Goal: Task Accomplishment & Management: Complete application form

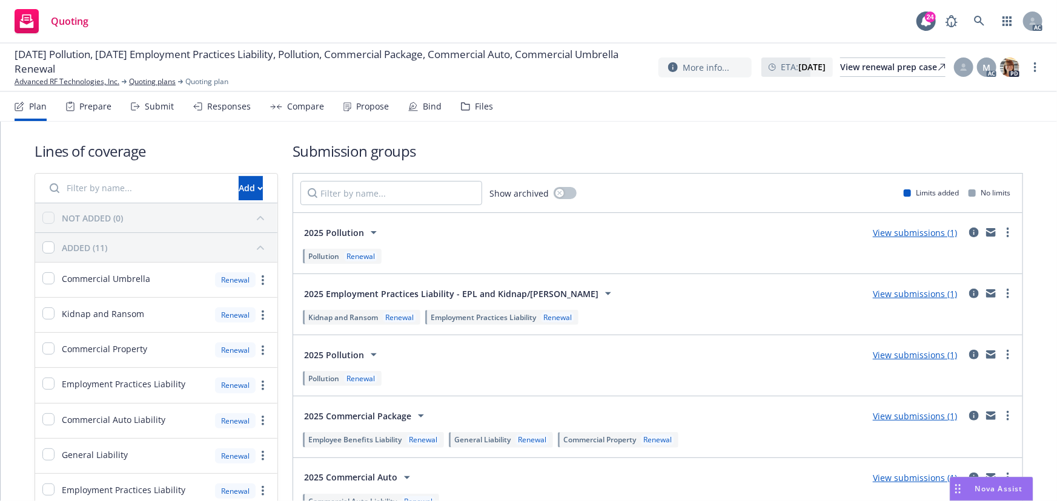
click at [137, 110] on icon at bounding box center [135, 106] width 9 height 8
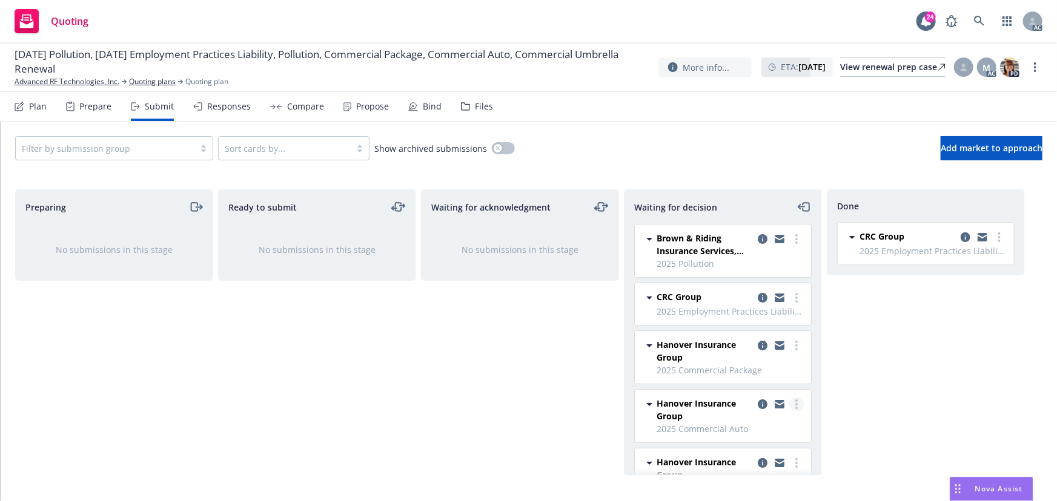
click at [795, 401] on icon "more" at bounding box center [796, 405] width 2 height 10
click at [483, 384] on div "Waiting for acknowledgment No submissions in this stage" at bounding box center [520, 333] width 198 height 286
click at [789, 403] on link "more" at bounding box center [796, 404] width 15 height 15
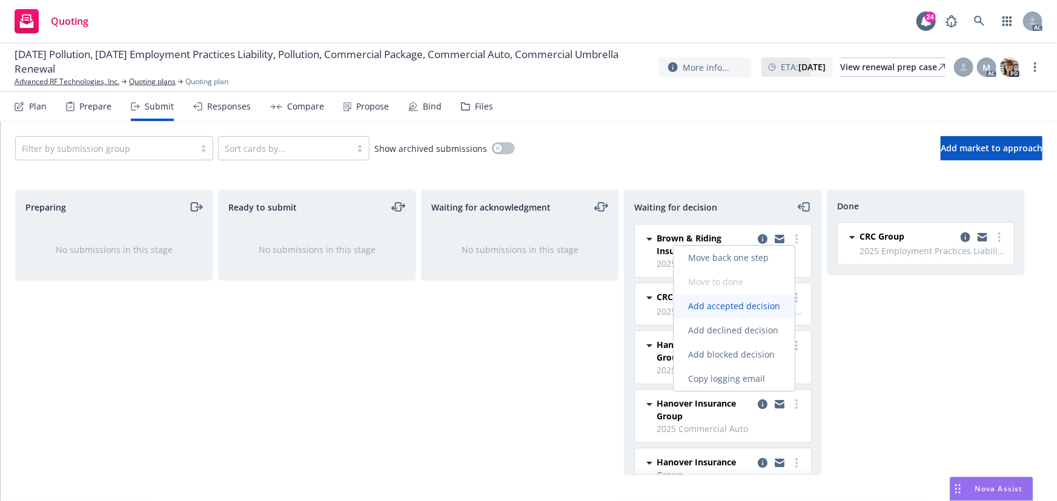
click at [724, 312] on link "Add accepted decision" at bounding box center [733, 306] width 121 height 24
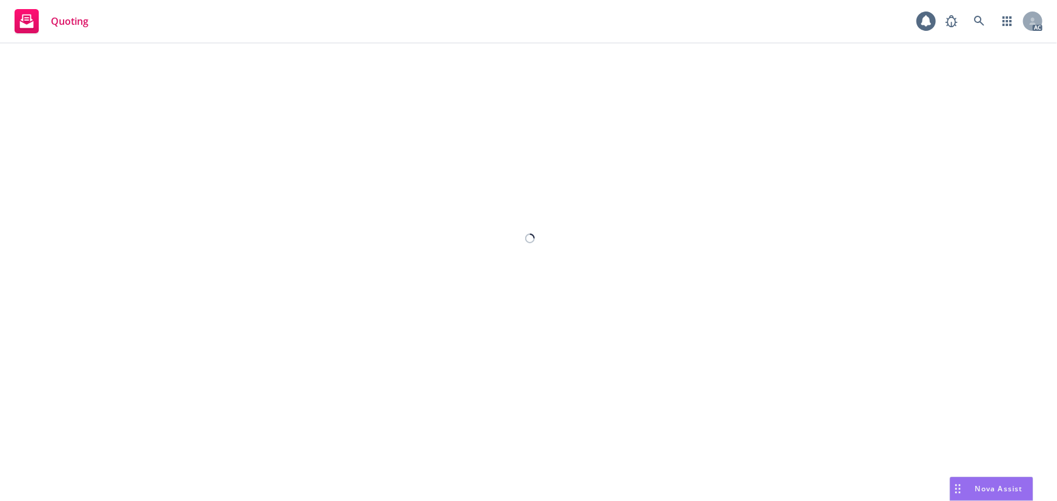
select select "12"
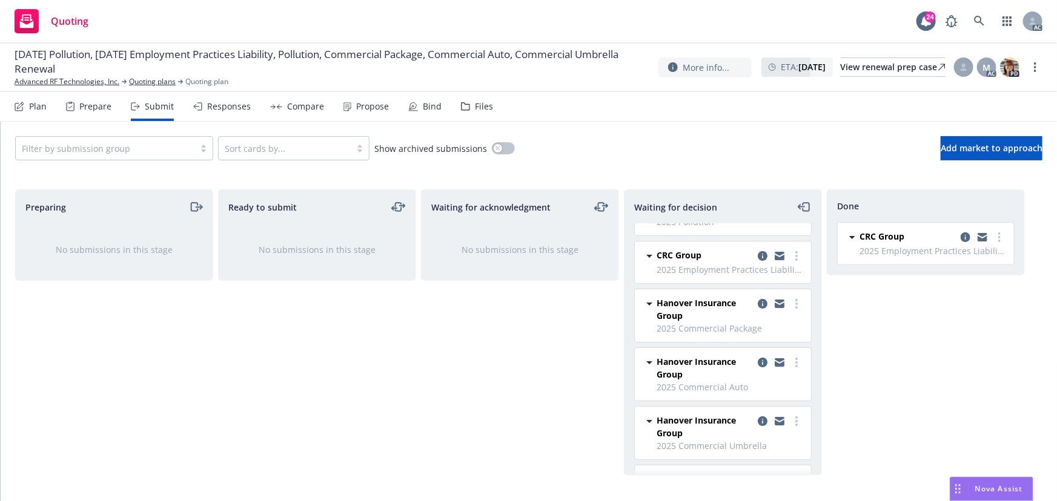
scroll to position [93, 0]
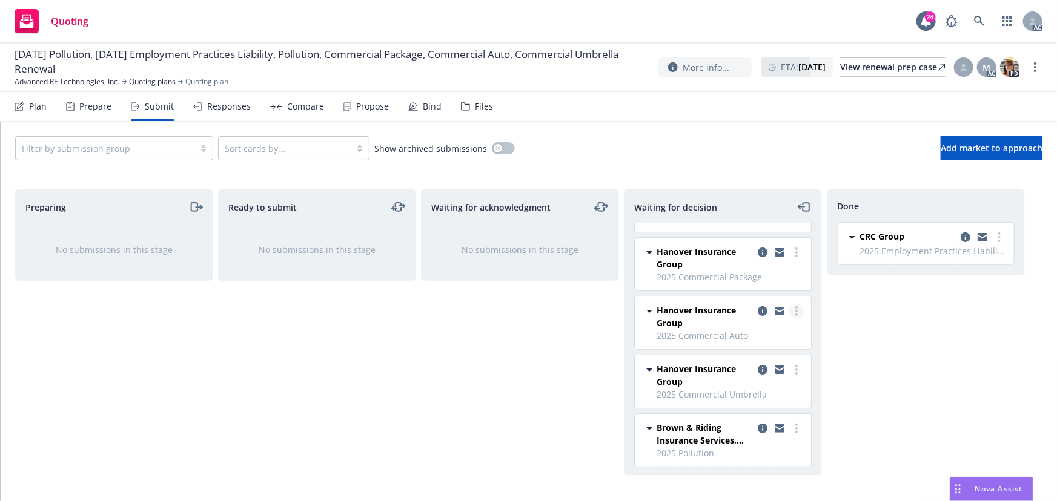
click at [795, 310] on circle "more" at bounding box center [796, 311] width 2 height 2
click at [904, 338] on div "Done CRC Group 2025 Employment Practices Liability - Advanced RF Technologies, …" at bounding box center [926, 333] width 198 height 286
click at [789, 308] on link "more" at bounding box center [796, 311] width 15 height 15
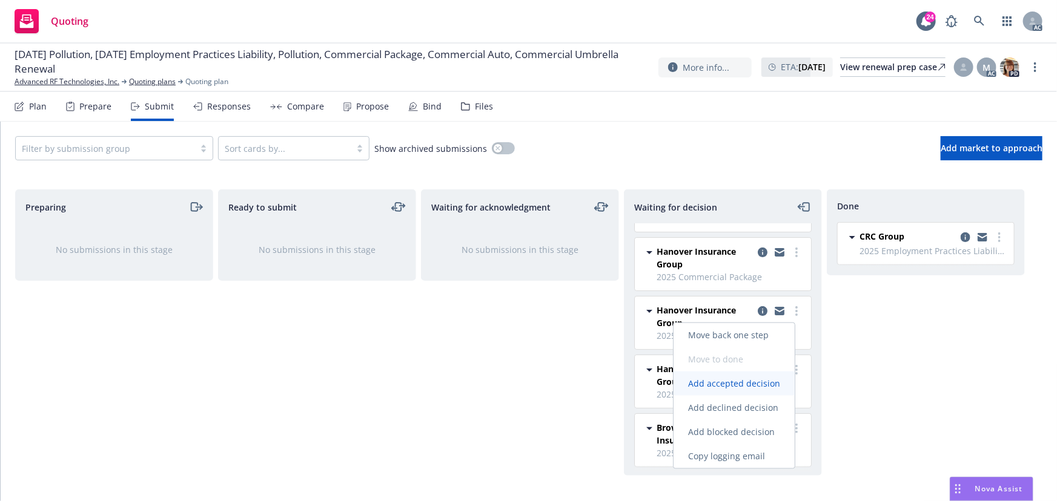
click at [733, 390] on link "Add accepted decision" at bounding box center [733, 384] width 121 height 24
select select "12"
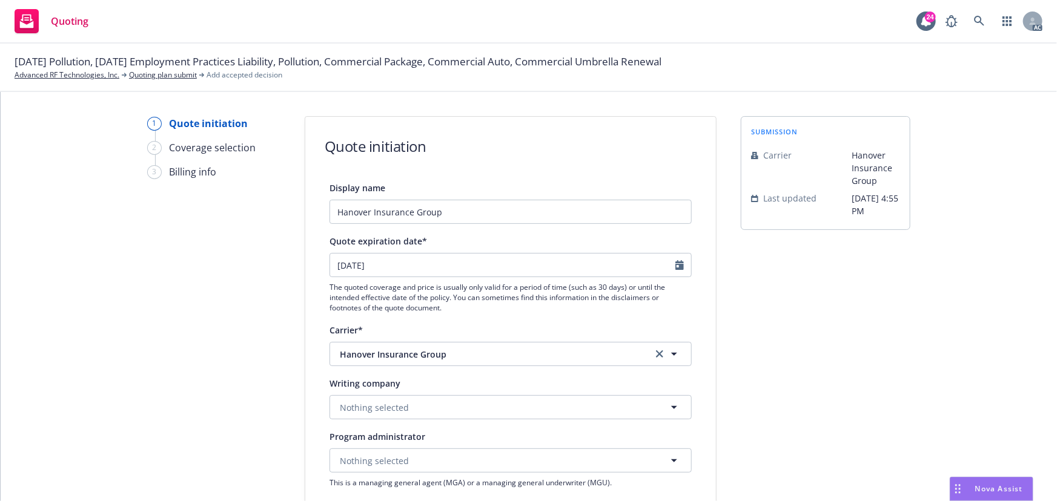
scroll to position [330, 0]
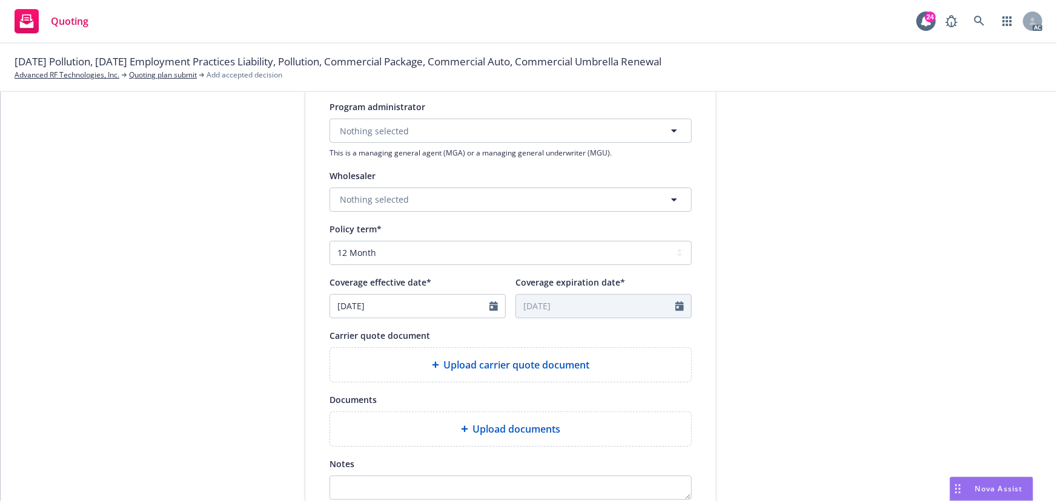
click at [479, 427] on span "Upload documents" at bounding box center [517, 429] width 88 height 15
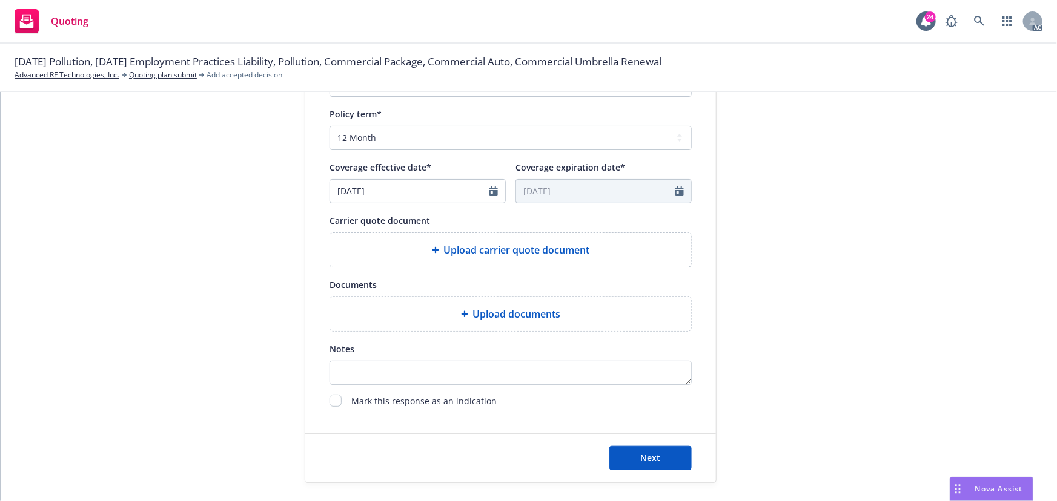
scroll to position [450, 0]
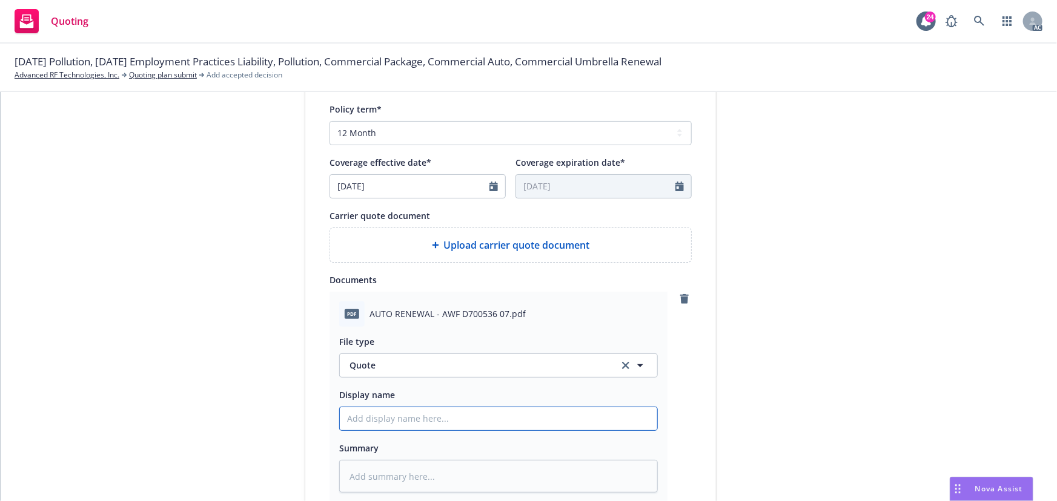
click at [387, 428] on input "Display name" at bounding box center [498, 419] width 317 height 23
drag, startPoint x: 622, startPoint y: 363, endPoint x: 550, endPoint y: 371, distance: 72.4
click at [622, 363] on icon "clear selection" at bounding box center [625, 365] width 7 height 7
type textarea "x"
click at [548, 371] on button "Select an option" at bounding box center [498, 366] width 318 height 24
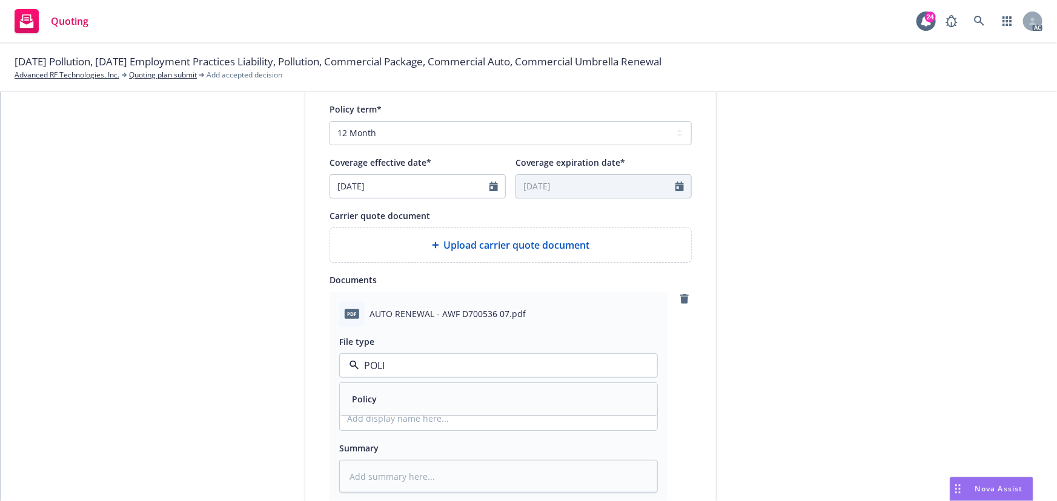
type input "POLIV"
type textarea "x"
type input "POLI"
click at [397, 398] on div "Policy" at bounding box center [498, 400] width 303 height 18
type textarea "x"
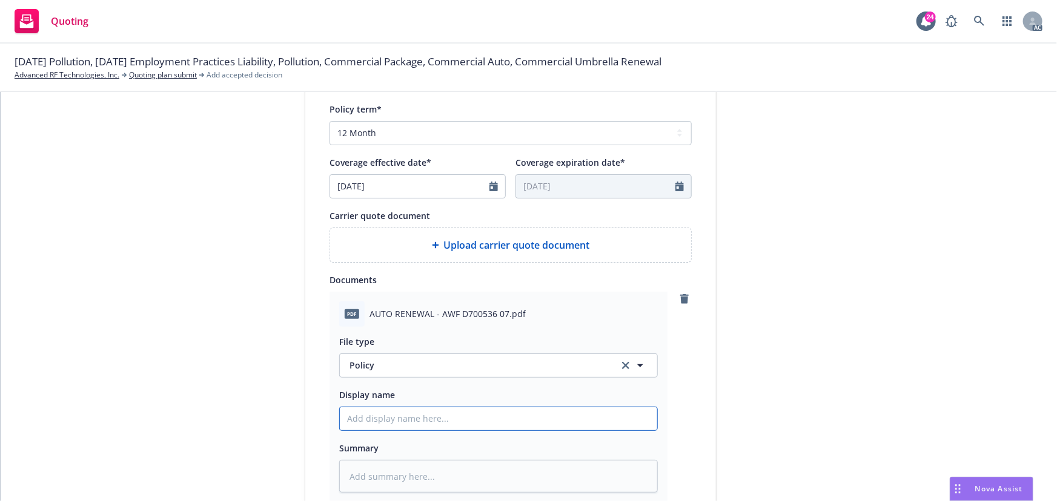
click at [403, 426] on input "Display name" at bounding box center [498, 419] width 317 height 23
type input "25-26 D&O Quote"
drag, startPoint x: 472, startPoint y: 62, endPoint x: 540, endPoint y: 64, distance: 67.2
click at [540, 64] on span "09/23/25 Pollution, 09/15/25 Employment Practices Liability, Pollution, Commerc…" at bounding box center [338, 62] width 647 height 16
copy span "Commercial Auto"
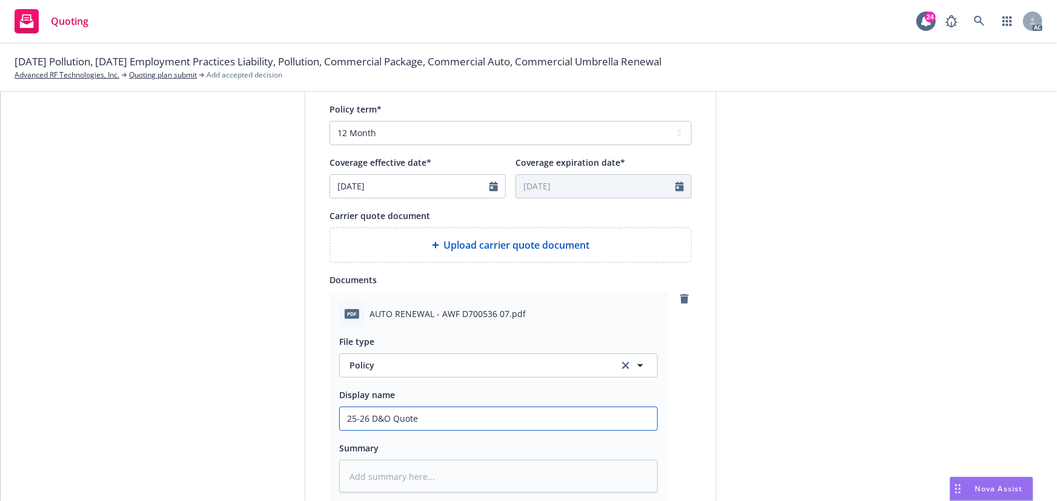
drag, startPoint x: 380, startPoint y: 420, endPoint x: 414, endPoint y: 419, distance: 33.9
click at [414, 419] on input "25-26 D&O Quote" at bounding box center [498, 419] width 317 height 23
paste input "Commercial Auto"
type textarea "x"
type input "25-26 Commercial Auto"
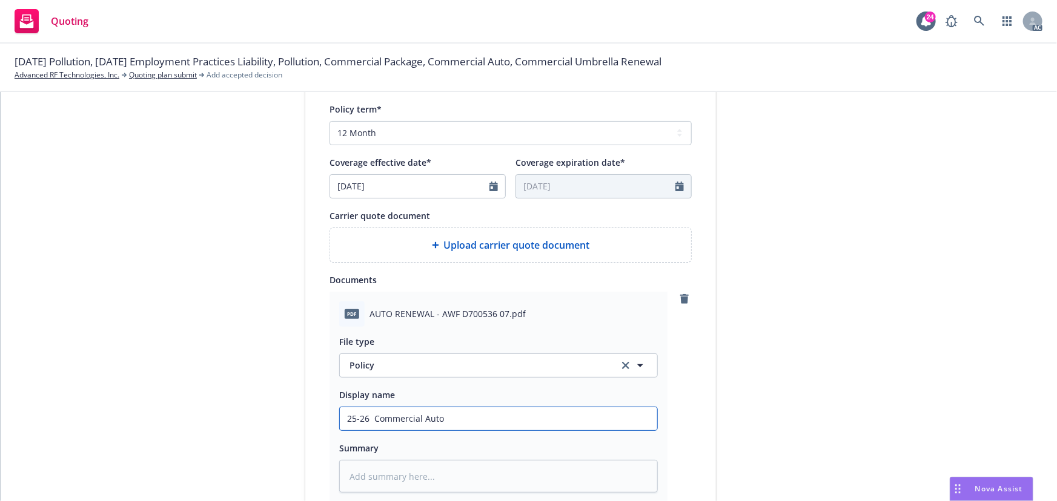
type textarea "x"
type input "25-26 Commercial Auto"
type textarea "x"
type input "25-26 Commercial Auto p"
type textarea "x"
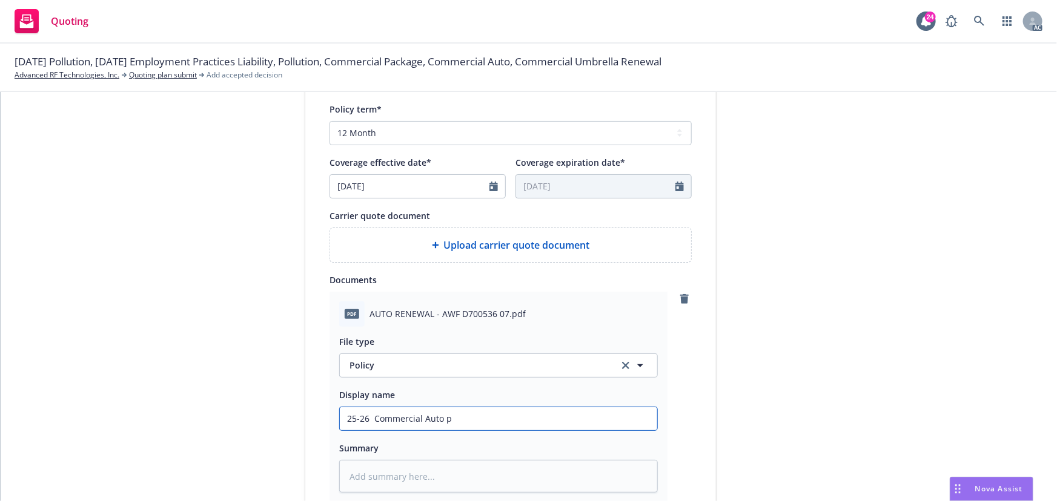
type input "25-26 Commercial Auto pO"
type textarea "x"
type input "25-26 Commercial Auto pOL"
type textarea "x"
type input "25-26 Commercial Auto pOLI"
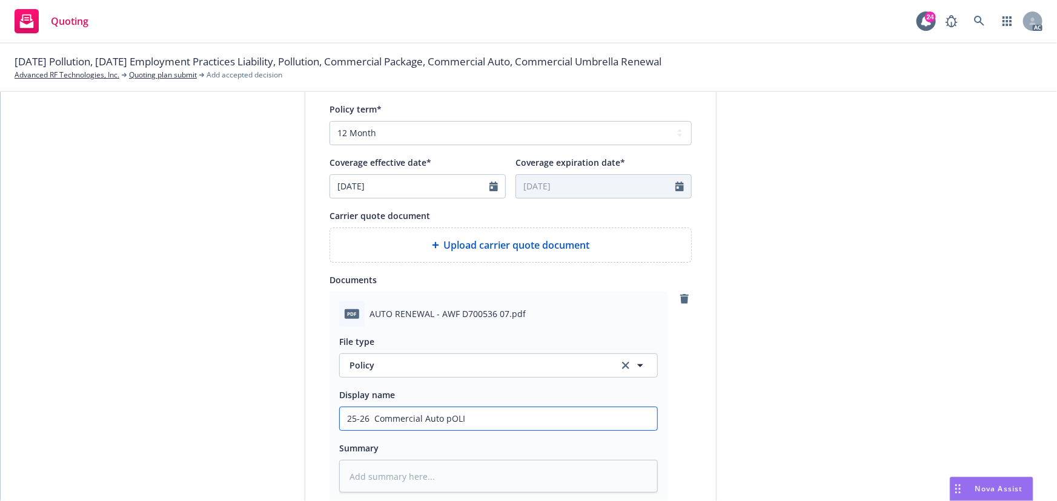
type textarea "x"
type input "25-26 Commercial Auto pOLIC"
type textarea "x"
type input "25-26 Commercial Auto pOLICY"
type textarea "x"
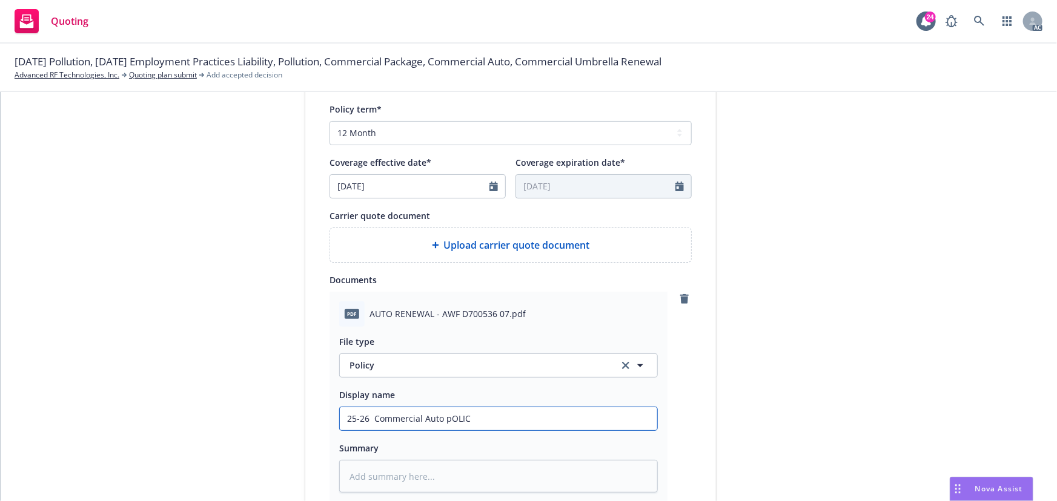
type input "25-26 Commercial Auto pOLI"
type textarea "x"
type input "25-26 Commercial Auto pOL"
type textarea "x"
type input "25-26 Commercial Auto pO"
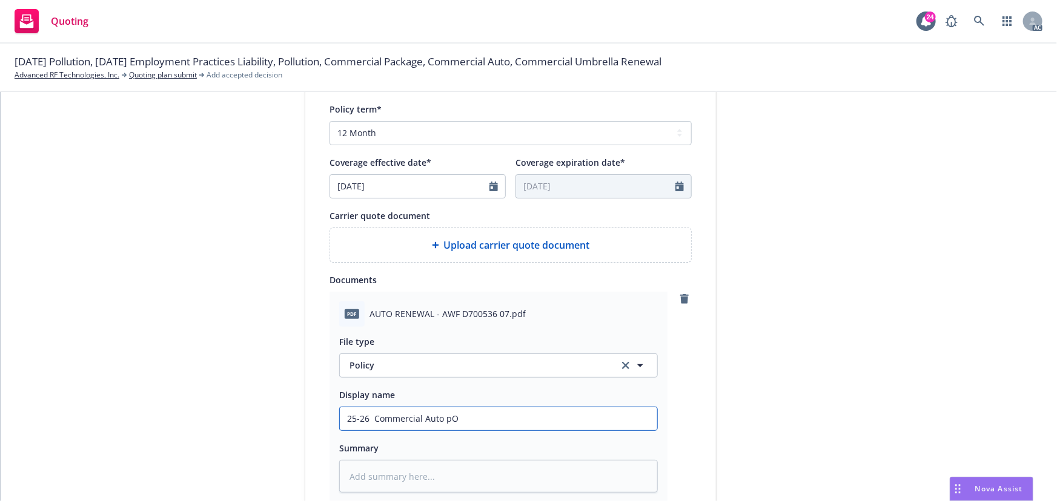
type textarea "x"
type input "25-26 Commercial Auto p"
type textarea "x"
type input "25-26 Commercial Auto"
type textarea "x"
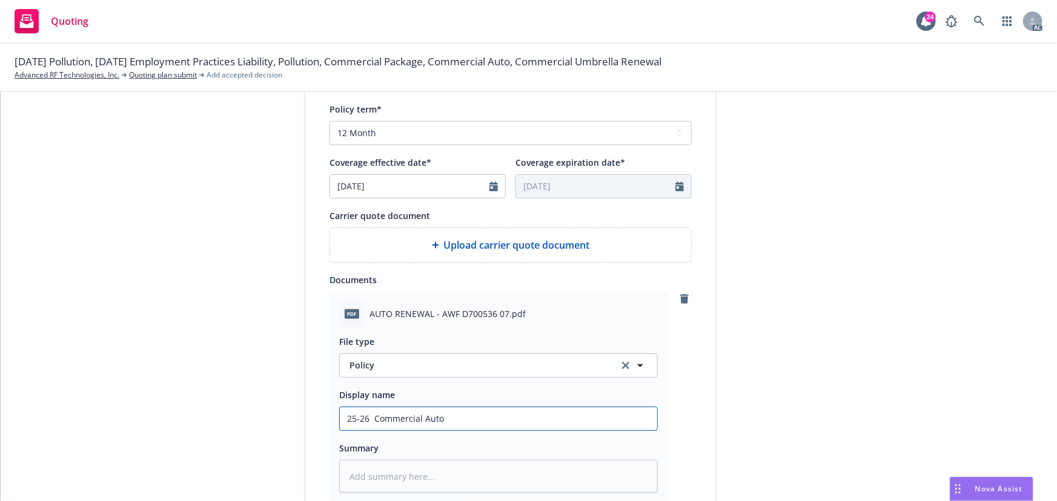
type input "25-26 Commercial Auto P"
type textarea "x"
type input "25-26 Commercial Auto Po"
type textarea "x"
type input "25-26 Commercial Auto Pol"
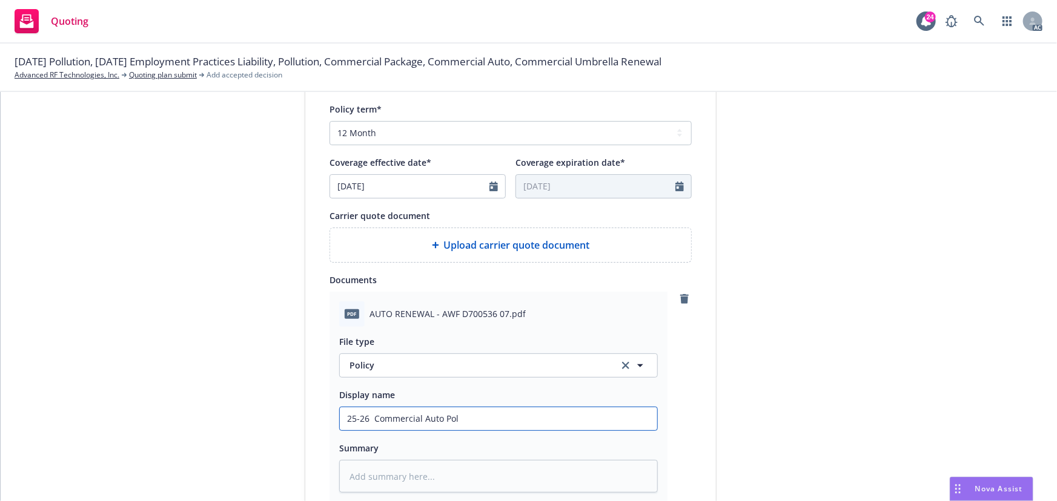
type textarea "x"
type input "25-26 Commercial Auto Poli"
type textarea "x"
type input "25-26 Commercial Auto Polic"
type textarea "x"
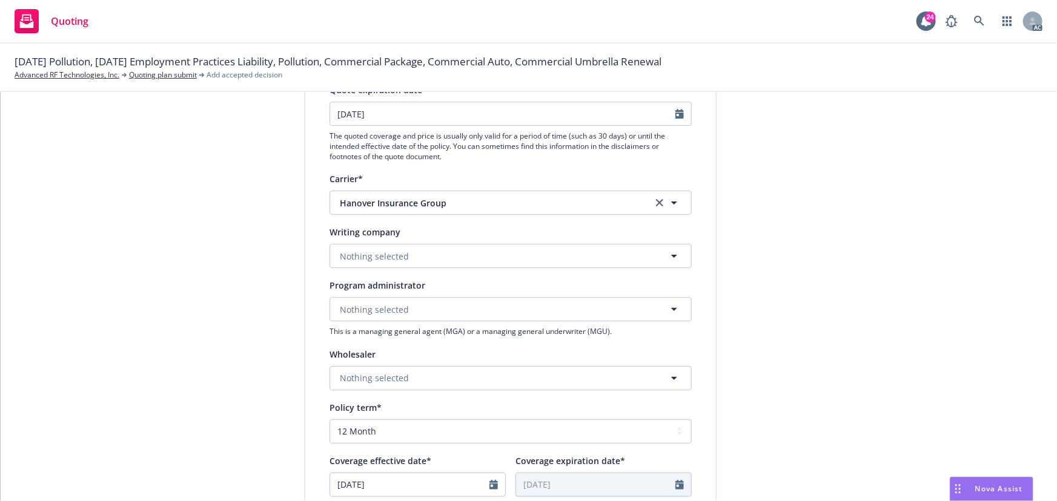
scroll to position [120, 0]
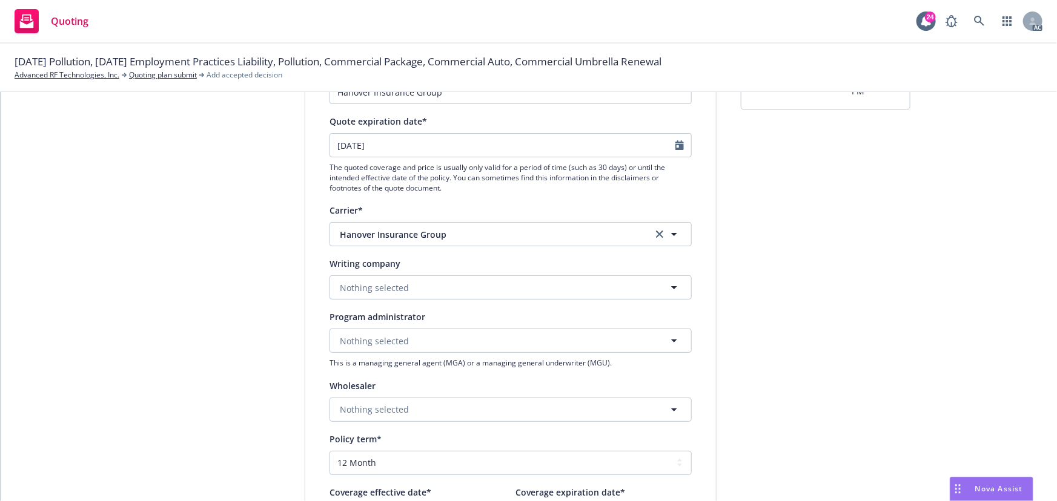
type input "25-26 Commercial Auto Policy"
click at [675, 150] on div at bounding box center [683, 145] width 16 height 23
click at [675, 143] on icon "Calendar" at bounding box center [679, 145] width 8 height 10
select select "9"
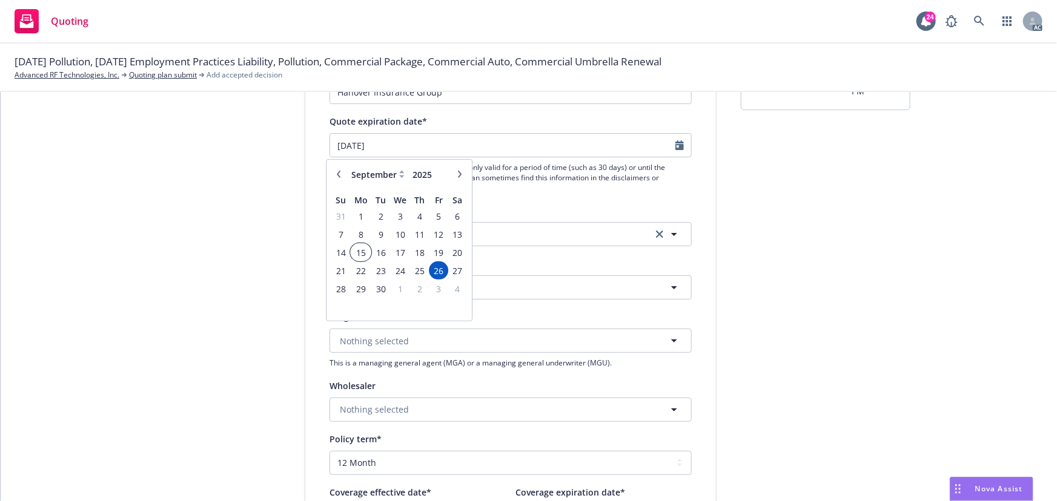
click at [363, 252] on span "15" at bounding box center [361, 252] width 18 height 15
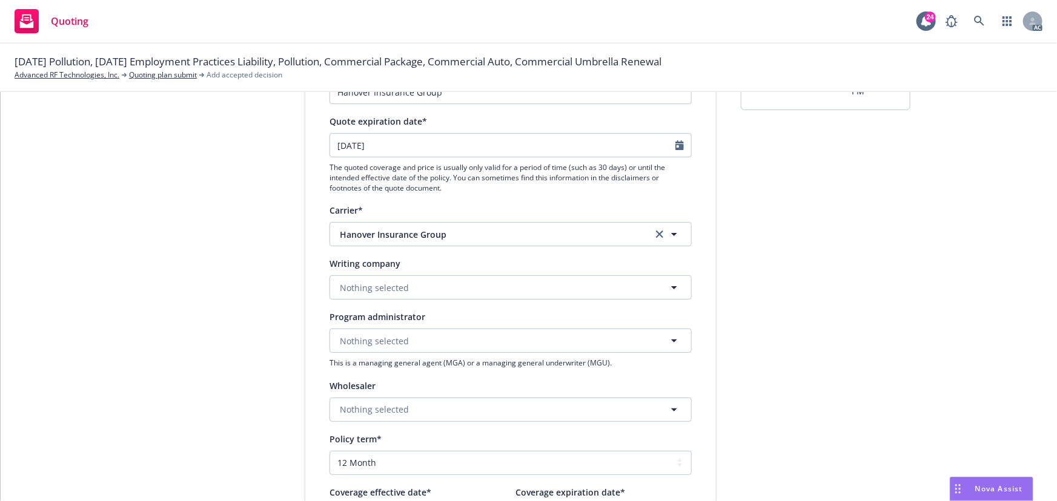
type input "[DATE]"
type textarea "x"
click at [370, 288] on span "Nothing selected" at bounding box center [374, 288] width 69 height 13
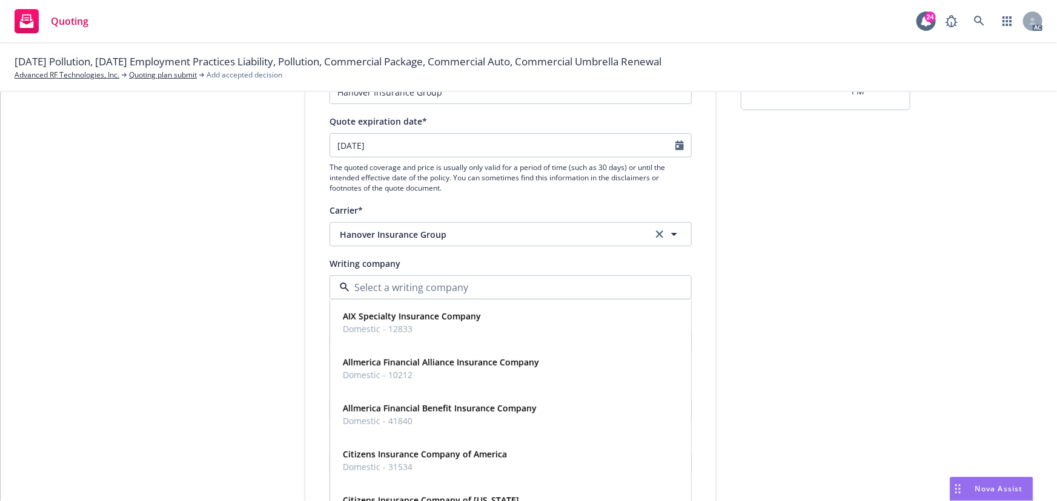
paste input "The Hanover e with us. Insurance Group"
type input "The Hanover e with us. Insurance Group"
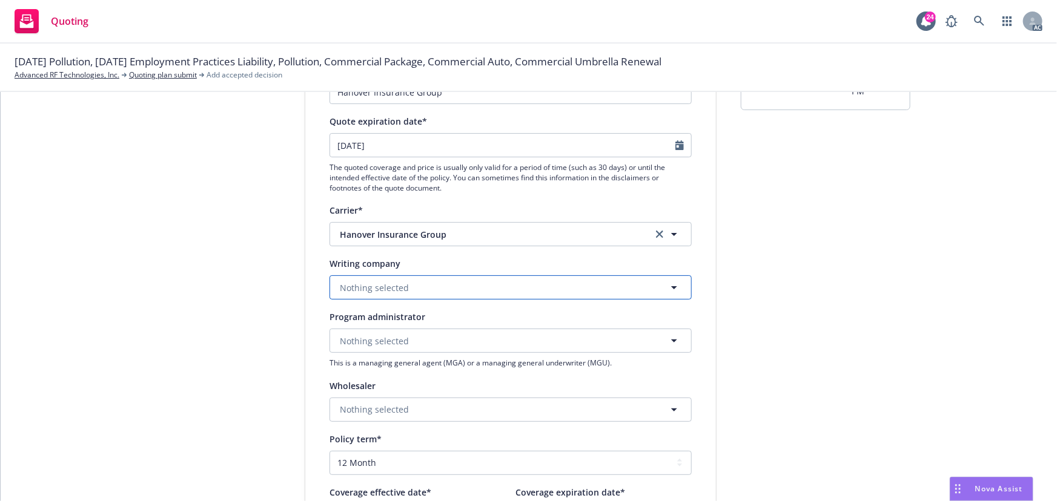
click at [509, 292] on button "Nothing selected" at bounding box center [510, 288] width 362 height 24
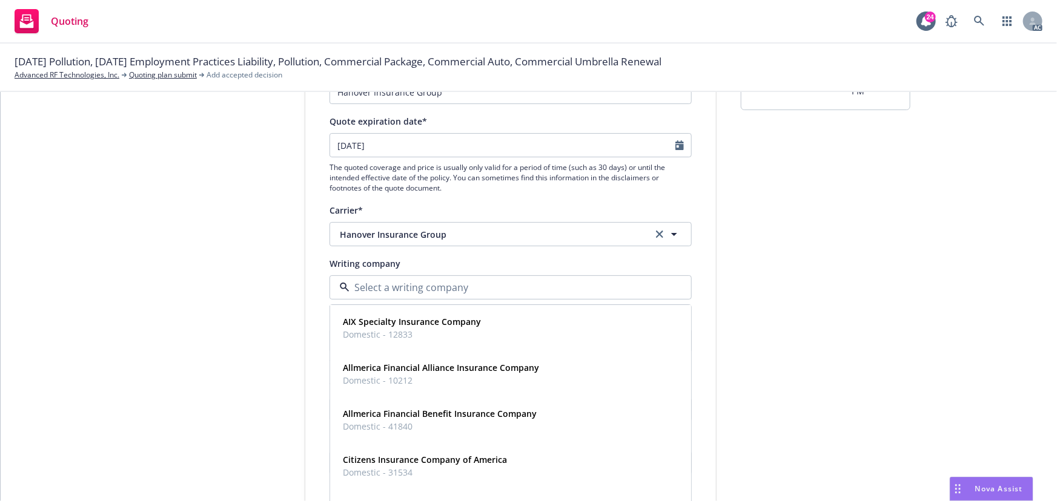
paste input "The Hanover Insurance Company"
type input "The Hanover Insurance Company"
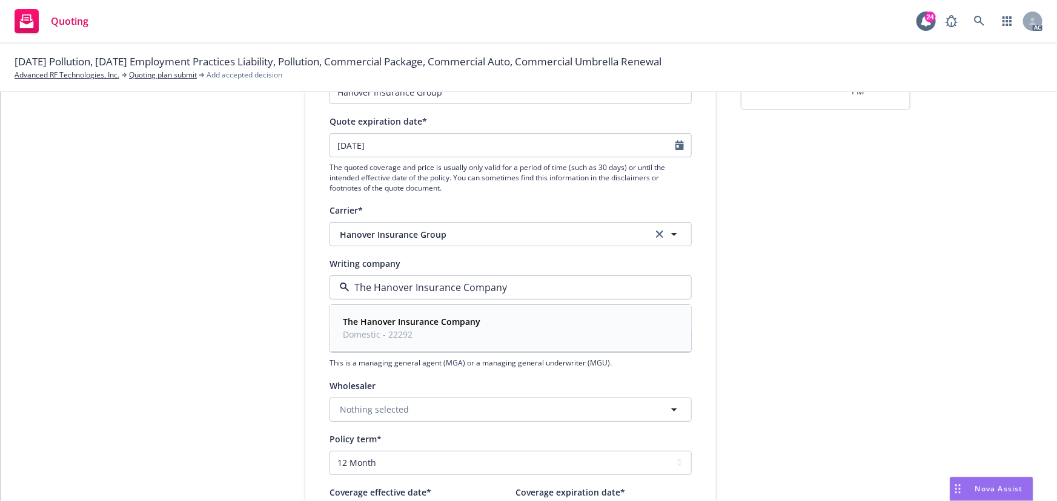
click at [443, 320] on strong "The Hanover Insurance Company" at bounding box center [411, 323] width 137 height 12
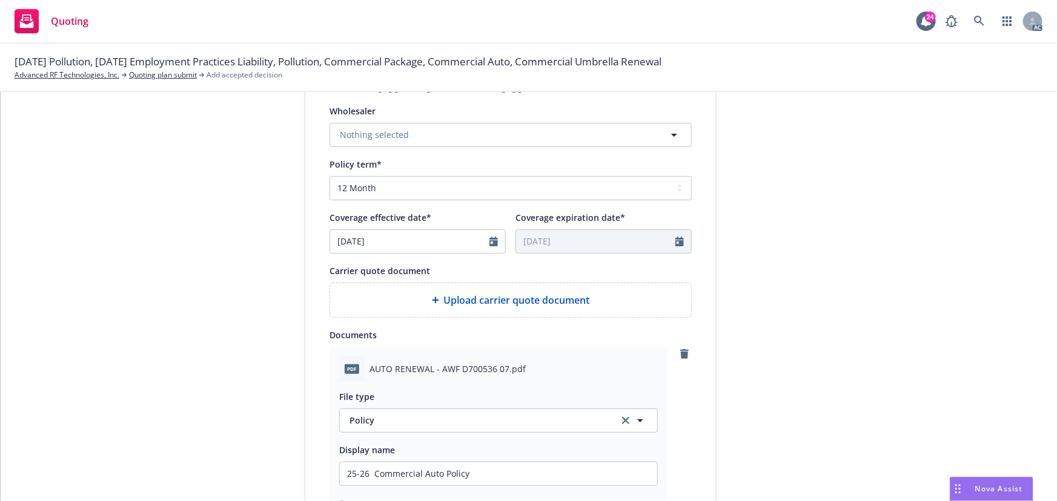
scroll to position [668, 0]
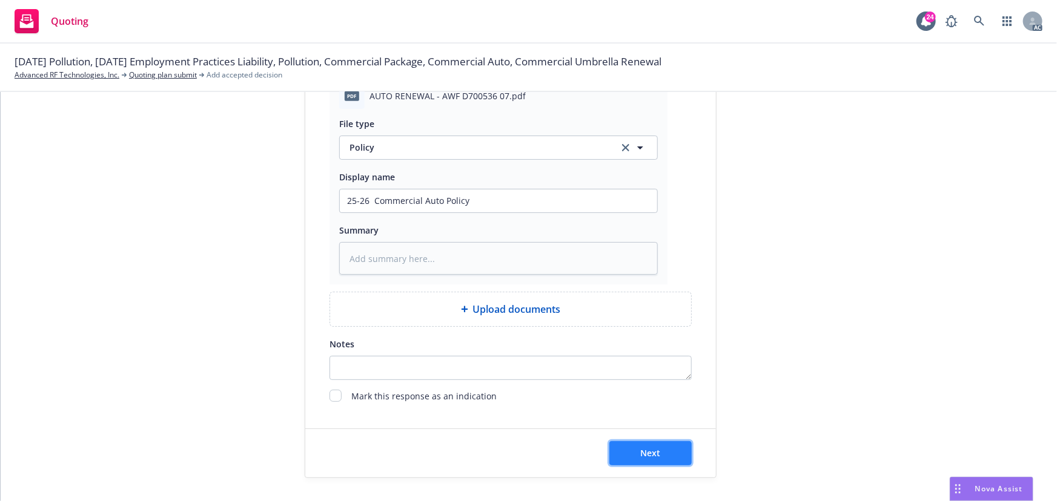
click at [651, 454] on span "Next" at bounding box center [651, 453] width 20 height 12
type textarea "x"
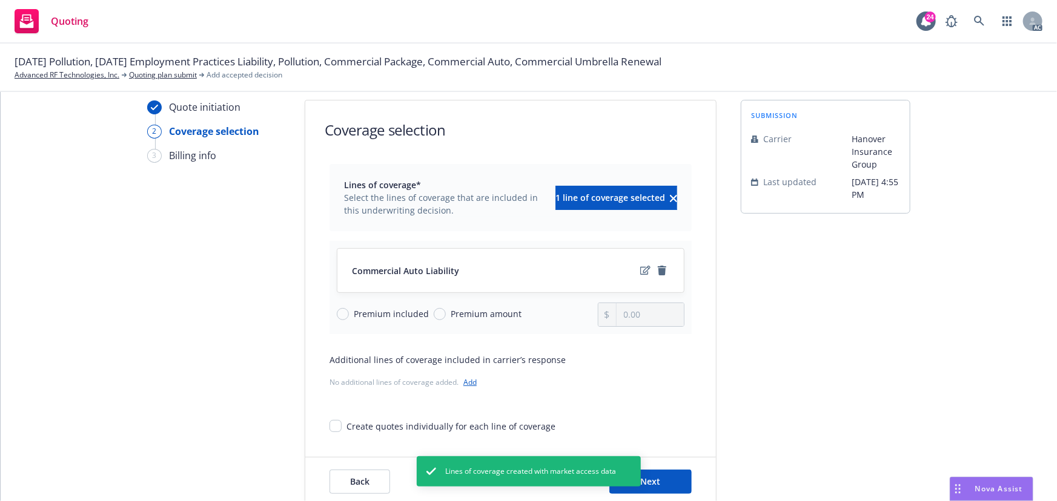
scroll to position [45, 0]
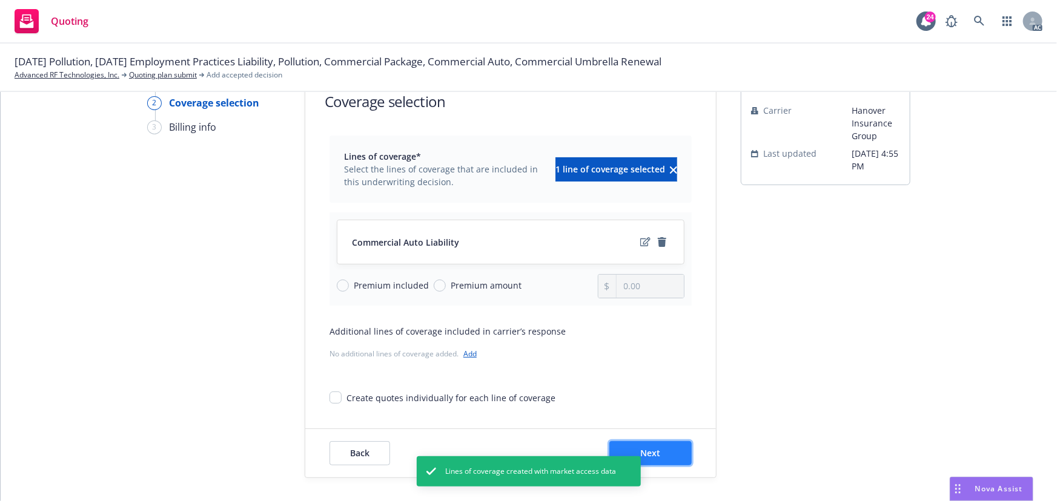
click at [660, 452] on button "Next" at bounding box center [650, 453] width 82 height 24
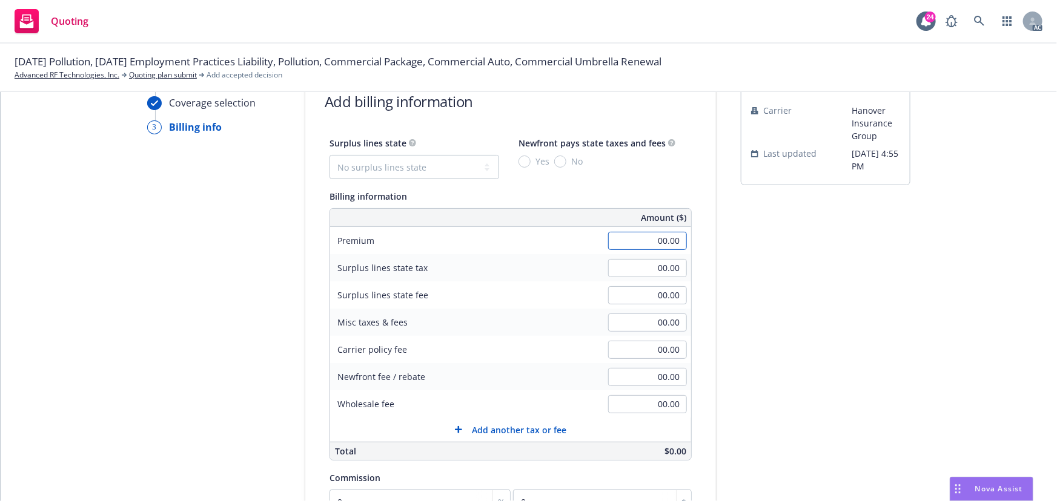
click at [644, 240] on input "00.00" at bounding box center [647, 241] width 79 height 18
type input "3,825.00"
drag, startPoint x: 988, startPoint y: 298, endPoint x: 976, endPoint y: 295, distance: 12.3
click at [984, 298] on div "Quote initiation Coverage selection 3 Billing info Add billing information Surp…" at bounding box center [528, 380] width 1027 height 619
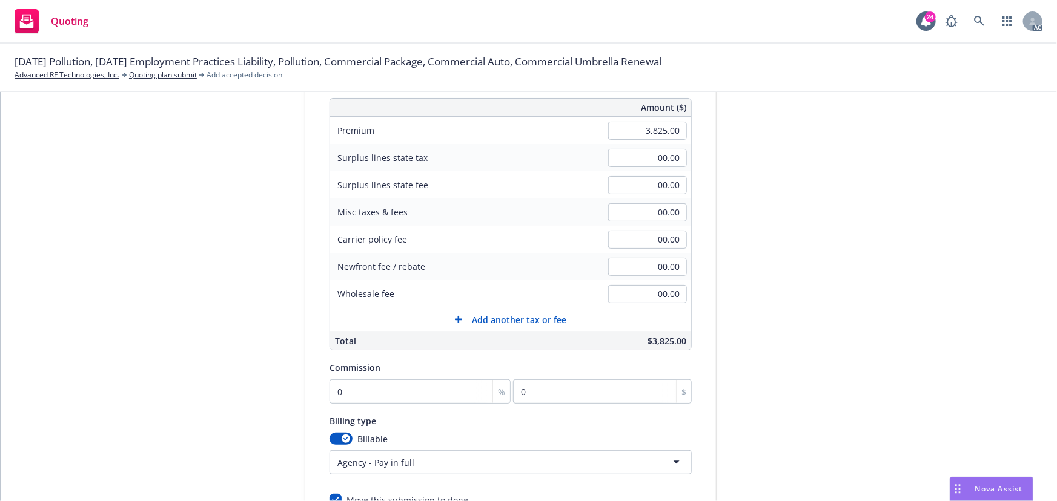
click at [398, 463] on html "Quoting 24 AC 09/23/25 Pollution, 09/15/25 Employment Practices Liability, Poll…" at bounding box center [528, 250] width 1057 height 501
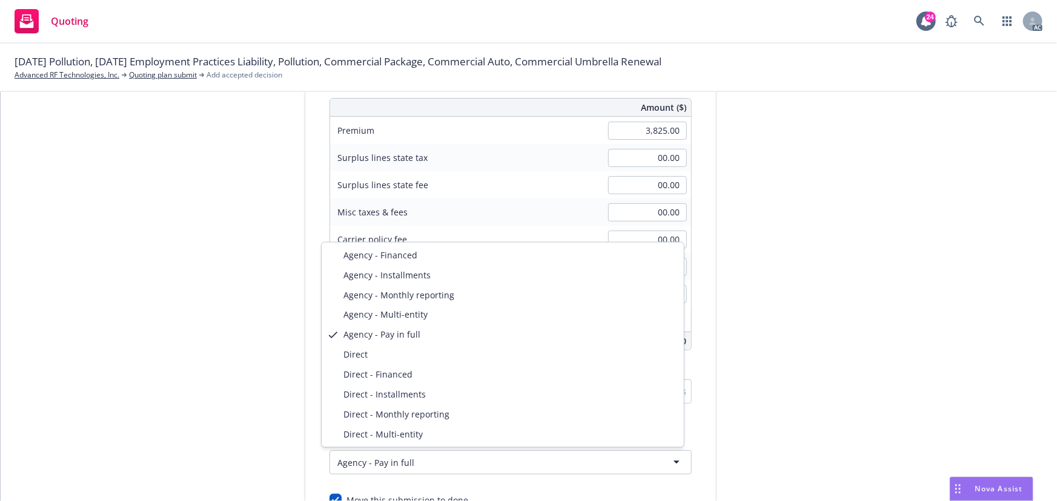
select select "DIRECT"
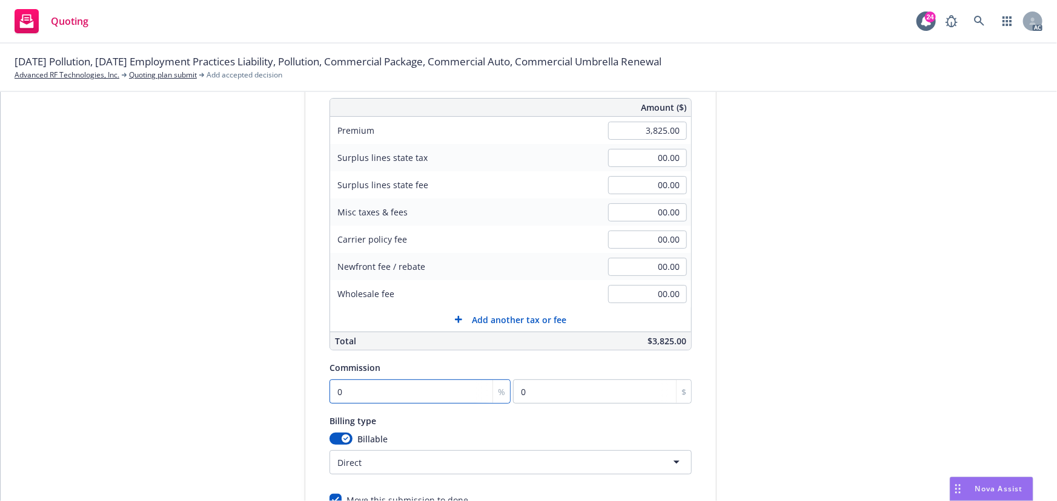
click at [365, 394] on input "0" at bounding box center [419, 392] width 181 height 24
type input "1"
type input "38.25"
type input "15"
type input "573.75"
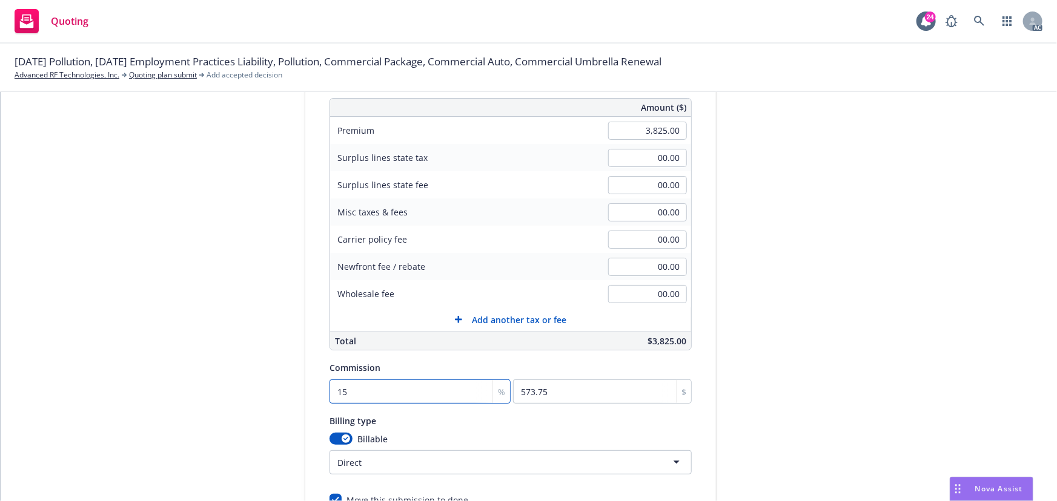
type input "15"
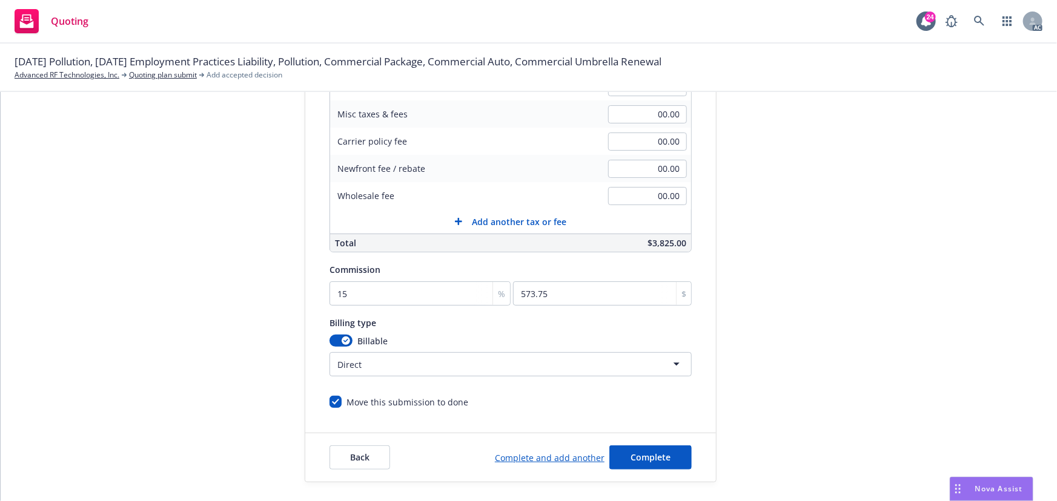
scroll to position [257, 0]
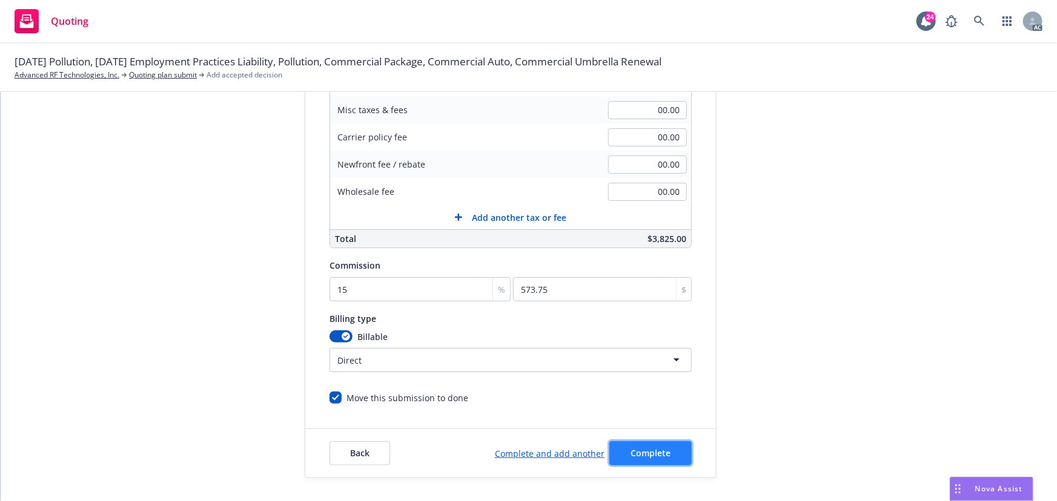
click at [658, 449] on span "Complete" at bounding box center [650, 453] width 40 height 12
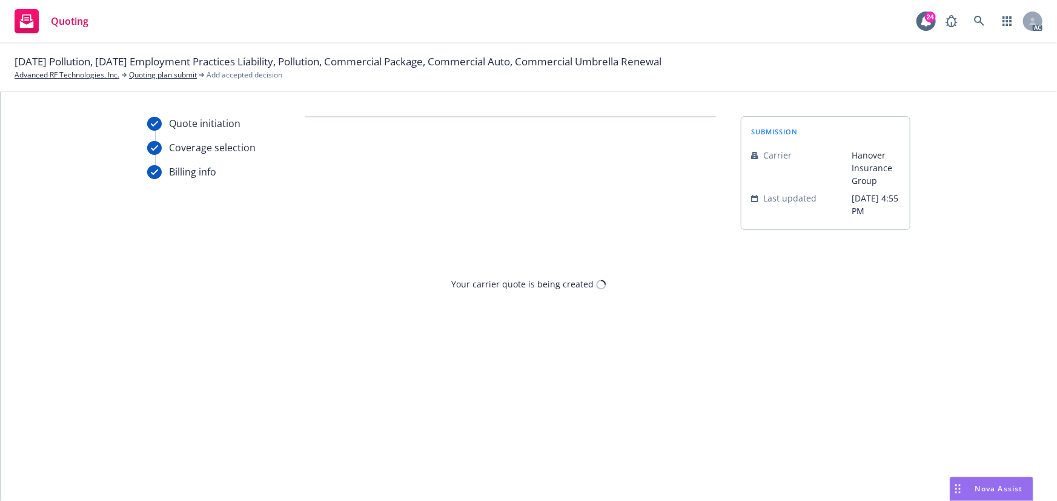
scroll to position [0, 0]
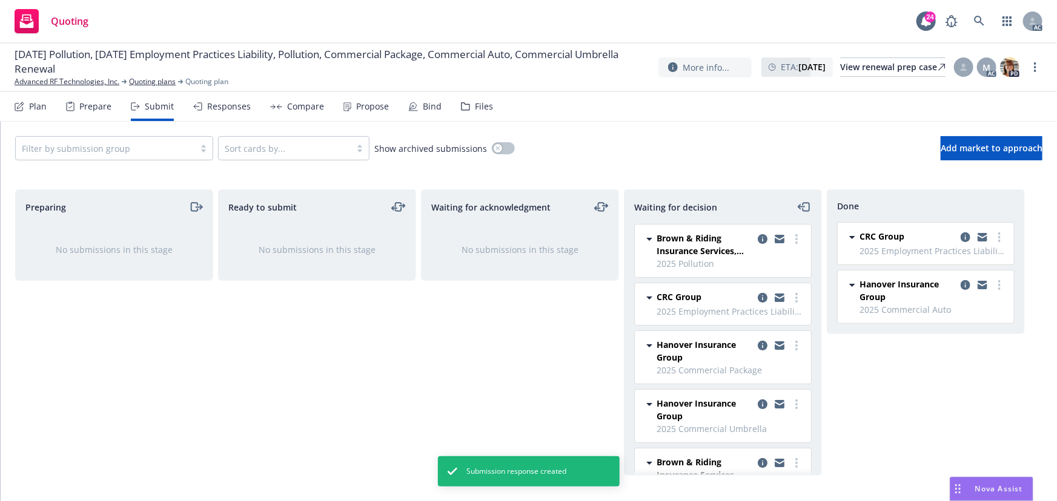
click at [373, 111] on div "Propose" at bounding box center [372, 107] width 33 height 10
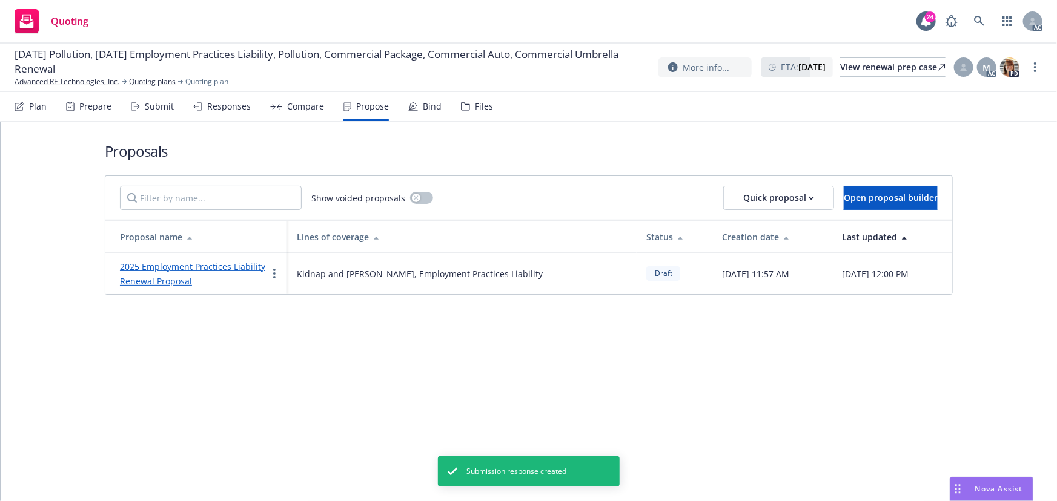
click at [167, 269] on link "2025 Employment Practices Liability Renewal Proposal" at bounding box center [192, 274] width 145 height 26
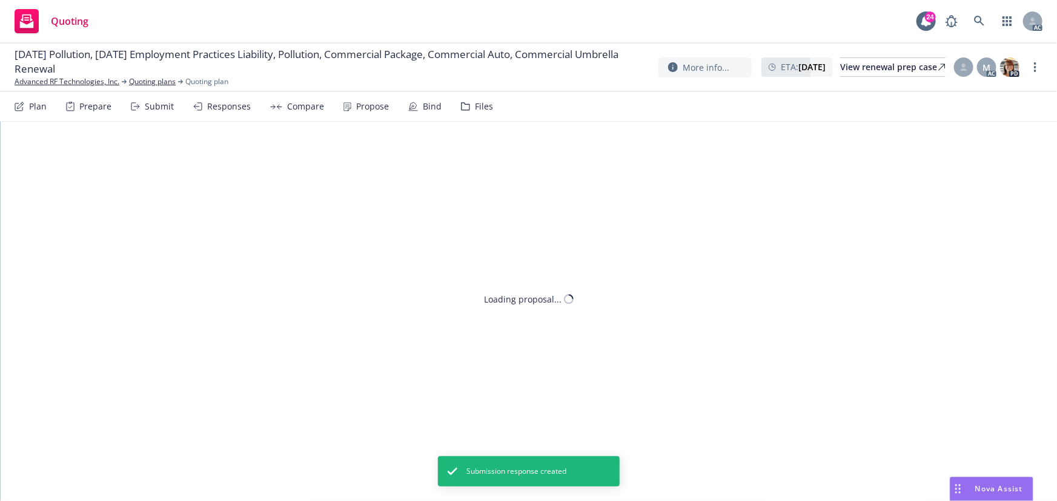
type textarea "x"
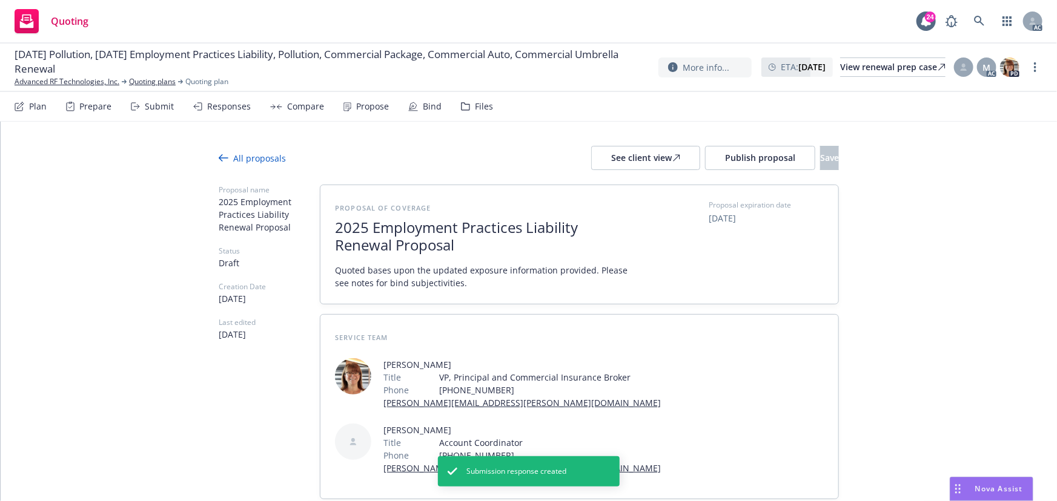
click at [573, 228] on span "2025 Employment Practices Liability Renewal Proposal" at bounding box center [483, 236] width 297 height 35
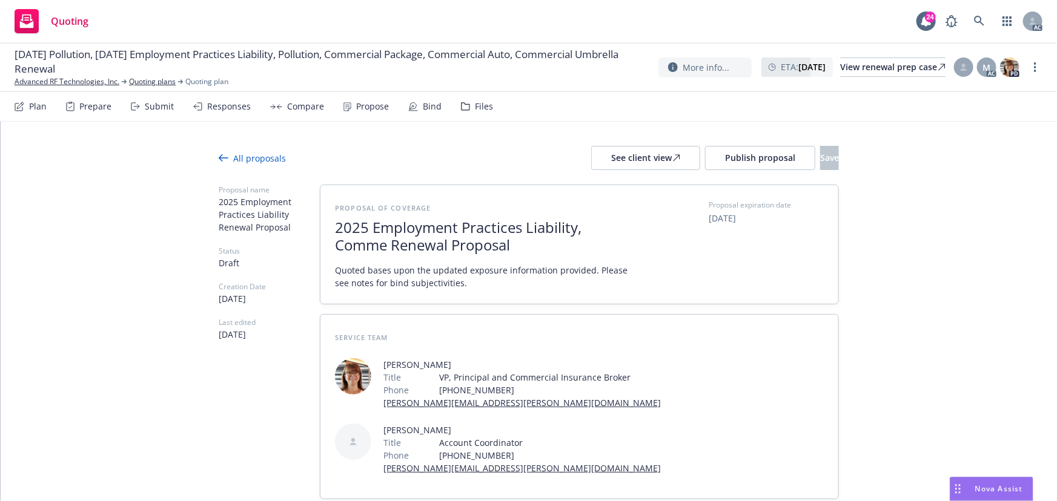
scroll to position [1, 0]
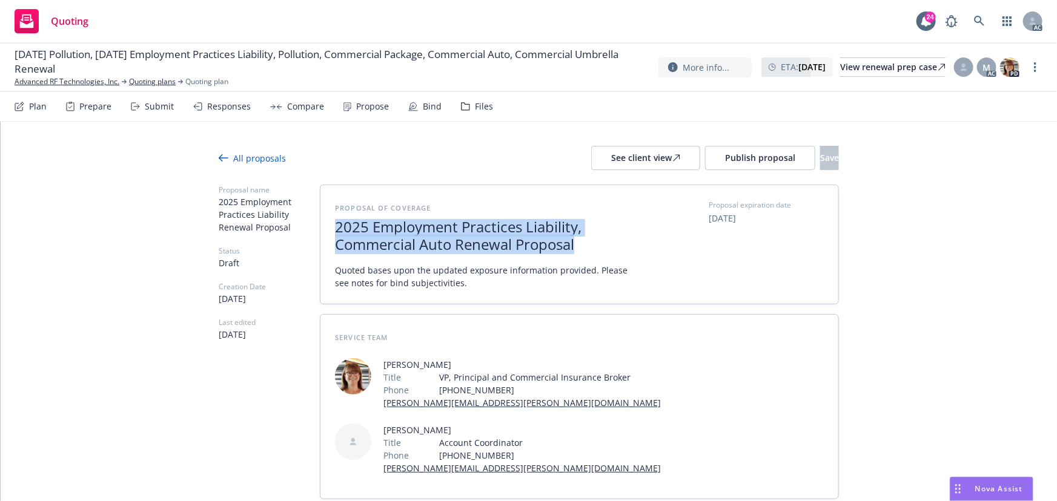
drag, startPoint x: 577, startPoint y: 245, endPoint x: 329, endPoint y: 231, distance: 248.0
click at [329, 231] on div "Proposal of coverage 2025 Employment Practices Liability, Commercial Auto Renew…" at bounding box center [579, 244] width 518 height 119
copy span "2025 Employment Practices Liability, Commercial Auto Renewal Proposal"
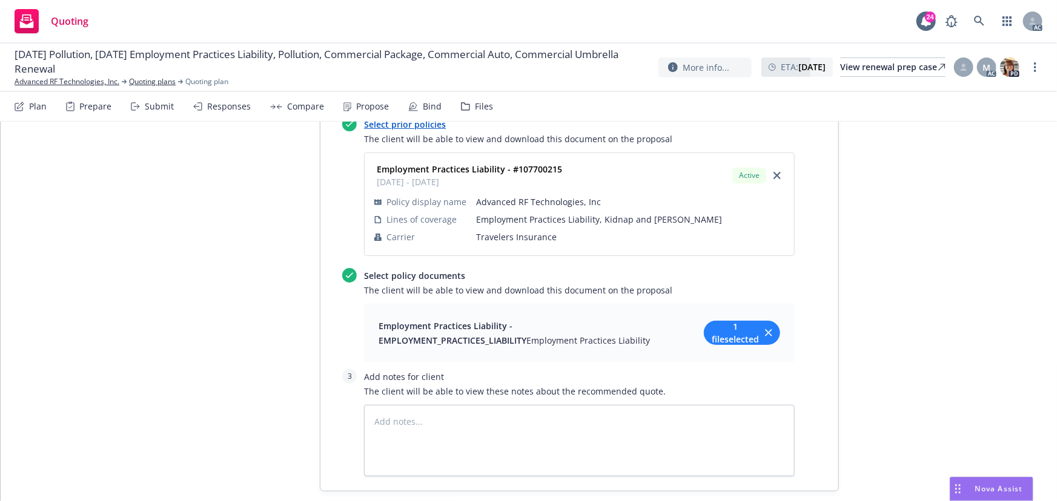
scroll to position [1030, 0]
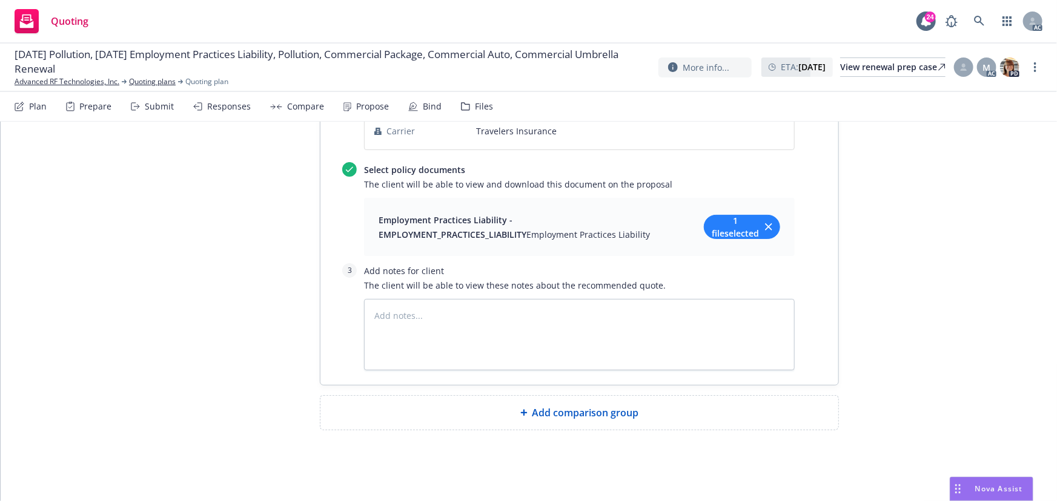
click at [548, 418] on span "Add comparison group" at bounding box center [585, 413] width 107 height 15
type textarea "x"
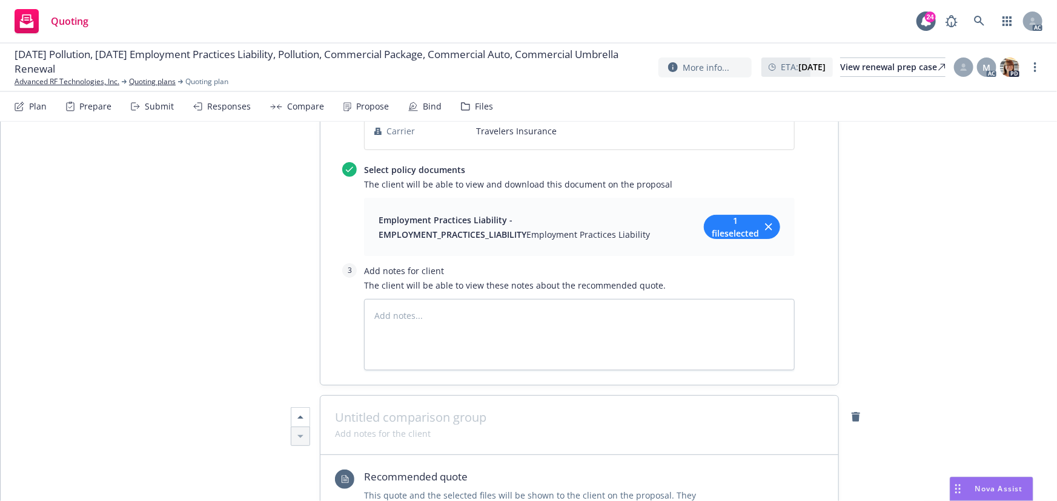
click at [480, 415] on span at bounding box center [579, 418] width 489 height 15
paste span
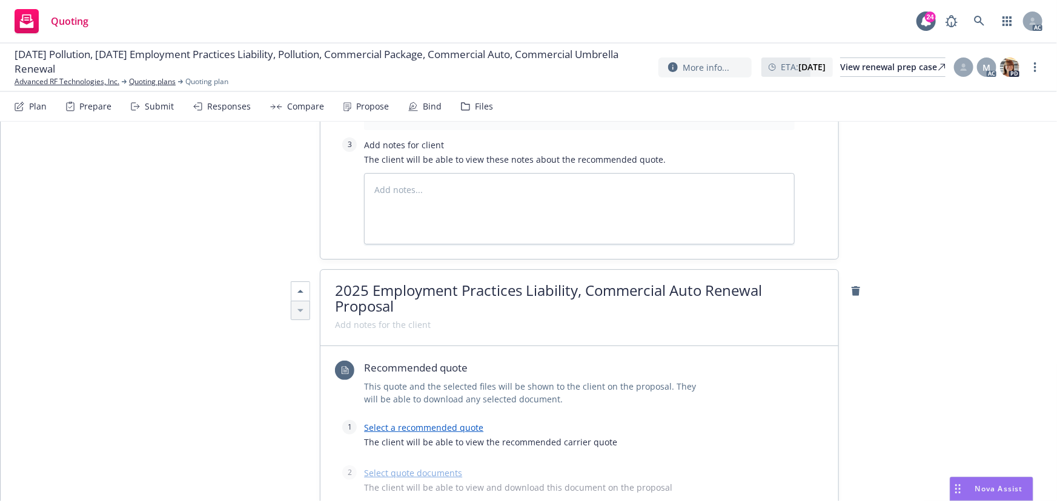
scroll to position [1195, 0]
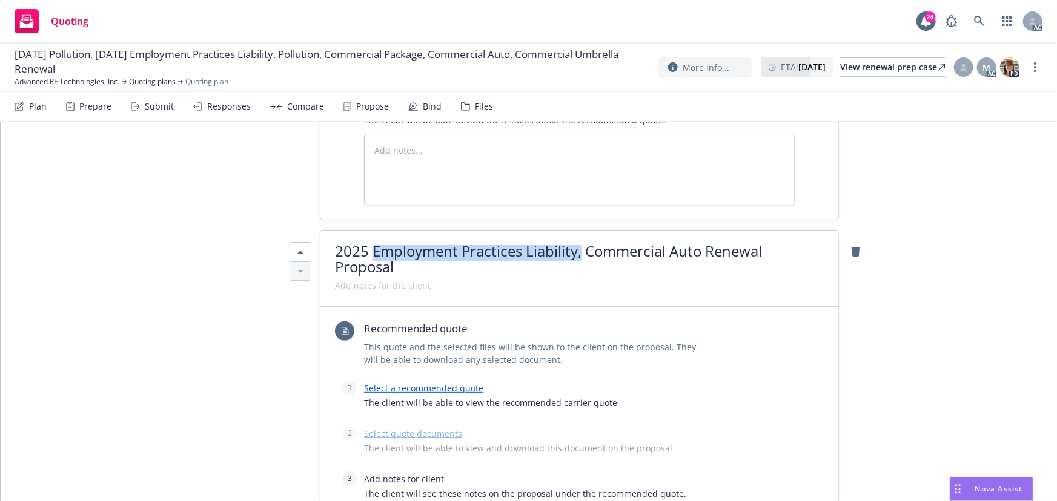
drag, startPoint x: 369, startPoint y: 254, endPoint x: 578, endPoint y: 254, distance: 208.9
click at [578, 254] on span "2025 Employment Practices Liability, Commercial Auto Renewal Proposal" at bounding box center [548, 259] width 427 height 36
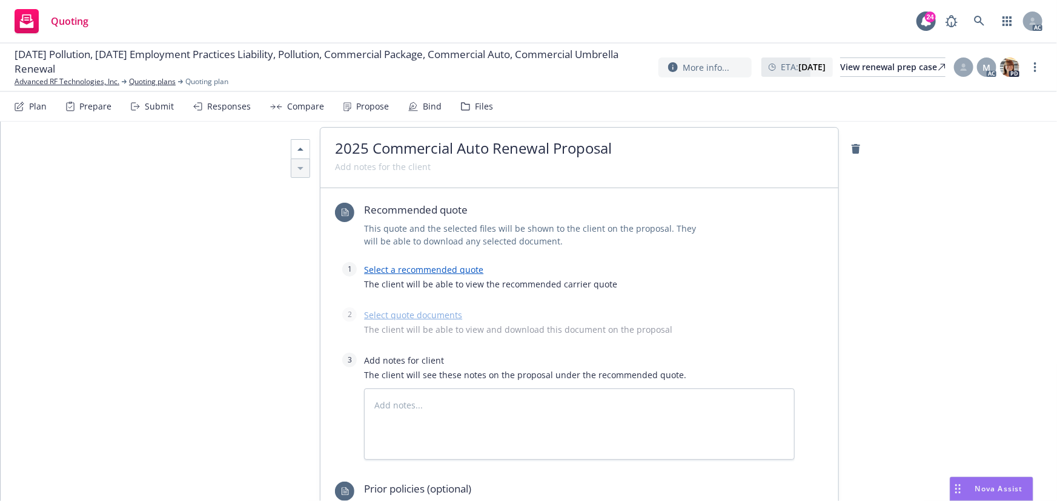
scroll to position [1305, 0]
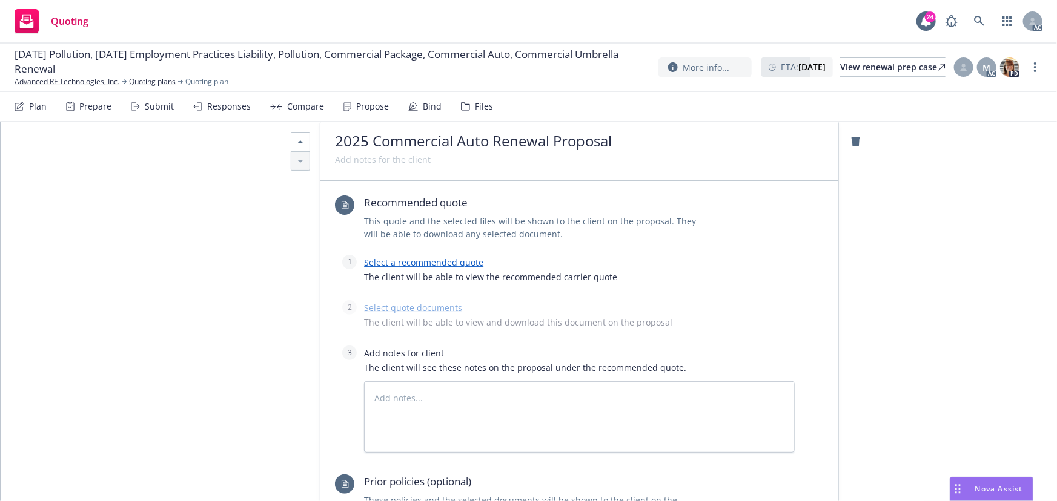
click at [437, 259] on link "Select a recommended quote" at bounding box center [423, 263] width 119 height 12
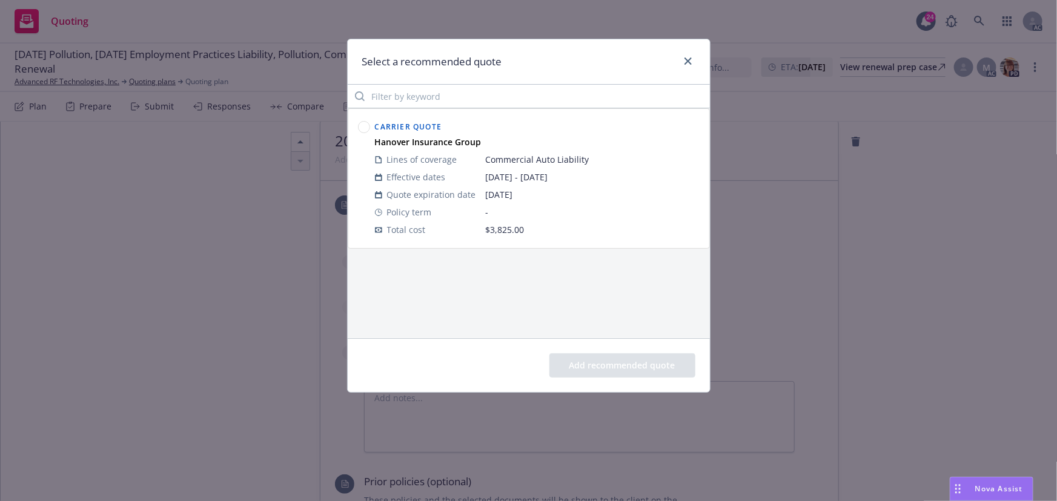
click at [363, 124] on circle at bounding box center [364, 128] width 12 height 12
click at [605, 365] on button "Add recommended quote" at bounding box center [622, 366] width 146 height 24
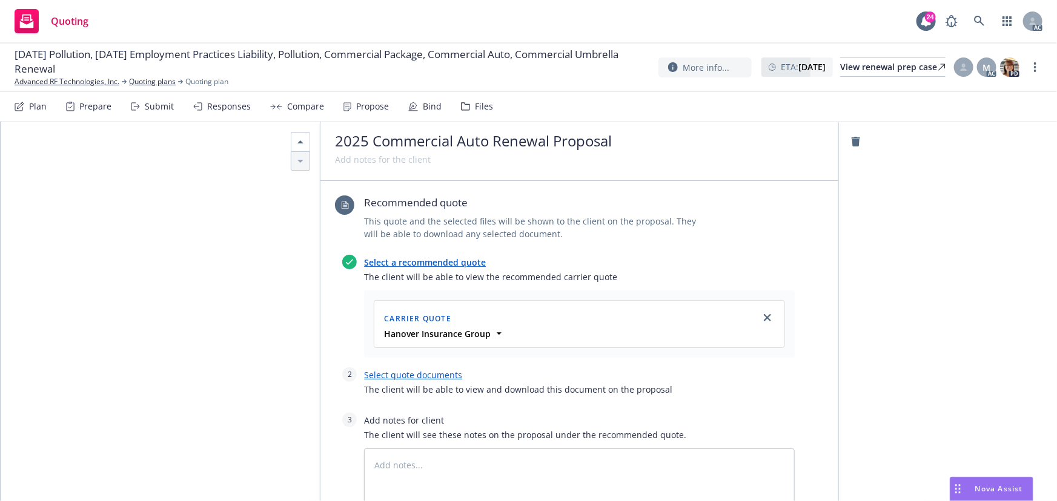
click at [424, 375] on link "Select quote documents" at bounding box center [413, 375] width 98 height 12
type textarea "x"
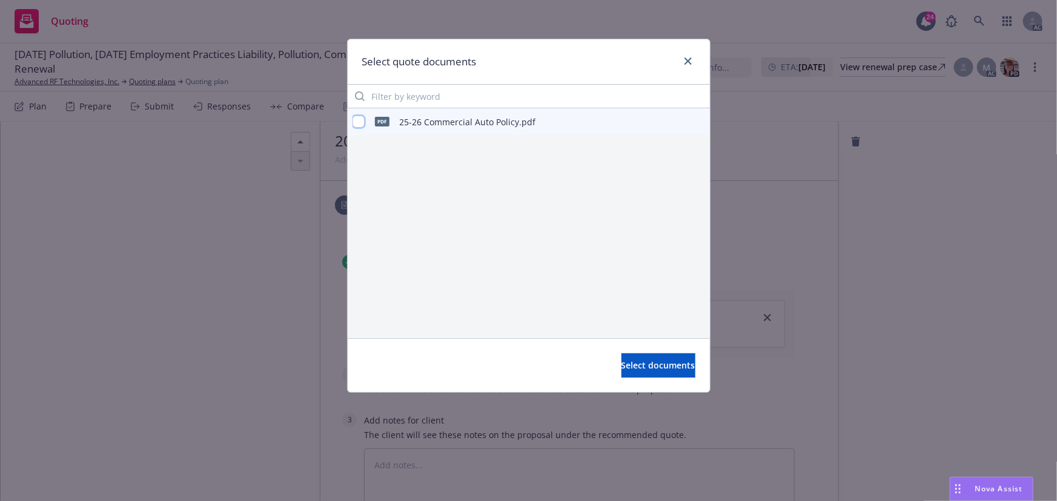
click at [360, 120] on input "checkbox" at bounding box center [358, 122] width 12 height 12
checkbox input "true"
click at [651, 366] on span "Select documents" at bounding box center [658, 366] width 74 height 12
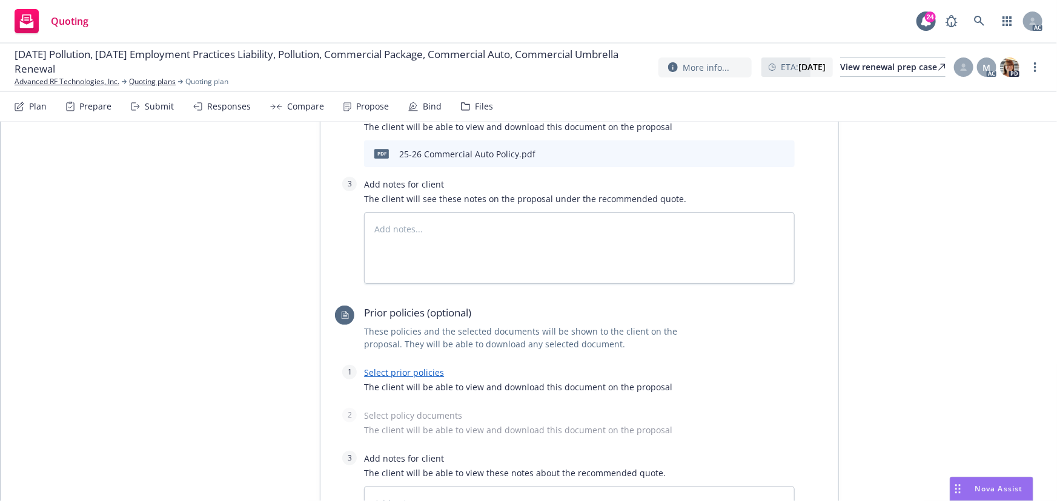
scroll to position [1580, 0]
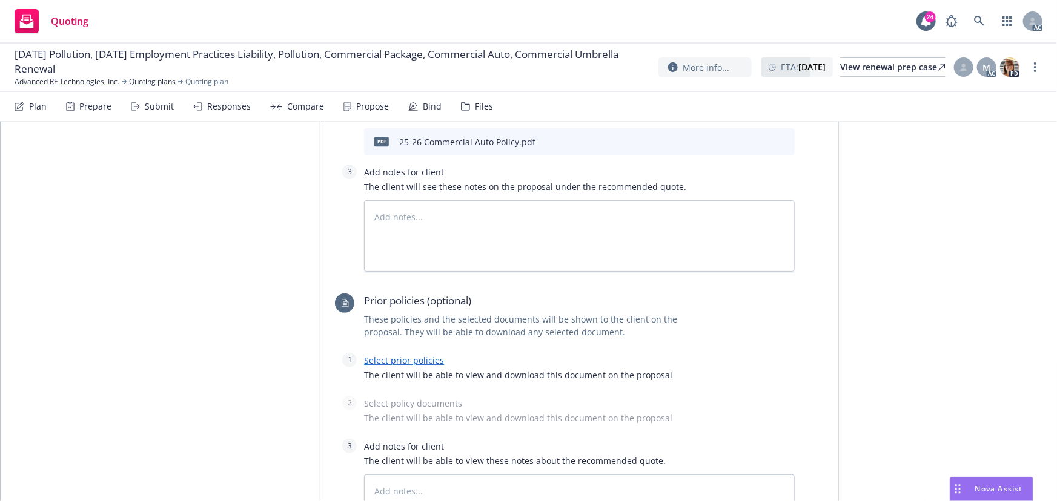
click at [420, 361] on link "Select prior policies" at bounding box center [404, 361] width 80 height 12
type textarea "x"
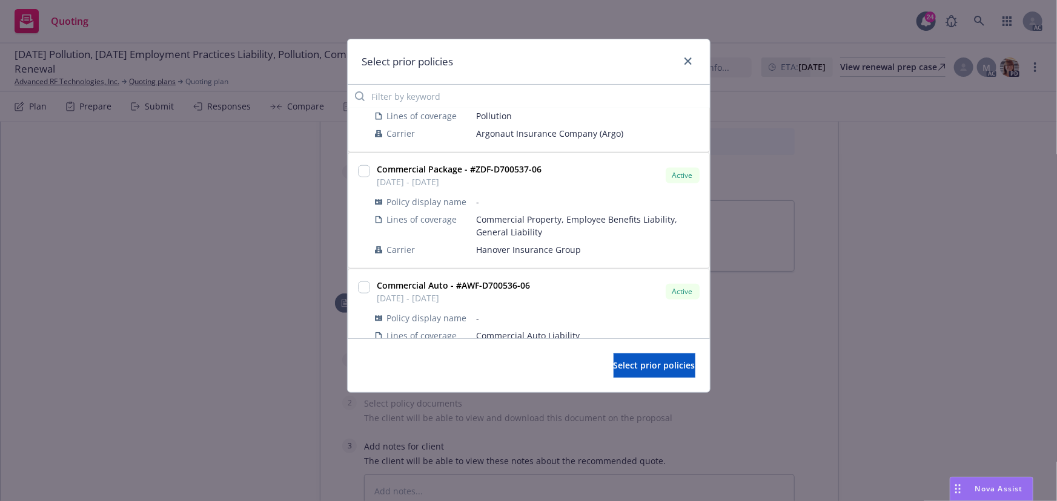
scroll to position [606, 0]
click at [366, 279] on input "checkbox" at bounding box center [364, 285] width 12 height 12
checkbox input "true"
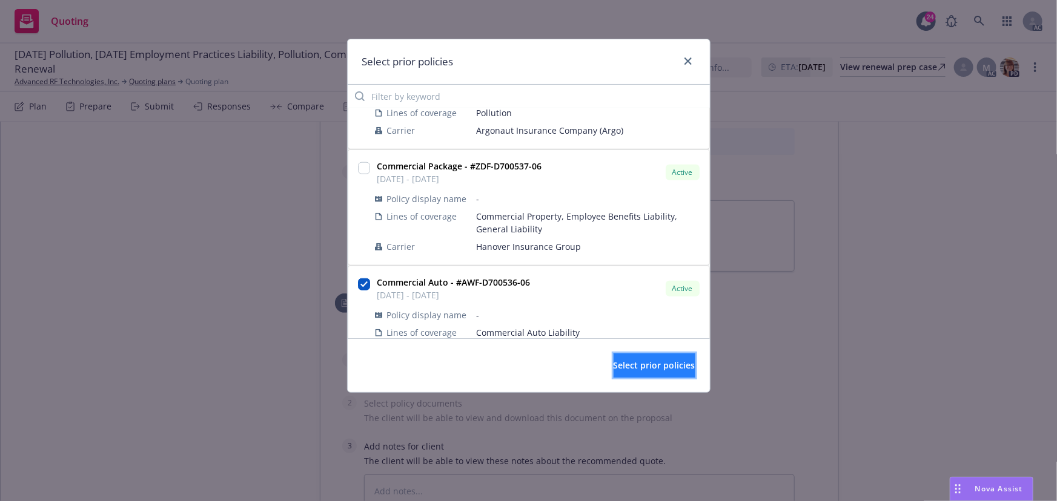
click at [613, 363] on span "Select prior policies" at bounding box center [654, 366] width 82 height 12
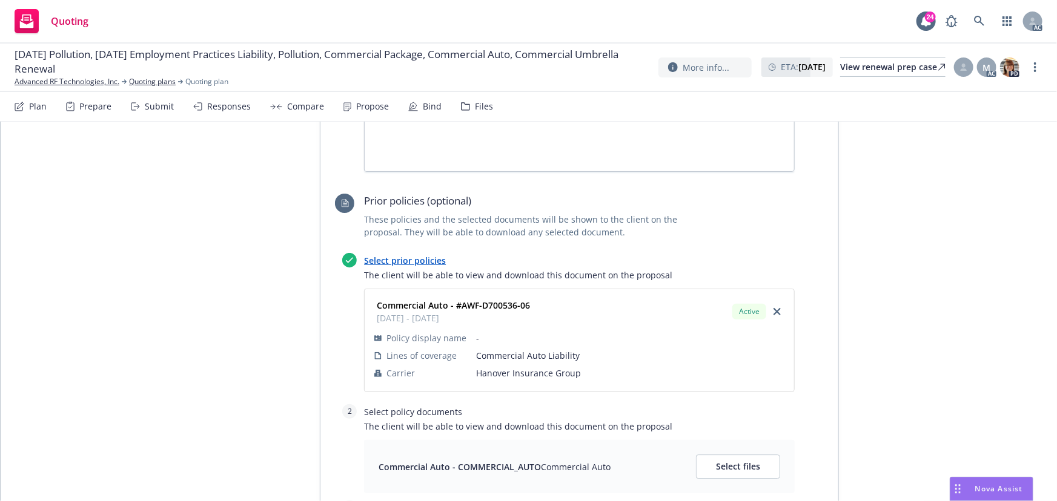
scroll to position [1856, 0]
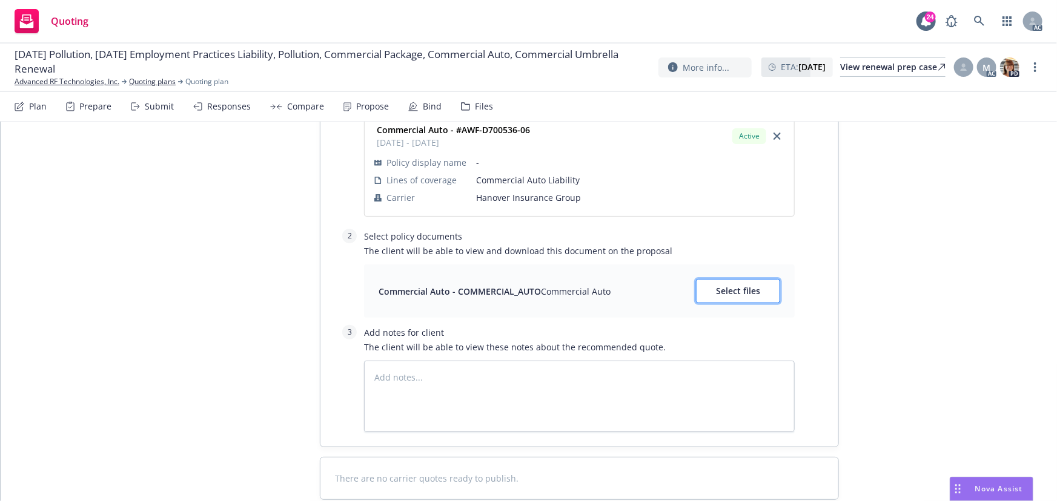
click at [737, 294] on button "Select files" at bounding box center [738, 291] width 84 height 24
type textarea "x"
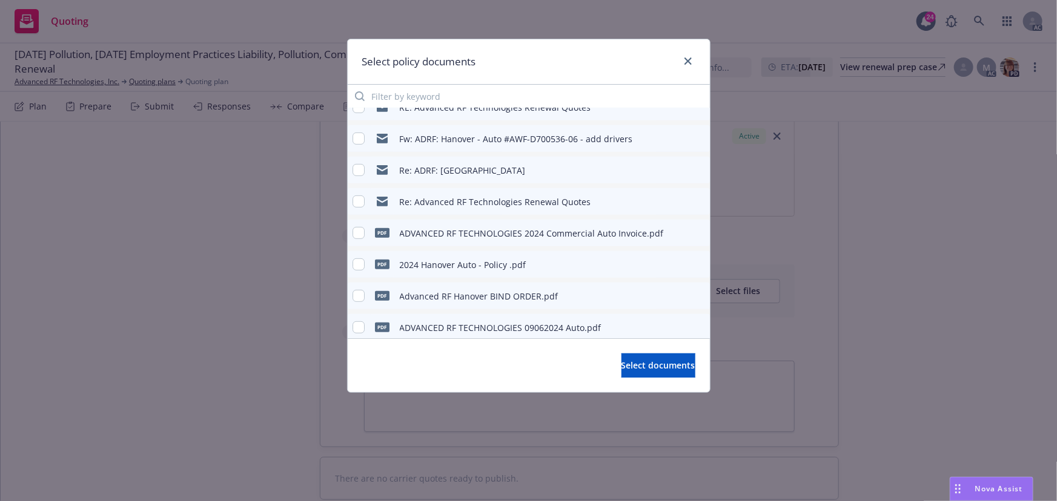
scroll to position [309, 0]
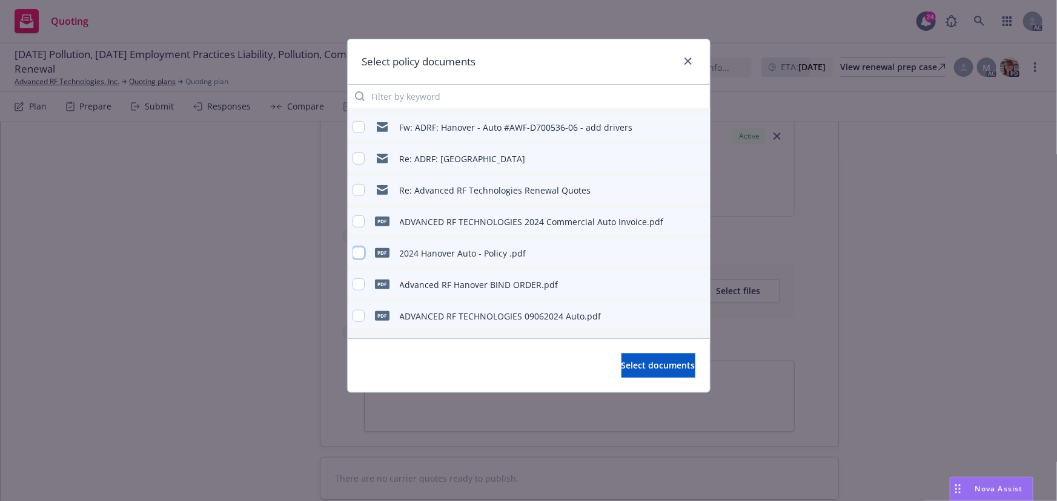
drag, startPoint x: 358, startPoint y: 252, endPoint x: 596, endPoint y: 345, distance: 256.1
click at [360, 252] on input "checkbox" at bounding box center [358, 253] width 12 height 12
checkbox input "true"
click at [635, 362] on span "Select documents" at bounding box center [658, 366] width 74 height 12
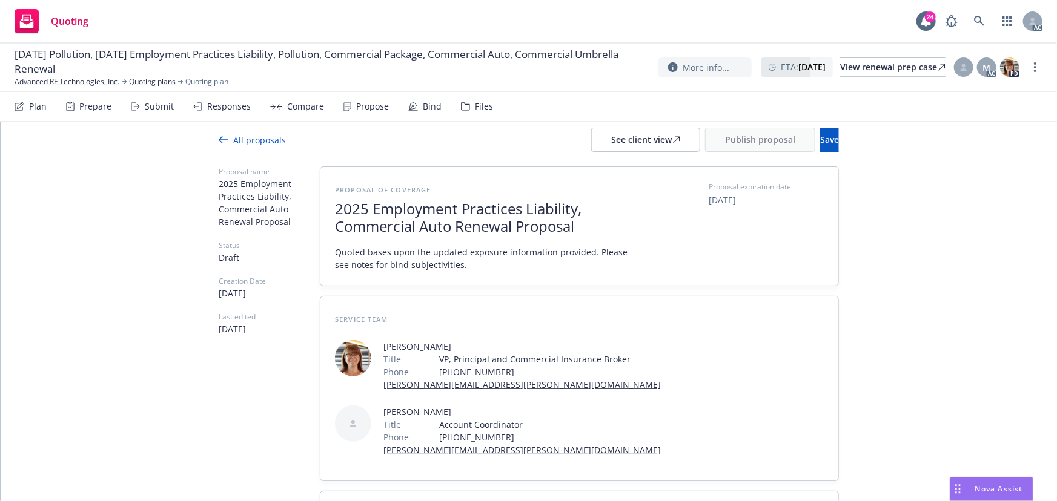
scroll to position [0, 0]
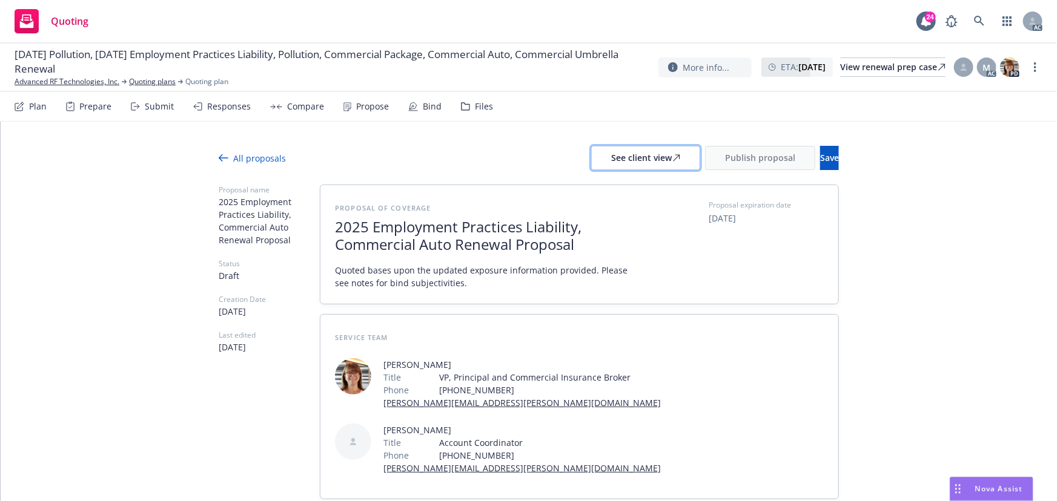
click at [673, 160] on icon at bounding box center [676, 157] width 7 height 7
click at [237, 107] on div "Responses" at bounding box center [229, 107] width 44 height 10
type textarea "x"
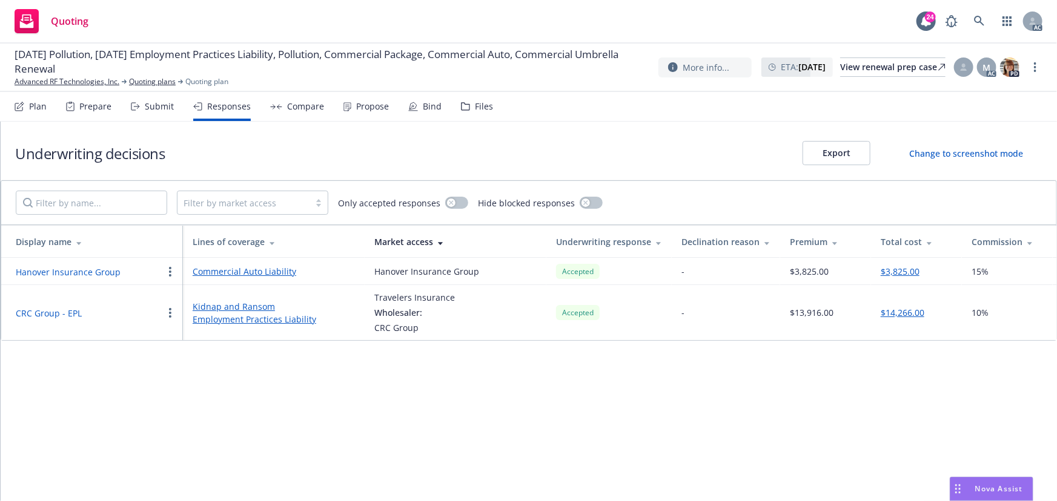
click at [85, 270] on button "Hanover Insurance Group" at bounding box center [68, 272] width 105 height 13
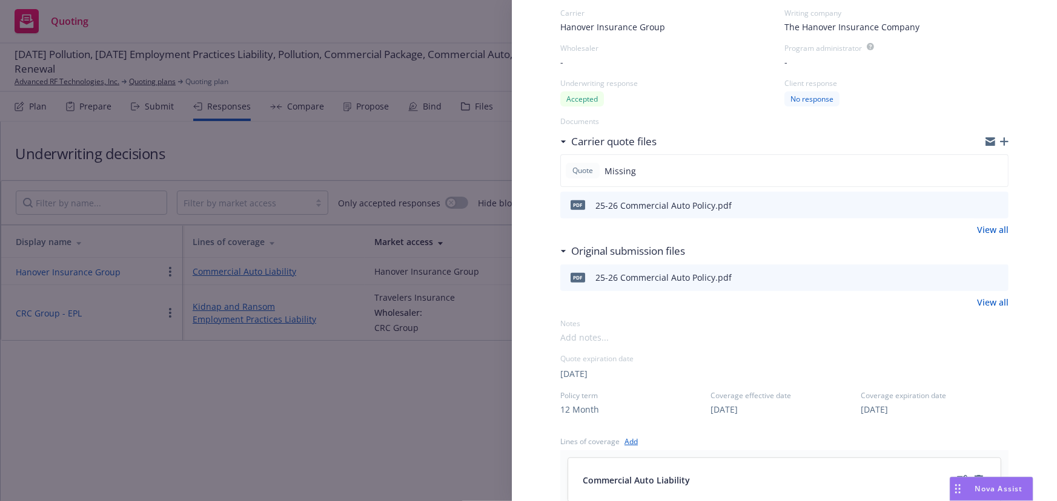
scroll to position [165, 0]
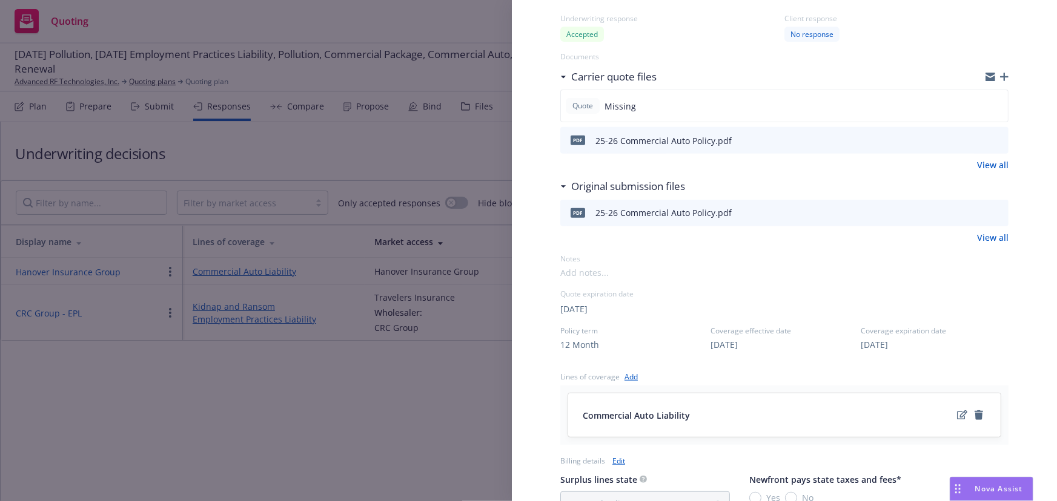
click at [493, 458] on div "Display Name Hanover Insurance Group Carrier Hanover Insurance Group Writing co…" at bounding box center [528, 250] width 1057 height 501
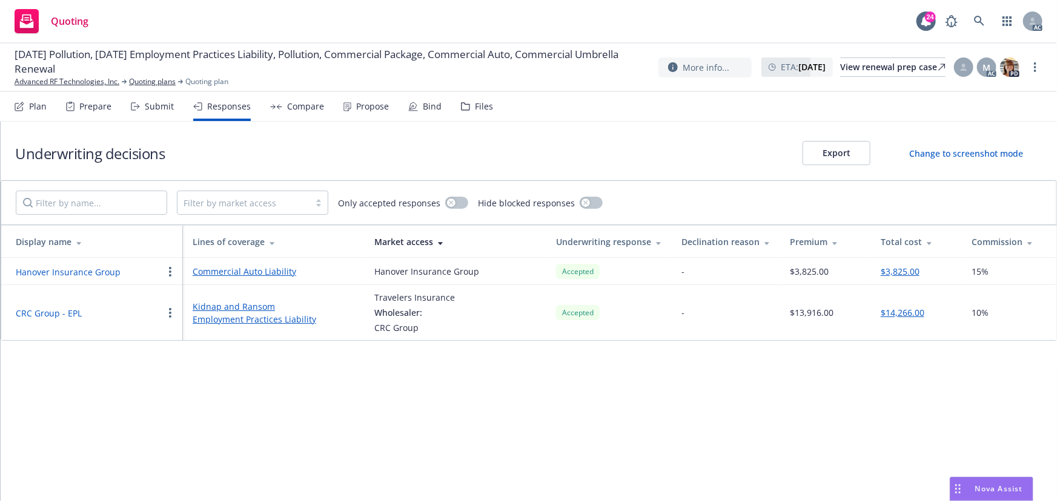
click at [489, 452] on div "Underwriting decisions Export Change to screenshot mode Filter by market access…" at bounding box center [529, 312] width 1056 height 380
click at [160, 110] on div "Submit" at bounding box center [159, 107] width 29 height 10
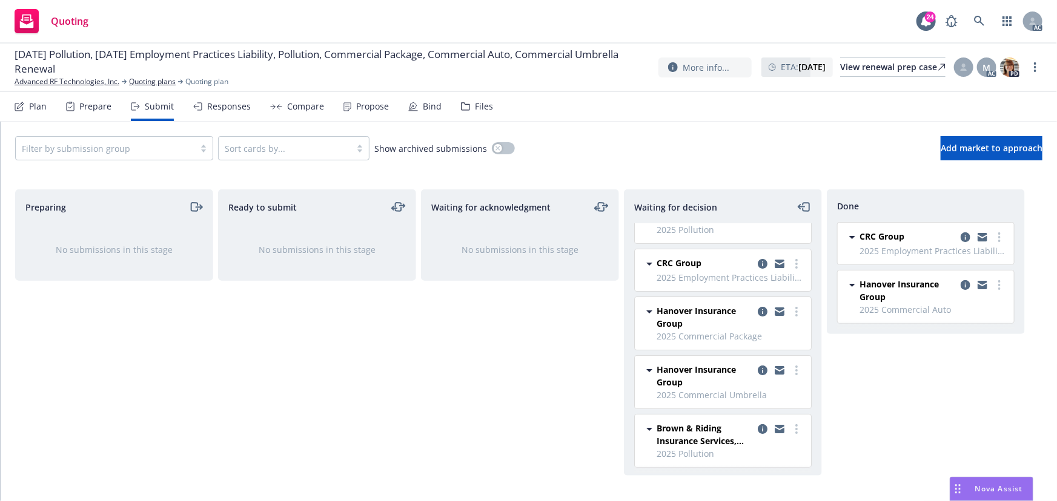
scroll to position [35, 0]
click at [789, 366] on link "more" at bounding box center [796, 369] width 15 height 15
click at [856, 389] on div "Done CRC Group 2025 Employment Practices Liability - Advanced RF Technologies, …" at bounding box center [926, 333] width 198 height 286
click at [789, 366] on link "more" at bounding box center [796, 369] width 15 height 15
click at [727, 269] on span "Add accepted decision" at bounding box center [733, 271] width 121 height 12
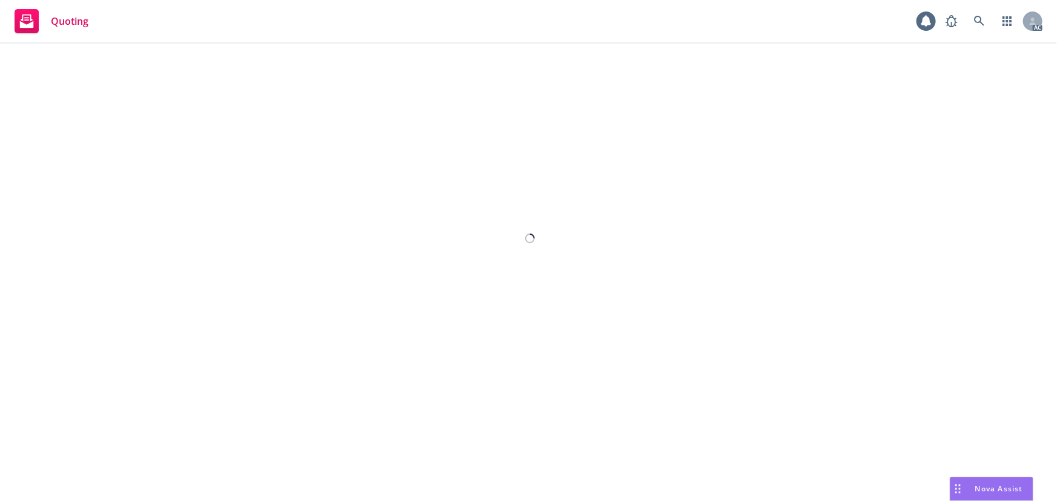
select select "12"
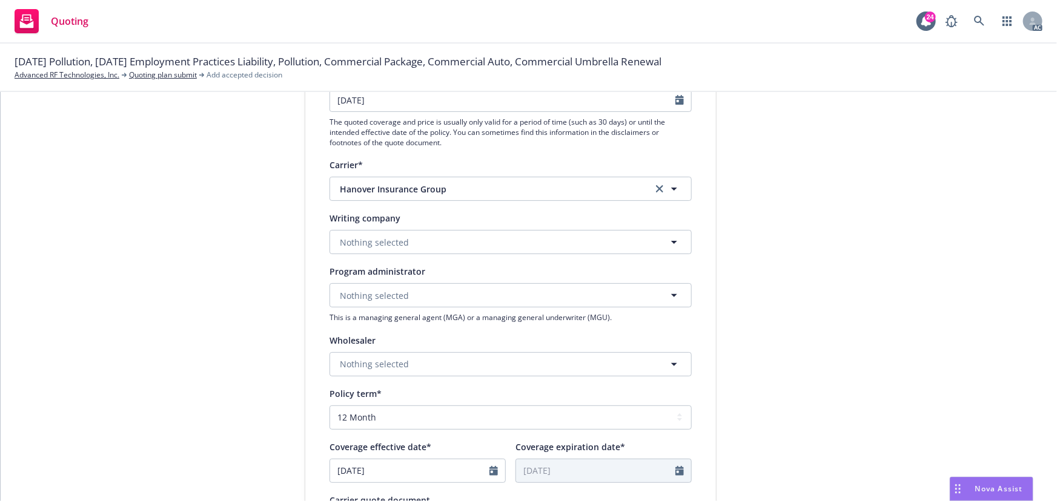
scroll to position [275, 0]
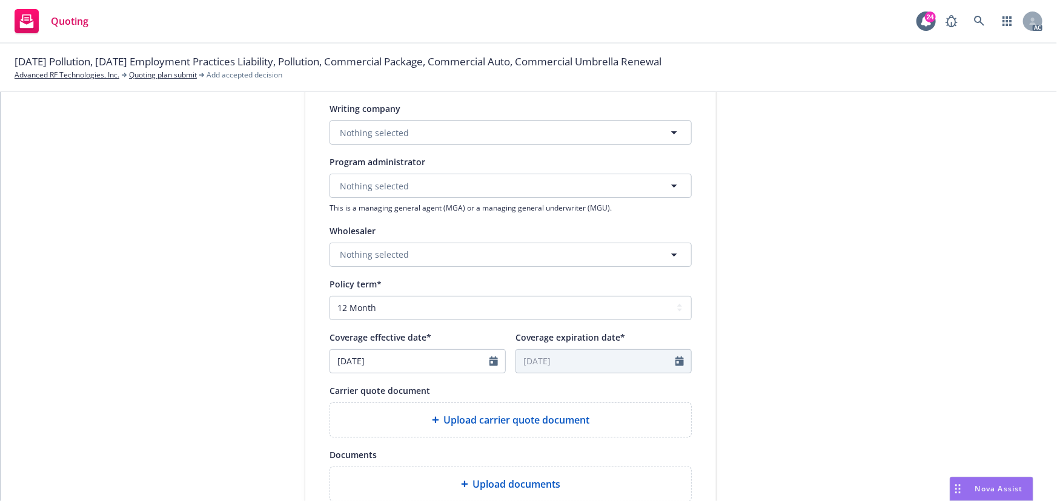
click at [516, 483] on span "Upload documents" at bounding box center [517, 484] width 88 height 15
type textarea "x"
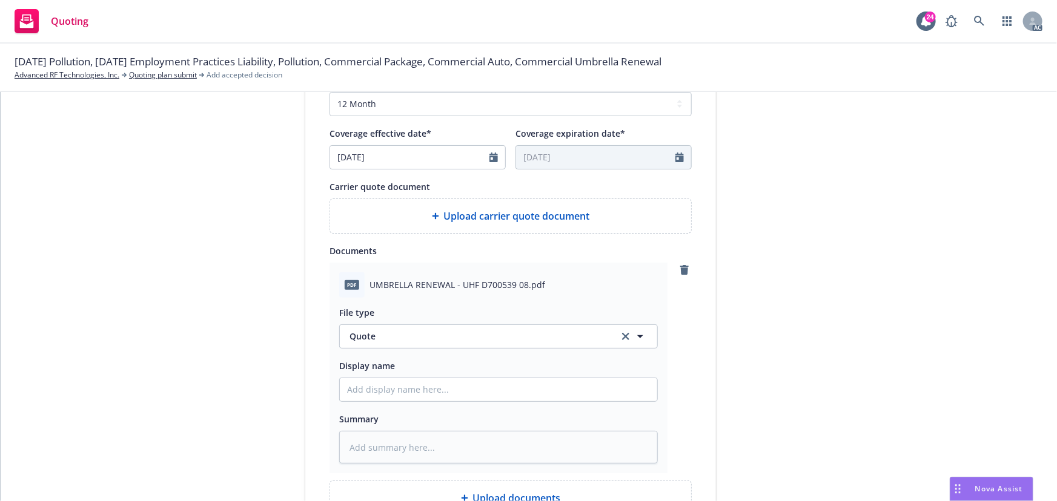
scroll to position [495, 0]
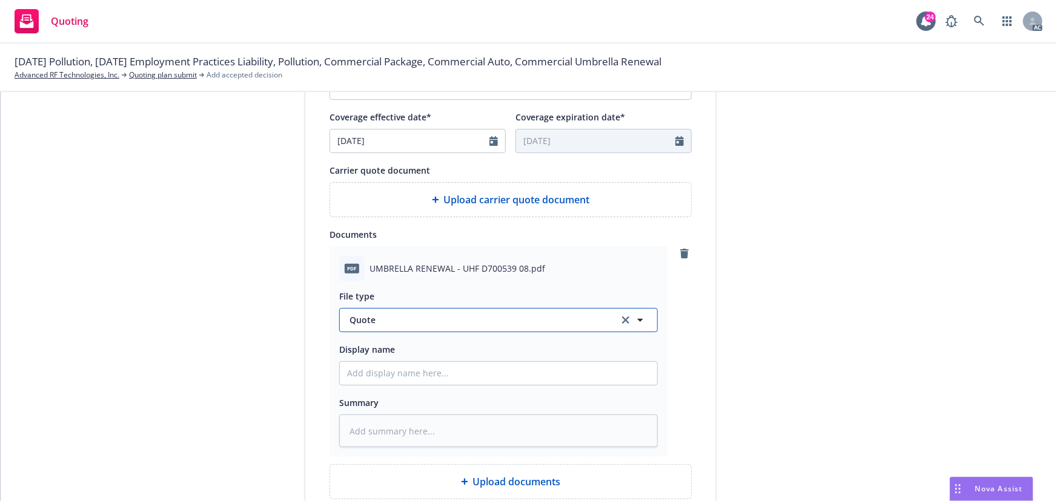
click at [404, 317] on span "Quote" at bounding box center [476, 320] width 255 height 13
type input "POLICY"
click at [408, 356] on div "Policy" at bounding box center [498, 354] width 303 height 18
type textarea "x"
click at [378, 376] on input "Display name" at bounding box center [498, 373] width 317 height 23
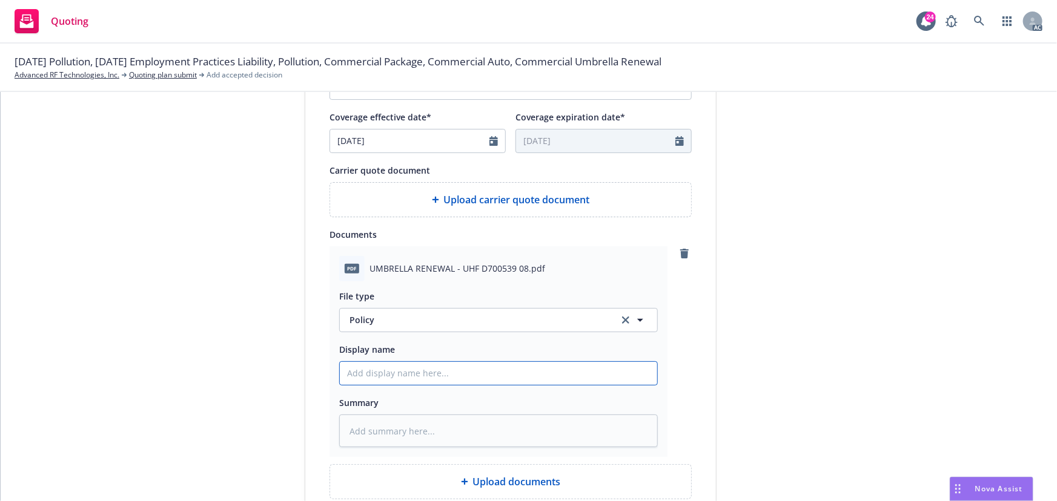
type input "25-26 E&O with Cyber Quote"
drag, startPoint x: 549, startPoint y: 61, endPoint x: 653, endPoint y: 61, distance: 103.5
click at [653, 61] on span "09/23/25 Pollution, 09/15/25 Employment Practices Liability, Pollution, Commerc…" at bounding box center [338, 62] width 647 height 16
copy span "Commercial Umbrella"
drag, startPoint x: 368, startPoint y: 374, endPoint x: 429, endPoint y: 375, distance: 60.6
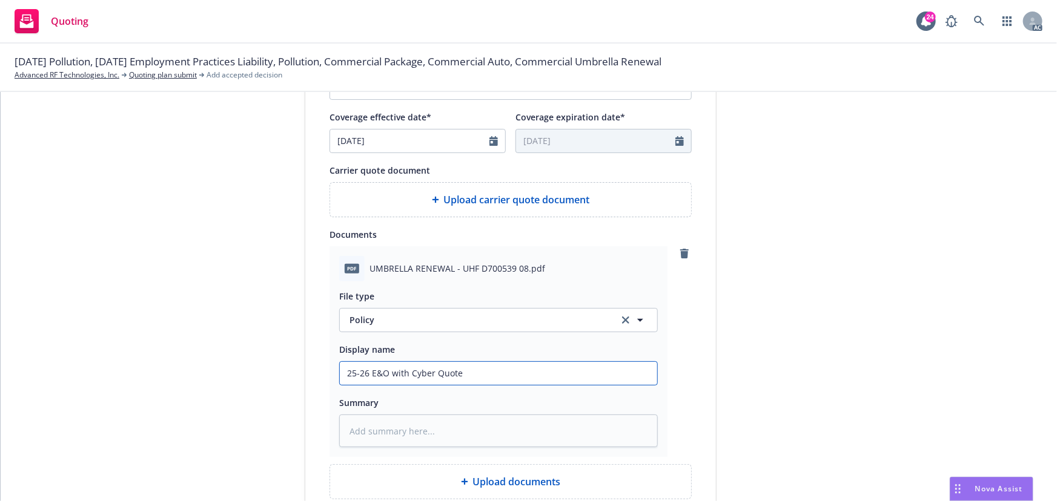
click at [429, 375] on input "25-26 E&O with Cyber Quote" at bounding box center [498, 373] width 317 height 23
paste input "Commercial Umbrella"
type textarea "x"
type input "25-26 Commercial Umbrella Quote"
type textarea "x"
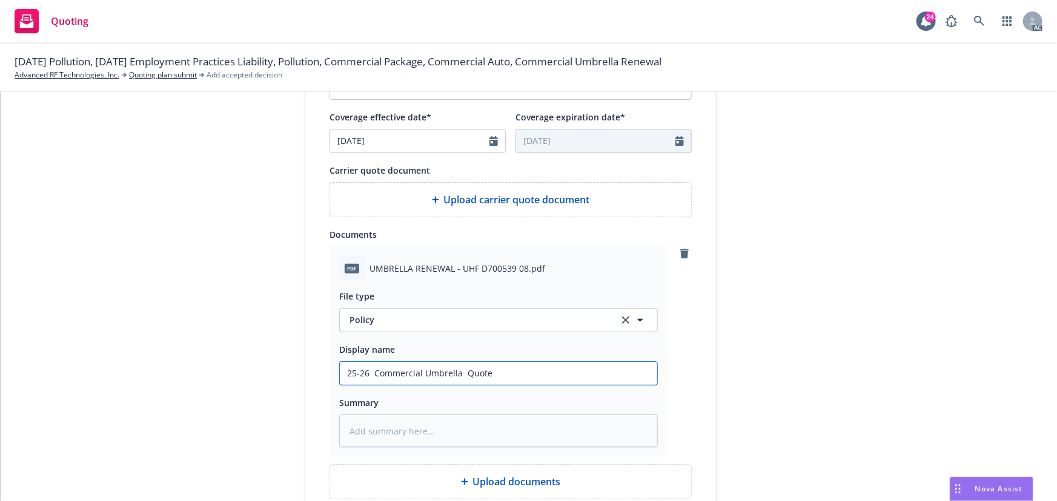
type input "25-26 Commercial Umbrella p Quote"
type textarea "x"
type input "25-26 Commercial Umbrella pO Quote"
type textarea "x"
type input "25-26 Commercial Umbrella pOL Quote"
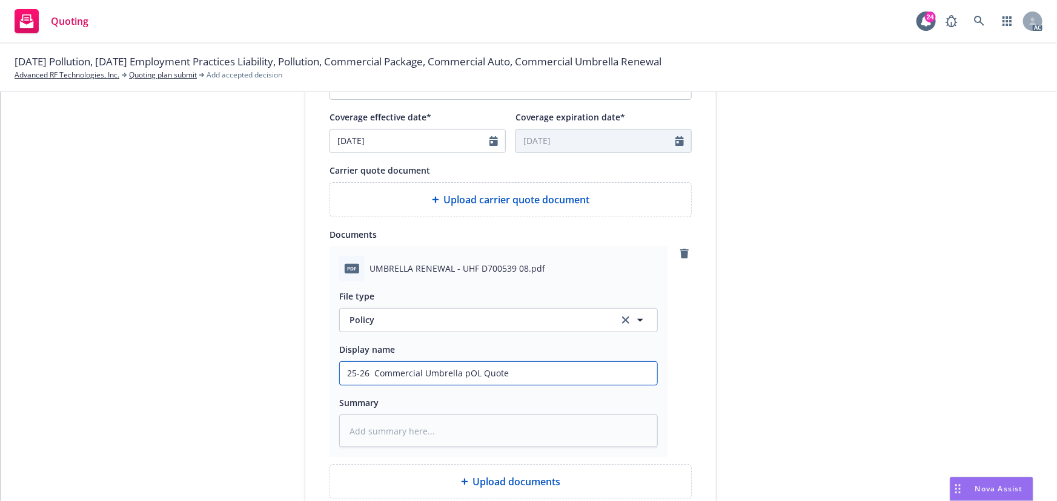
type textarea "x"
type input "25-26 Commercial Umbrella pOLC Quote"
type textarea "x"
type input "25-26 Commercial Umbrella pOLCY Quote"
type textarea "x"
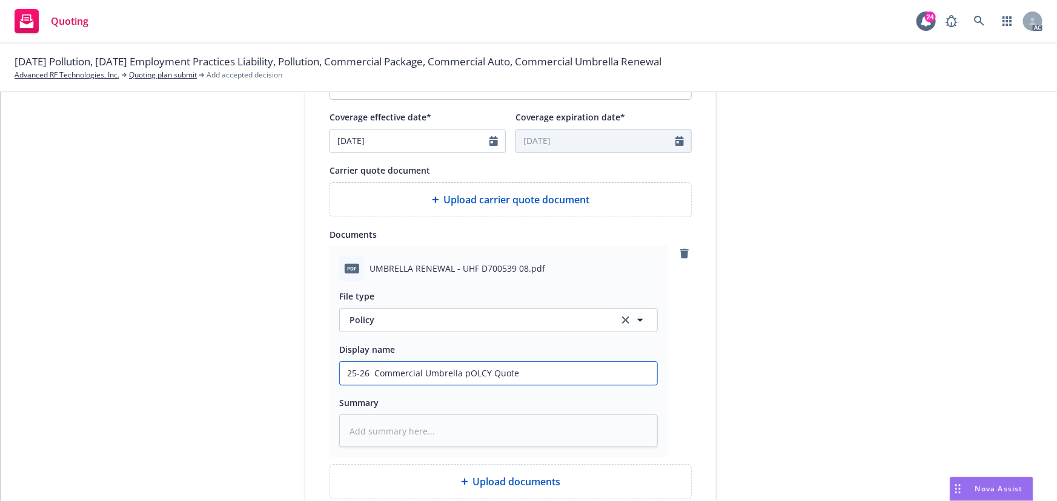
type input "25-26 Commercial Umbrella pOLC Quote"
type textarea "x"
type input "25-26 Commercial Umbrella pOL Quote"
type textarea "x"
type input "25-26 Commercial Umbrella pO Quote"
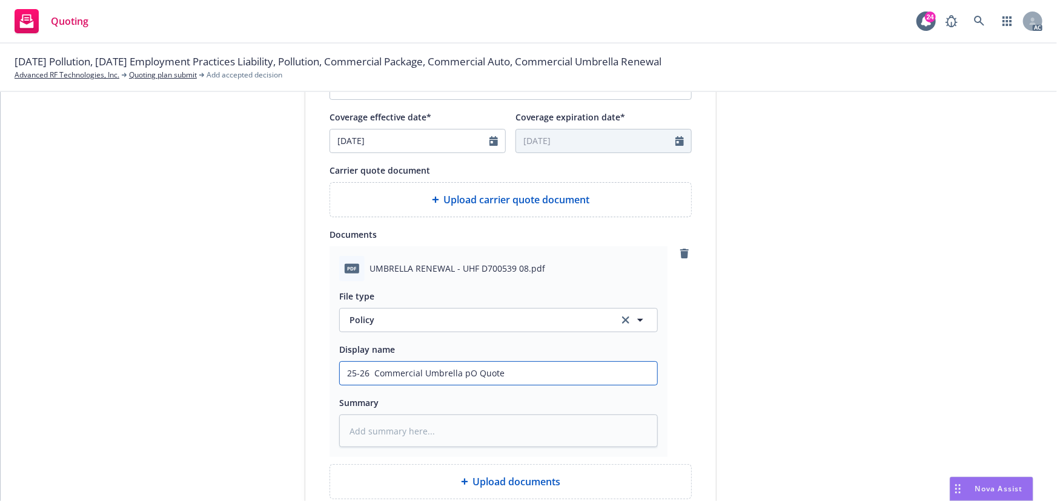
type textarea "x"
type input "25-26 Commercial Umbrella p Quote"
type textarea "x"
type input "25-26 Commercial Umbrella Quote"
type textarea "x"
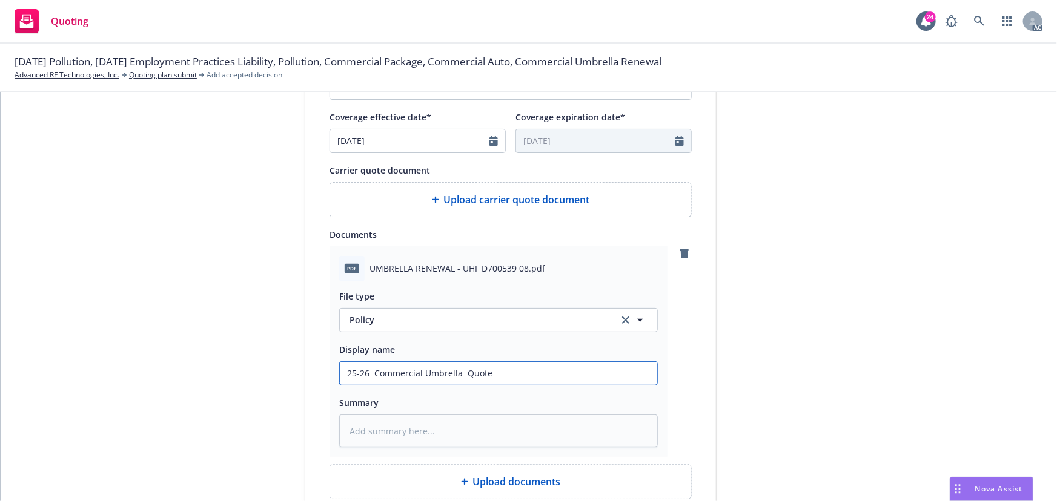
type input "25-26 Commercial Umbrella P Quote"
type textarea "x"
type input "25-26 Commercial Umbrella Po Quote"
type textarea "x"
type input "25-26 Commercial Umbrella Pol Quote"
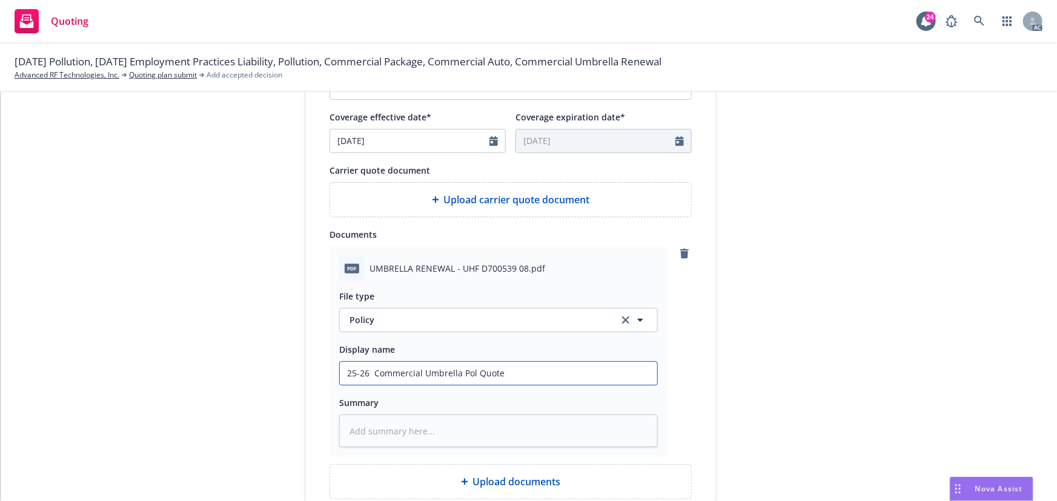
type textarea "x"
type input "25-26 Commercial Umbrella Poli Quote"
type textarea "x"
type input "25-26 Commercial Umbrella Polic Quote"
type textarea "x"
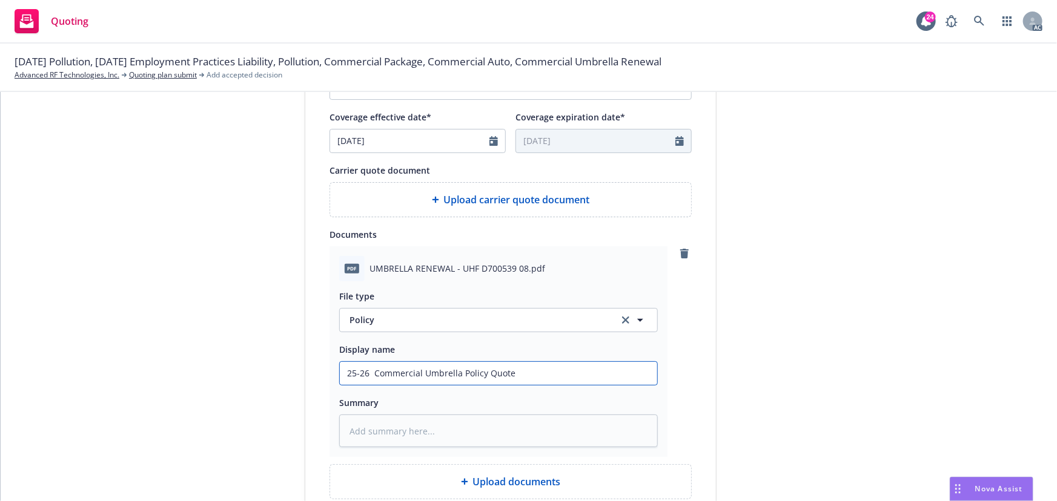
type input "25-26 Commercial Umbrella PolicyQuote"
type textarea "x"
type input "25-26 Commercial Umbrella Policyuote"
type textarea "x"
type input "25-26 Commercial Umbrella Policyote"
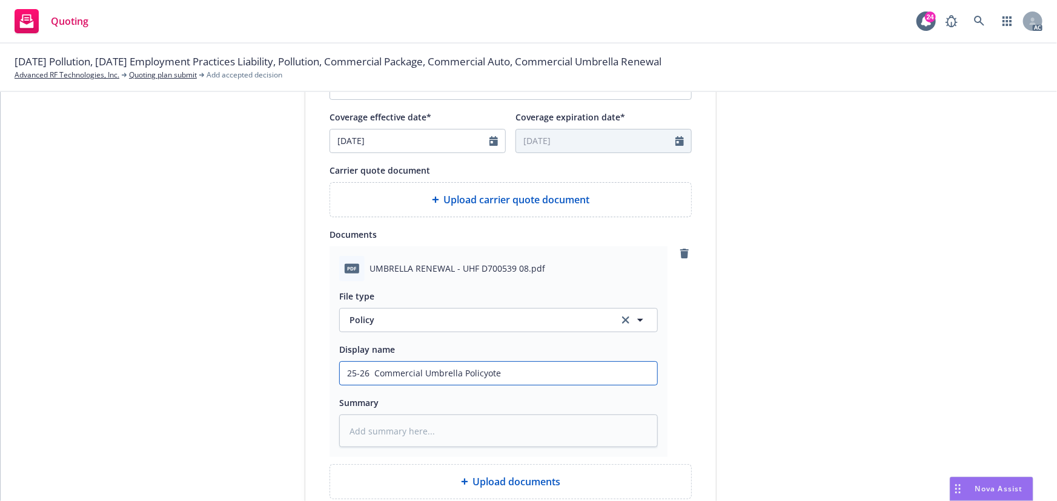
type textarea "x"
type input "25-26 Commercial Umbrella Policyte"
type textarea "x"
type input "25-26 Commercial Umbrella Policye"
type textarea "x"
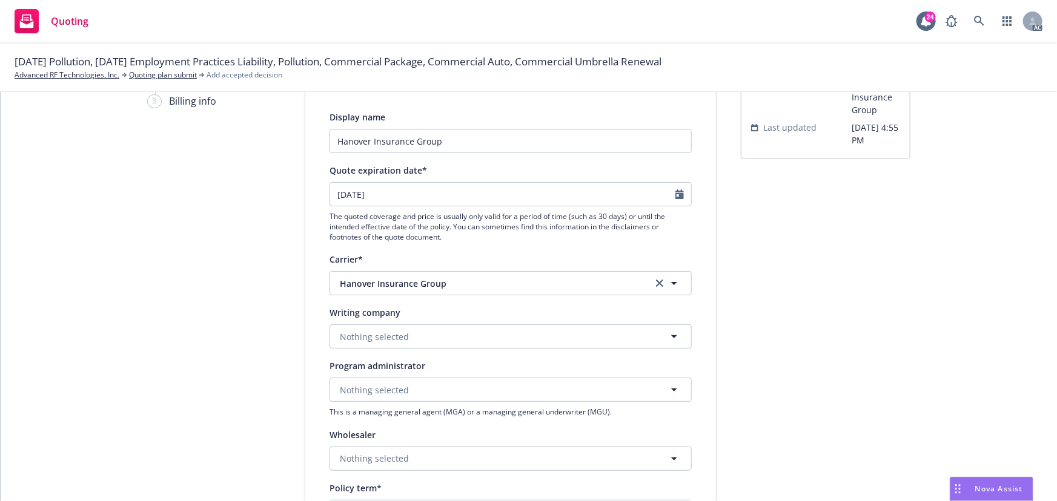
scroll to position [54, 0]
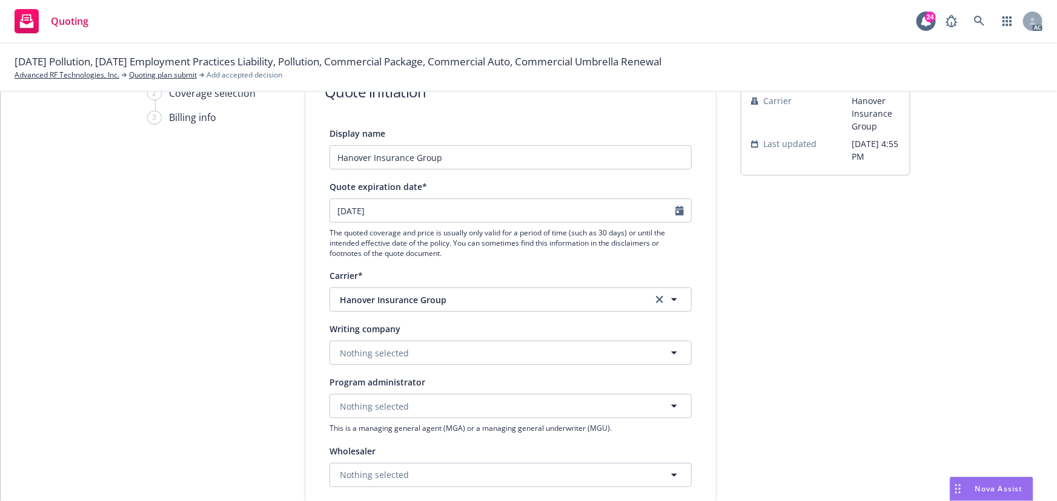
type input "25-26 Commercial Umbrella Policy"
click at [675, 212] on icon "Calendar" at bounding box center [679, 211] width 8 height 10
select select "9"
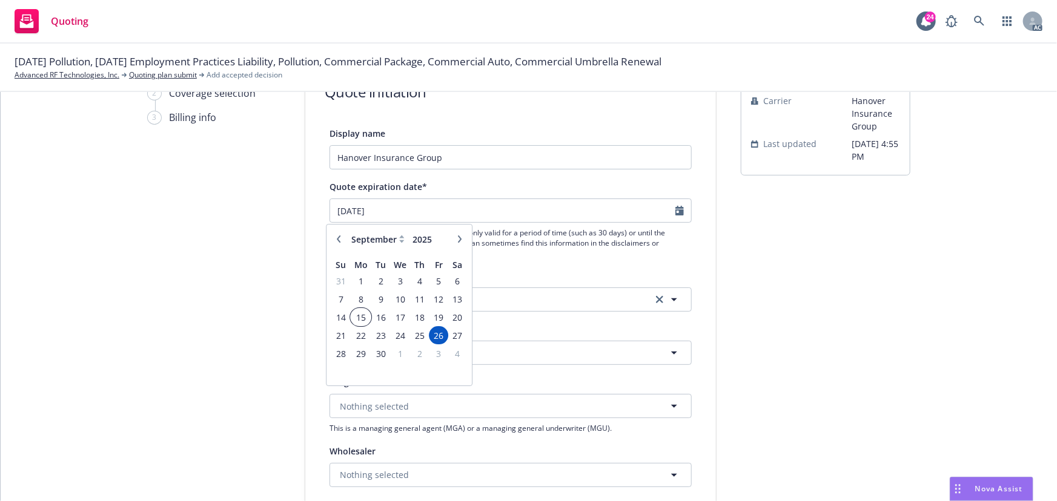
click at [363, 318] on span "15" at bounding box center [361, 317] width 18 height 15
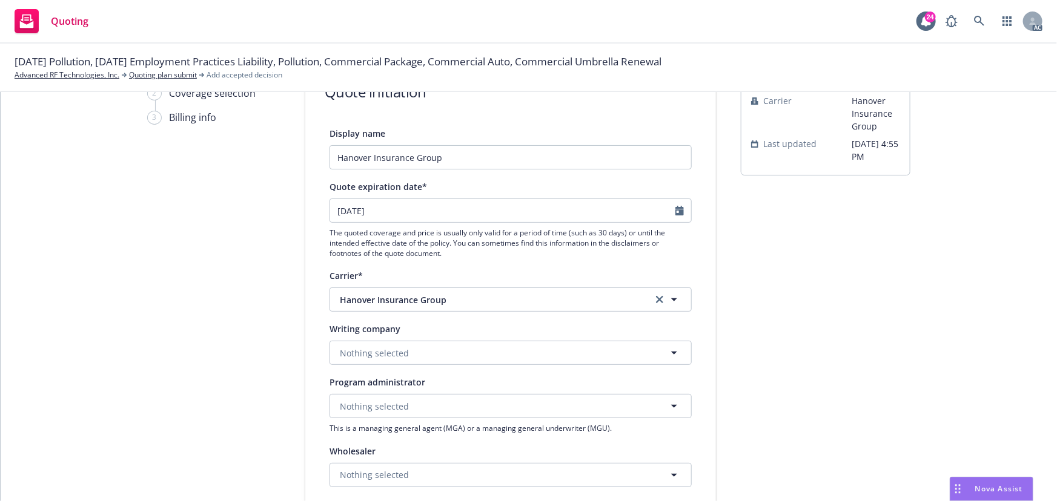
type textarea "x"
type input "[DATE]"
click at [372, 354] on span "Nothing selected" at bounding box center [374, 353] width 69 height 13
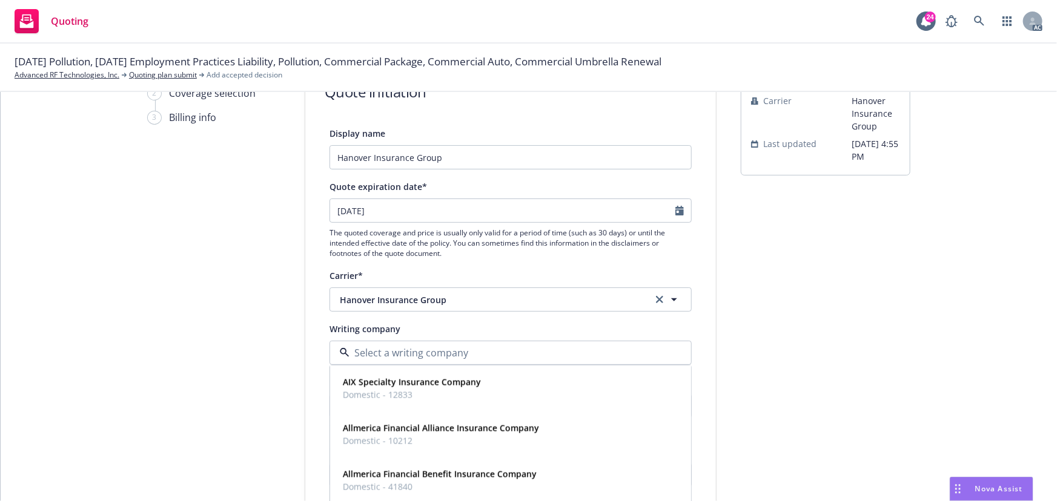
paste input "The Hanover Insurance Company"
type input "The Hanover Insurance Company"
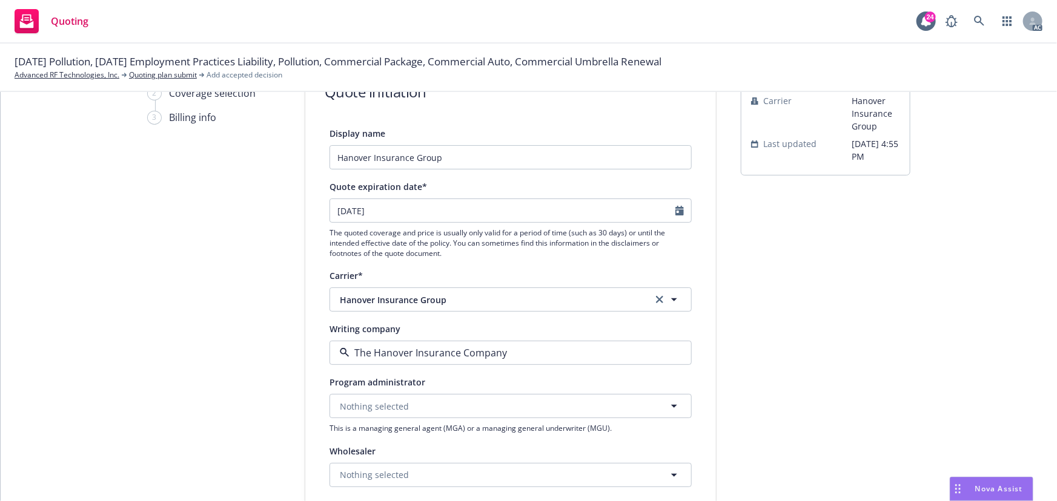
click at [410, 383] on strong "The Hanover Insurance Company" at bounding box center [411, 388] width 137 height 12
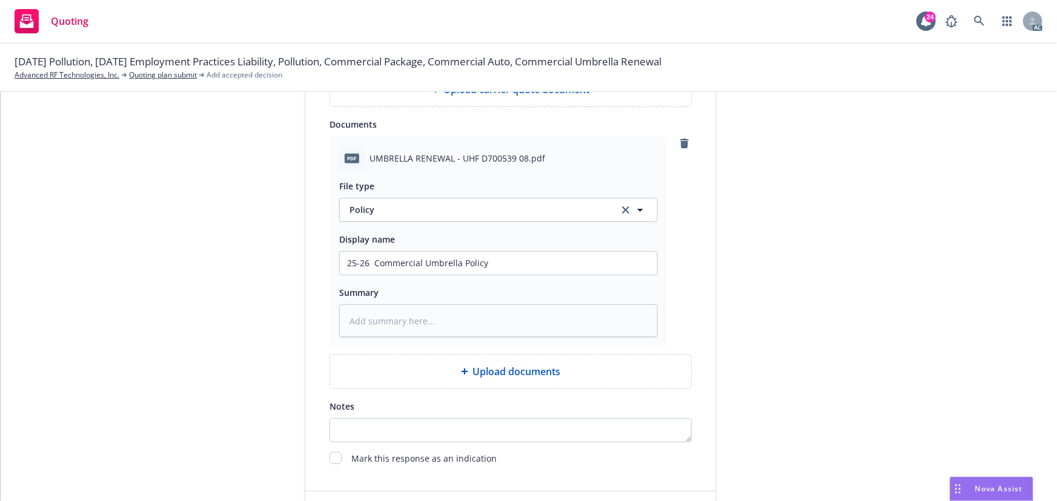
scroll to position [668, 0]
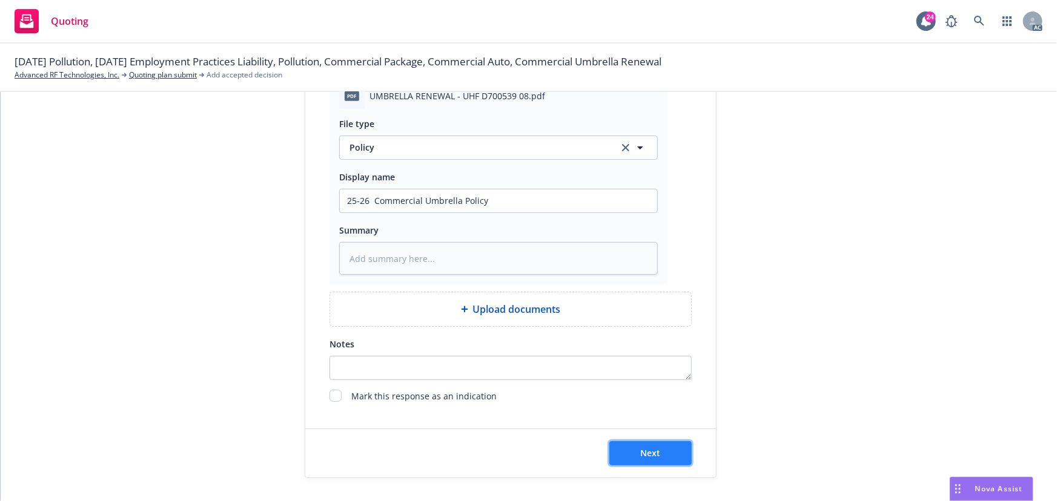
click at [654, 449] on span "Next" at bounding box center [651, 453] width 20 height 12
type textarea "x"
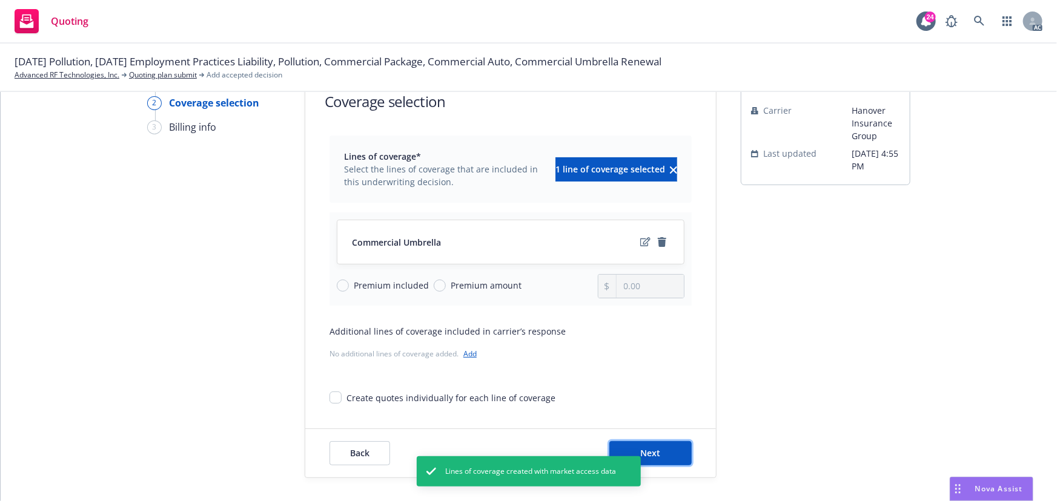
drag, startPoint x: 653, startPoint y: 449, endPoint x: 729, endPoint y: 389, distance: 96.2
click at [653, 449] on span "Next" at bounding box center [651, 453] width 20 height 12
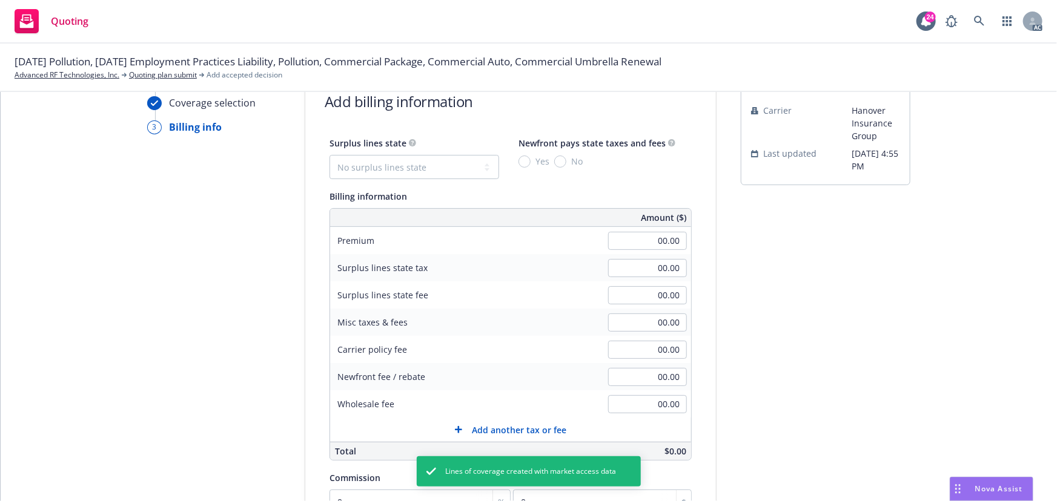
click at [630, 251] on div "00.00" at bounding box center [647, 241] width 87 height 27
click at [633, 241] on input "00.00" at bounding box center [647, 241] width 79 height 18
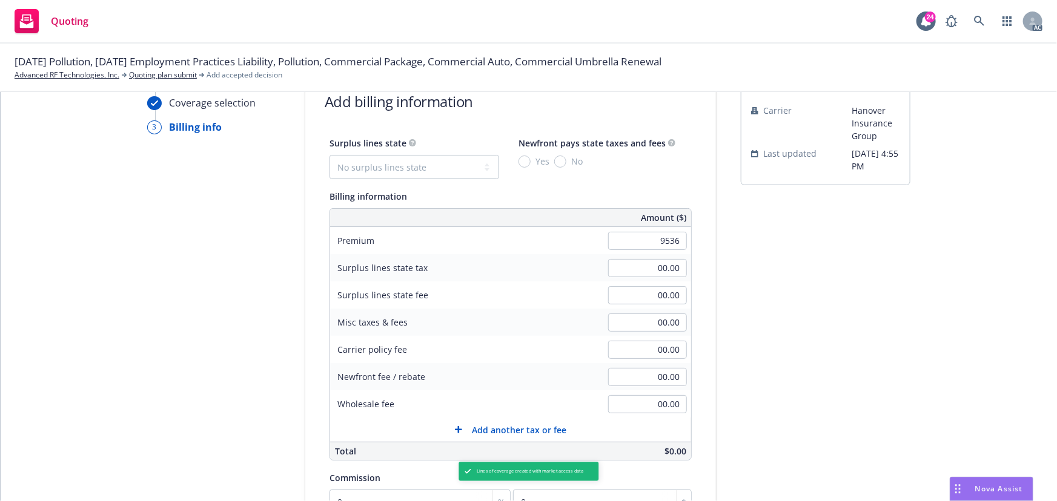
type input "9,536.00"
click at [782, 273] on div "submission Carrier Hanover Insurance Group Last updated 6/13, 4:55 PM" at bounding box center [826, 380] width 170 height 619
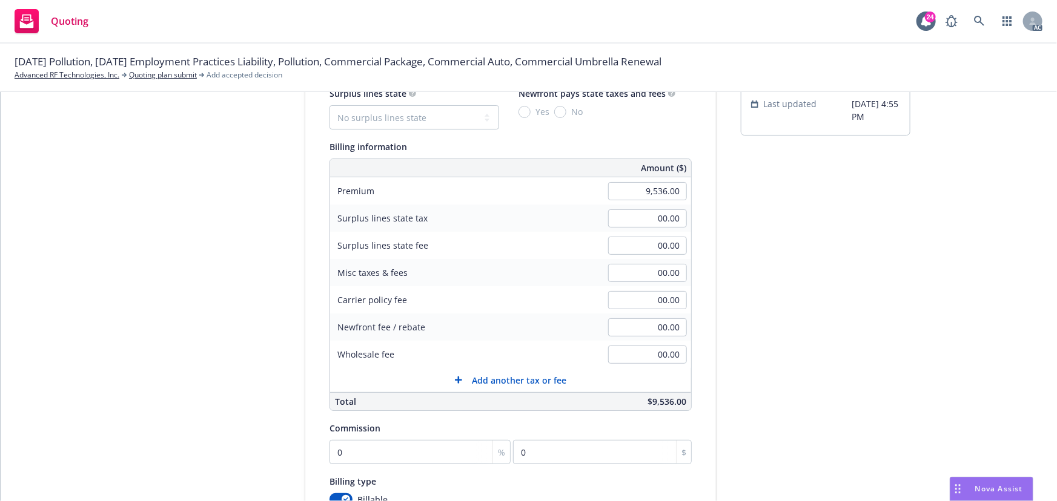
scroll to position [155, 0]
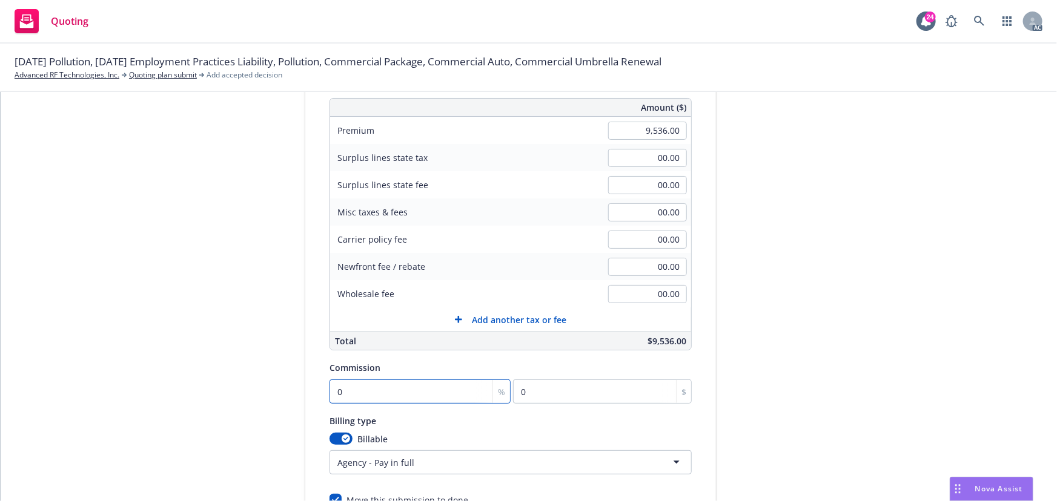
click at [400, 394] on input "0" at bounding box center [419, 392] width 181 height 24
type input "15"
type input "1430.4"
type input "15"
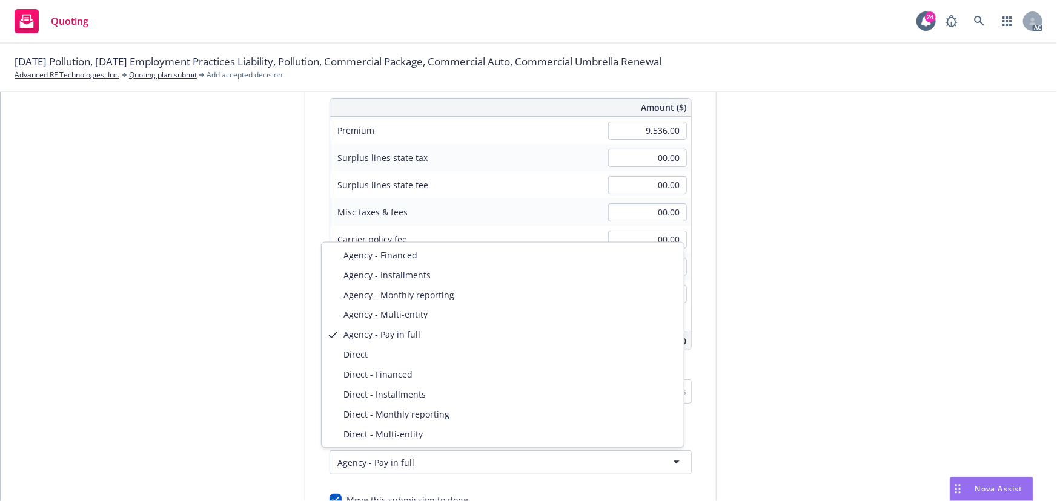
click at [400, 457] on html "Quoting 24 AC 09/23/25 Pollution, 09/15/25 Employment Practices Liability, Poll…" at bounding box center [528, 250] width 1057 height 501
select select "DIRECT"
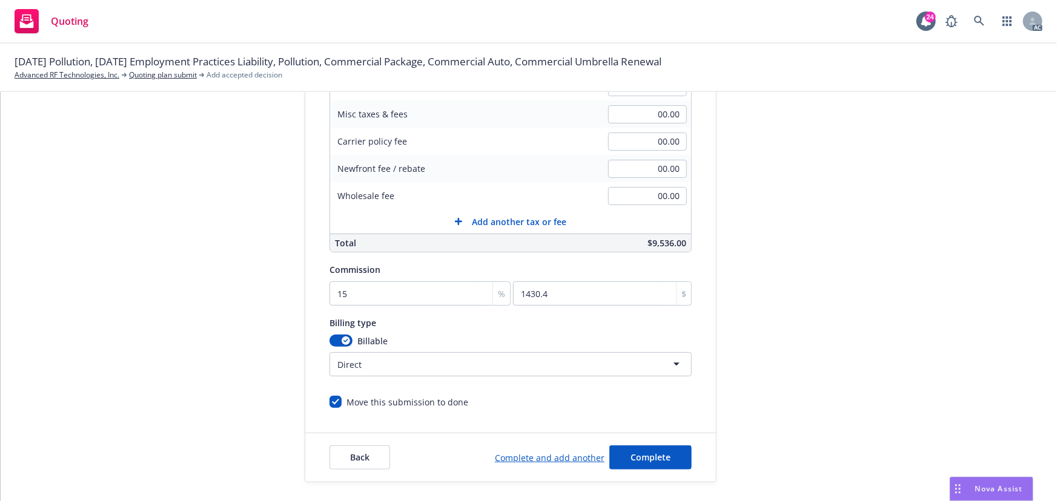
scroll to position [257, 0]
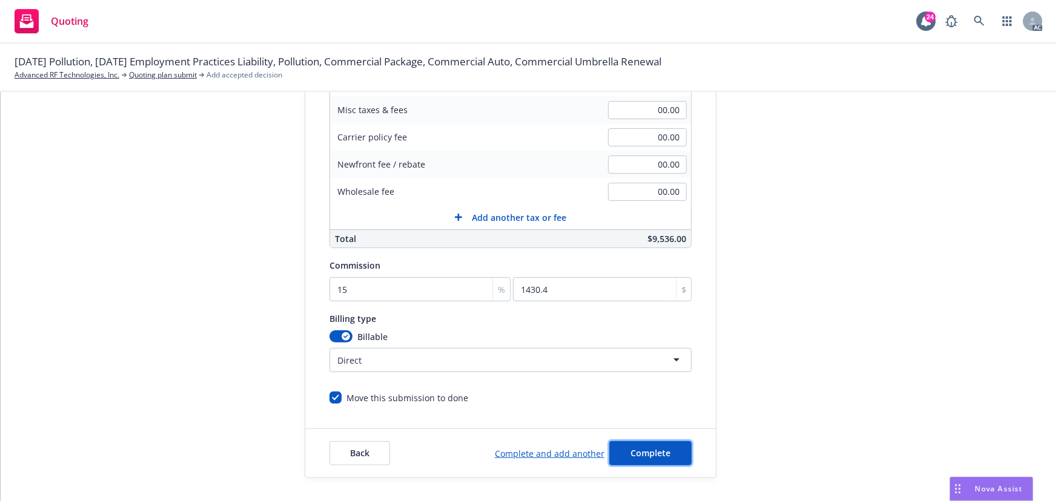
drag, startPoint x: 637, startPoint y: 453, endPoint x: 642, endPoint y: 438, distance: 15.3
click at [637, 453] on span "Complete" at bounding box center [650, 453] width 40 height 12
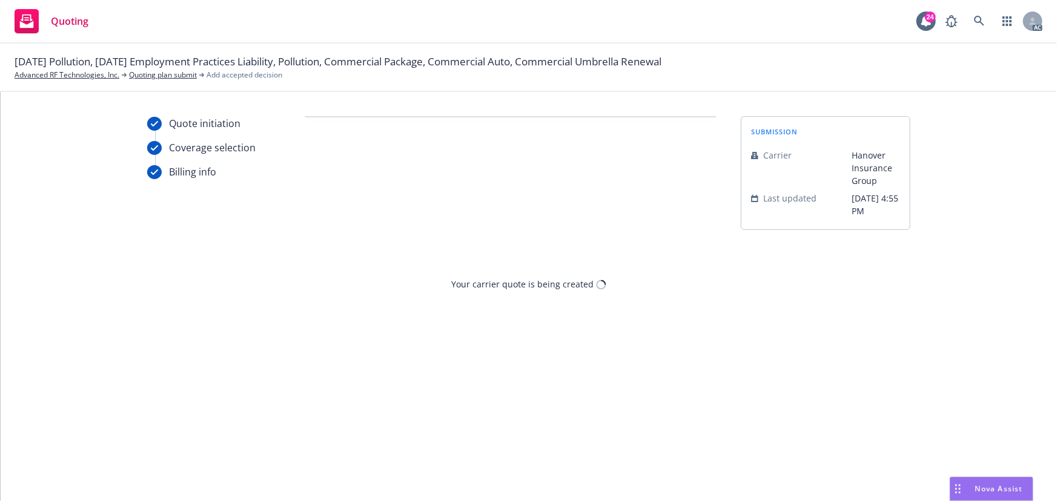
scroll to position [0, 0]
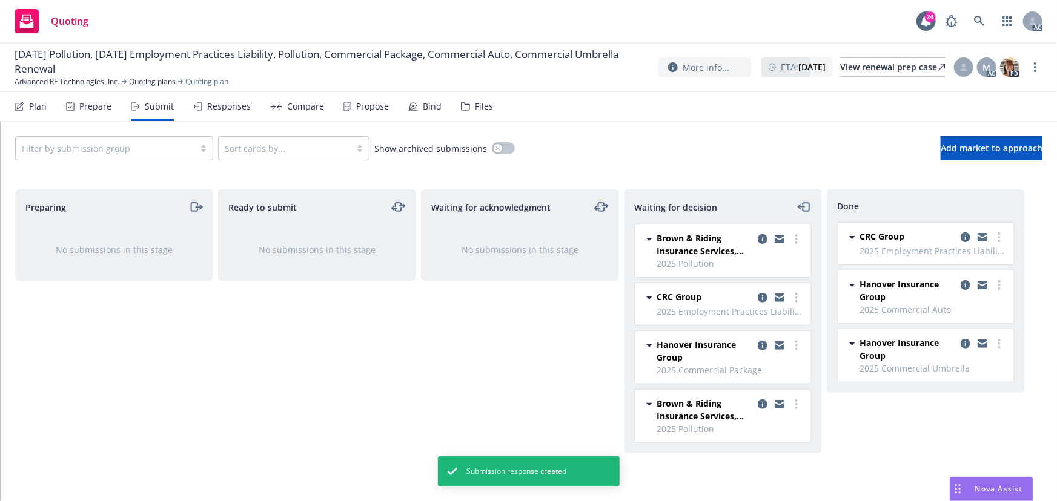
click at [372, 114] on div "Propose" at bounding box center [365, 106] width 45 height 29
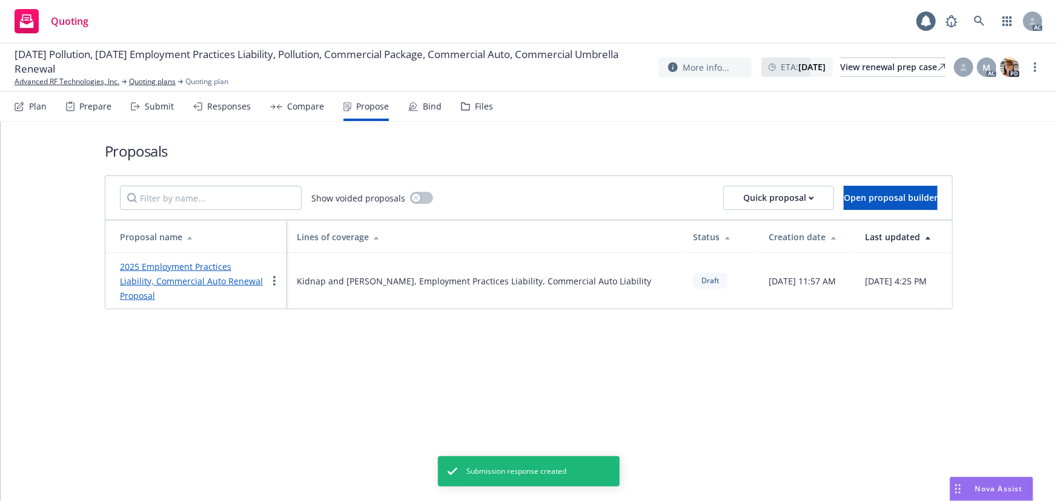
click at [182, 271] on link "2025 Employment Practices Liability, Commercial Auto Renewal Proposal" at bounding box center [191, 281] width 143 height 41
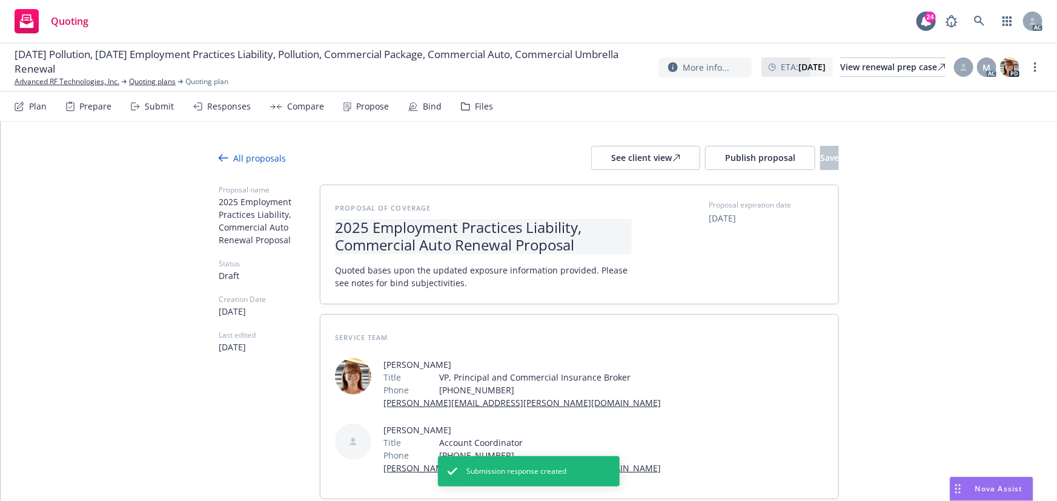
drag, startPoint x: 337, startPoint y: 248, endPoint x: 441, endPoint y: 247, distance: 103.5
click at [441, 247] on div "Proposal of coverage 2025 Employment Practices Liability, Commercial Auto Renew…" at bounding box center [579, 244] width 518 height 119
drag, startPoint x: 448, startPoint y: 246, endPoint x: 322, endPoint y: 250, distance: 126.6
click at [322, 250] on div "Proposal of coverage 2025 Employment Practices Liability, Commercial Auto Renew…" at bounding box center [579, 244] width 518 height 119
copy span "Commercial Auto"
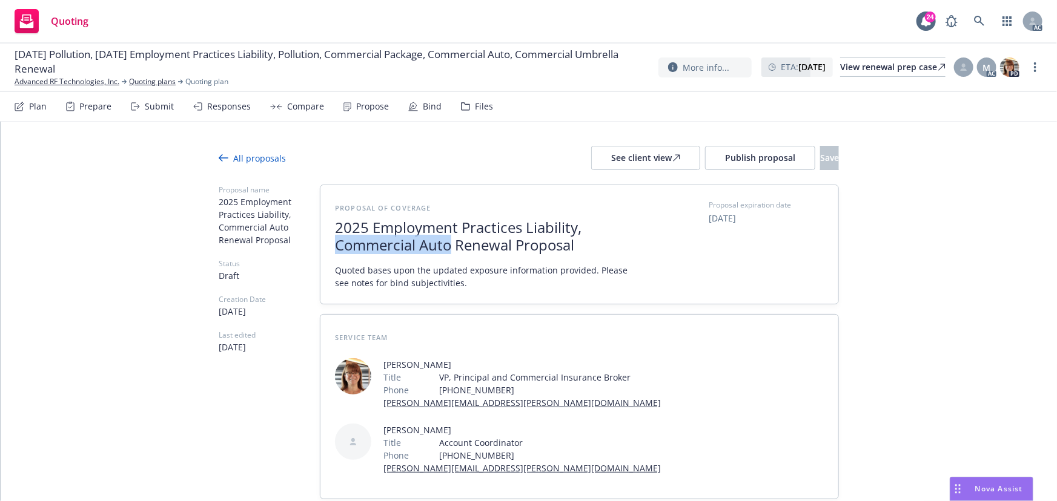
type textarea "x"
click at [444, 248] on span "2025 Employment Practices Liability, Commercial Auto Renewal Proposal" at bounding box center [483, 236] width 297 height 35
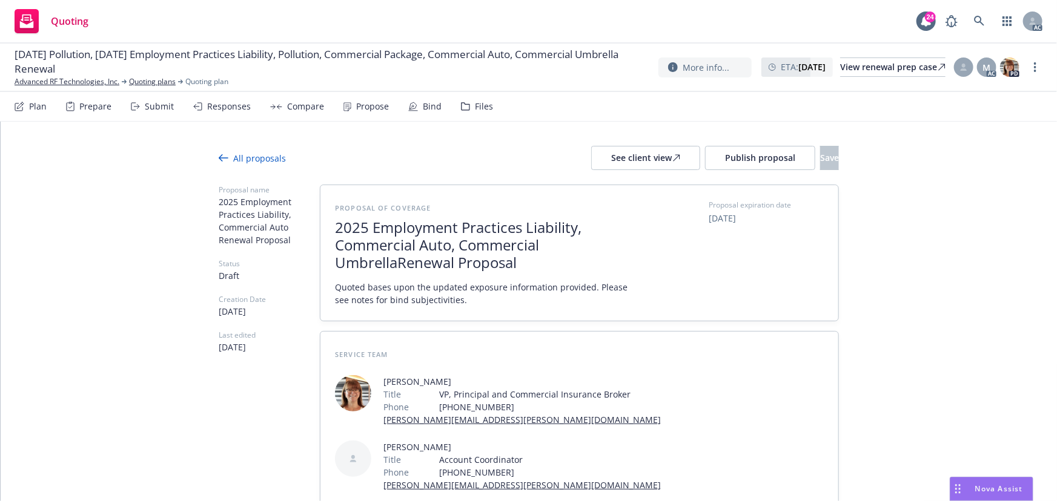
drag, startPoint x: 526, startPoint y: 263, endPoint x: 334, endPoint y: 224, distance: 195.8
click at [335, 224] on span "2025 Employment Practices Liability, Commercial Auto, Commercial Umbrella Renew…" at bounding box center [483, 245] width 297 height 52
copy span "2025 Employment Practices Liability, Commercial Auto, Commercial Umbrella Renew…"
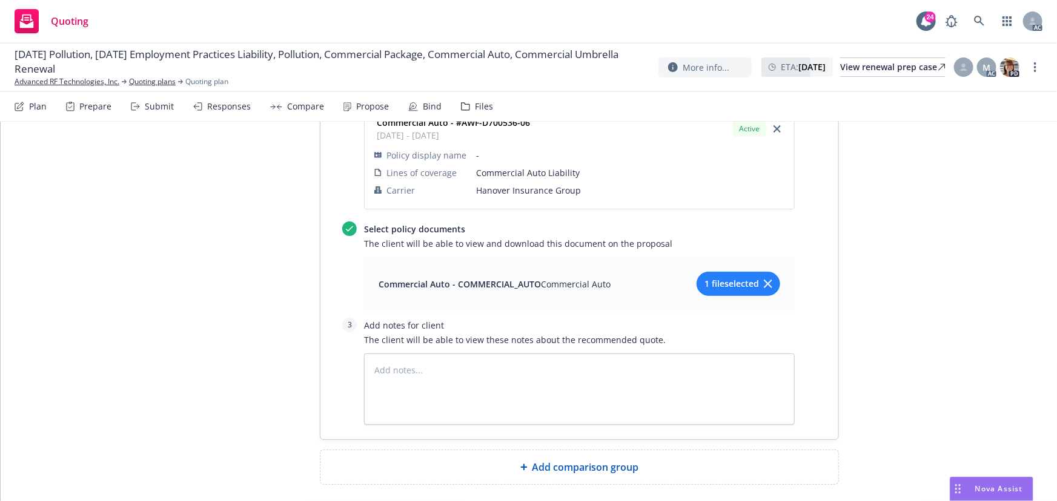
scroll to position [1933, 0]
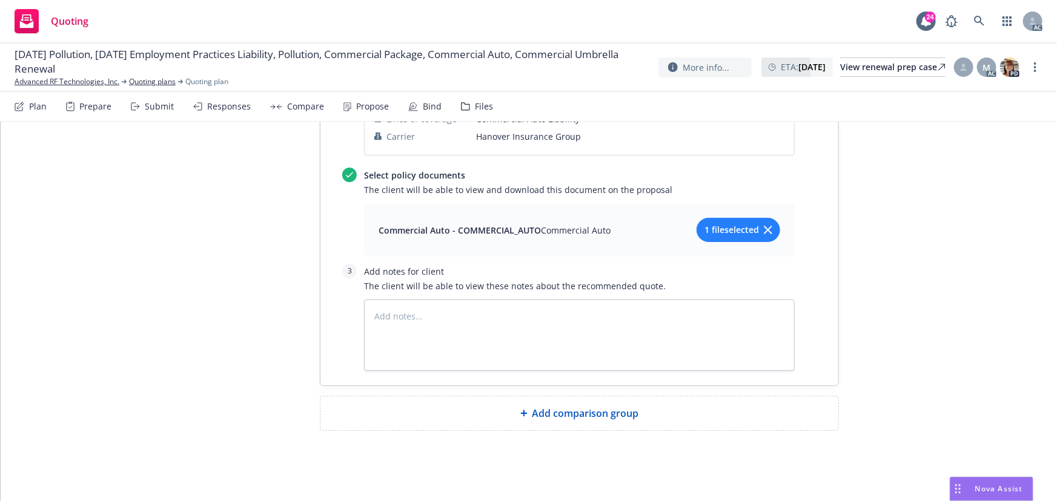
click at [527, 400] on div "Add comparison group" at bounding box center [579, 414] width 518 height 34
type textarea "x"
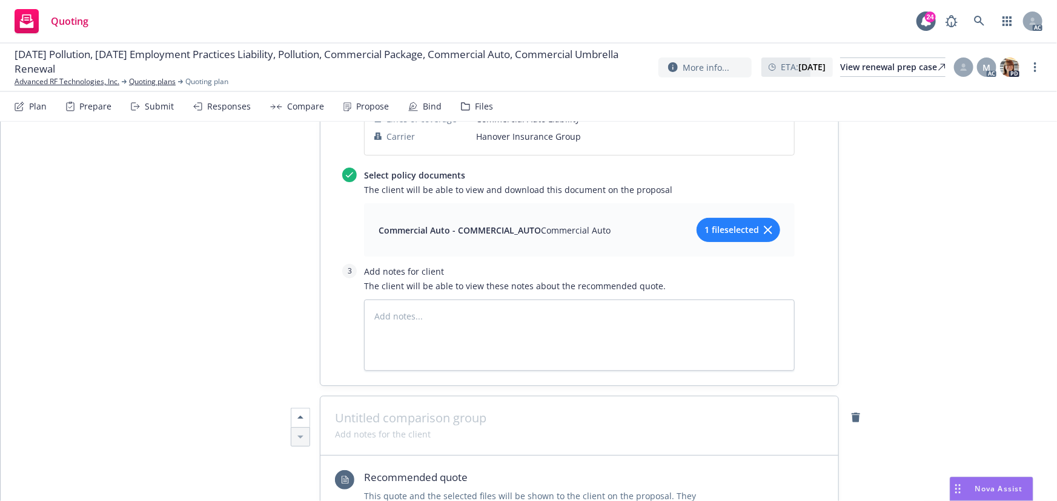
click at [503, 411] on span at bounding box center [579, 418] width 489 height 15
paste span
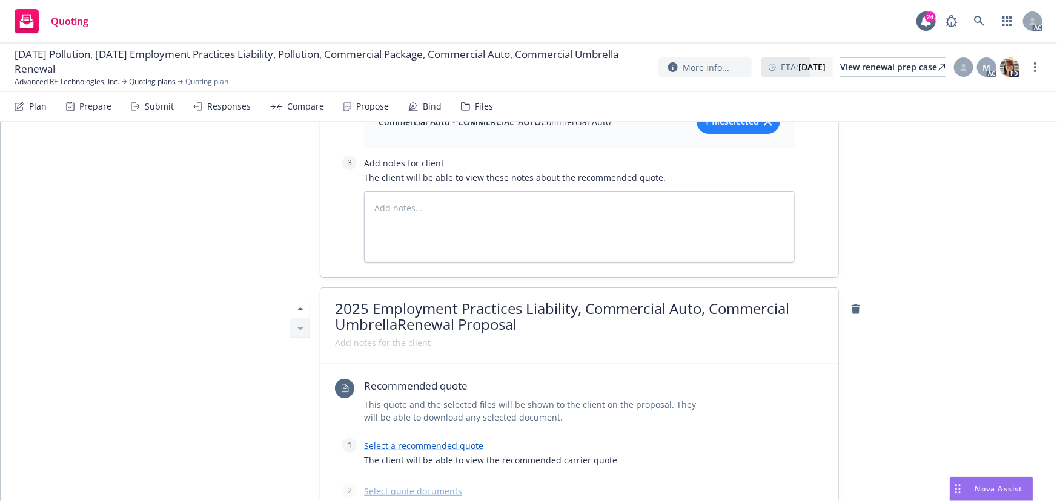
scroll to position [2044, 0]
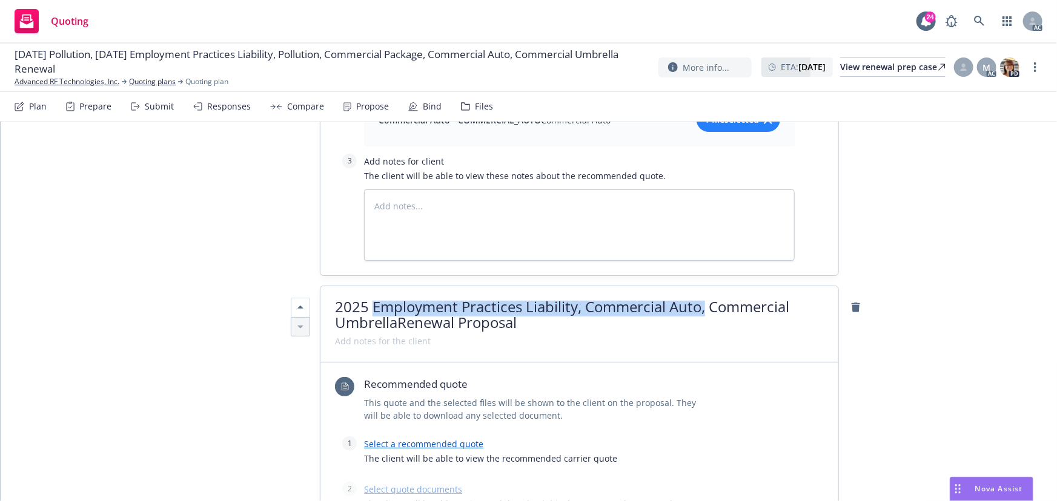
drag, startPoint x: 370, startPoint y: 307, endPoint x: 703, endPoint y: 311, distance: 333.0
click at [703, 311] on span "2025 Employment Practices Liability, Commercial Auto, Commercial Umbrella" at bounding box center [562, 315] width 454 height 36
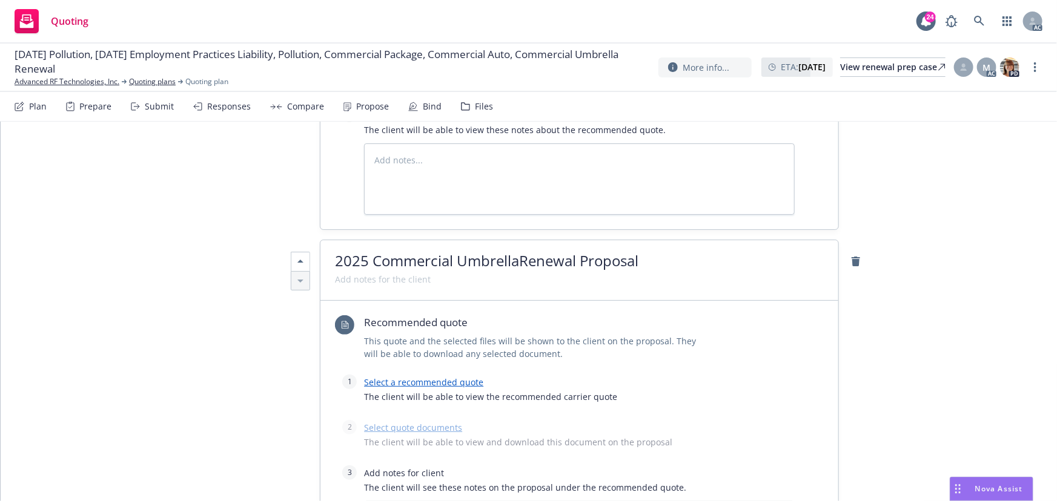
scroll to position [2154, 0]
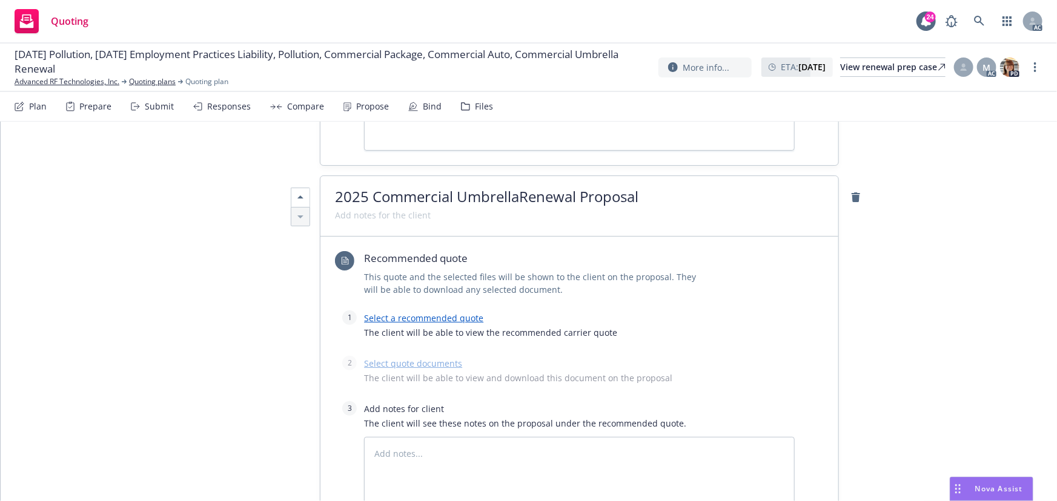
click at [463, 316] on link "Select a recommended quote" at bounding box center [423, 318] width 119 height 12
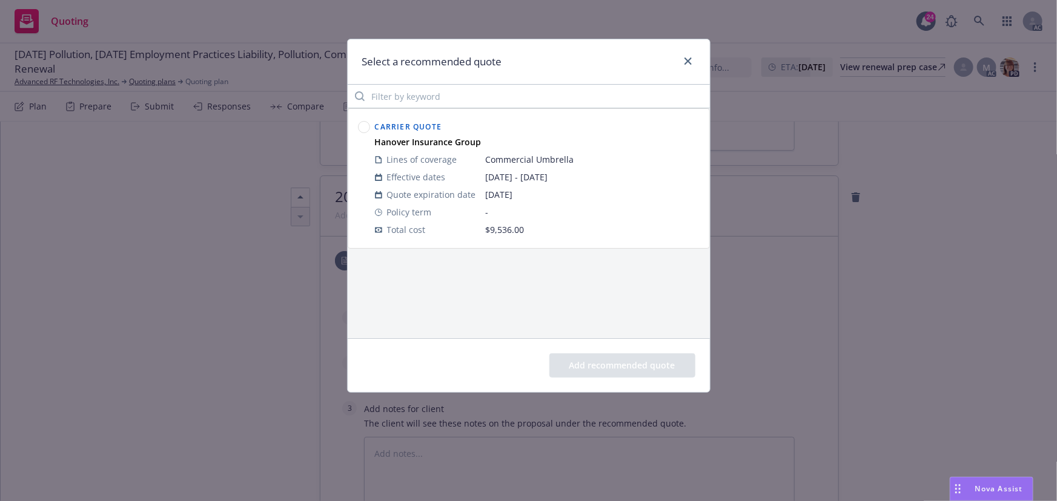
click at [365, 130] on circle at bounding box center [364, 128] width 12 height 12
click at [613, 363] on button "Add recommended quote" at bounding box center [622, 366] width 146 height 24
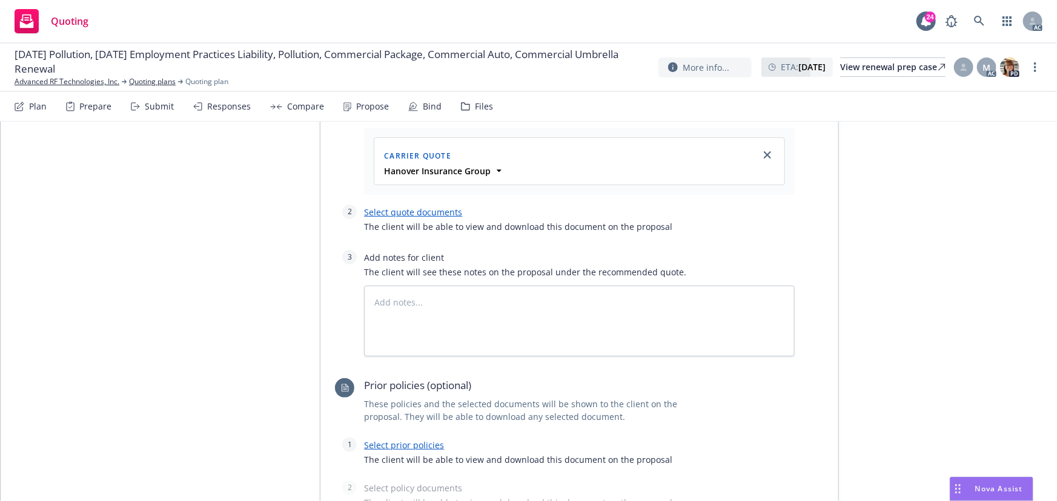
scroll to position [2374, 0]
click at [438, 208] on link "Select quote documents" at bounding box center [413, 211] width 98 height 12
type textarea "x"
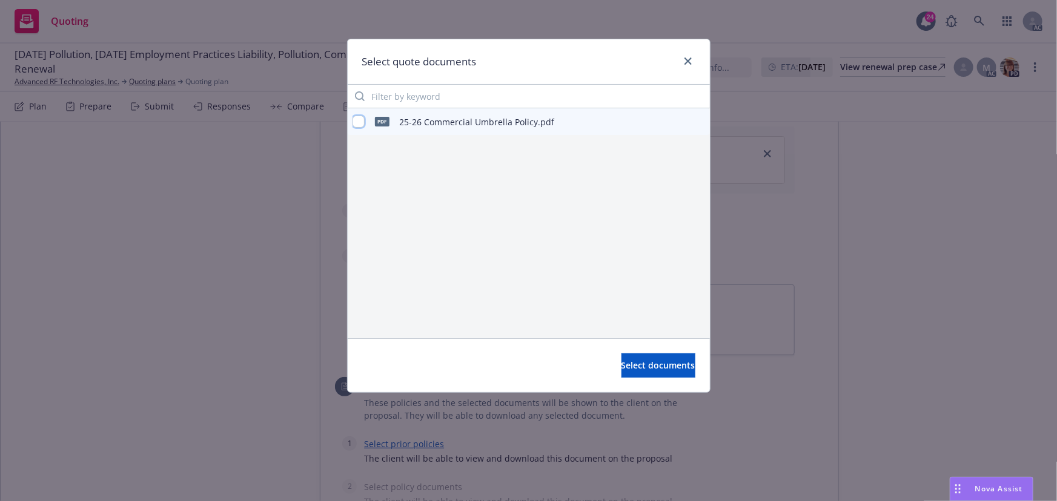
drag, startPoint x: 361, startPoint y: 121, endPoint x: 420, endPoint y: 166, distance: 73.9
click at [360, 121] on input "checkbox" at bounding box center [358, 122] width 12 height 12
checkbox input "true"
click at [658, 372] on button "Select documents" at bounding box center [658, 366] width 74 height 24
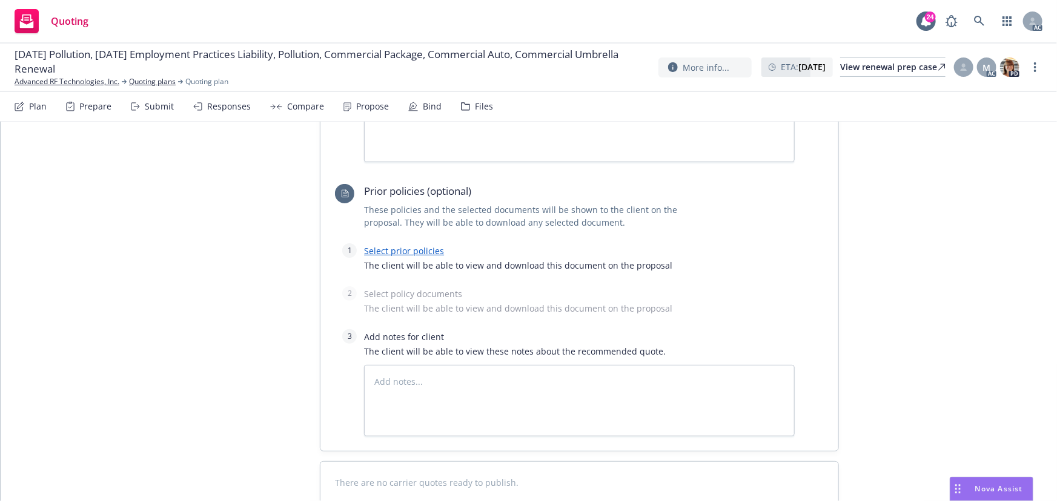
scroll to position [2594, 0]
click at [424, 248] on link "Select prior policies" at bounding box center [404, 251] width 80 height 12
type textarea "x"
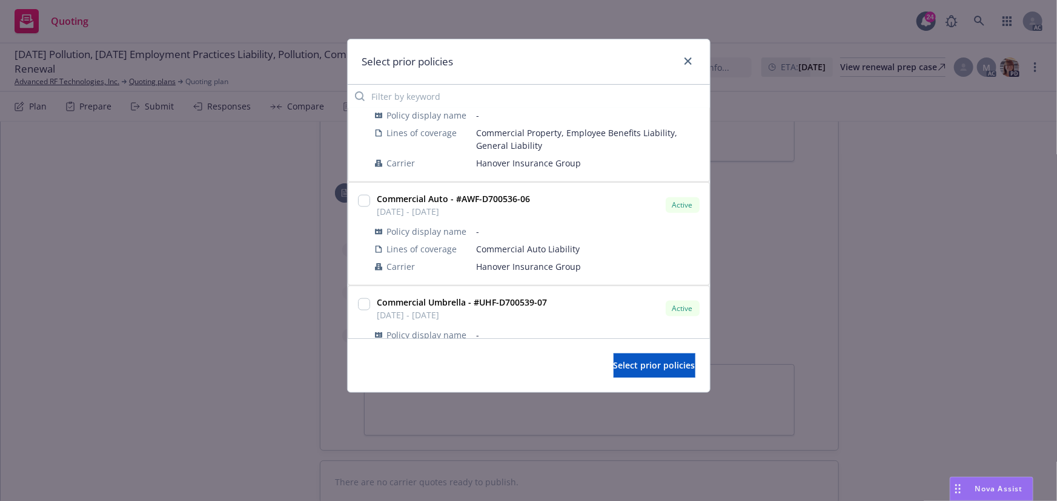
scroll to position [715, 0]
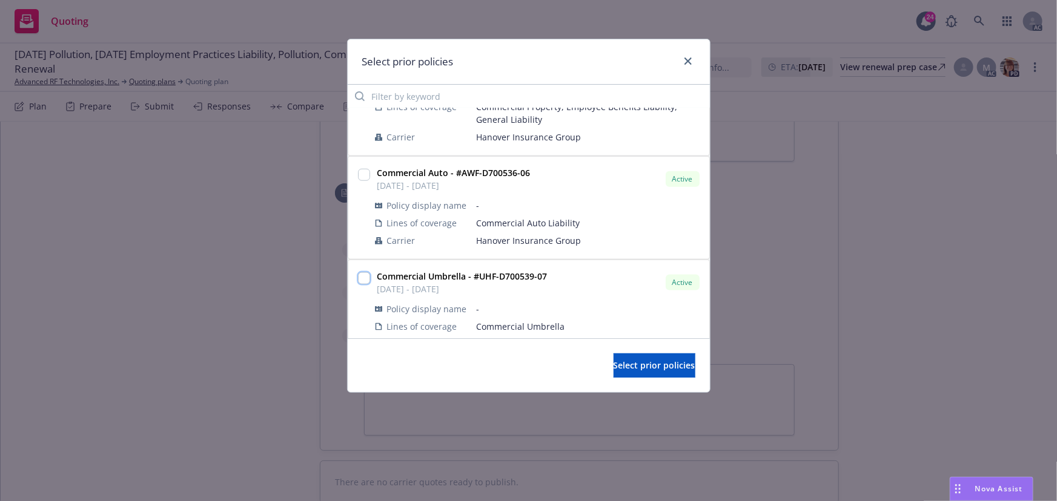
click at [365, 272] on input "checkbox" at bounding box center [364, 278] width 12 height 12
checkbox input "true"
click at [632, 363] on span "Select prior policies" at bounding box center [654, 366] width 82 height 12
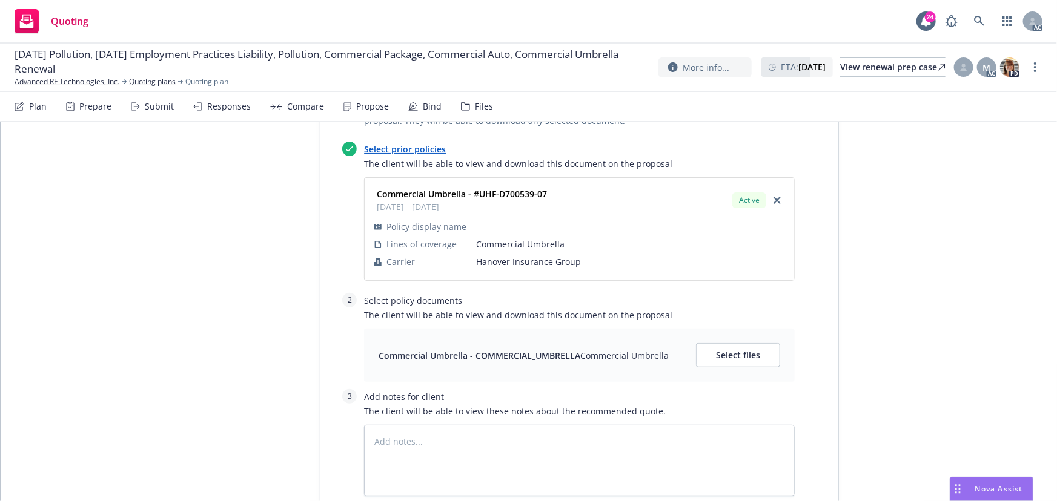
scroll to position [2814, 0]
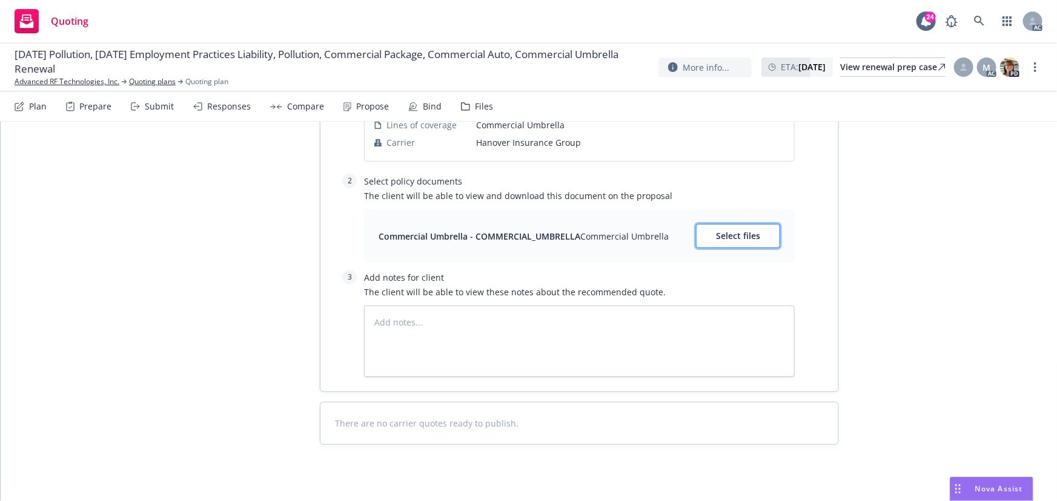
click at [726, 231] on span "Select files" at bounding box center [738, 236] width 44 height 12
type textarea "x"
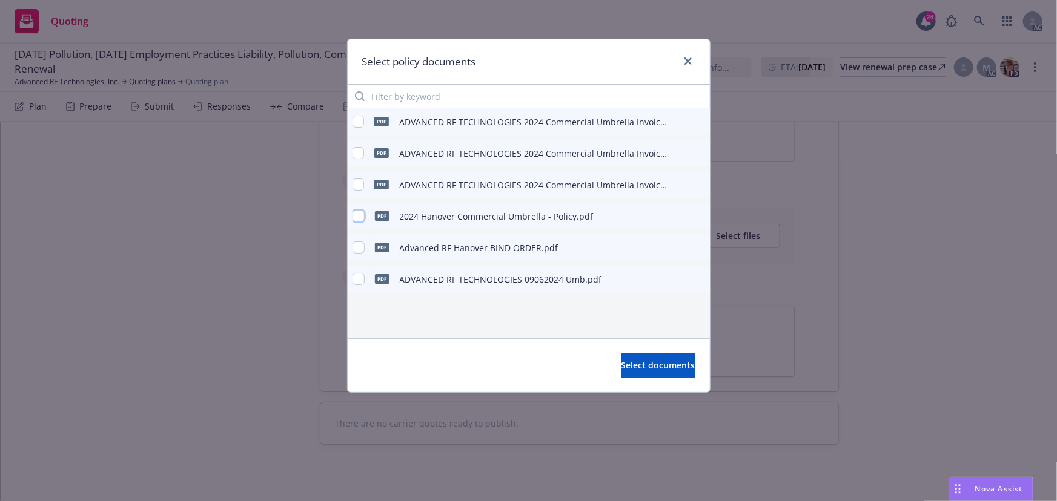
click at [359, 217] on input "checkbox" at bounding box center [358, 216] width 12 height 12
checkbox input "true"
click at [634, 365] on span "Select documents" at bounding box center [658, 366] width 74 height 12
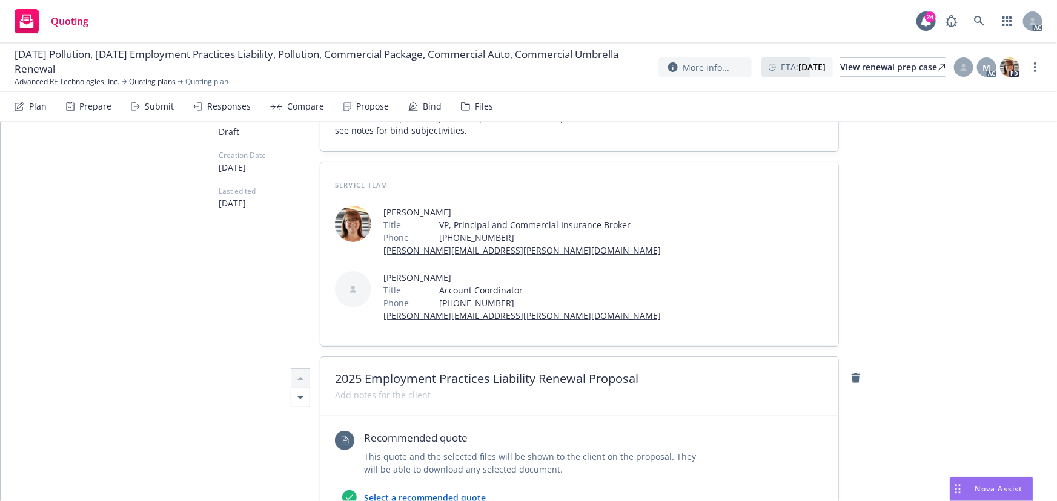
scroll to position [0, 0]
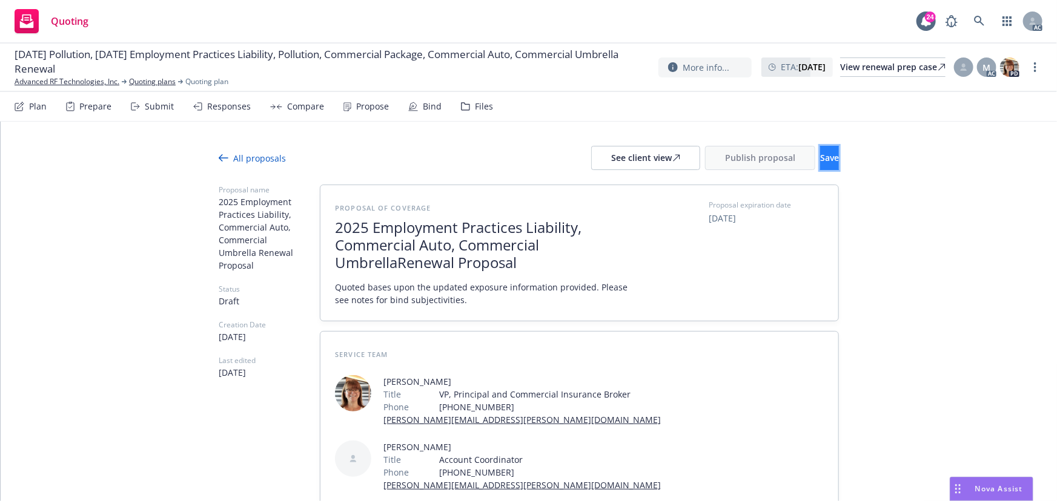
click at [821, 157] on button "Save" at bounding box center [829, 158] width 19 height 24
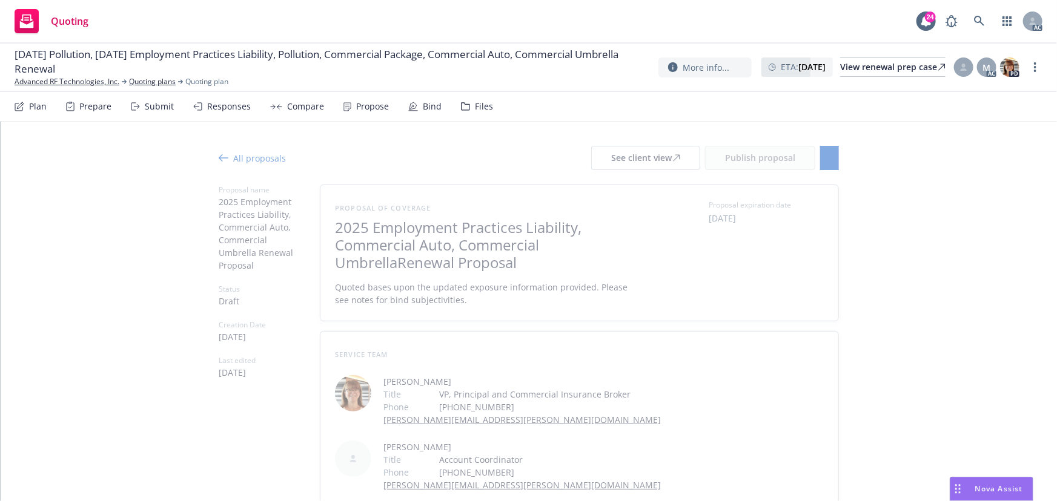
type textarea "x"
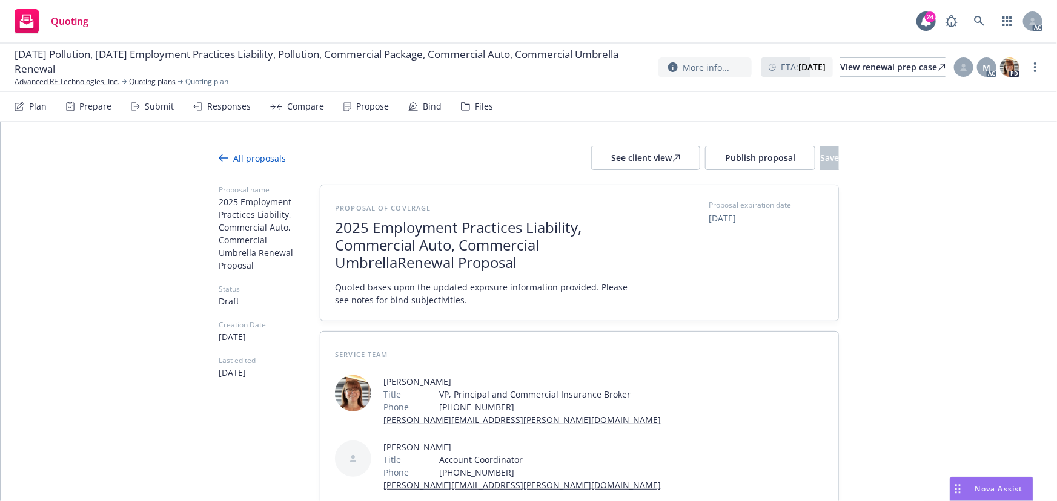
click at [700, 474] on div "Maureen Bernstein Title VP, Principal and Commercial Insurance Broker Phone (81…" at bounding box center [579, 426] width 489 height 131
click at [211, 108] on div "Responses" at bounding box center [229, 107] width 44 height 10
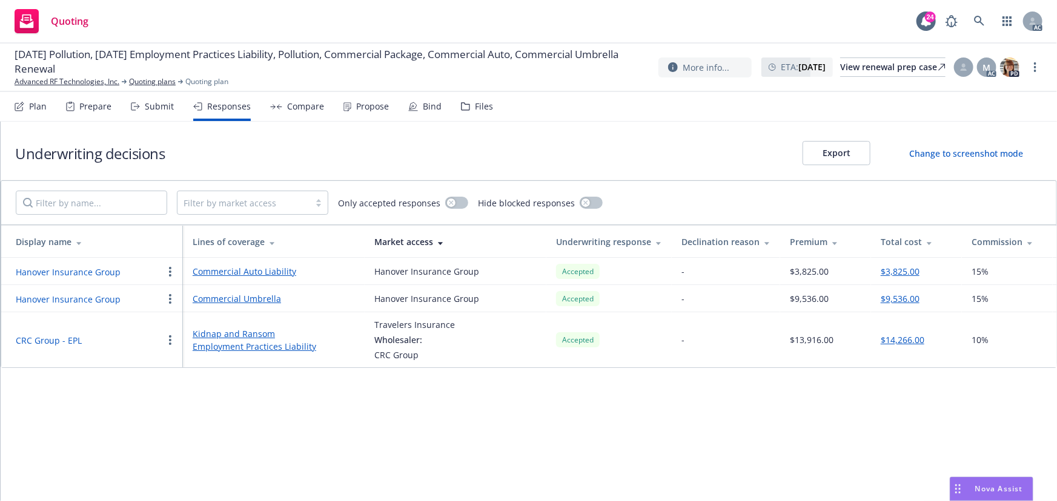
drag, startPoint x: 79, startPoint y: 301, endPoint x: 85, endPoint y: 294, distance: 9.9
click at [79, 301] on button "Hanover Insurance Group" at bounding box center [68, 299] width 105 height 13
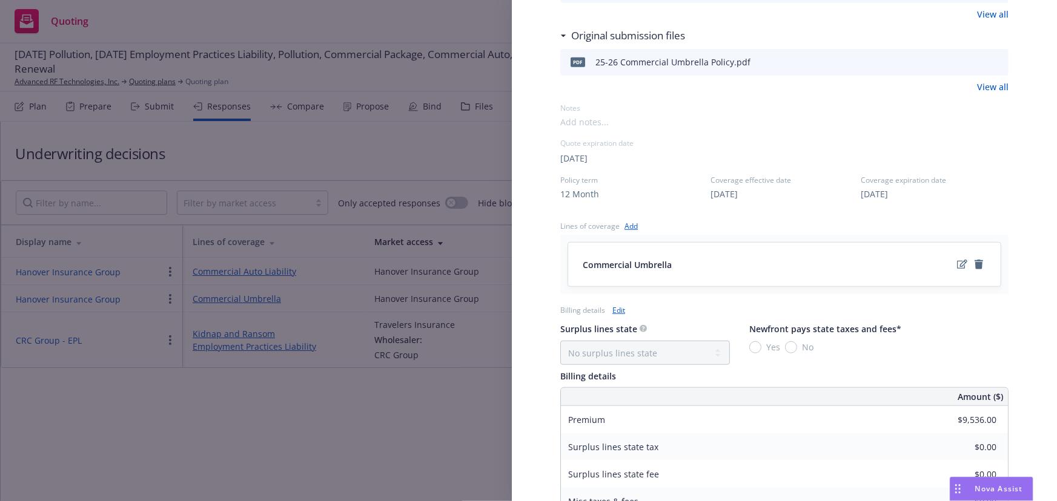
scroll to position [522, 0]
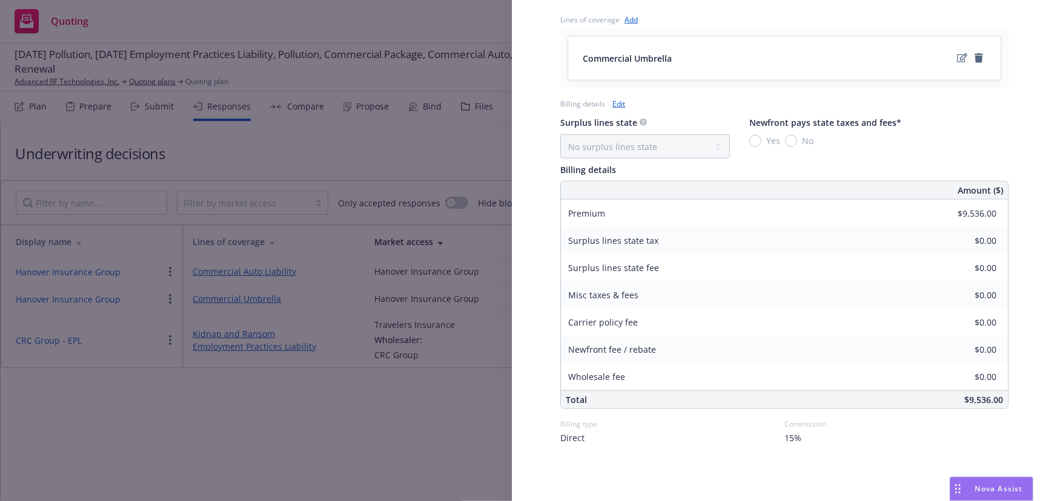
click at [441, 424] on div "Display Name Hanover Insurance Group Carrier Hanover Insurance Group Writing co…" at bounding box center [528, 250] width 1057 height 501
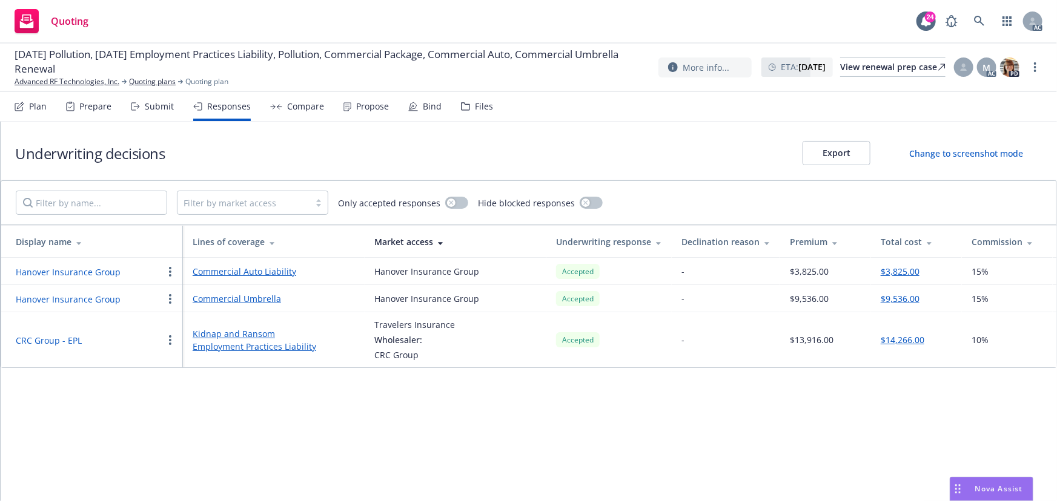
drag, startPoint x: 505, startPoint y: 471, endPoint x: 486, endPoint y: 458, distance: 23.5
click at [505, 471] on div "Underwriting decisions Export Change to screenshot mode Filter by market access…" at bounding box center [529, 312] width 1056 height 380
click at [158, 104] on div "Submit" at bounding box center [159, 107] width 29 height 10
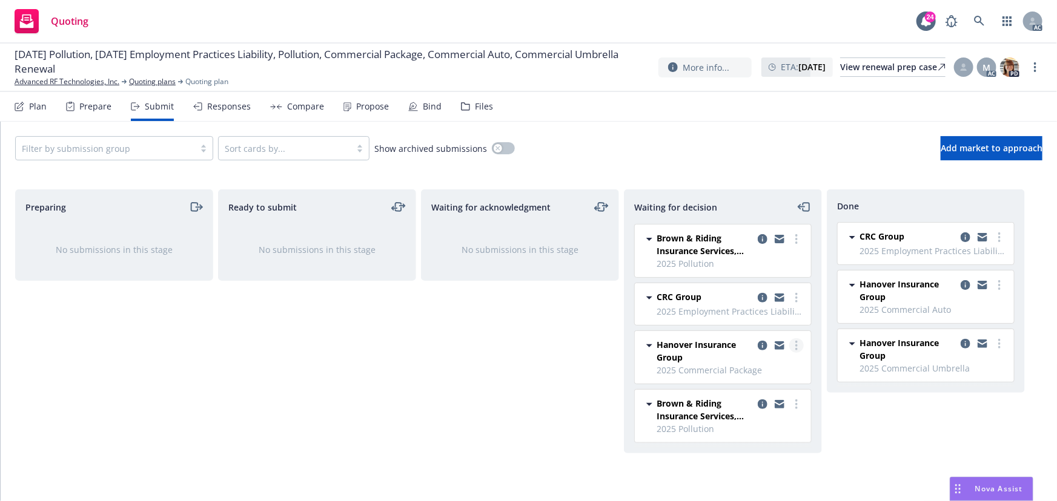
click at [796, 344] on icon "more" at bounding box center [796, 346] width 2 height 10
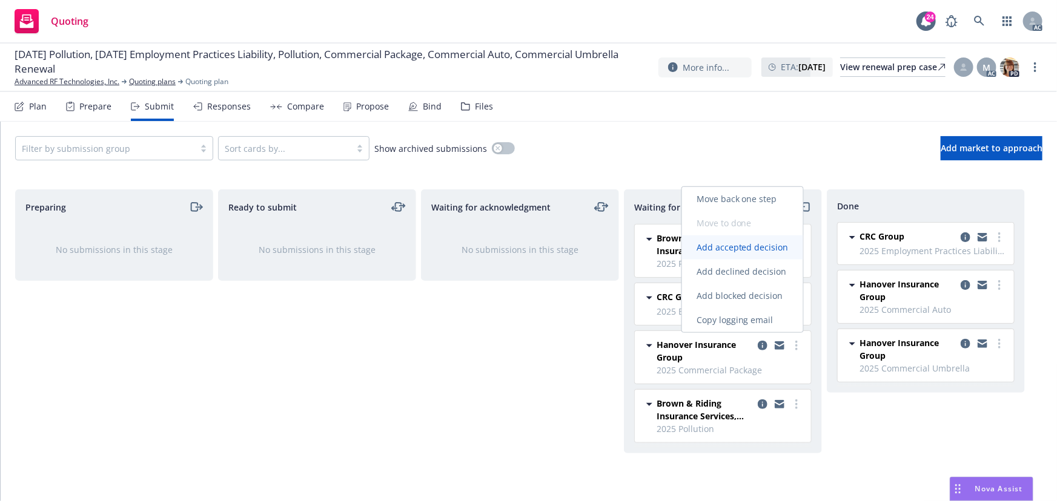
click at [746, 248] on span "Add accepted decision" at bounding box center [742, 248] width 121 height 12
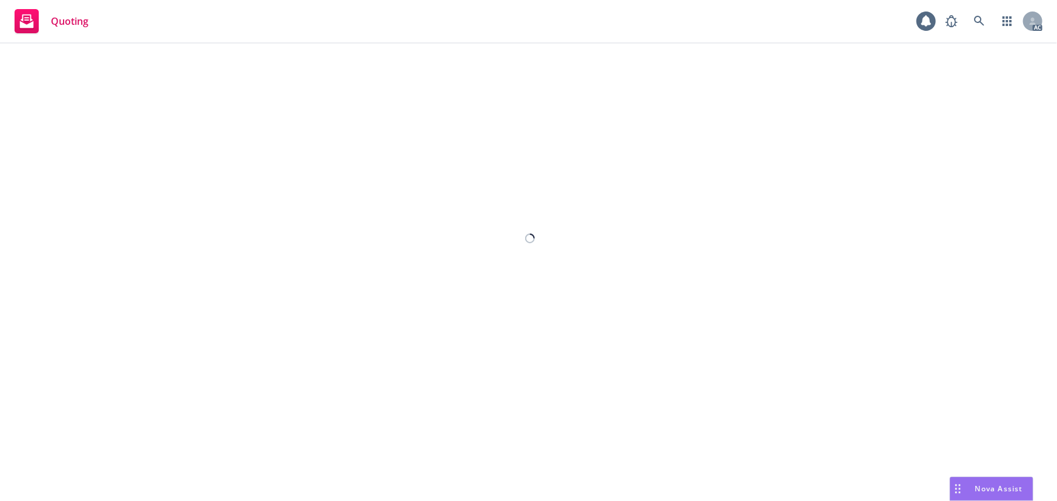
select select "12"
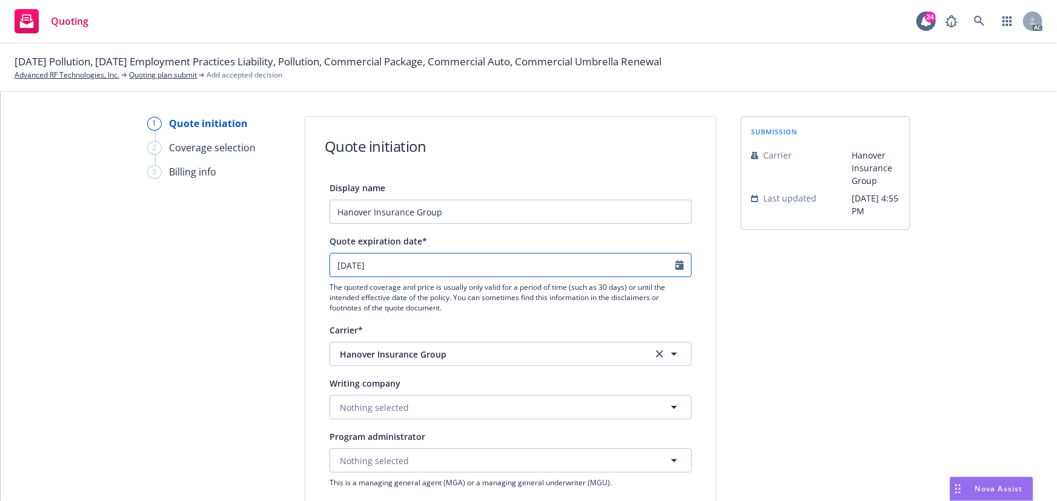
click at [669, 254] on input "09/26/2025" at bounding box center [502, 265] width 345 height 23
select select "9"
click at [676, 265] on icon "Calendar" at bounding box center [679, 265] width 8 height 10
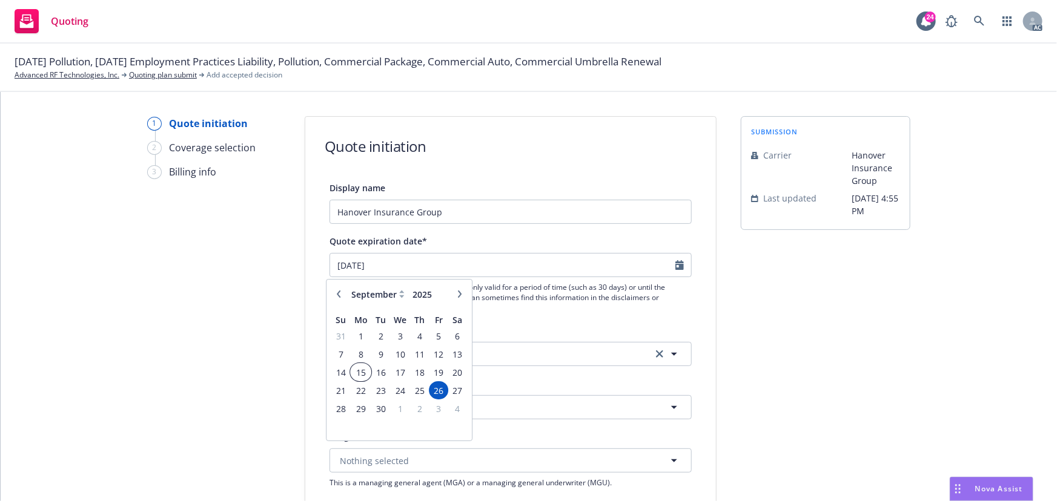
click at [355, 371] on span "15" at bounding box center [361, 372] width 18 height 15
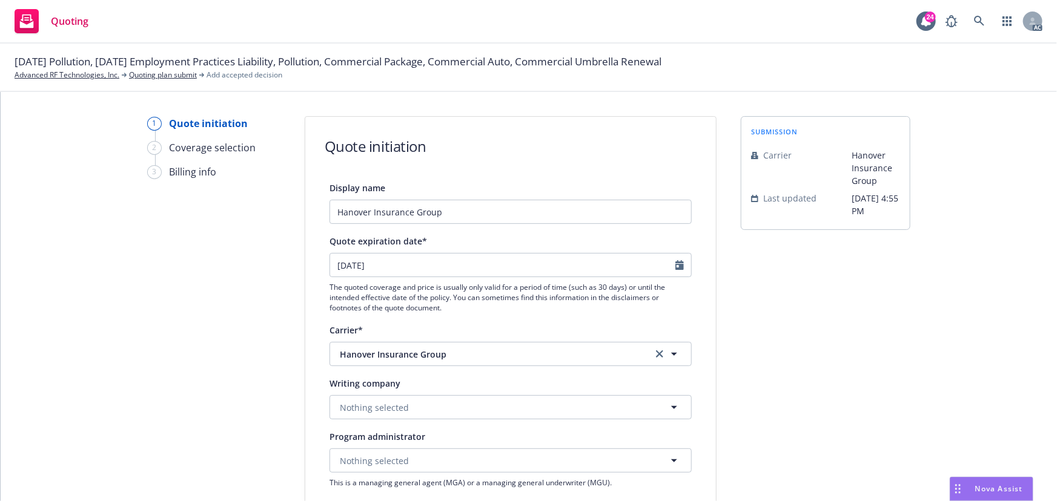
type input "[DATE]"
click at [386, 410] on span "Nothing selected" at bounding box center [374, 407] width 69 height 13
paste input "The Hanover Insurance Company"
type input "The Hanover Insurance Company"
click at [416, 437] on strong "The Hanover Insurance Company" at bounding box center [411, 443] width 137 height 12
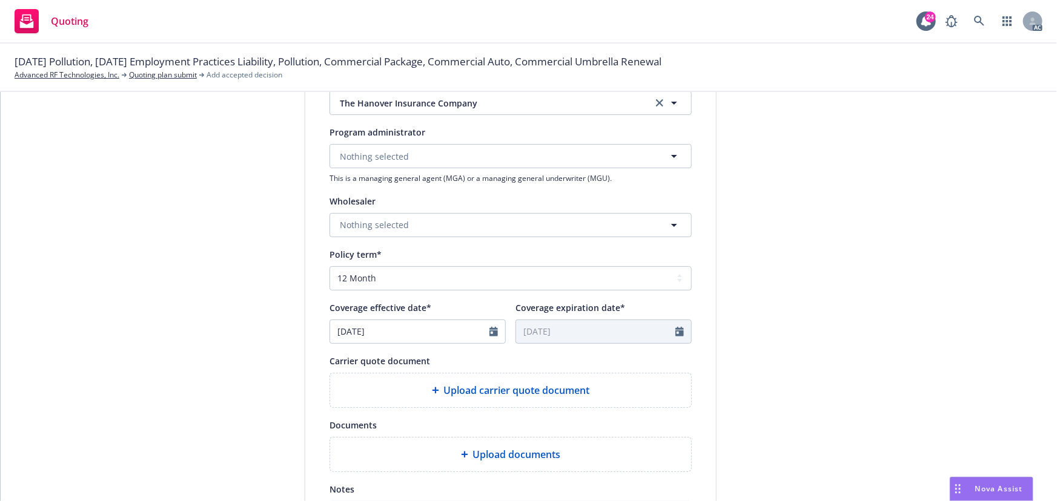
scroll to position [440, 0]
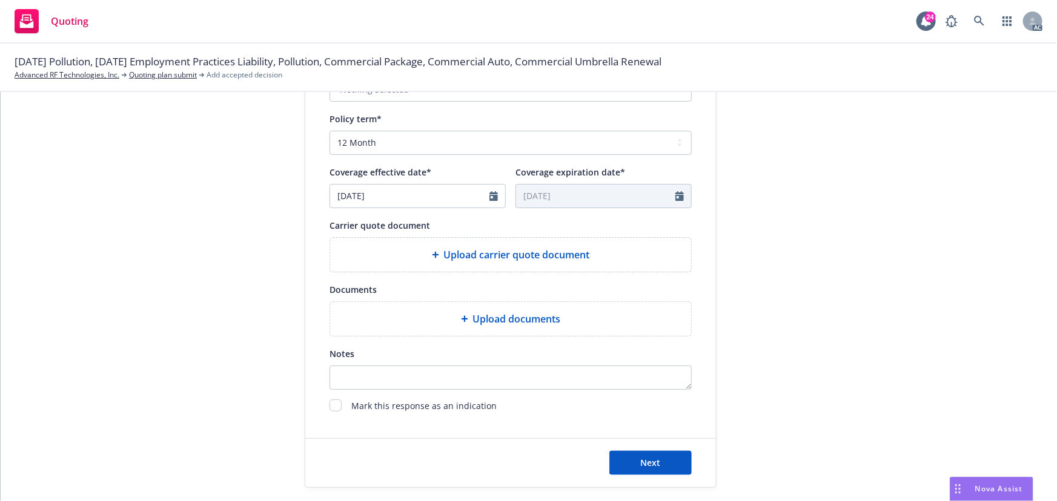
click at [509, 261] on span "Upload carrier quote document" at bounding box center [517, 255] width 146 height 15
click at [495, 322] on span "Upload documents" at bounding box center [517, 319] width 88 height 15
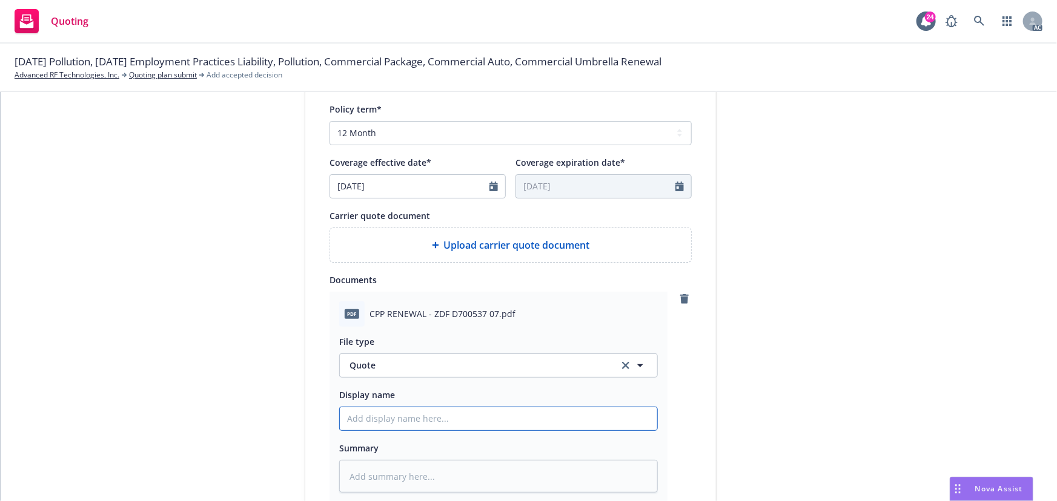
click at [410, 416] on input "Display name" at bounding box center [498, 419] width 317 height 23
click at [622, 368] on icon "clear selection" at bounding box center [625, 365] width 7 height 7
type textarea "x"
click at [452, 363] on button "Select an option" at bounding box center [498, 366] width 318 height 24
type input "POLICY"
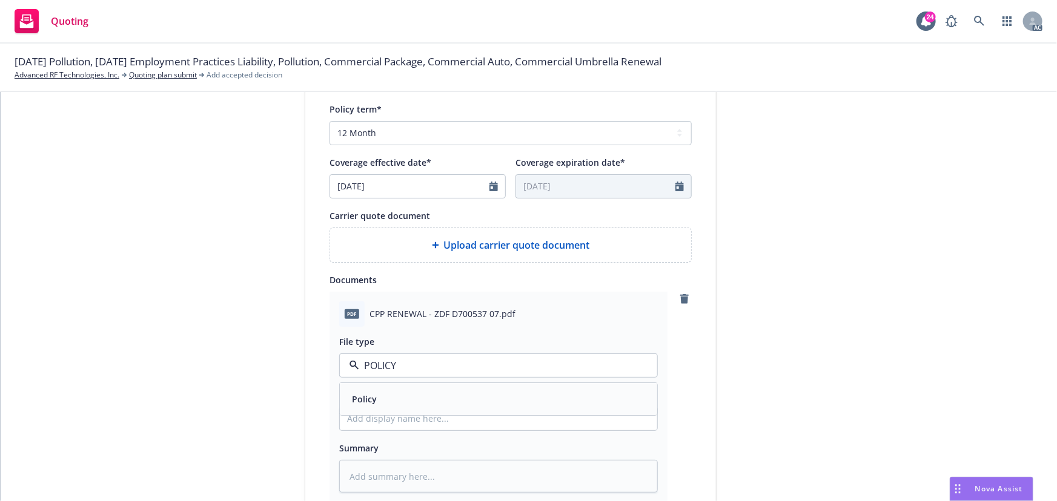
click at [434, 397] on div "Policy" at bounding box center [498, 400] width 303 height 18
type textarea "x"
click at [424, 424] on input "Display name" at bounding box center [498, 419] width 317 height 23
type input "25-26 E&O with Cyber Quote"
drag, startPoint x: 352, startPoint y: 64, endPoint x: 451, endPoint y: 63, distance: 99.3
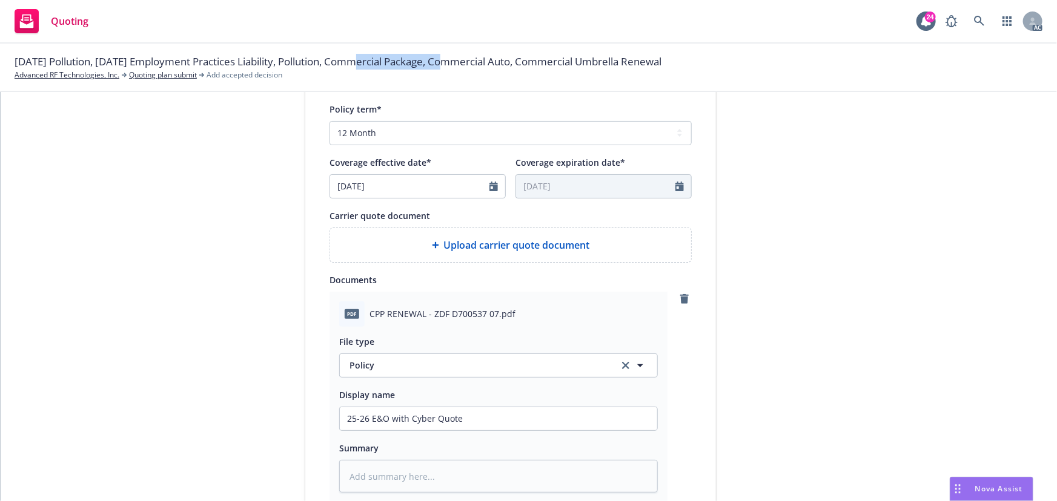
click at [451, 63] on span "09/23/25 Pollution, 09/15/25 Employment Practices Liability, Pollution, Commerc…" at bounding box center [338, 62] width 647 height 16
copy span "Commercial Package"
drag, startPoint x: 474, startPoint y: 423, endPoint x: 369, endPoint y: 421, distance: 104.8
click at [369, 421] on input "25-26 E&O with Cyber Quote" at bounding box center [498, 419] width 317 height 23
paste input "Commercial Packag"
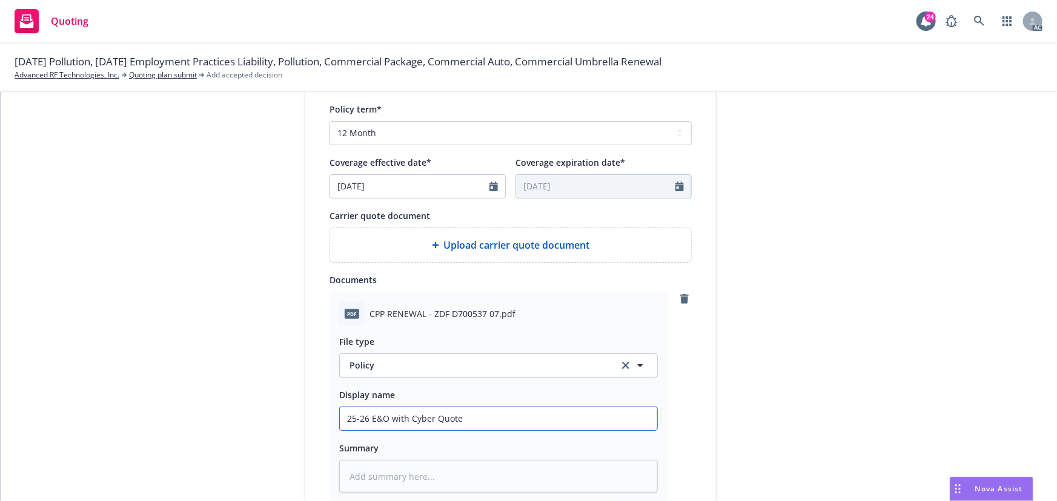
type textarea "x"
type input "25-26 Commercial Package"
type textarea "x"
type input "25-26 Commercial Package"
type textarea "x"
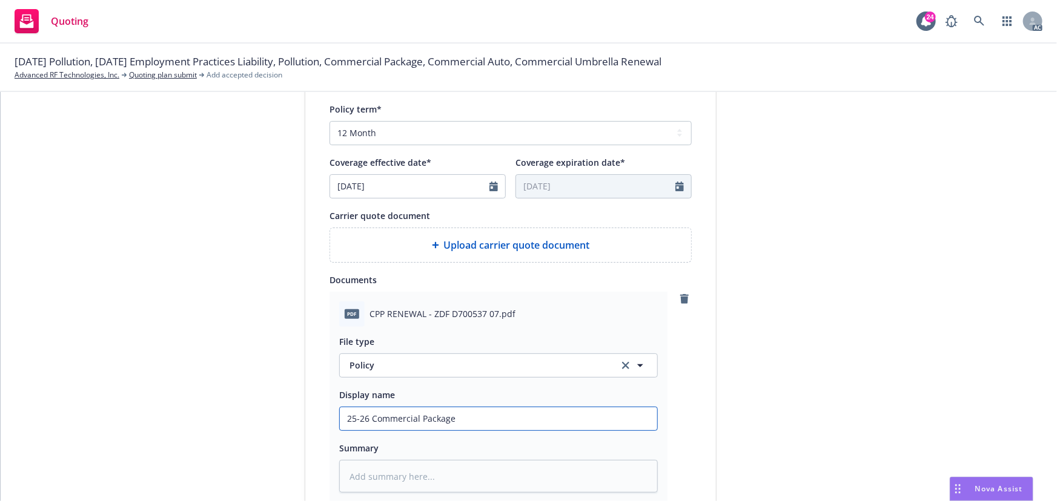
type input "25-26 Commercial Package p"
type textarea "x"
type input "25-26 Commercial Package pO"
type textarea "x"
type input "25-26 Commercial Package pOL"
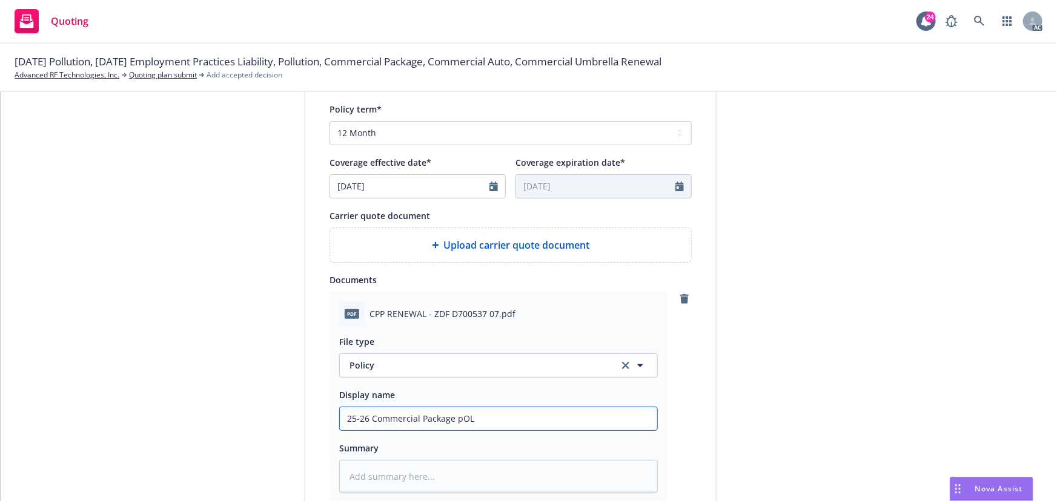
type textarea "x"
type input "25-26 Commercial Package pOLI"
type textarea "x"
type input "25-26 Commercial Package pOLIC"
type textarea "x"
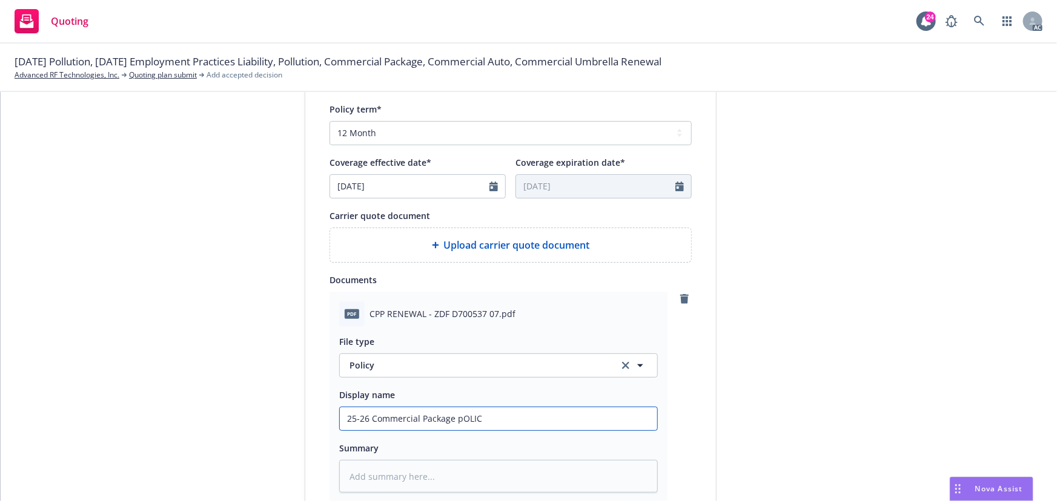
type input "25-26 Commercial Package pOLICY"
type textarea "x"
type input "25-26 Commercial Package pOLIC"
type textarea "x"
type input "25-26 Commercial Package pOLI"
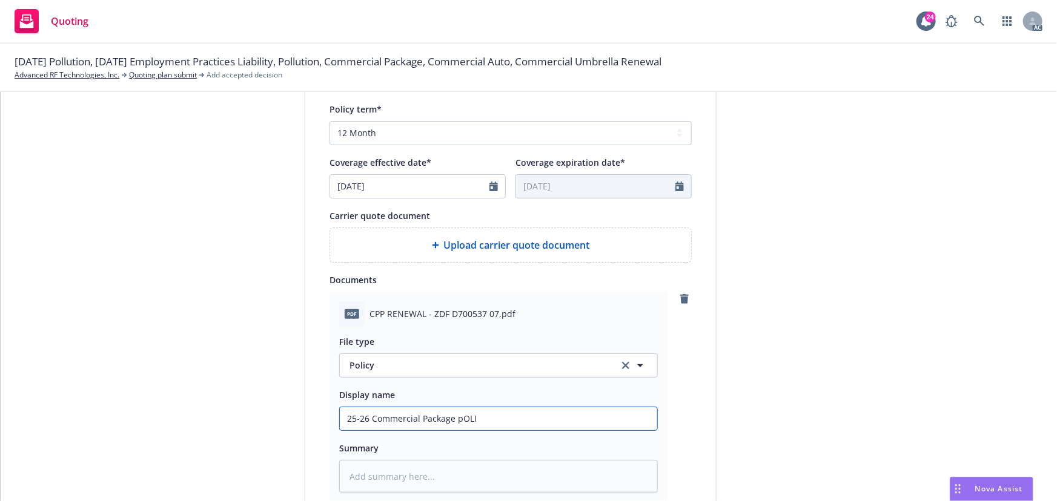
type textarea "x"
type input "25-26 Commercial Package pOL"
type textarea "x"
type input "25-26 Commercial Package pO"
type textarea "x"
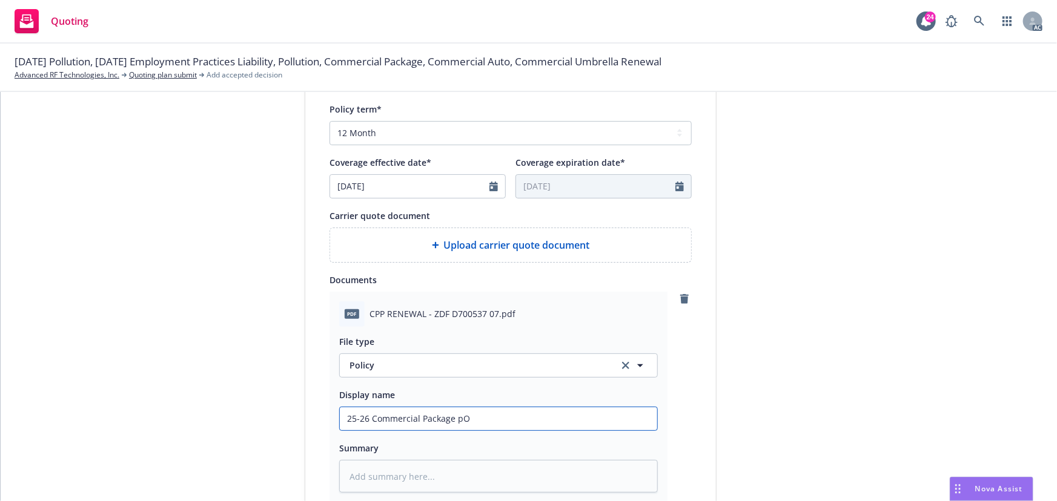
type input "25-26 Commercial Package p"
type textarea "x"
type input "25-26 Commercial Package"
type textarea "x"
type input "25-26 Commercial Package P"
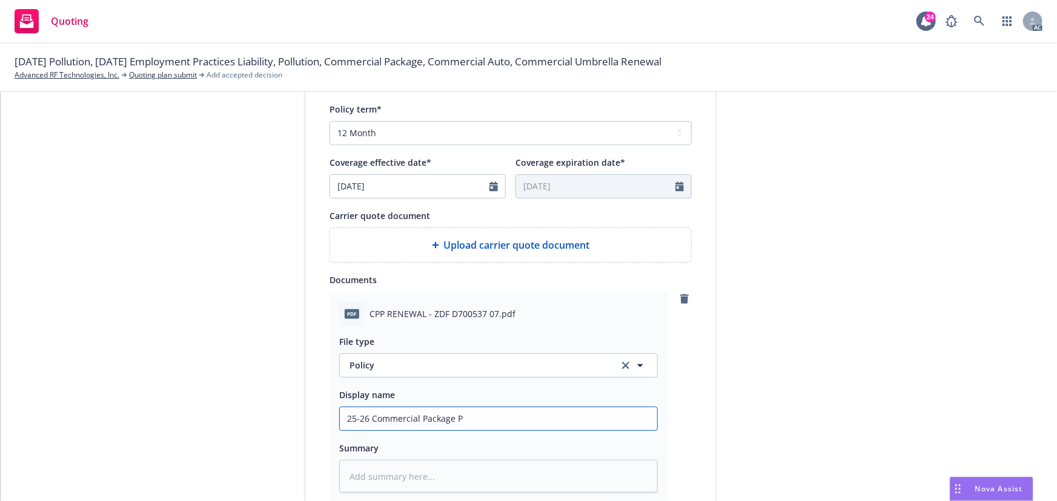
type textarea "x"
type input "25-26 Commercial Package Po"
type textarea "x"
type input "25-26 Commercial Package Pol"
type textarea "x"
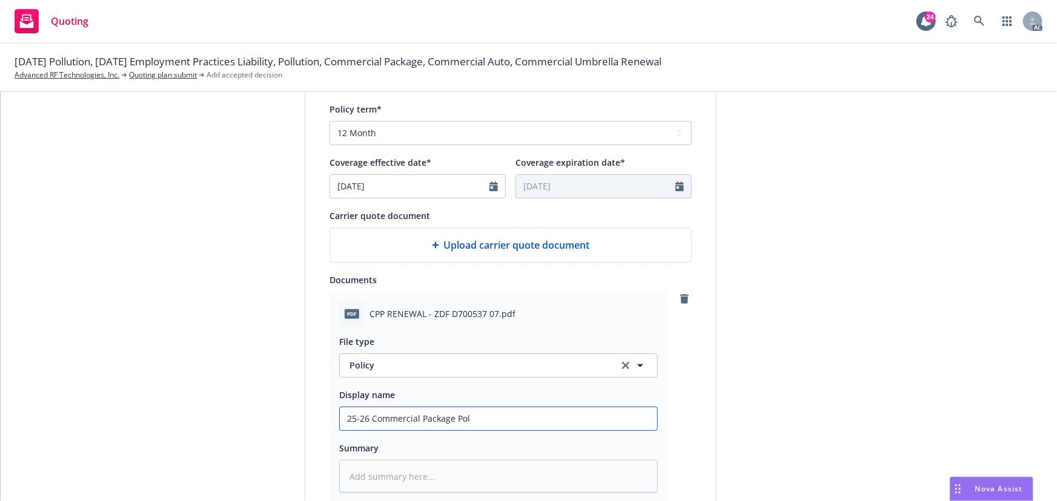
type input "25-26 Commercial Package Poli"
type textarea "x"
type input "25-26 Commercial Package Polic"
type textarea "x"
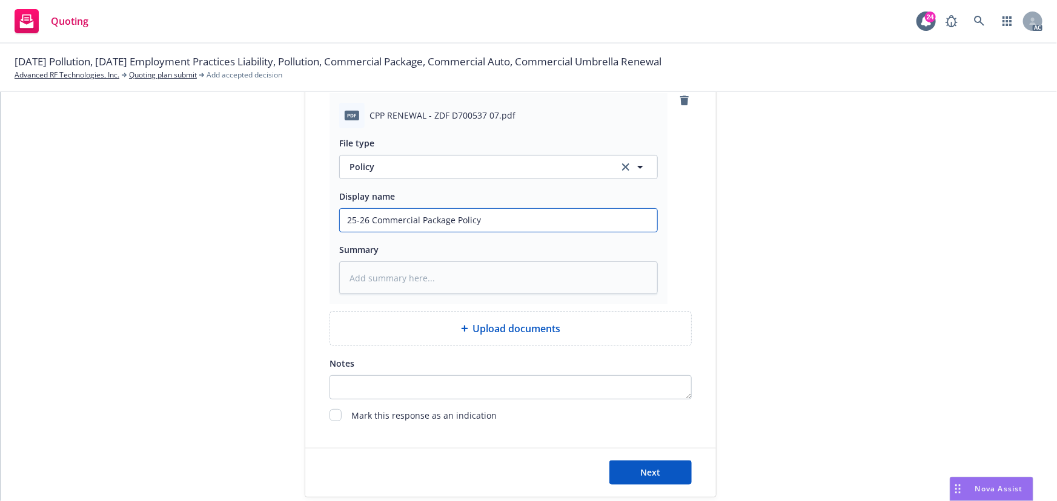
scroll to position [668, 0]
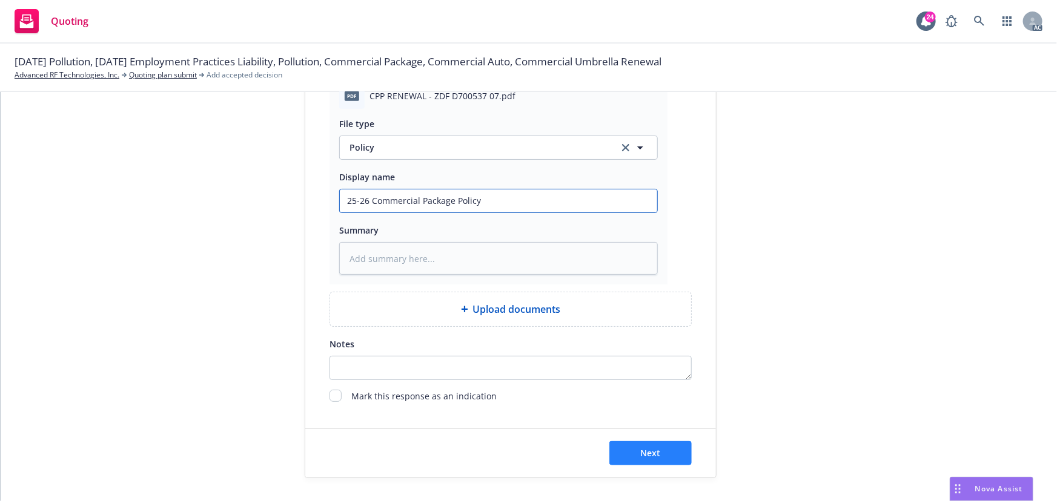
type input "25-26 Commercial Package Policy"
click at [661, 457] on button "Next" at bounding box center [650, 453] width 82 height 24
type textarea "x"
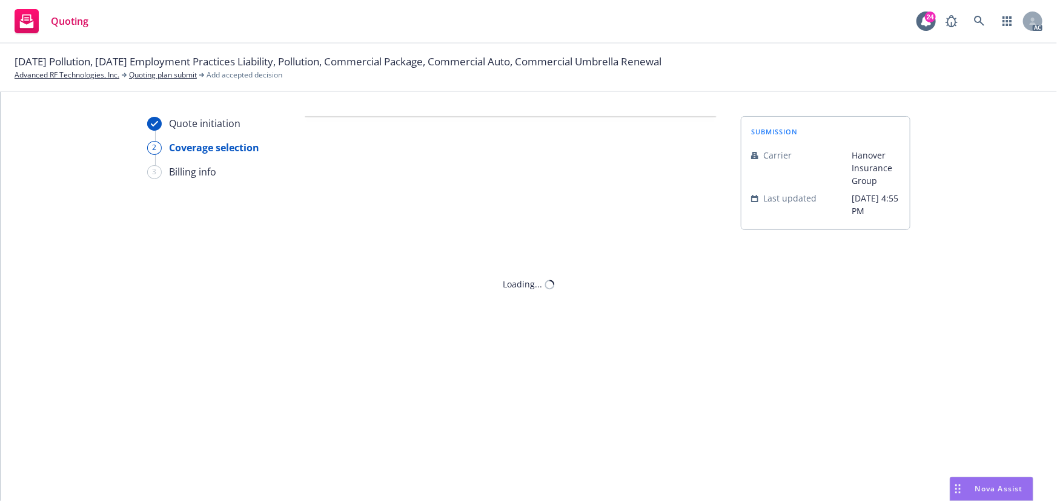
scroll to position [0, 0]
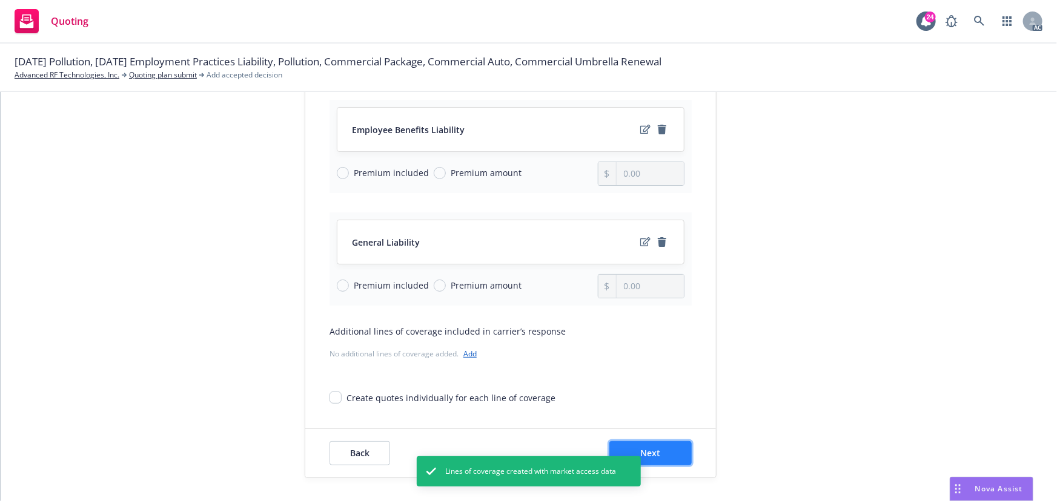
click at [661, 444] on button "Next" at bounding box center [650, 453] width 82 height 24
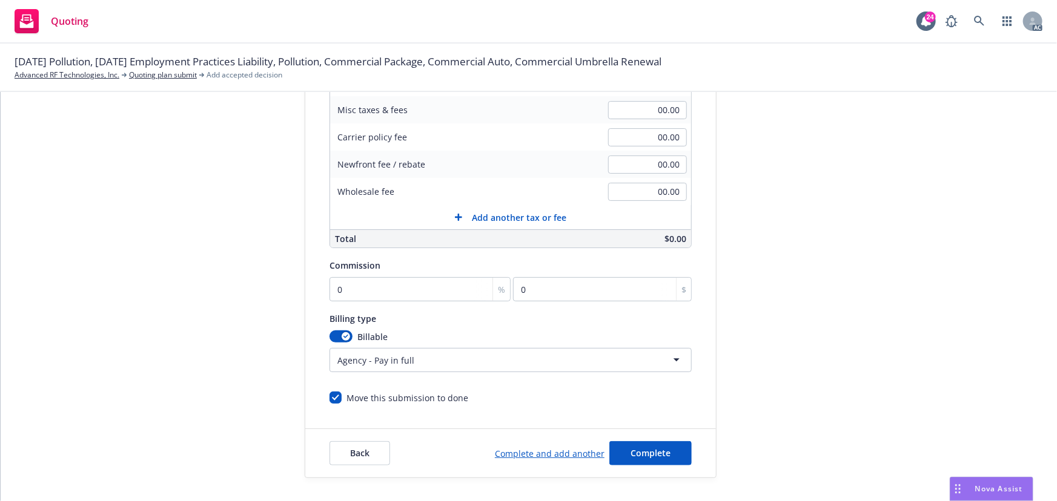
scroll to position [37, 0]
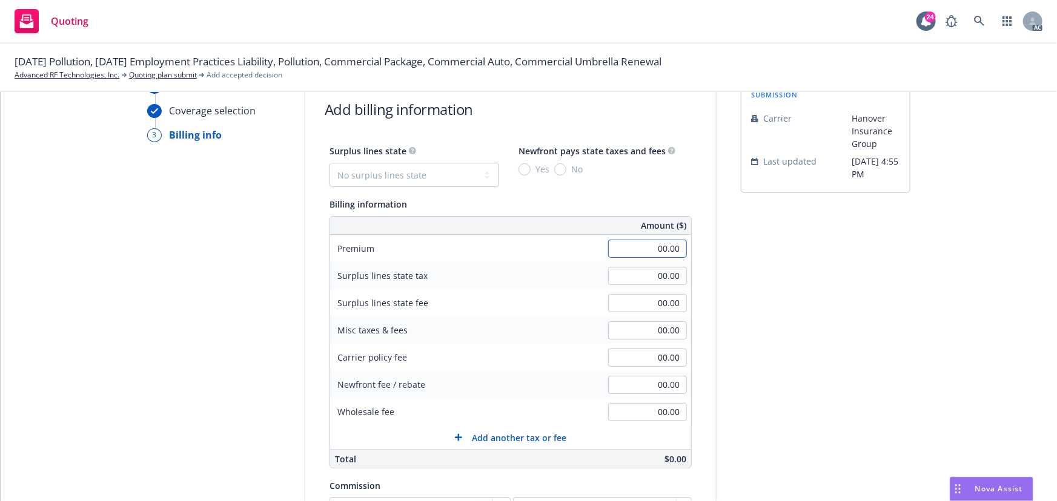
click at [647, 256] on input "00.00" at bounding box center [647, 249] width 79 height 18
type input "30,798.00"
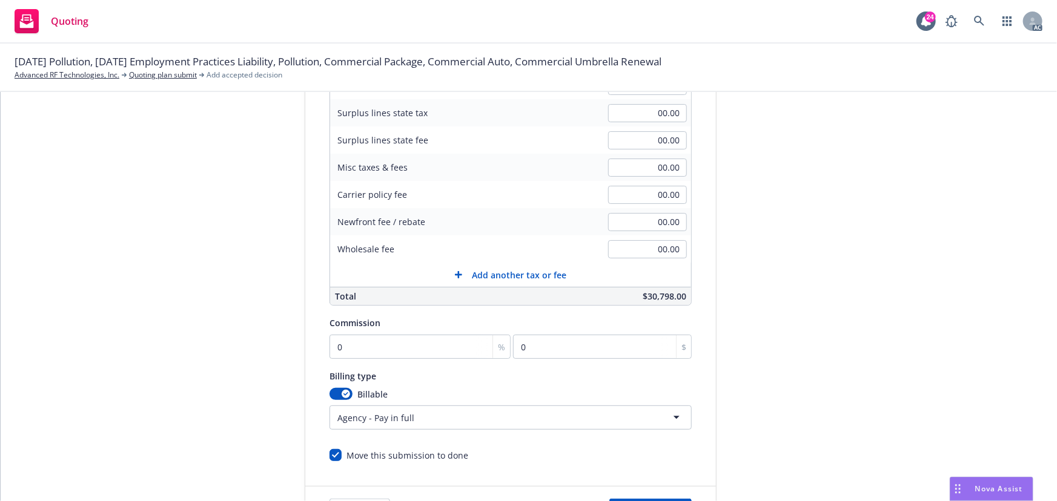
scroll to position [257, 0]
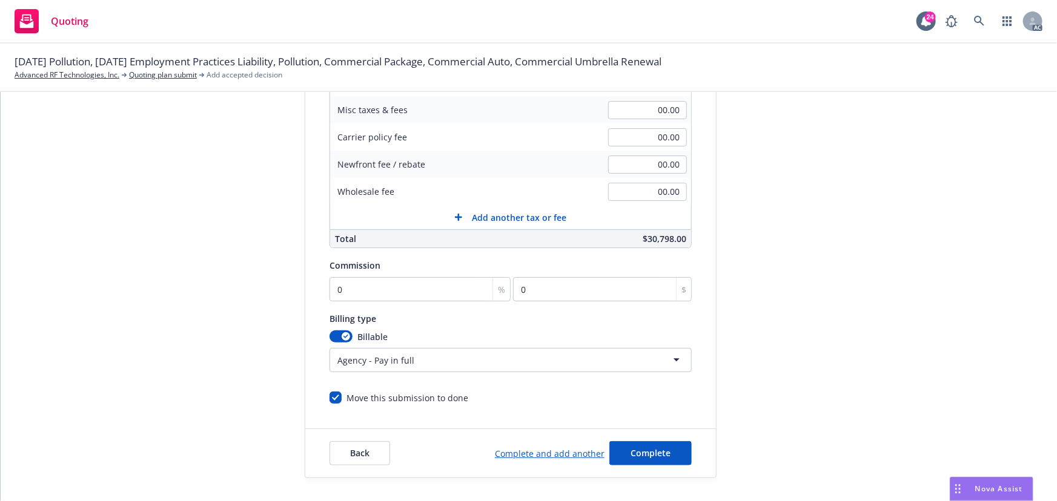
click at [409, 363] on html "Quoting 24 AC 09/23/25 Pollution, 09/15/25 Employment Practices Liability, Poll…" at bounding box center [528, 250] width 1057 height 501
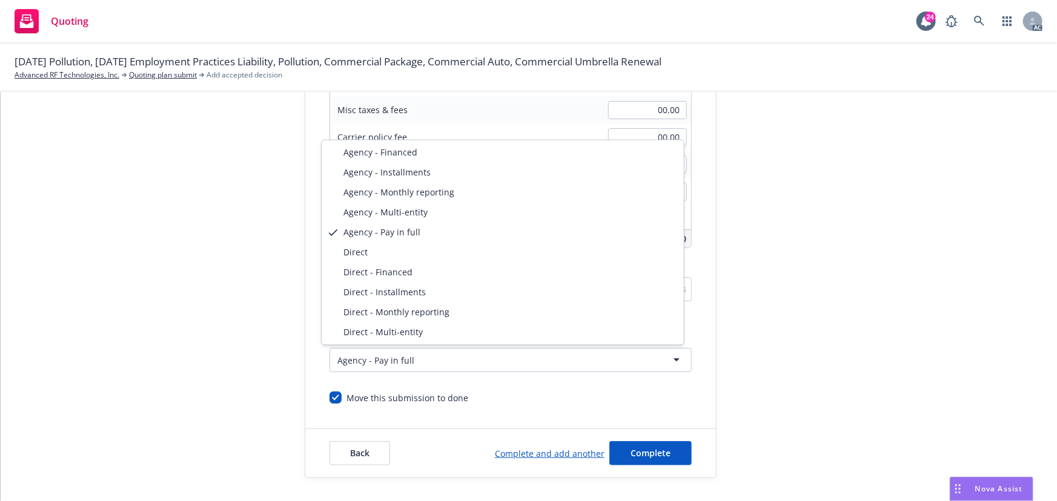
select select "DIRECT"
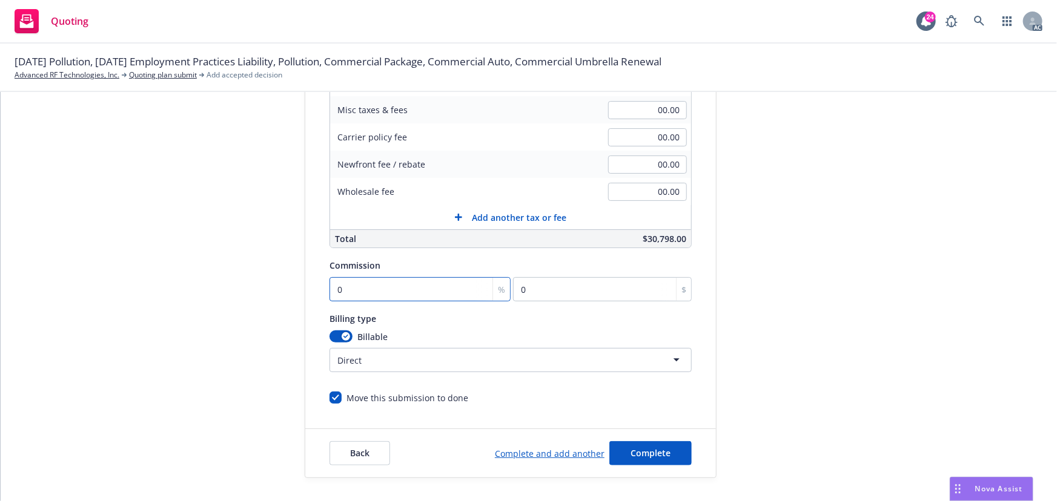
click at [363, 291] on input "0" at bounding box center [419, 289] width 181 height 24
type input "1"
type input "307.98"
type input "15"
type input "4619.7"
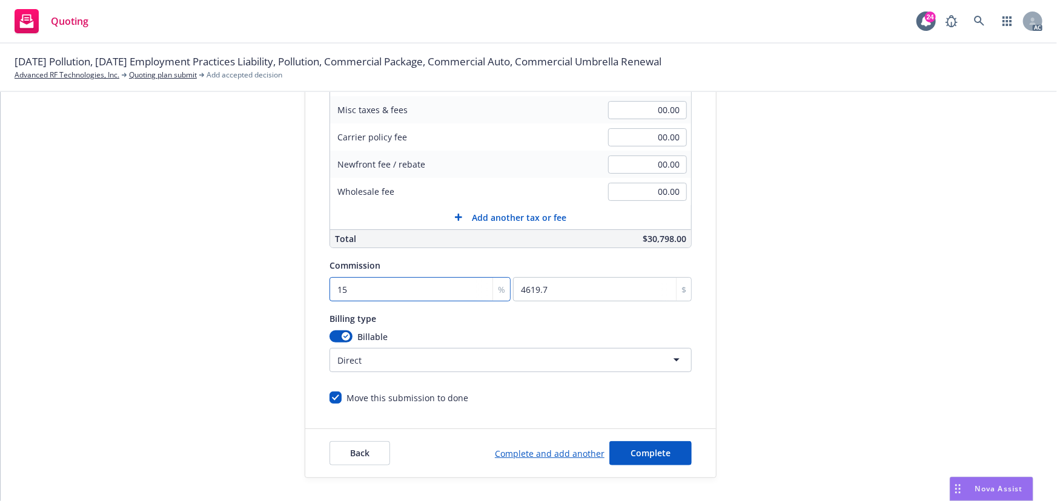
type input "15"
click at [652, 447] on span "Complete" at bounding box center [650, 453] width 40 height 12
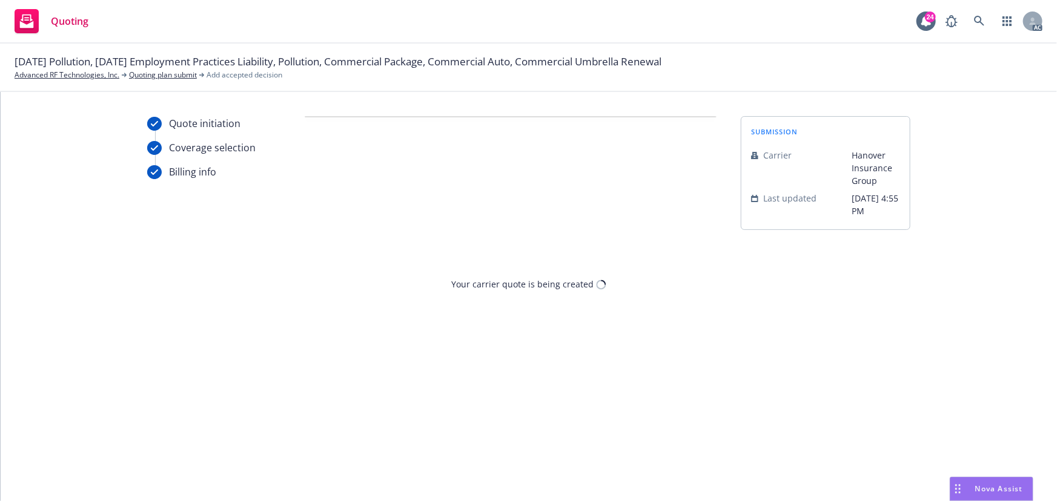
scroll to position [0, 0]
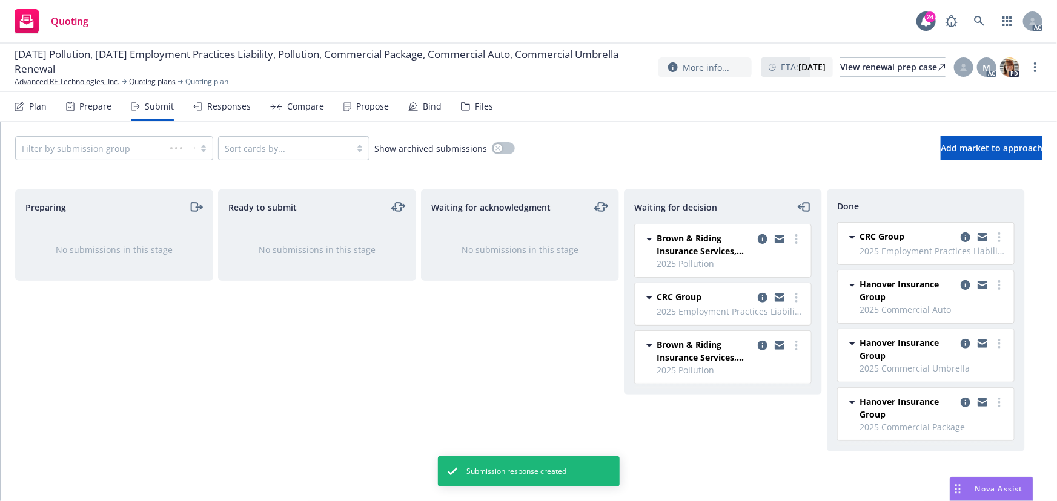
click at [355, 116] on div "Propose" at bounding box center [365, 106] width 45 height 29
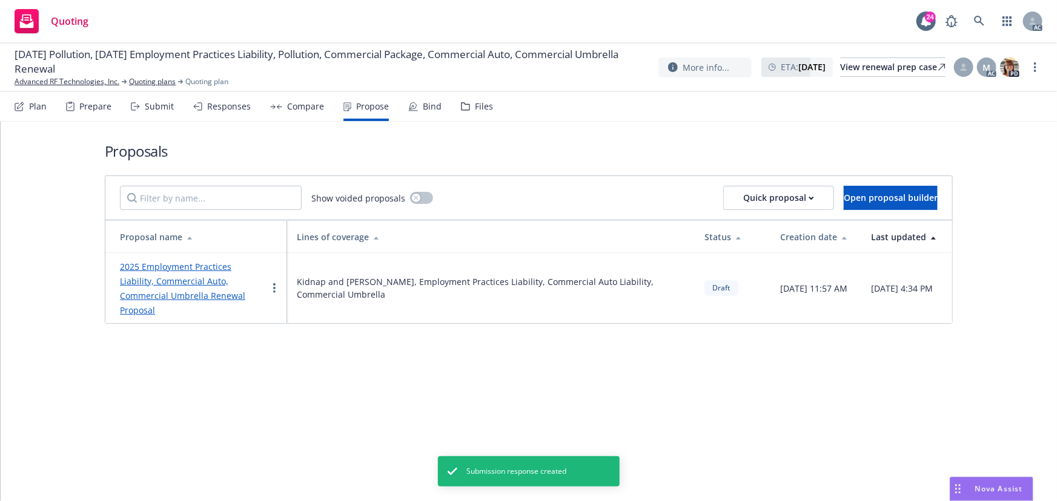
click at [197, 266] on link "2025 Employment Practices Liability, Commercial Auto, Commercial Umbrella Renew…" at bounding box center [182, 288] width 125 height 55
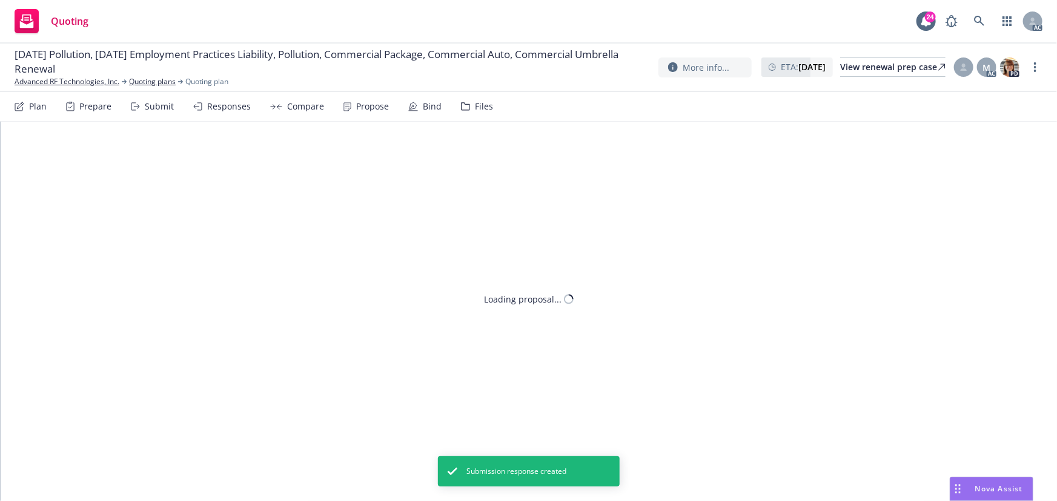
type textarea "x"
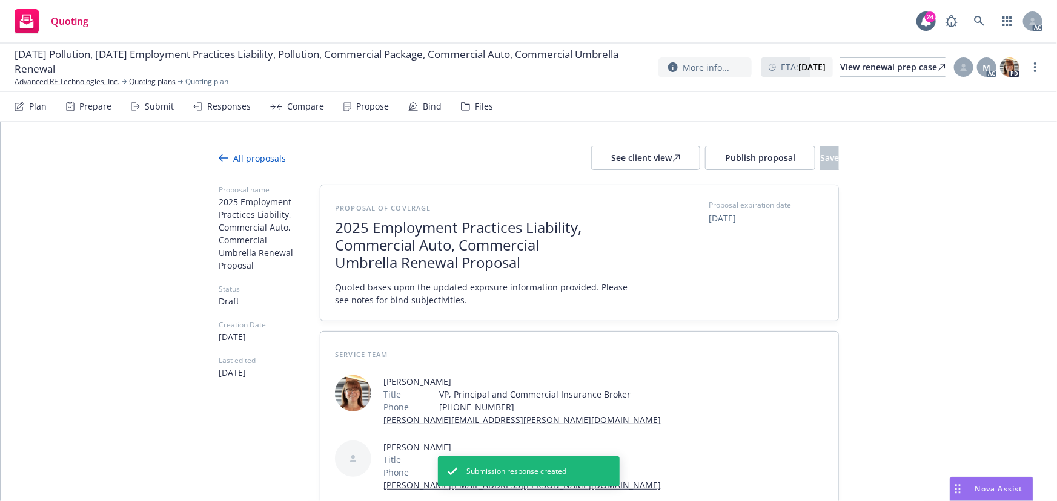
click at [391, 263] on span "2025 Employment Practices Liability, Commercial Auto, Commercial Umbrella Renew…" at bounding box center [483, 245] width 297 height 52
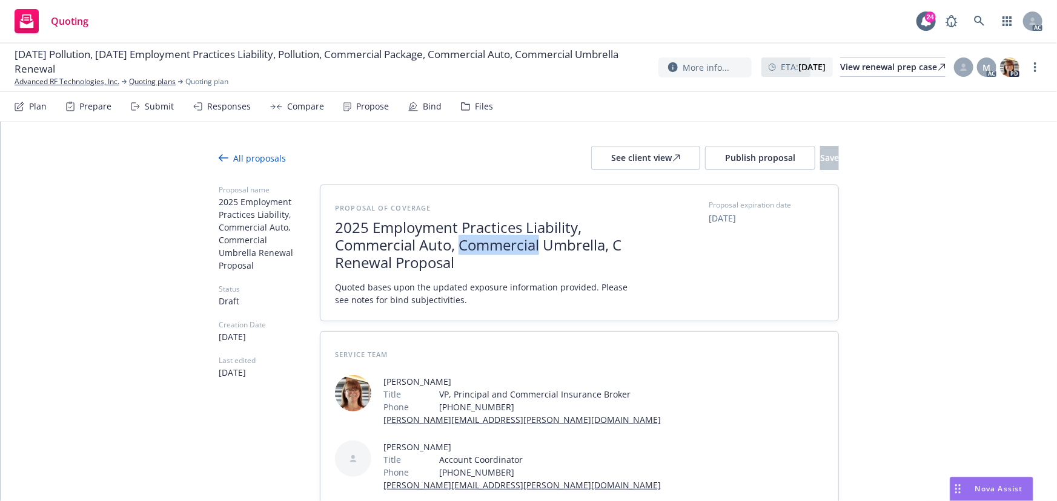
drag, startPoint x: 455, startPoint y: 248, endPoint x: 535, endPoint y: 251, distance: 80.6
click at [535, 251] on span "2025 Employment Practices Liability, Commercial Auto, Commercial Umbrella, C Re…" at bounding box center [483, 245] width 297 height 52
copy span "Commercial"
click at [635, 236] on div "Proposal of coverage 2025 Employment Practices Liability, Commercial Auto, Comm…" at bounding box center [579, 253] width 489 height 107
click at [616, 242] on span "2025 Employment Practices Liability, Commercial Auto, Commercial Umbrella, C Re…" at bounding box center [483, 245] width 297 height 52
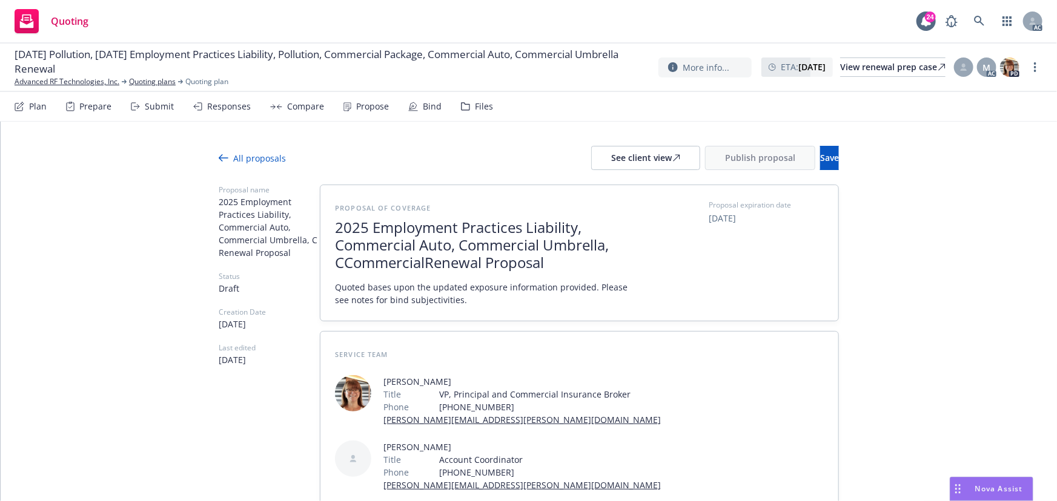
click at [346, 262] on span "2025 Employment Practices Liability, Commercial Auto, Commercial Umbrella, CCom…" at bounding box center [483, 245] width 297 height 52
click at [415, 266] on span "2025 Employment Practices Liability, Commercial Auto, Commercial Umbrella, Comm…" at bounding box center [483, 245] width 297 height 52
click at [415, 265] on span "2025 Employment Practices Liability, Commercial Auto, Commercial Umbrella, Comm…" at bounding box center [483, 245] width 297 height 52
click at [415, 260] on span "2025 Employment Practices Liability, Commercial Auto, Commercial Umbrella, Comm…" at bounding box center [483, 245] width 297 height 52
drag, startPoint x: 590, startPoint y: 263, endPoint x: 331, endPoint y: 228, distance: 261.6
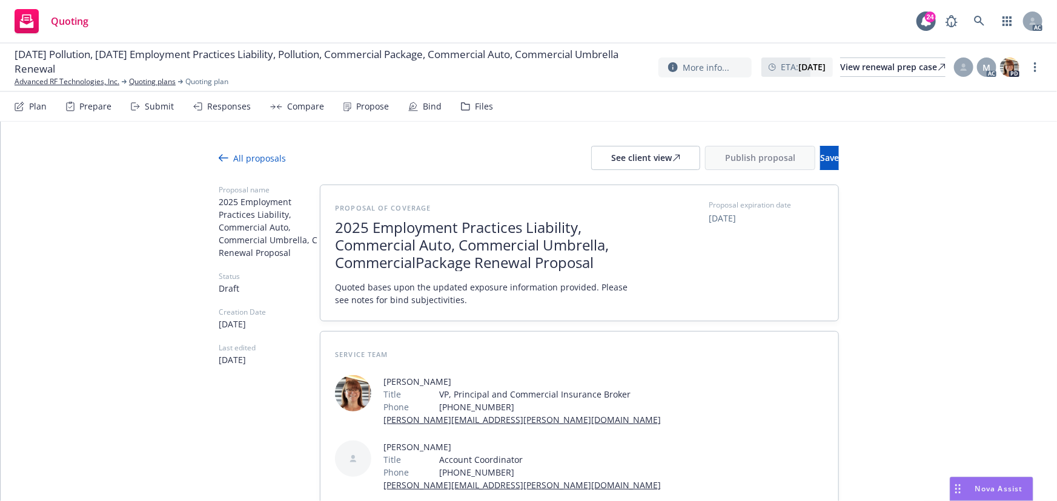
click at [335, 228] on span "2025 Employment Practices Liability, Commercial Auto, Commercial Umbrella, Comm…" at bounding box center [483, 245] width 297 height 52
copy span "2025 Employment Practices Liability, Commercial Auto, Commercial Umbrella, Comm…"
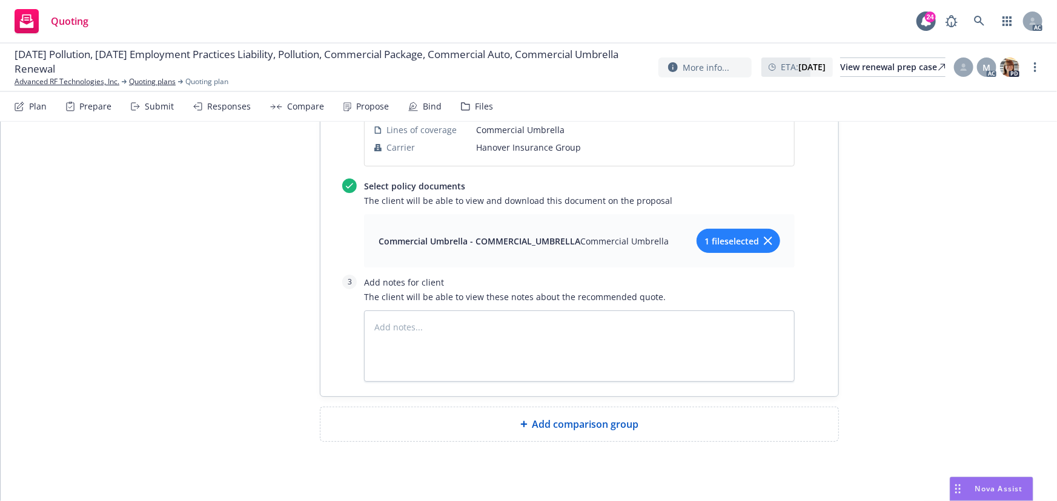
scroll to position [2819, 0]
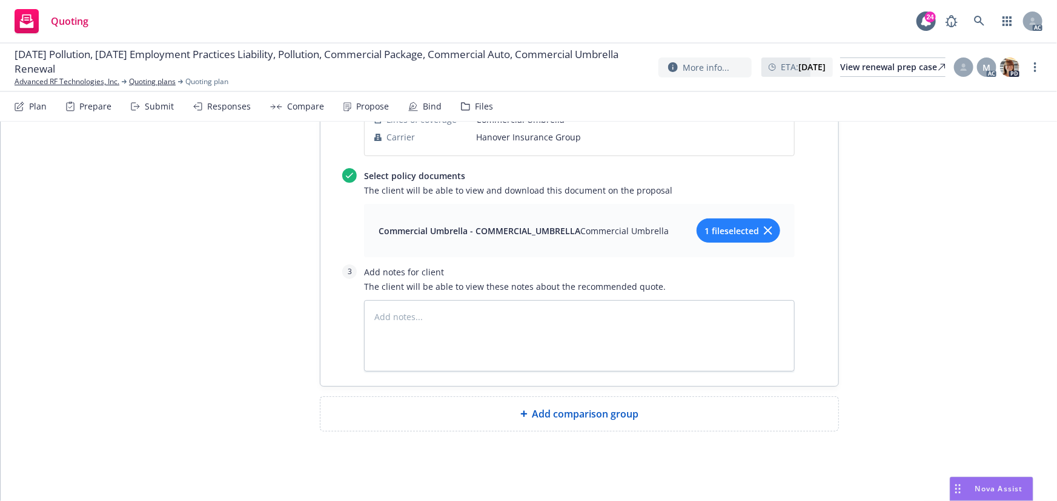
click at [528, 404] on div "Add comparison group" at bounding box center [579, 414] width 518 height 34
type textarea "x"
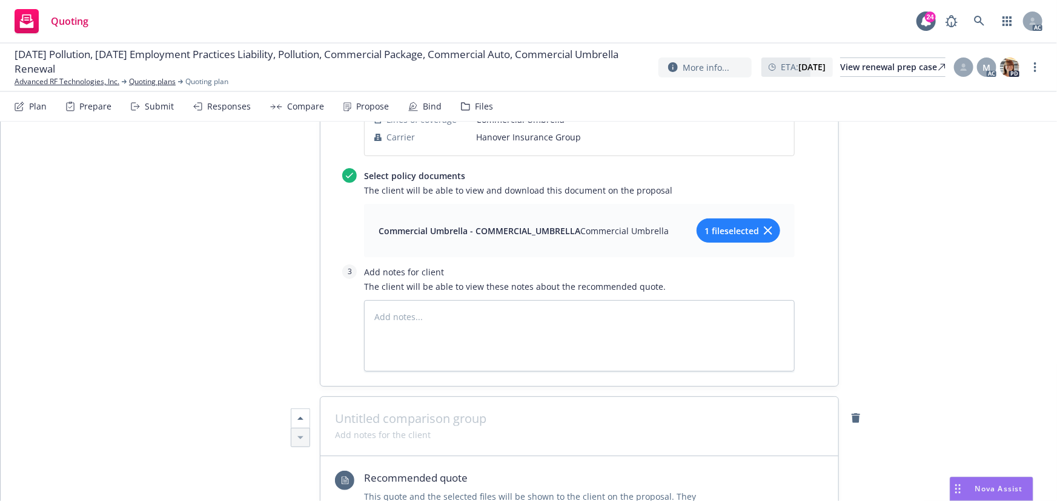
click at [504, 413] on span at bounding box center [579, 419] width 489 height 15
paste span
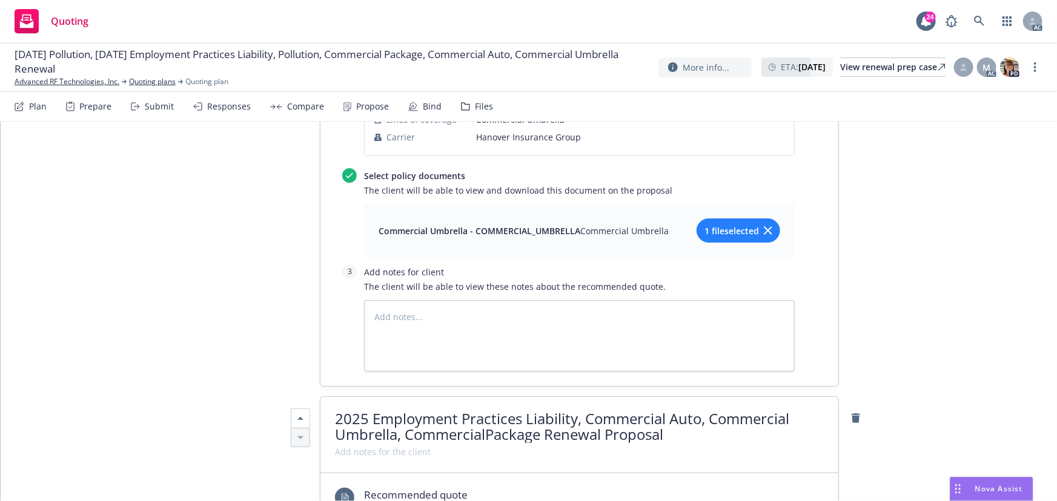
scroll to position [1, 0]
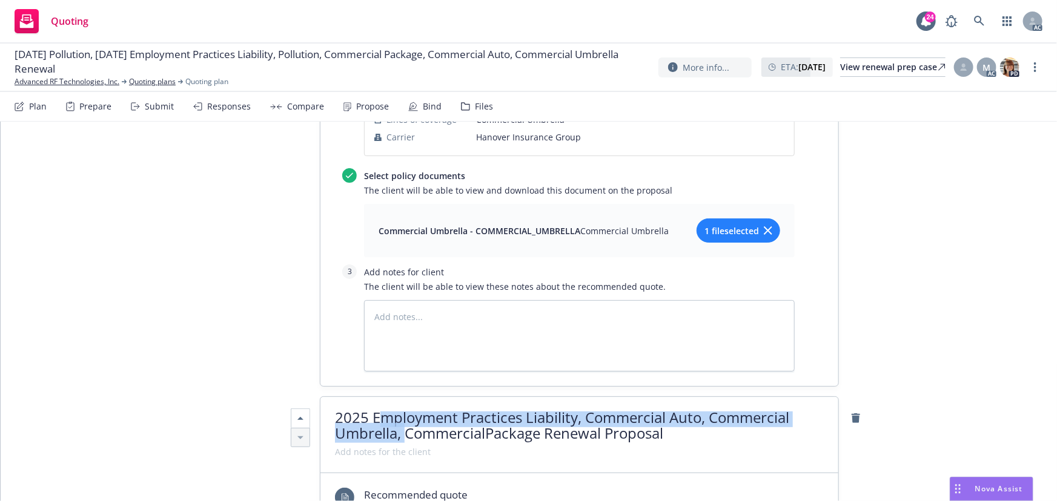
drag, startPoint x: 420, startPoint y: 424, endPoint x: 403, endPoint y: 434, distance: 20.4
click at [403, 434] on span "2025 Employment Practices Liability, Commercial Auto, Commercial Umbrella, Comm…" at bounding box center [562, 426] width 454 height 36
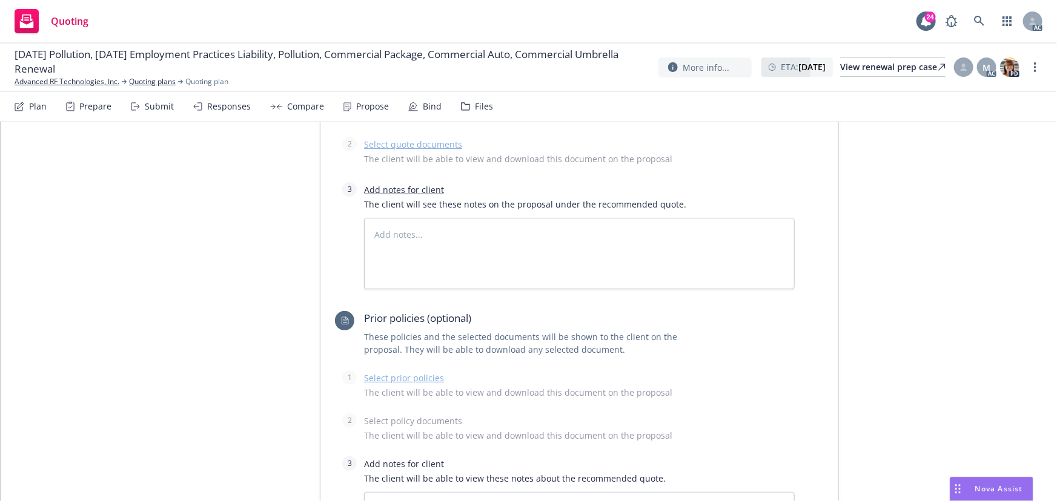
scroll to position [3149, 0]
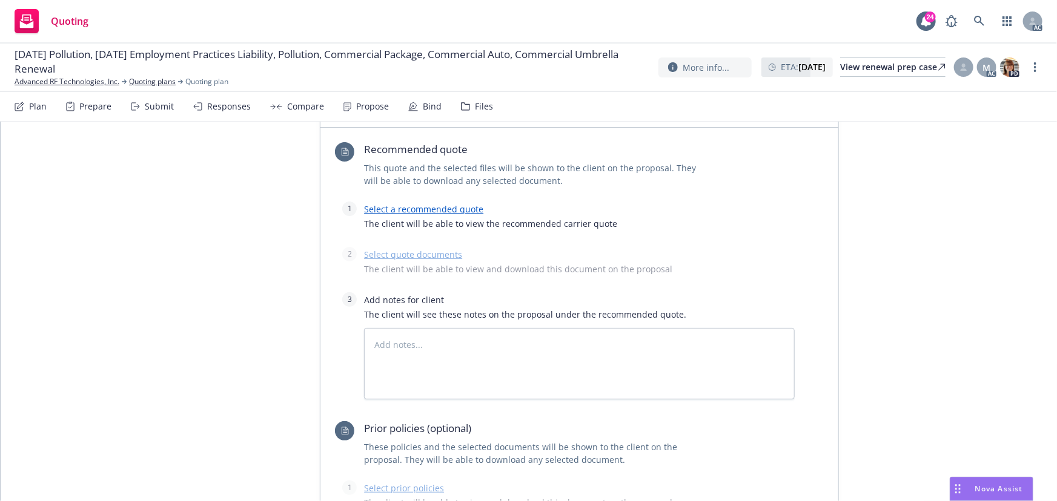
click at [424, 205] on link "Select a recommended quote" at bounding box center [423, 209] width 119 height 12
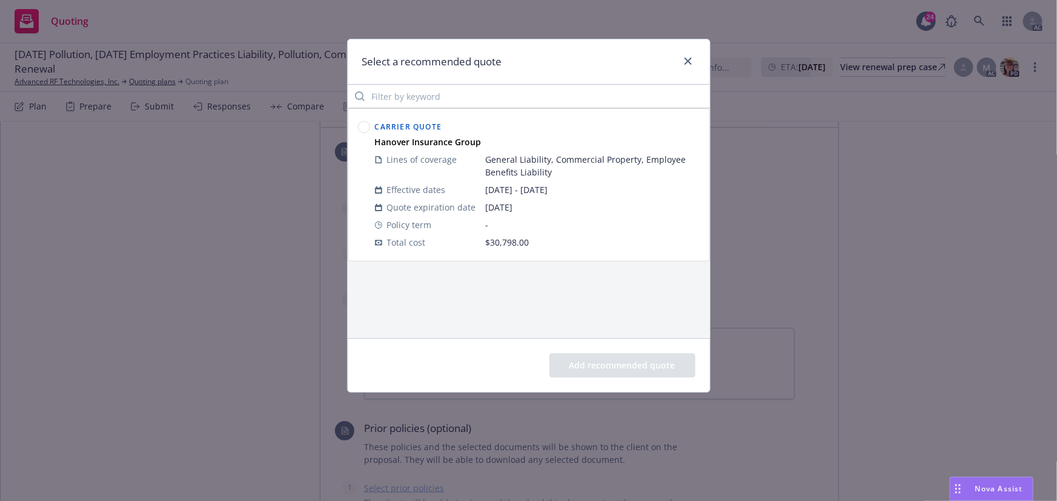
click at [361, 127] on circle at bounding box center [364, 128] width 12 height 12
click at [605, 357] on button "Add recommended quote" at bounding box center [622, 366] width 146 height 24
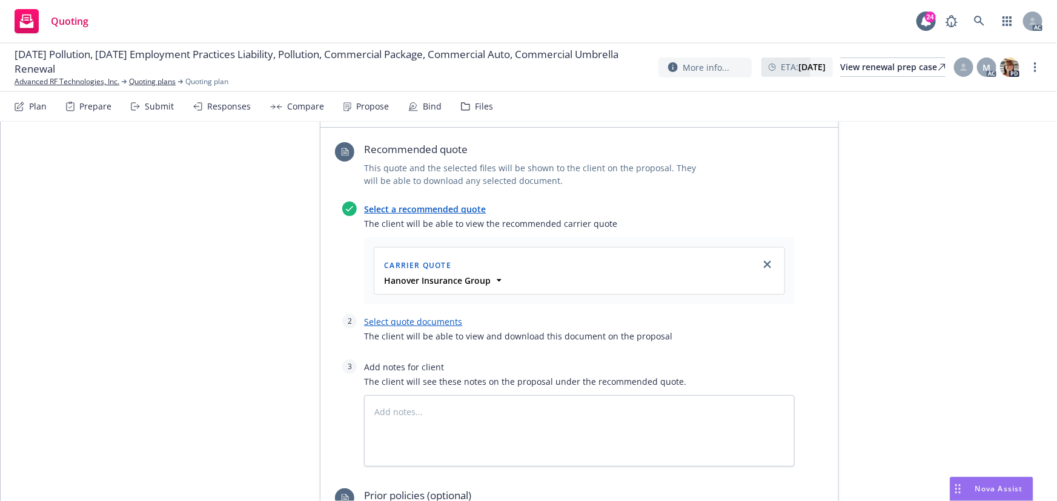
click at [434, 318] on link "Select quote documents" at bounding box center [413, 322] width 98 height 12
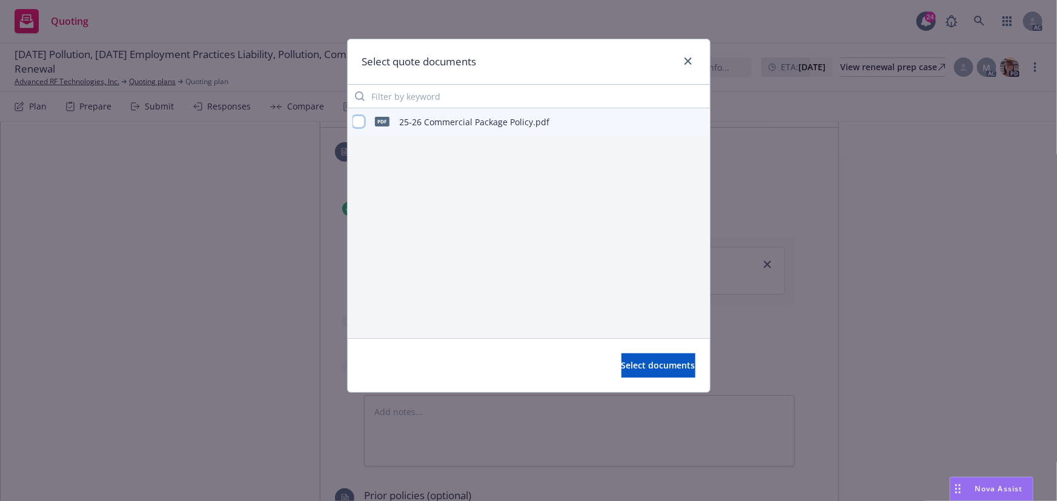
click at [358, 122] on input "checkbox" at bounding box center [358, 122] width 12 height 12
click at [633, 367] on span "Select documents" at bounding box center [658, 366] width 74 height 12
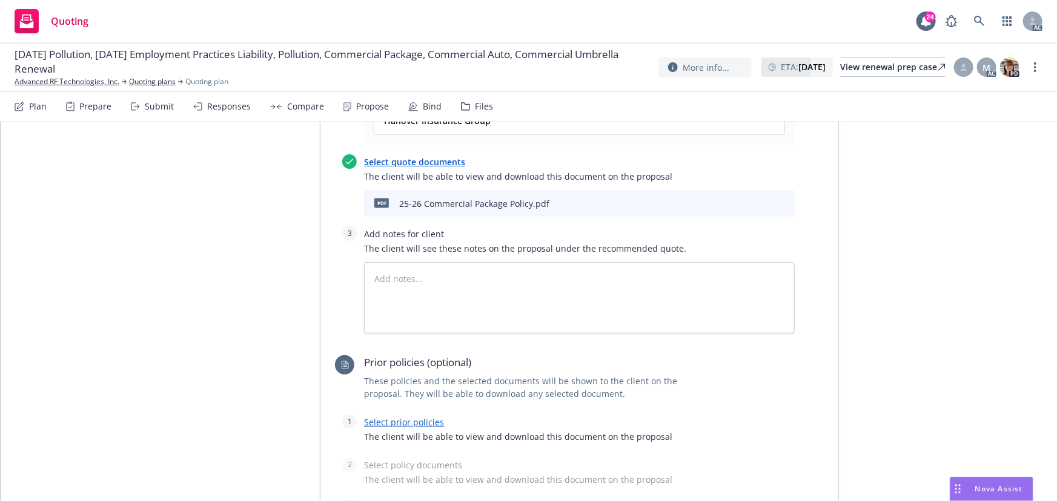
scroll to position [3314, 0]
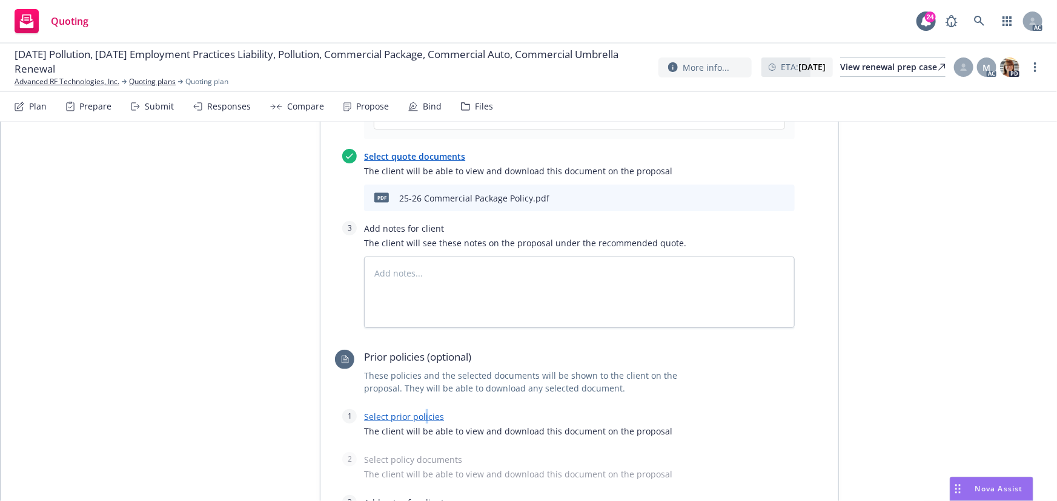
click at [420, 413] on link "Select prior policies" at bounding box center [404, 417] width 80 height 12
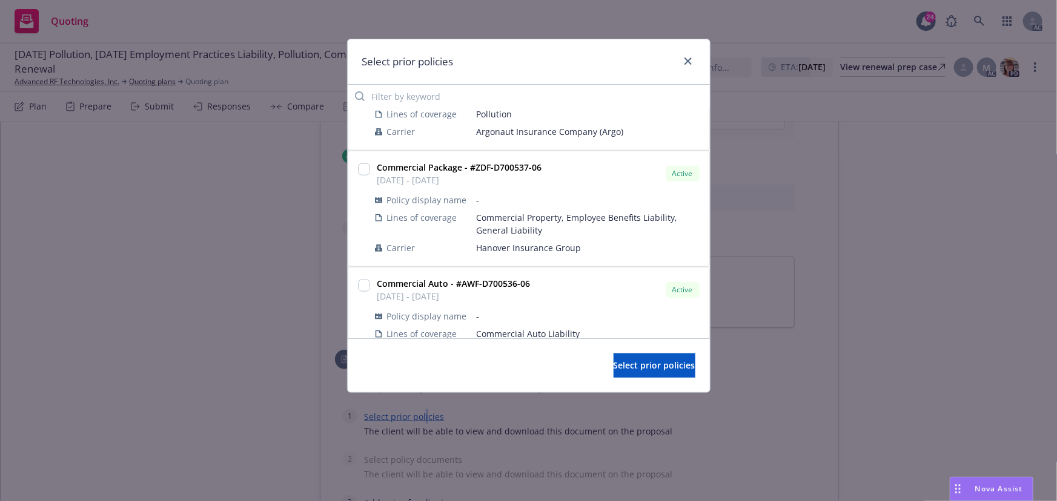
scroll to position [606, 0]
click at [363, 162] on input "checkbox" at bounding box center [364, 168] width 12 height 12
click at [619, 371] on span "Select prior policies" at bounding box center [654, 366] width 82 height 12
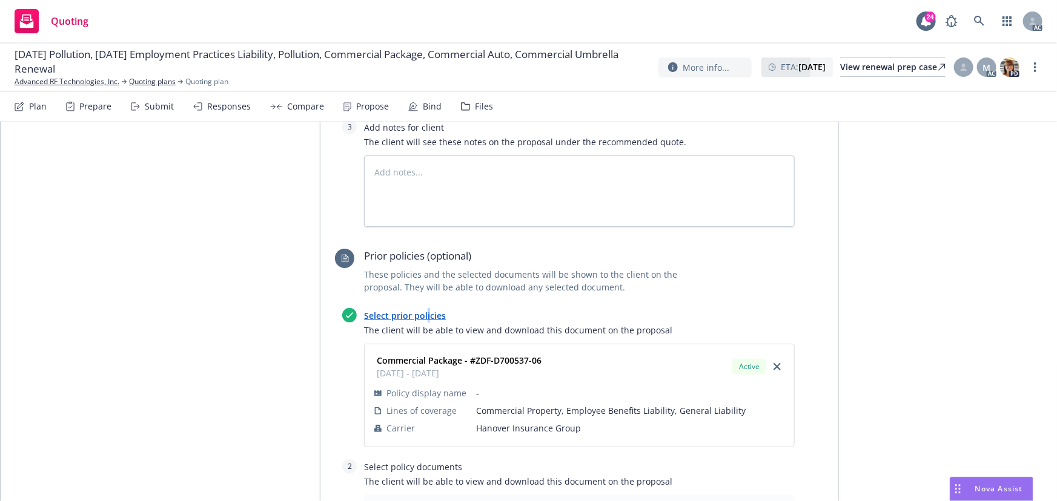
scroll to position [3534, 0]
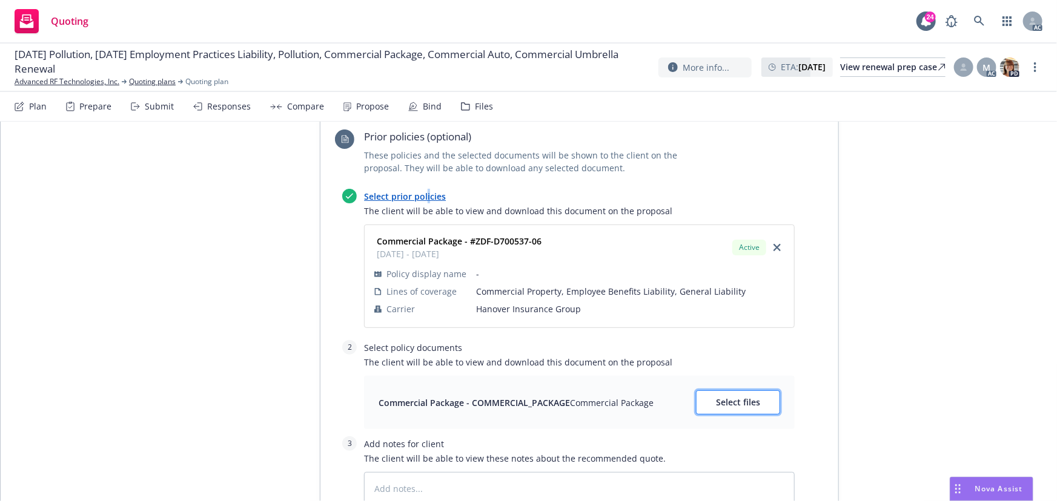
click at [751, 397] on span "Select files" at bounding box center [738, 403] width 44 height 12
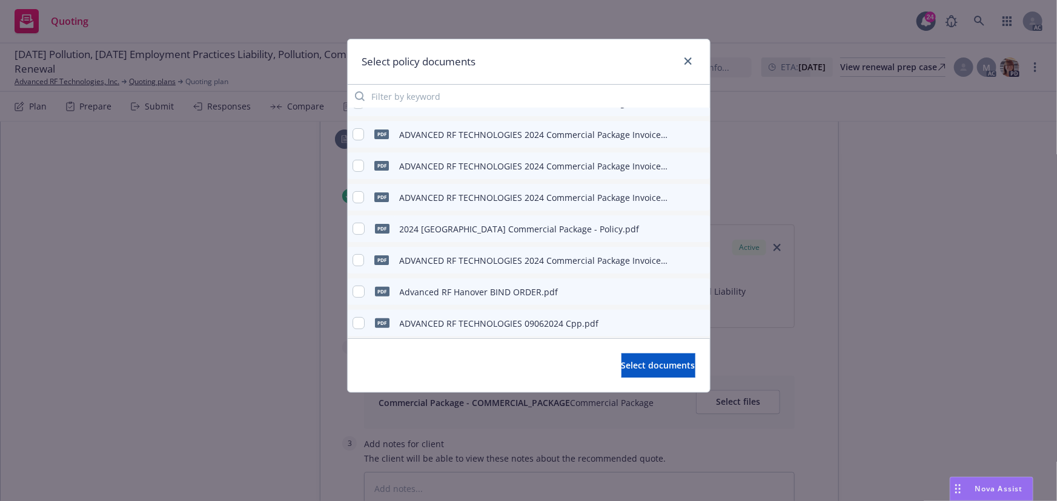
scroll to position [121, 0]
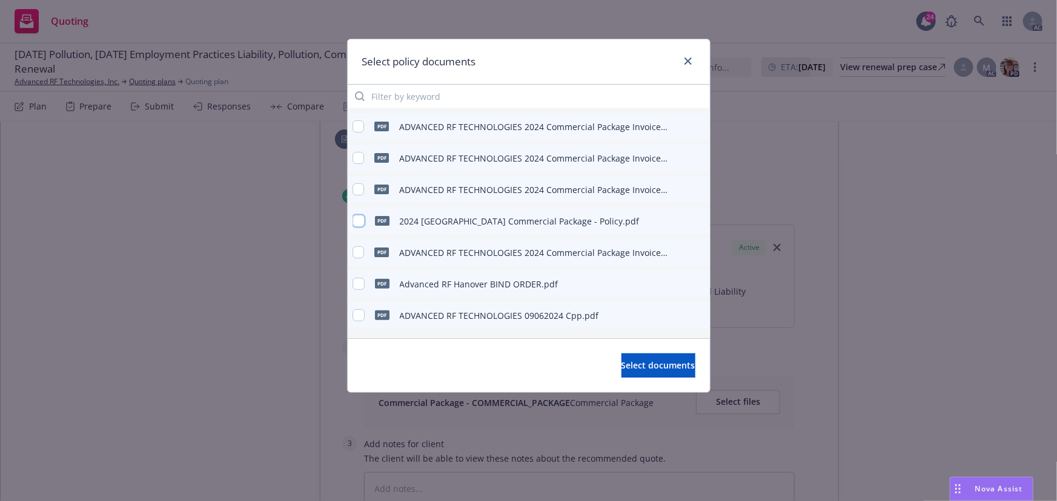
click at [362, 220] on input "checkbox" at bounding box center [358, 221] width 12 height 12
click at [621, 357] on button "Select documents" at bounding box center [658, 366] width 74 height 24
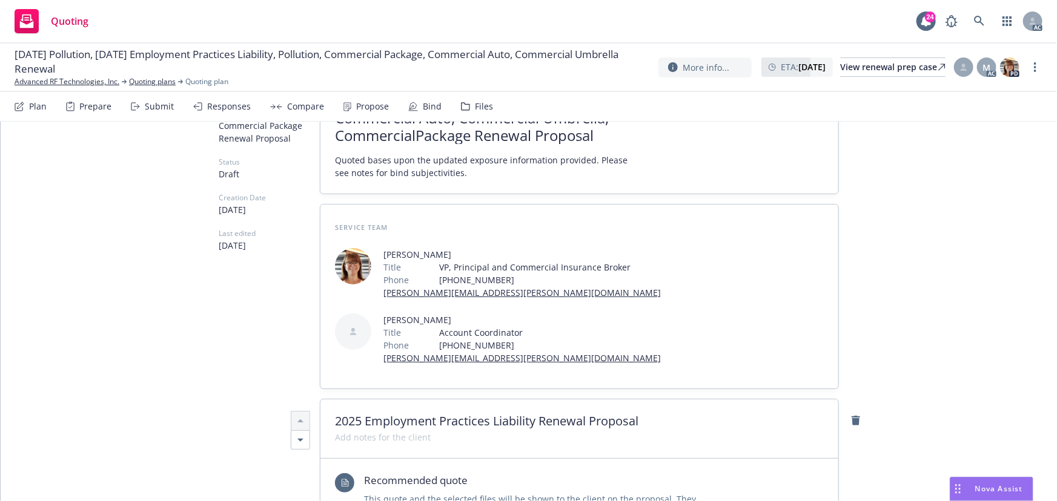
scroll to position [0, 0]
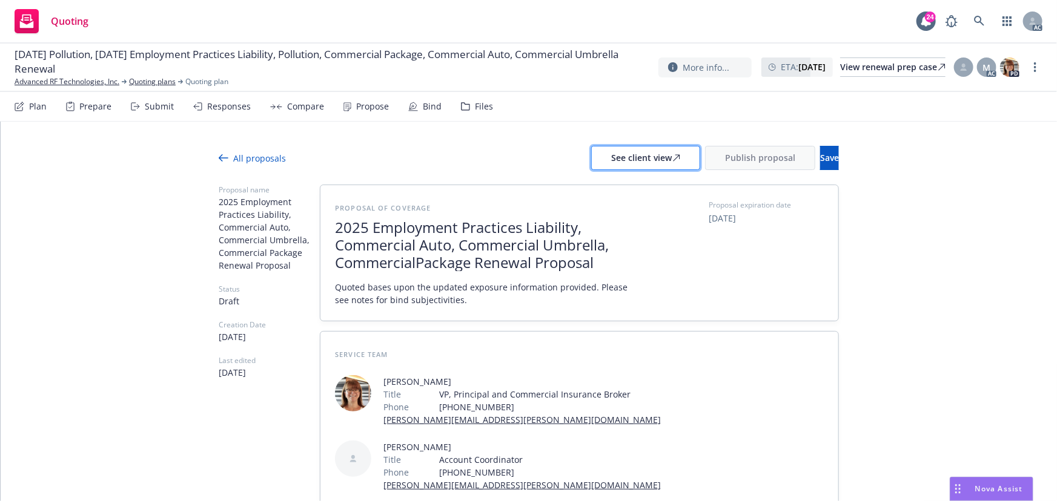
click at [611, 159] on div "See client view" at bounding box center [645, 158] width 69 height 23
click at [205, 113] on div "Responses" at bounding box center [222, 106] width 58 height 29
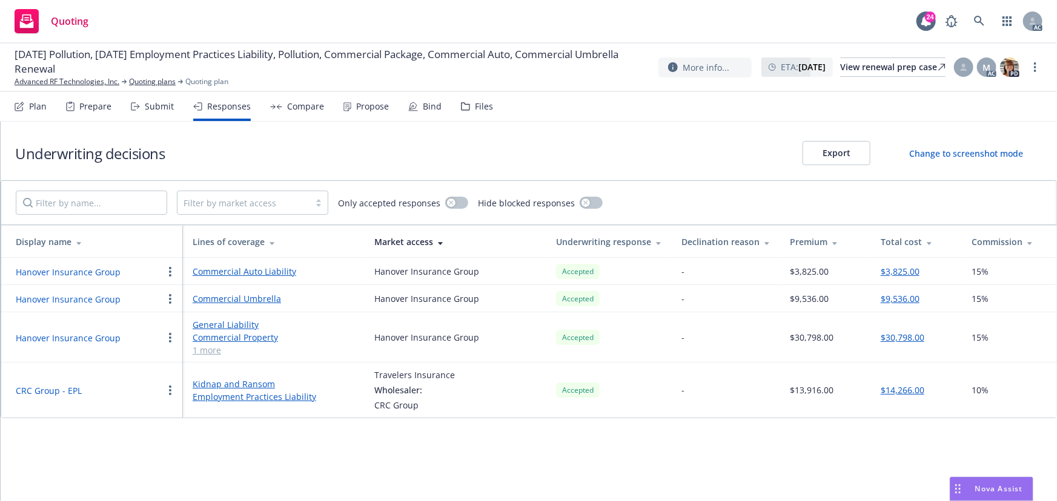
click at [87, 337] on button "Hanover Insurance Group" at bounding box center [68, 338] width 105 height 13
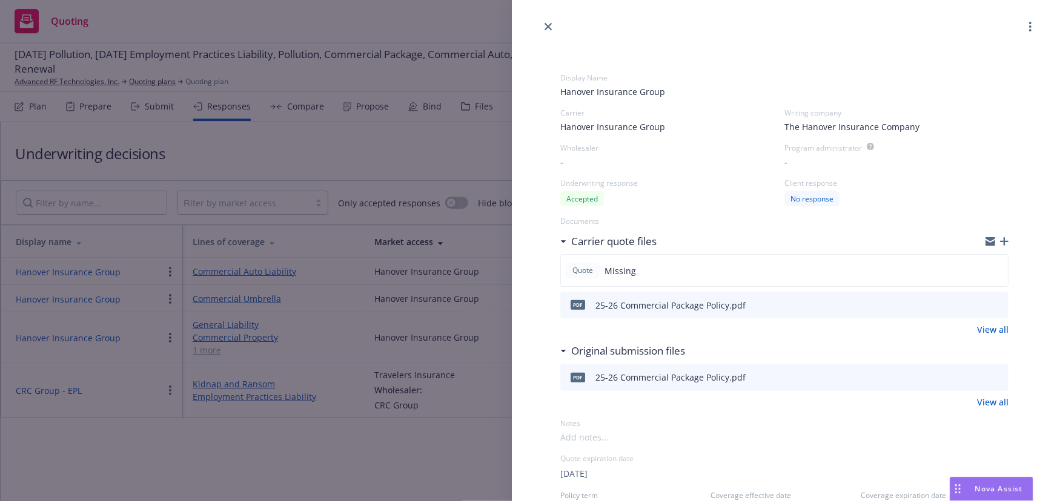
click at [917, 127] on div "The Hanover Insurance Company" at bounding box center [896, 126] width 224 height 13
click at [904, 126] on span "The Hanover Insurance Company" at bounding box center [851, 126] width 135 height 13
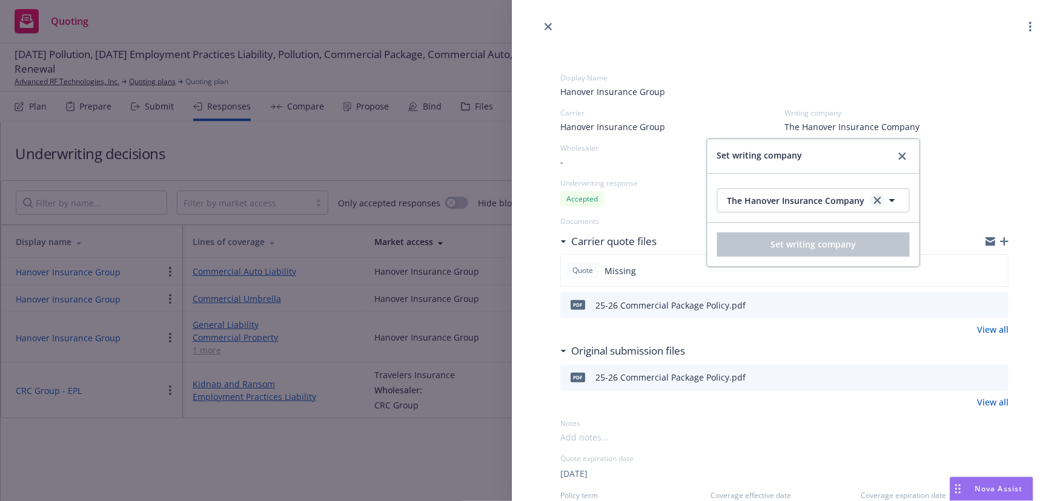
click at [874, 197] on icon "clear selection" at bounding box center [877, 200] width 7 height 7
click at [787, 199] on button "Nothing selected" at bounding box center [813, 200] width 193 height 24
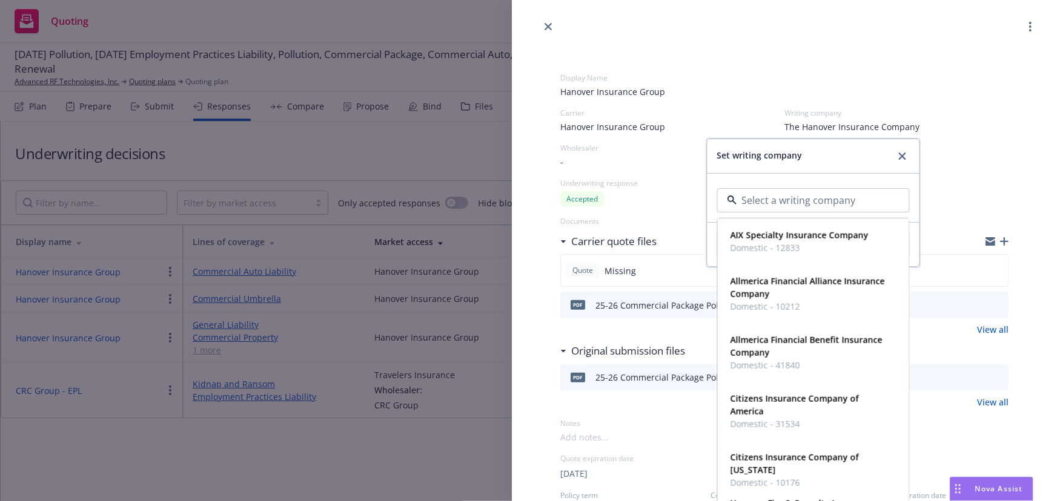
paste input "[US_STATE] Bay Insurance Company"
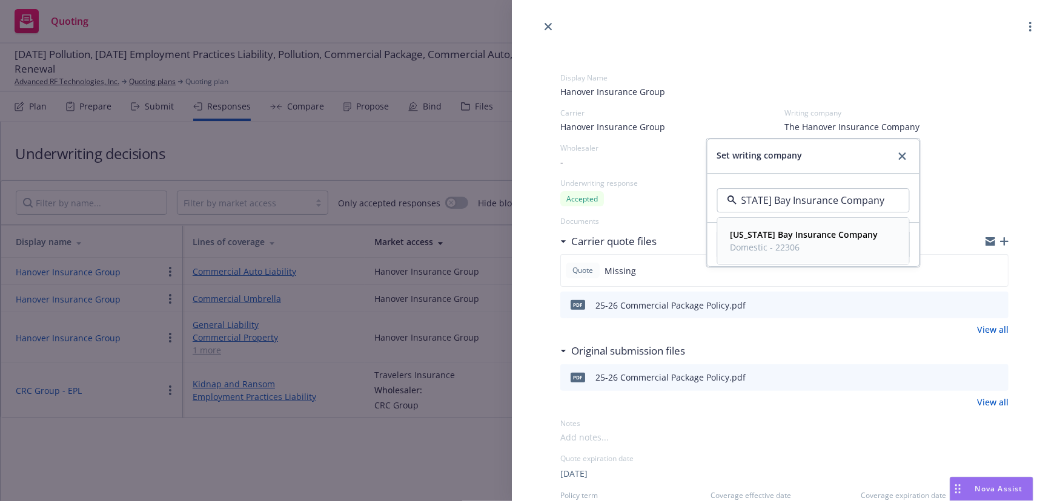
click at [777, 234] on strong "[US_STATE] Bay Insurance Company" at bounding box center [804, 235] width 148 height 12
click at [823, 248] on span "Set writing company" at bounding box center [812, 245] width 85 height 12
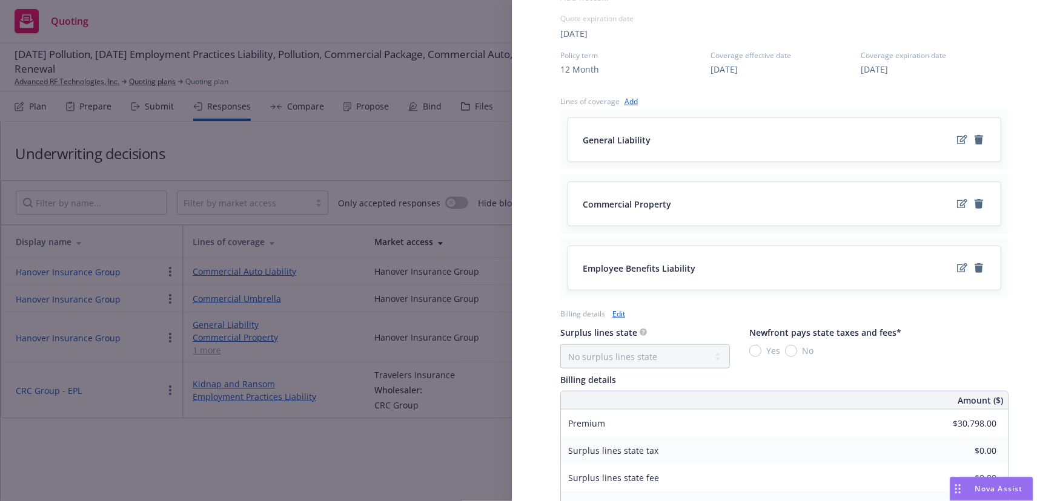
scroll to position [650, 0]
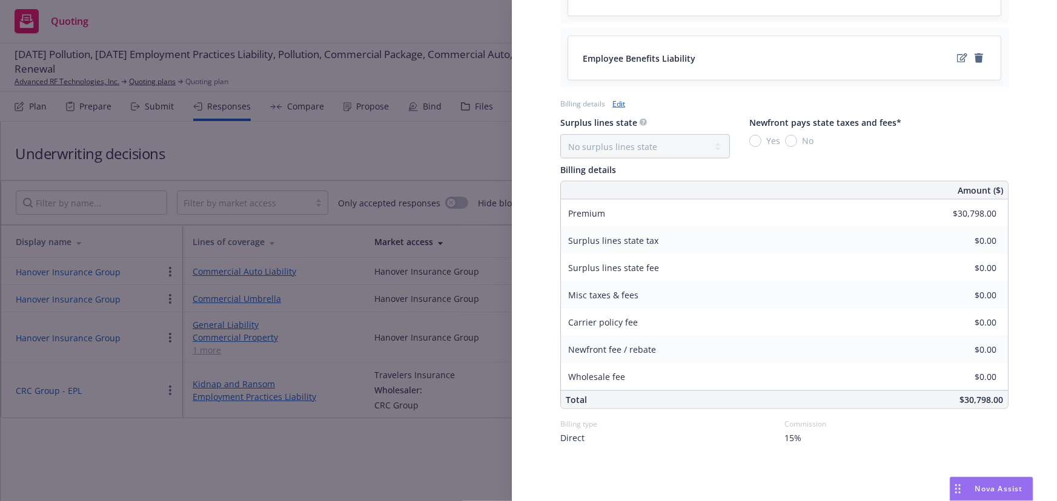
click at [430, 453] on div "Display Name Hanover Insurance Group Carrier Hanover Insurance Group Writing co…" at bounding box center [528, 250] width 1057 height 501
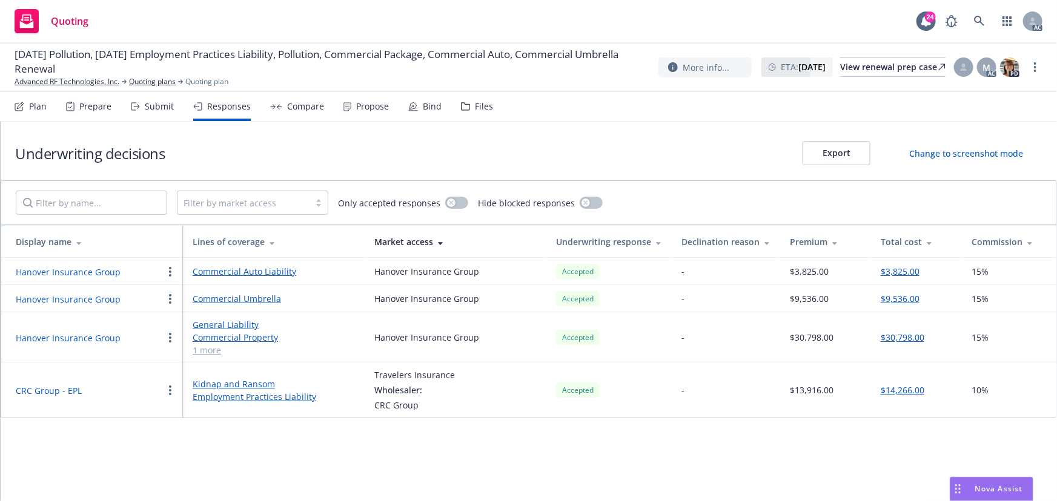
click at [87, 274] on button "Hanover Insurance Group" at bounding box center [68, 272] width 105 height 13
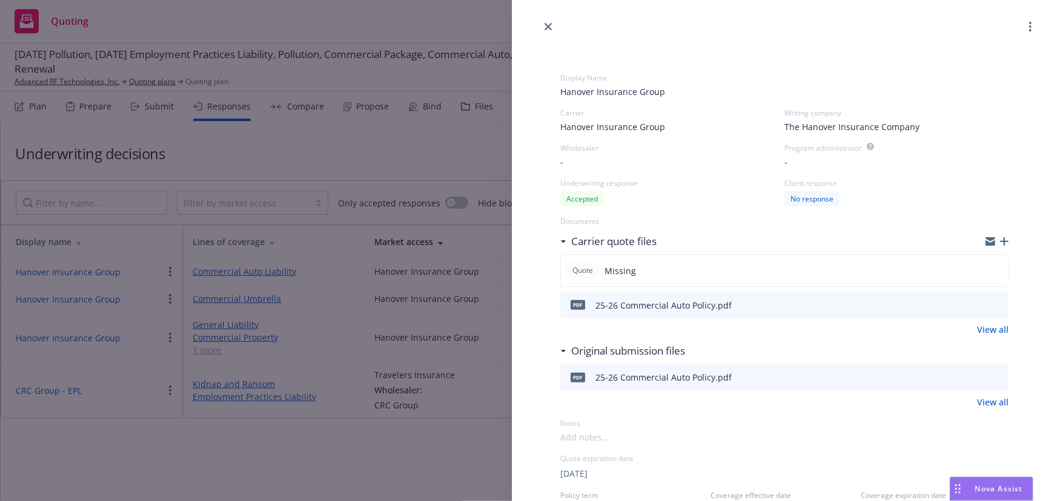
click at [859, 130] on span "The Hanover Insurance Company" at bounding box center [851, 126] width 135 height 13
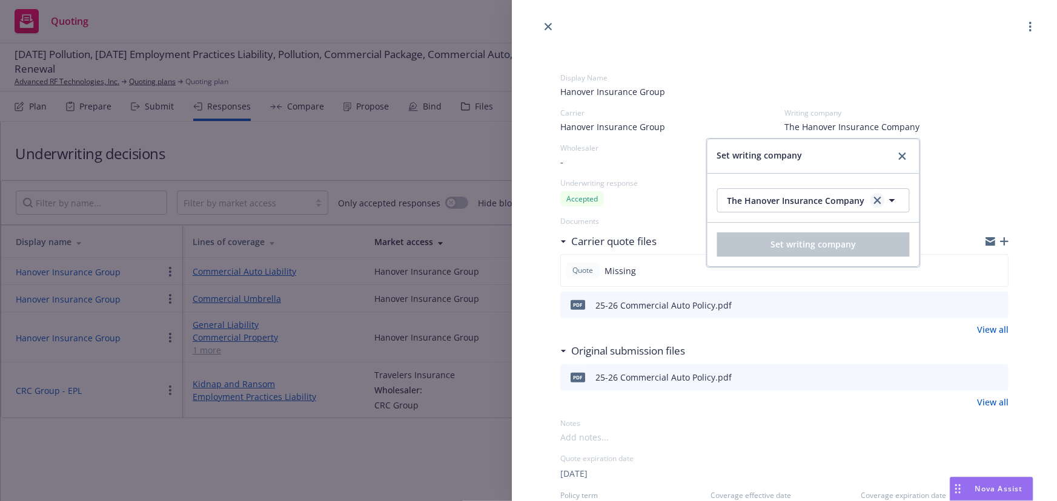
click at [870, 195] on link "clear selection" at bounding box center [877, 200] width 15 height 15
click at [758, 204] on span "Nothing selected" at bounding box center [761, 200] width 69 height 13
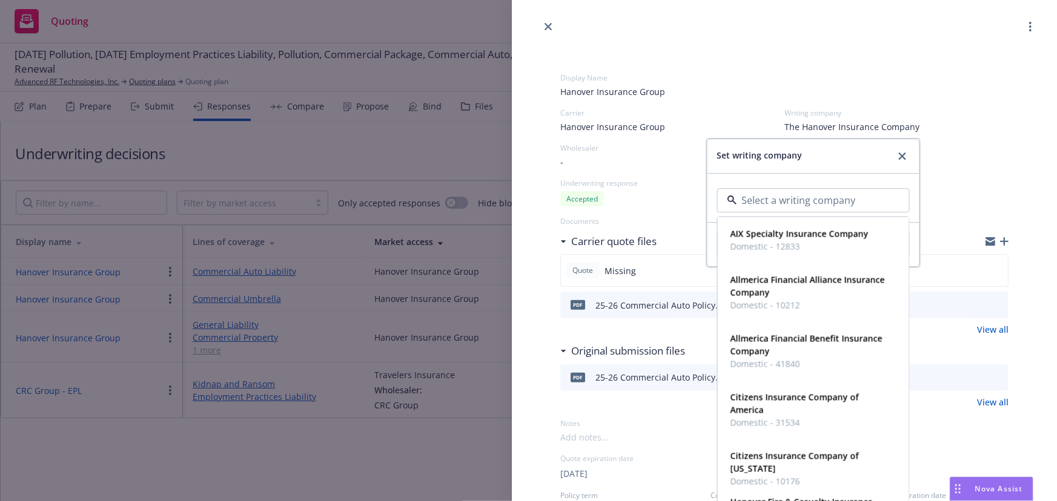
paste input "ALLMERICAFINANCIALBENEFITINS"
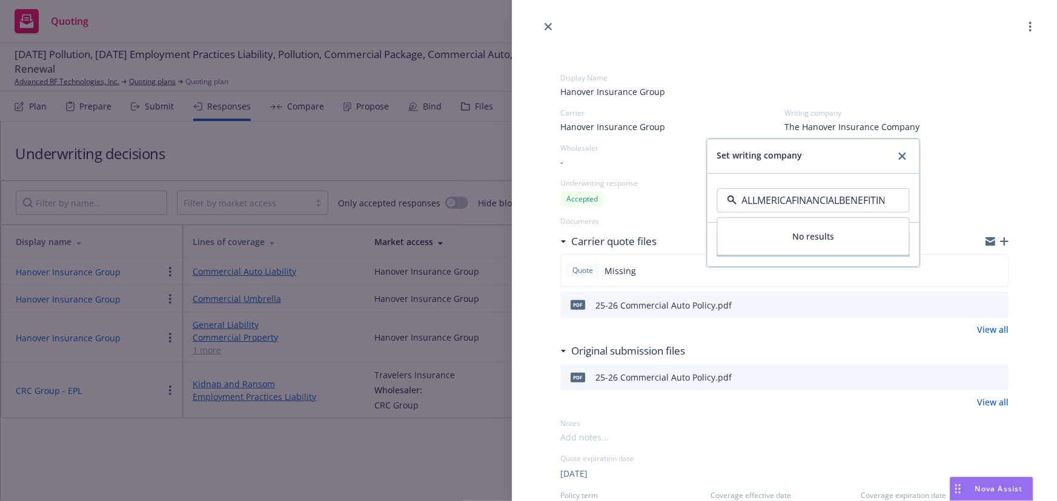
drag, startPoint x: 879, startPoint y: 198, endPoint x: 727, endPoint y: 201, distance: 152.6
click at [727, 201] on div "ALLMERICAFINANCIALBENEFITINS" at bounding box center [813, 200] width 193 height 24
click at [797, 207] on input "ALLMERICAFINANCIALBENEFITINS" at bounding box center [811, 200] width 148 height 15
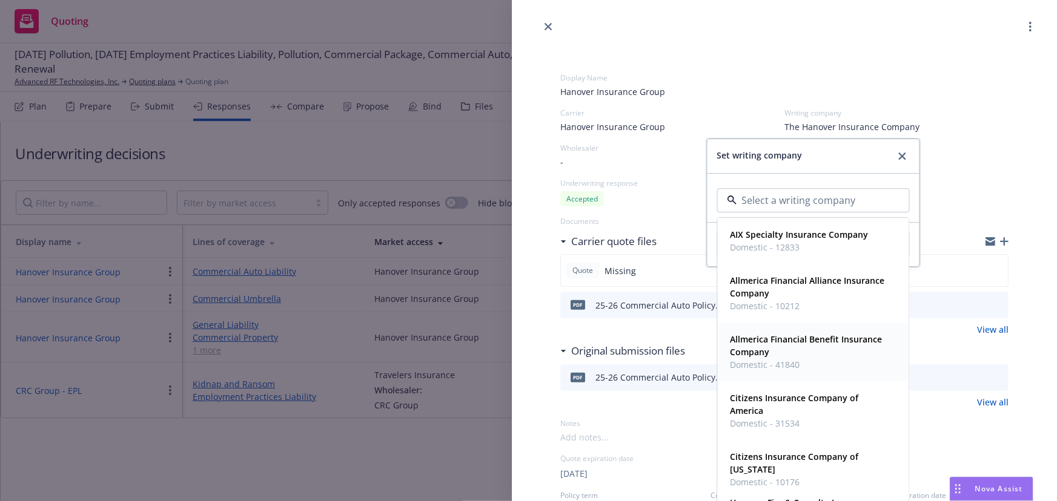
click at [825, 352] on span "Allmerica Financial Benefit Insurance Company" at bounding box center [811, 345] width 163 height 25
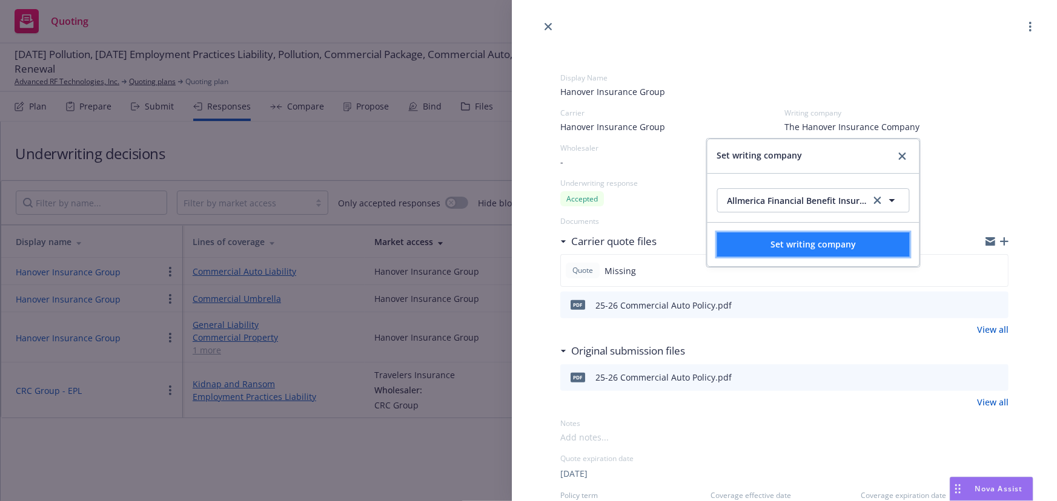
click at [780, 243] on span "Set writing company" at bounding box center [812, 245] width 85 height 12
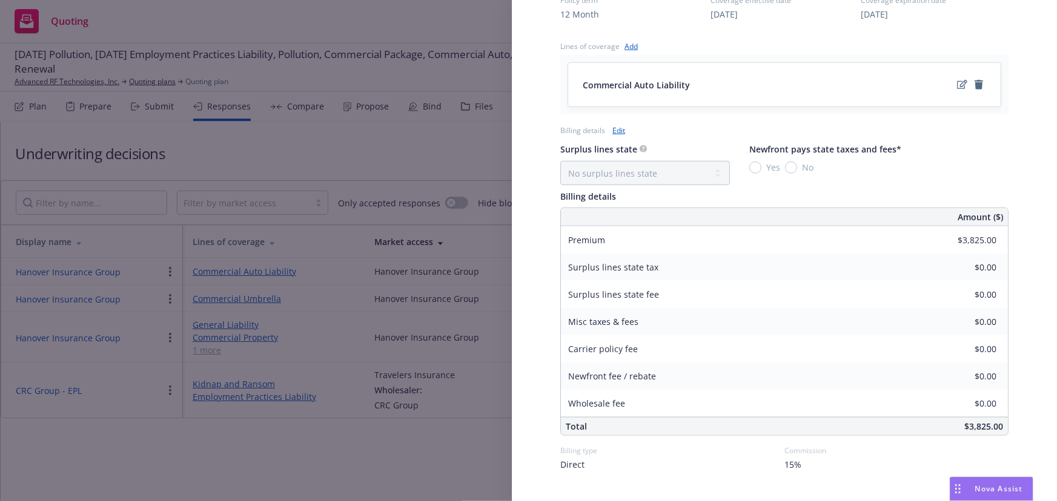
scroll to position [522, 0]
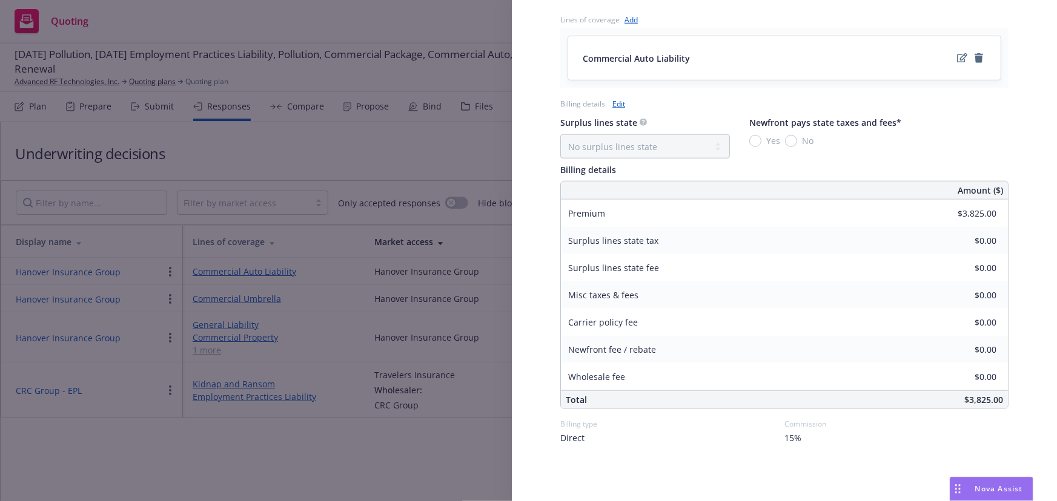
drag, startPoint x: 325, startPoint y: 450, endPoint x: 297, endPoint y: 425, distance: 36.9
click at [325, 450] on div "Display Name Hanover Insurance Group Carrier Hanover Insurance Group Writing co…" at bounding box center [528, 250] width 1057 height 501
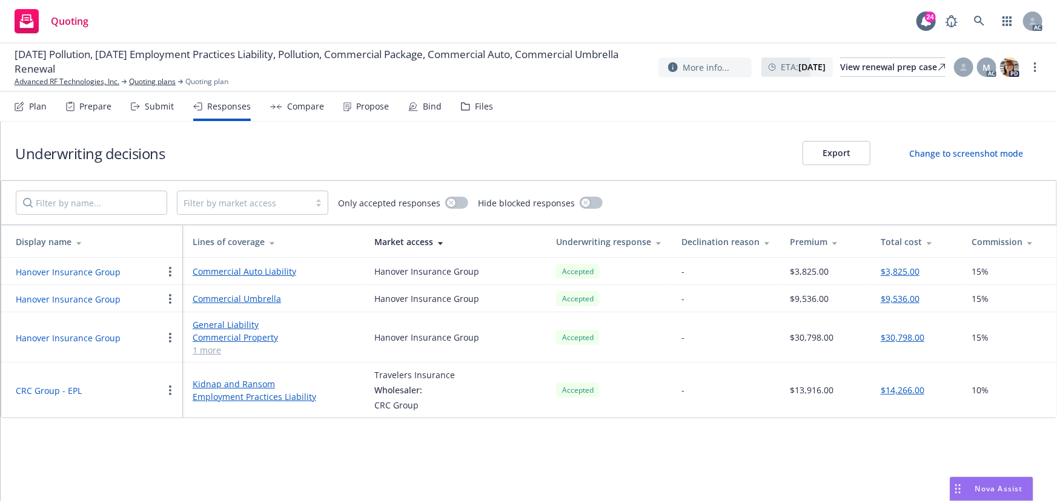
click at [86, 300] on button "Hanover Insurance Group" at bounding box center [68, 299] width 105 height 13
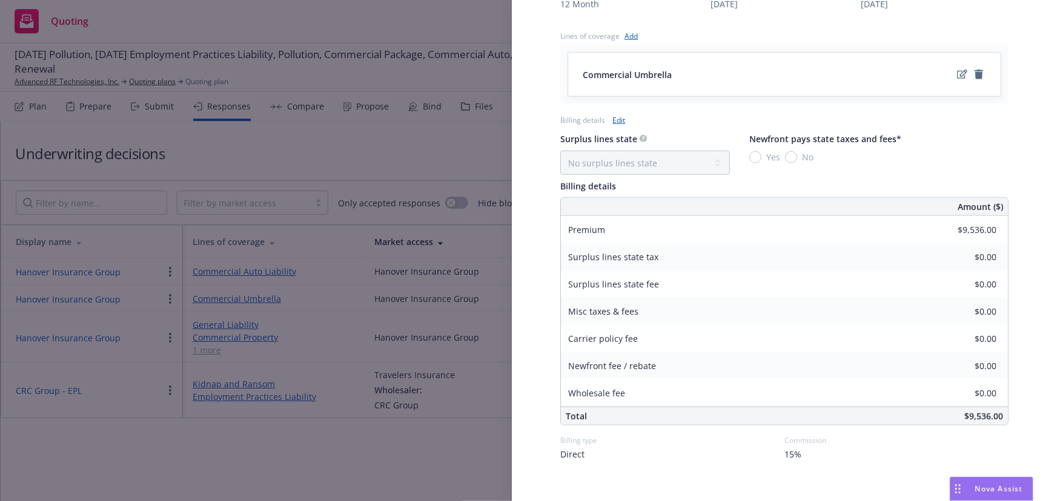
scroll to position [522, 0]
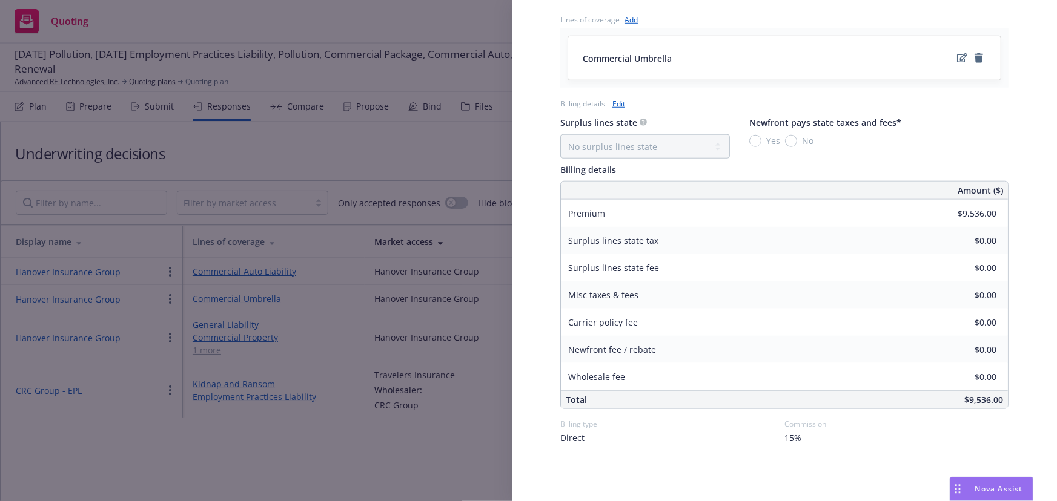
click at [300, 454] on div "Display Name Hanover Insurance Group Carrier Hanover Insurance Group Writing co…" at bounding box center [528, 250] width 1057 height 501
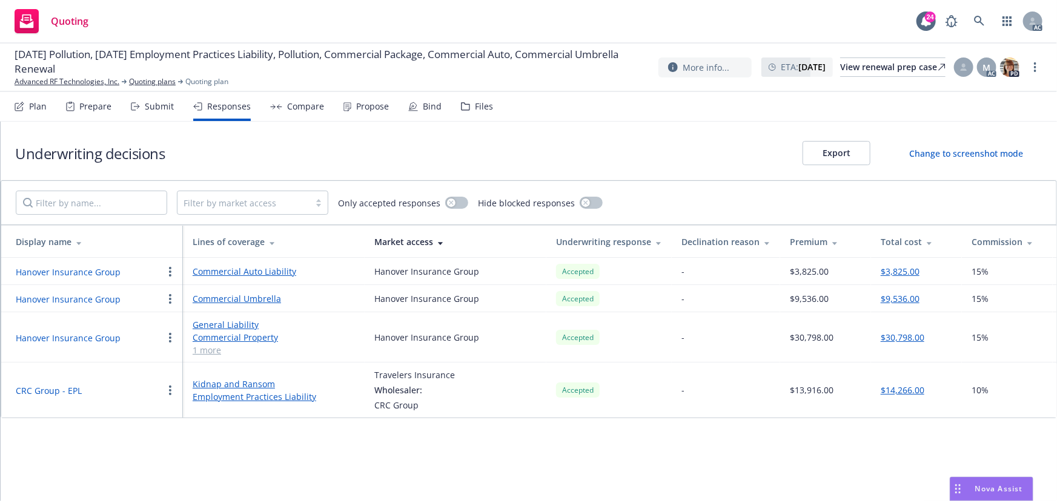
drag, startPoint x: 83, startPoint y: 340, endPoint x: 395, endPoint y: 327, distance: 312.1
click at [83, 340] on button "Hanover Insurance Group" at bounding box center [68, 338] width 105 height 13
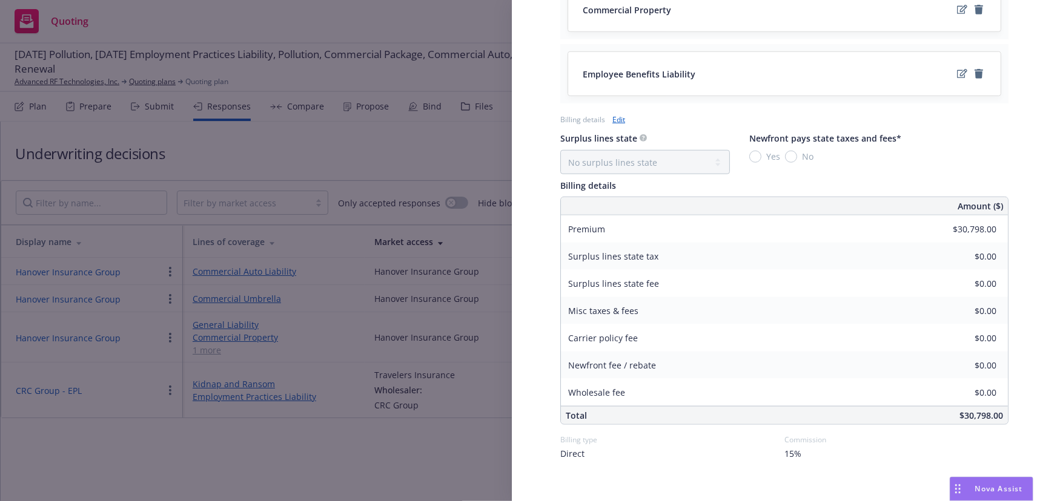
scroll to position [650, 0]
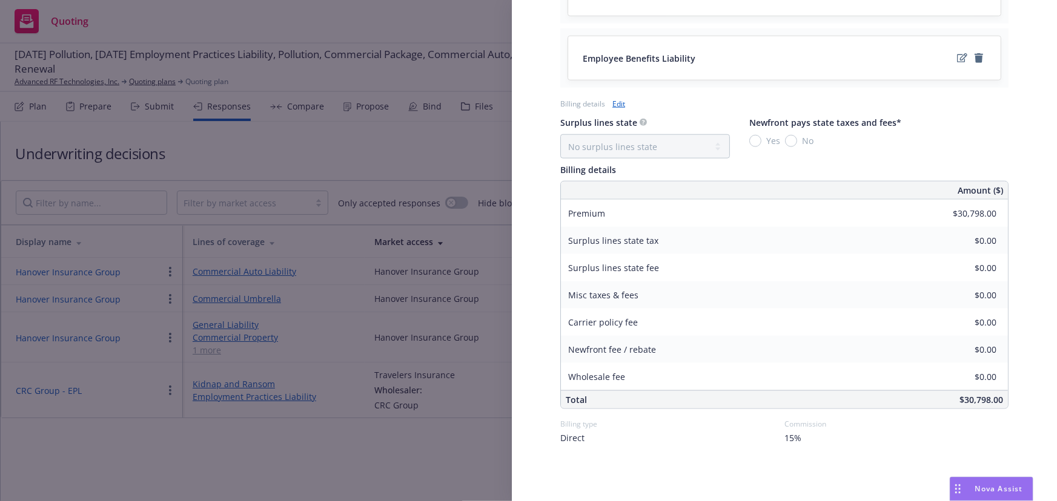
click at [394, 457] on div "Display Name Hanover Insurance Group Carrier Hanover Insurance Group Writing co…" at bounding box center [528, 250] width 1057 height 501
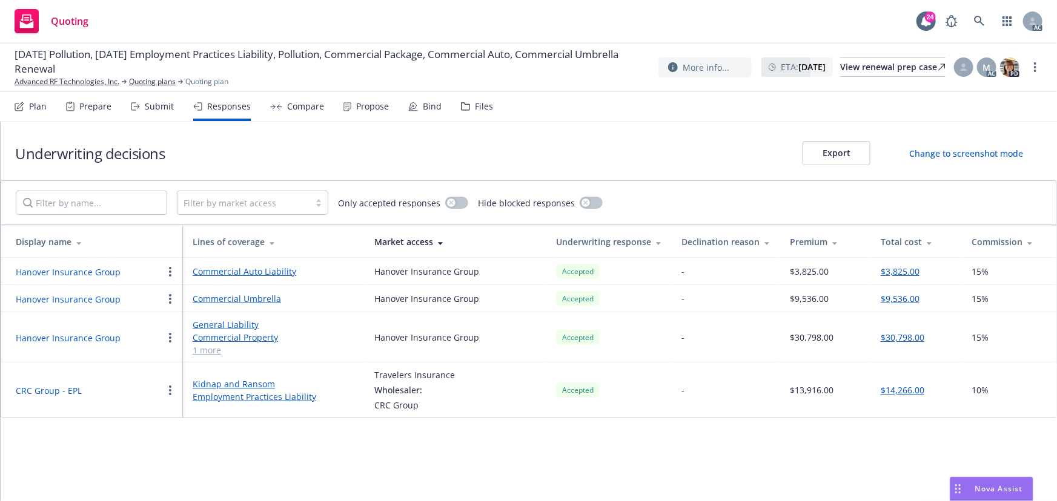
click at [296, 107] on div "Compare" at bounding box center [305, 107] width 37 height 10
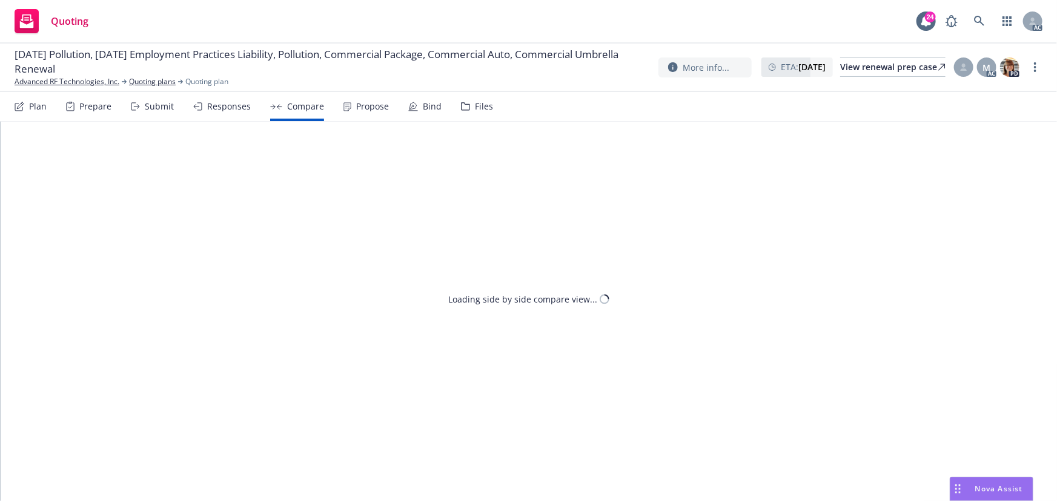
click at [165, 107] on div "Submit" at bounding box center [159, 107] width 29 height 10
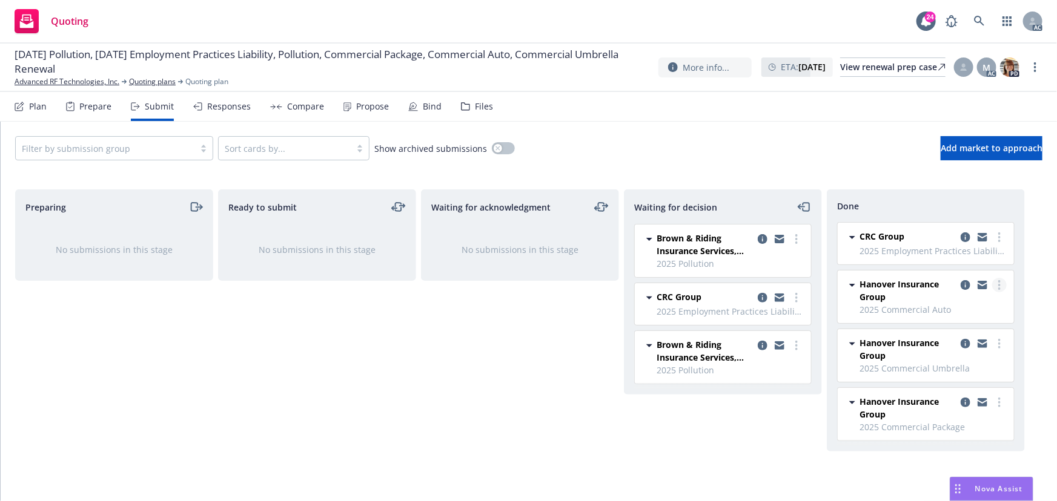
click at [1000, 283] on link "more" at bounding box center [999, 285] width 15 height 15
click at [954, 334] on span "Add accepted decision" at bounding box center [945, 334] width 121 height 12
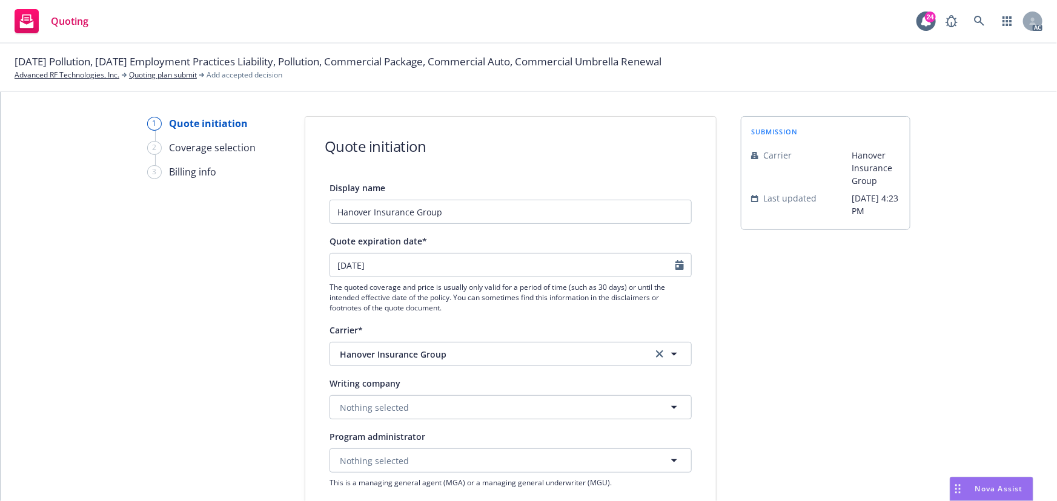
drag, startPoint x: 657, startPoint y: 350, endPoint x: 575, endPoint y: 375, distance: 86.2
click at [657, 350] on link "clear selection" at bounding box center [659, 354] width 15 height 15
click at [378, 408] on span "Loading..." at bounding box center [376, 407] width 39 height 13
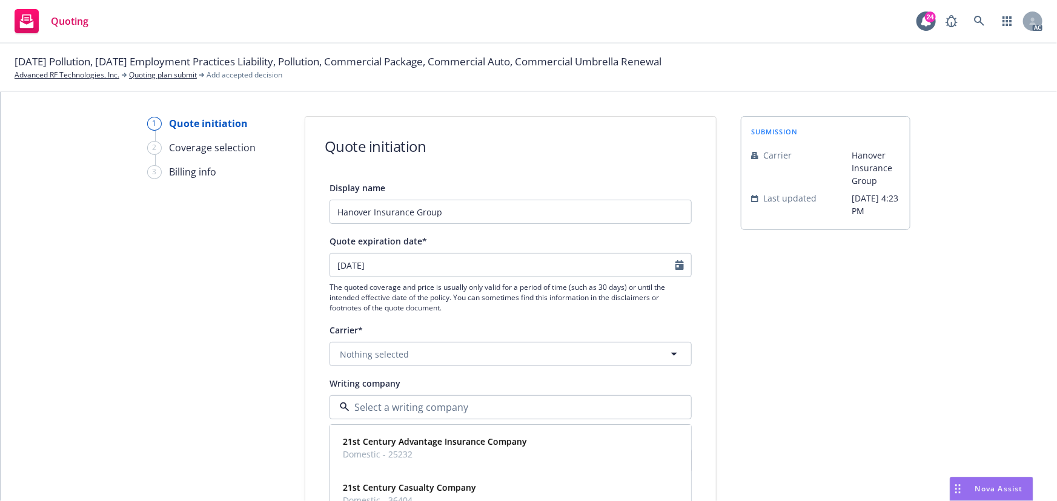
paste input "[US_STATE] Bay Insurance Company"
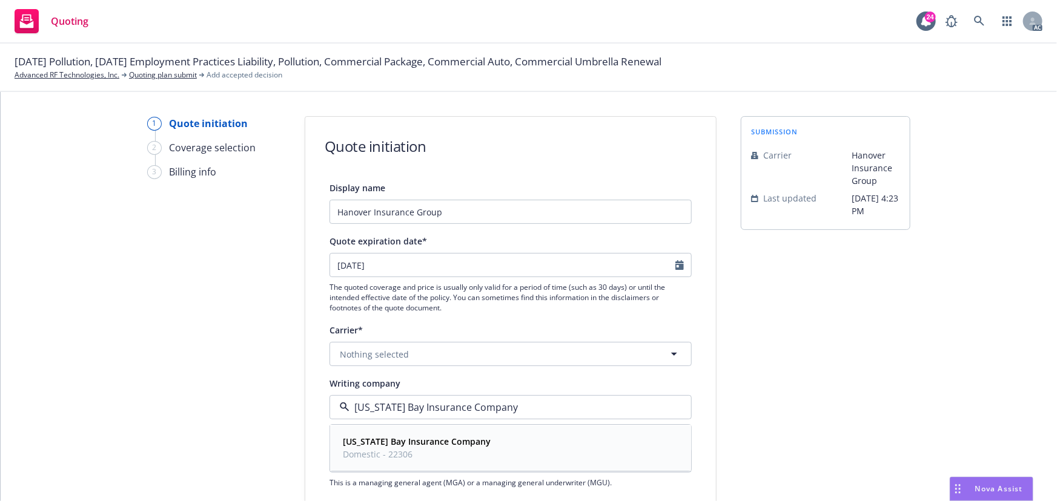
click at [397, 437] on strong "[US_STATE] Bay Insurance Company" at bounding box center [417, 443] width 148 height 12
click at [656, 406] on icon "clear selection" at bounding box center [659, 407] width 7 height 7
click at [381, 401] on span "Nothing selected" at bounding box center [374, 407] width 69 height 13
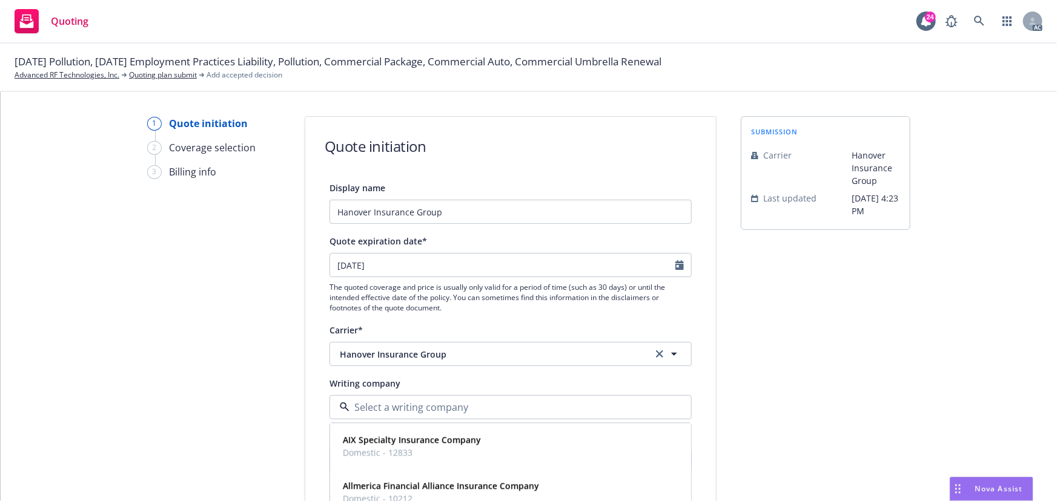
paste input "ALLMERICAFINANCIAL"
click at [459, 490] on strong "Allmerica Financial Benefit Insurance Company" at bounding box center [440, 489] width 194 height 12
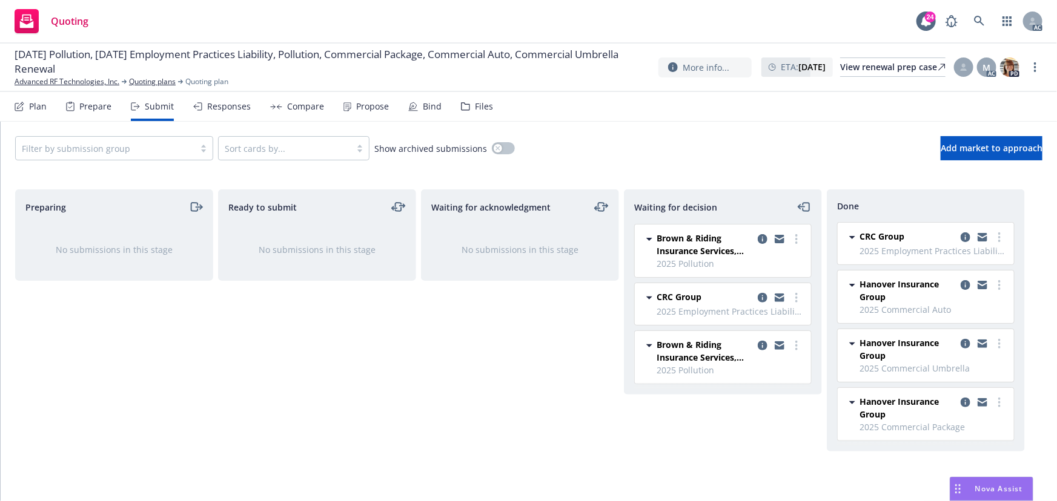
click at [226, 111] on div "Responses" at bounding box center [229, 107] width 44 height 10
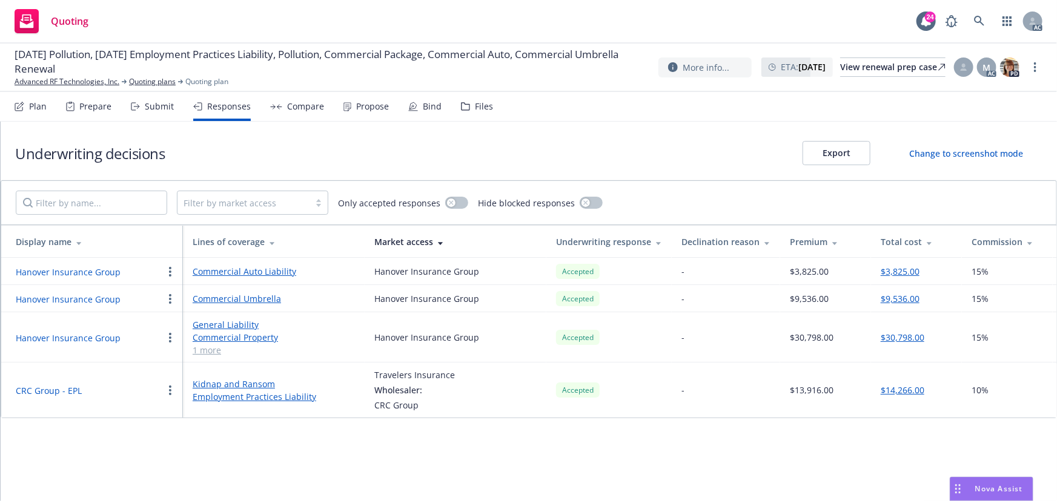
click at [85, 273] on button "Hanover Insurance Group" at bounding box center [68, 272] width 105 height 13
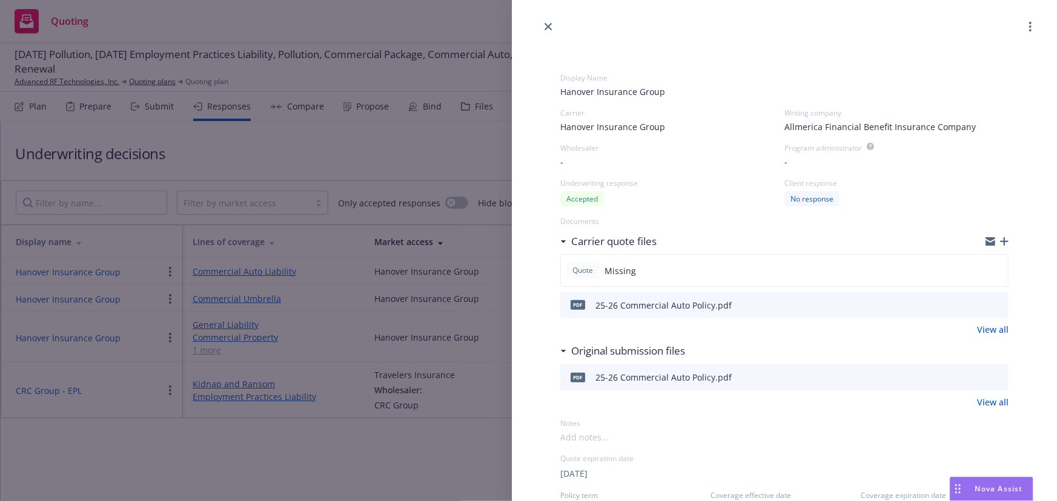
click at [309, 454] on div "Display Name Hanover Insurance Group Carrier Hanover Insurance Group Writing co…" at bounding box center [528, 250] width 1057 height 501
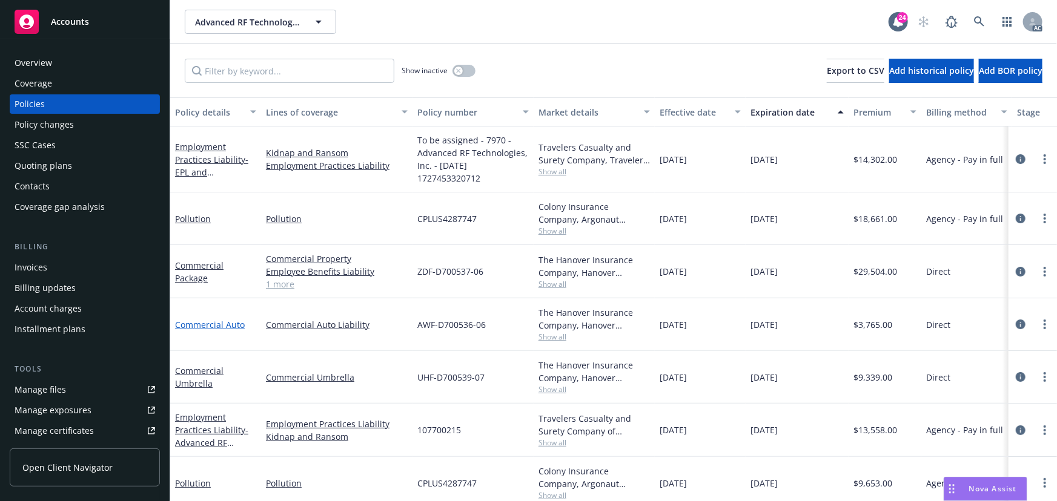
click at [228, 325] on link "Commercial Auto" at bounding box center [210, 325] width 70 height 12
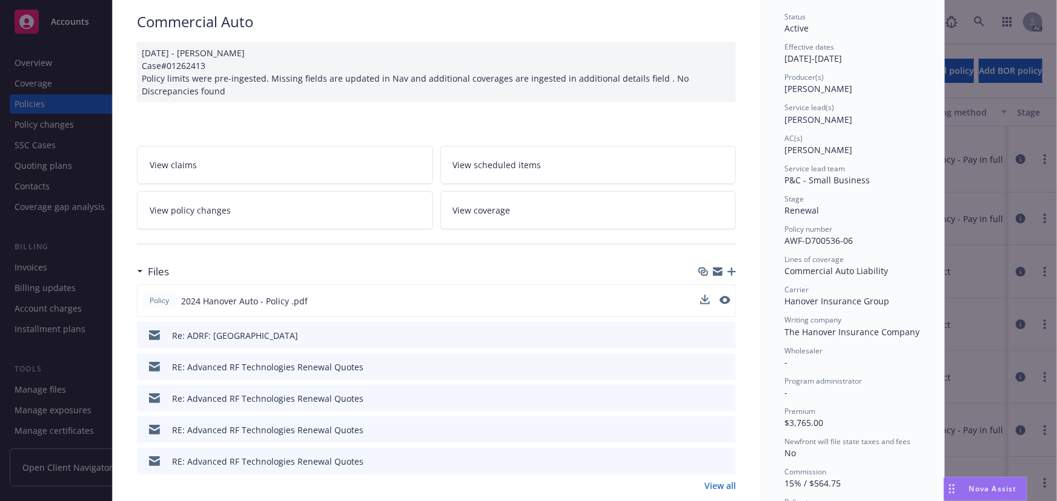
scroll to position [54, 0]
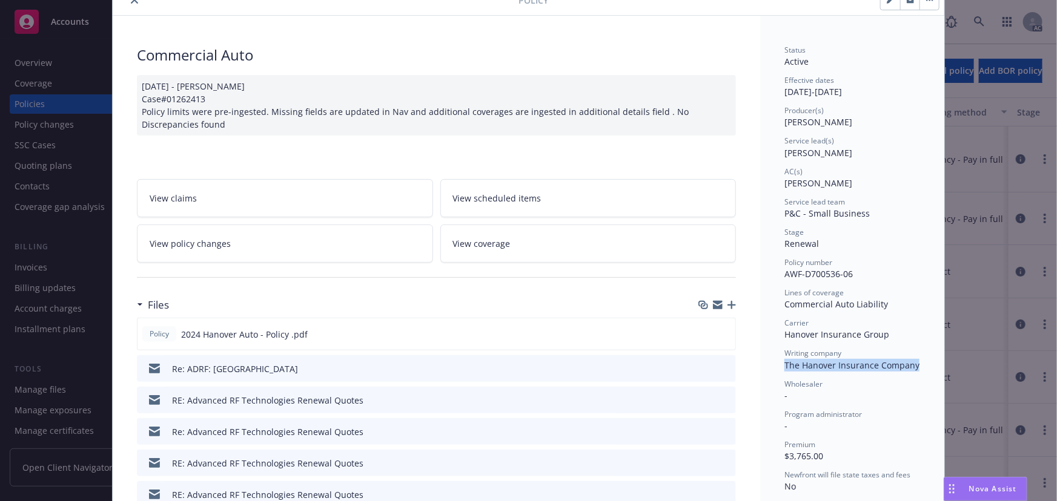
drag, startPoint x: 780, startPoint y: 363, endPoint x: 921, endPoint y: 365, distance: 141.1
copy span "The Hanover Insurance Company"
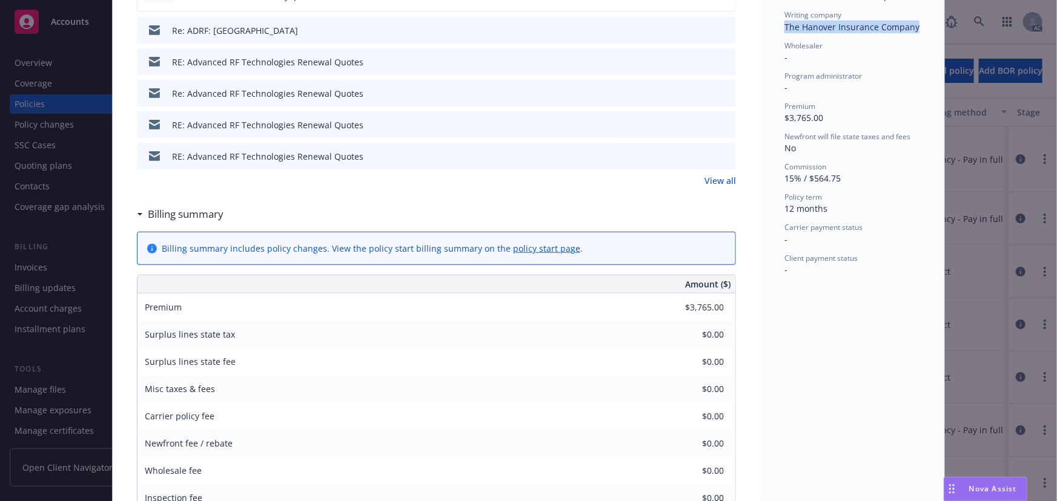
scroll to position [385, 0]
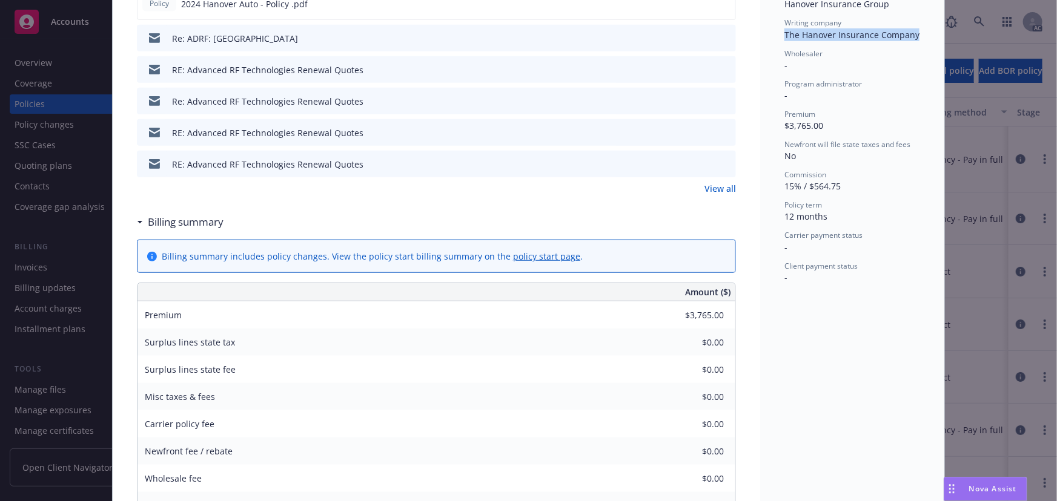
copy span "The Hanover Insurance Company"
click at [949, 492] on rect "Drag to move" at bounding box center [950, 493] width 2 height 2
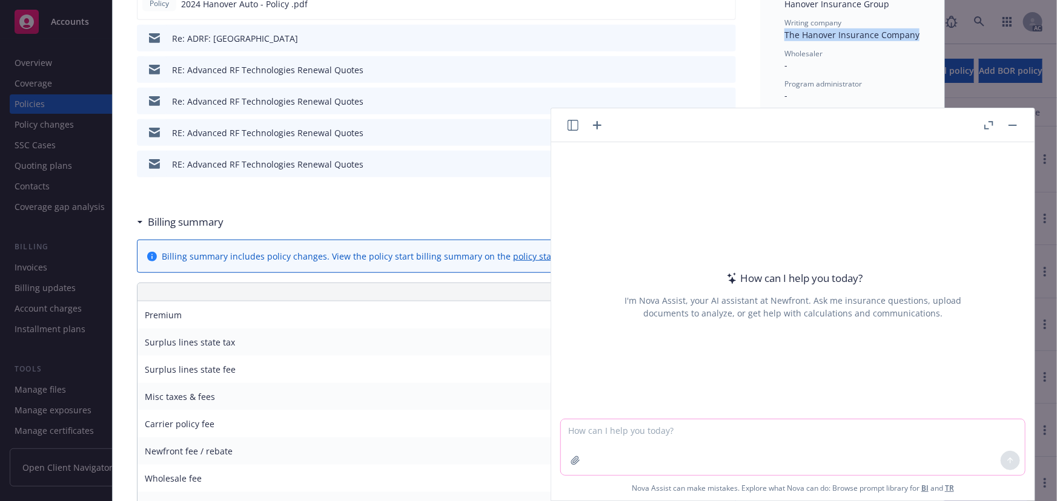
click at [570, 466] on icon "button" at bounding box center [575, 461] width 10 height 10
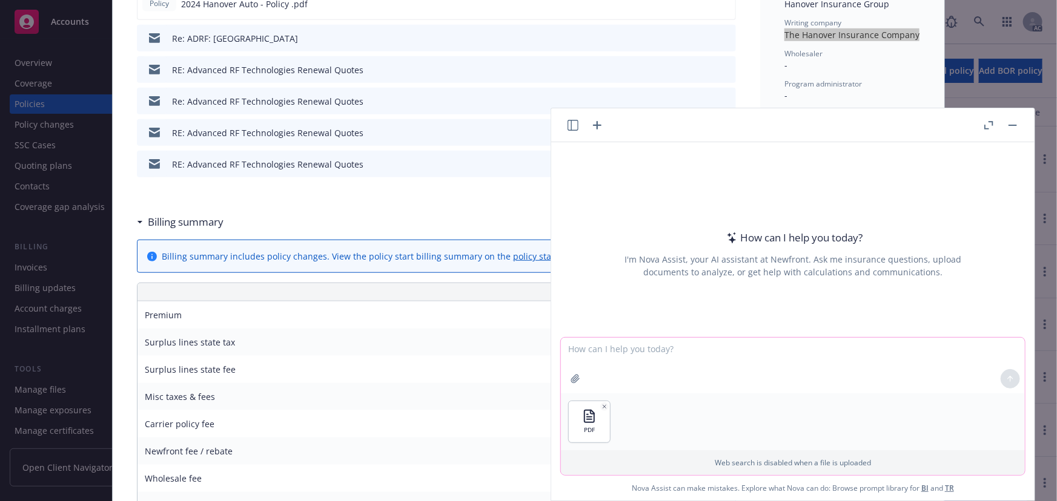
click at [593, 357] on textarea at bounding box center [793, 366] width 464 height 56
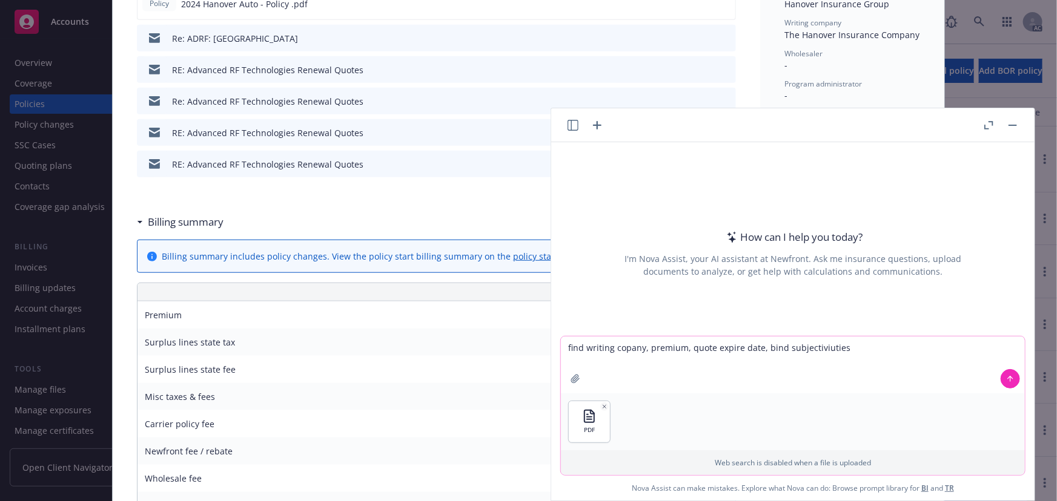
click at [630, 349] on textarea "find writing copany, premium, quote expire date, bind subjectiviuties" at bounding box center [793, 365] width 464 height 57
drag, startPoint x: 907, startPoint y: 355, endPoint x: 488, endPoint y: 357, distance: 419.0
click at [488, 357] on body "Accounts Overview Coverage Policies Policy changes SSC Cases Quoting plans Cont…" at bounding box center [528, 250] width 1057 height 501
type textarea "find writing company, premium, quote expire date, bind subjectivities."
click at [1010, 378] on icon at bounding box center [1010, 379] width 8 height 8
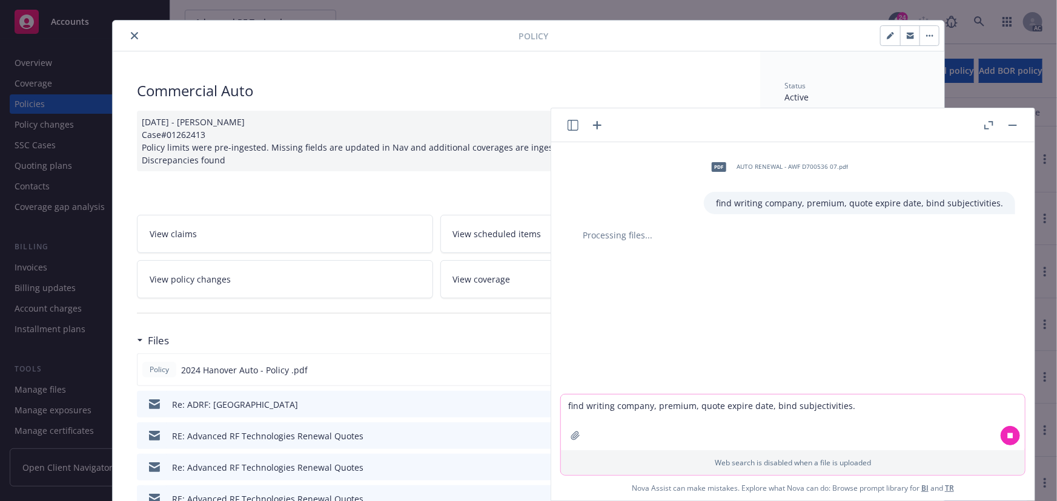
scroll to position [0, 0]
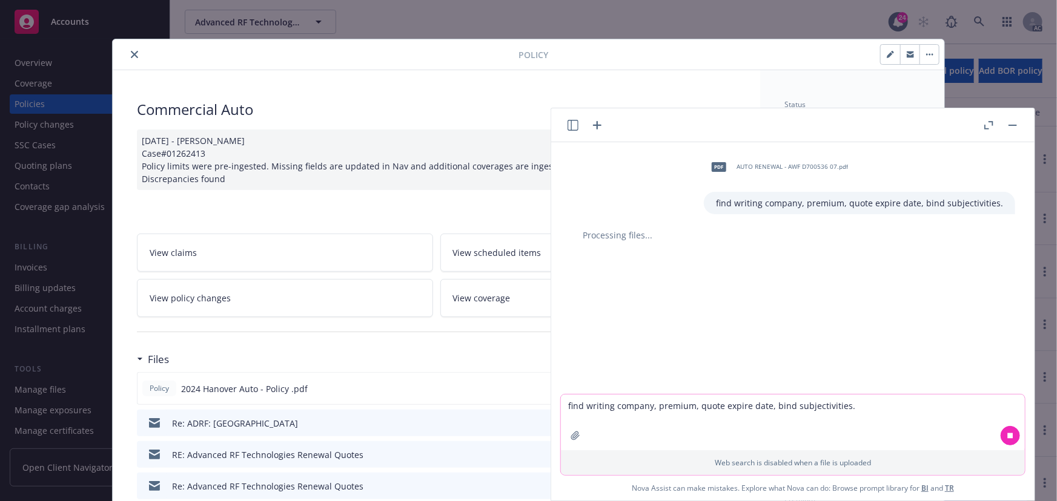
click at [1017, 124] on button "button" at bounding box center [1012, 125] width 15 height 15
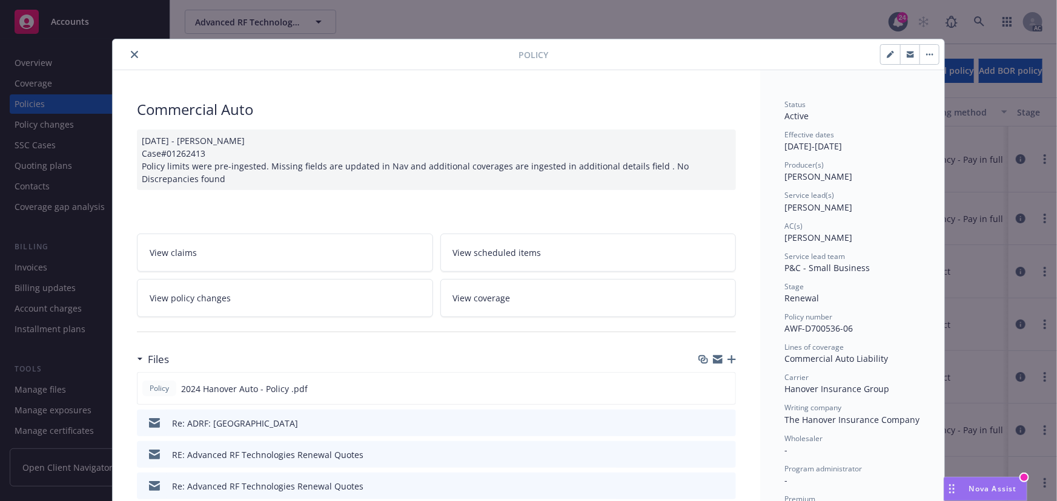
drag, startPoint x: 952, startPoint y: 487, endPoint x: 865, endPoint y: 437, distance: 100.6
click at [951, 487] on icon "Drag to move" at bounding box center [951, 489] width 5 height 10
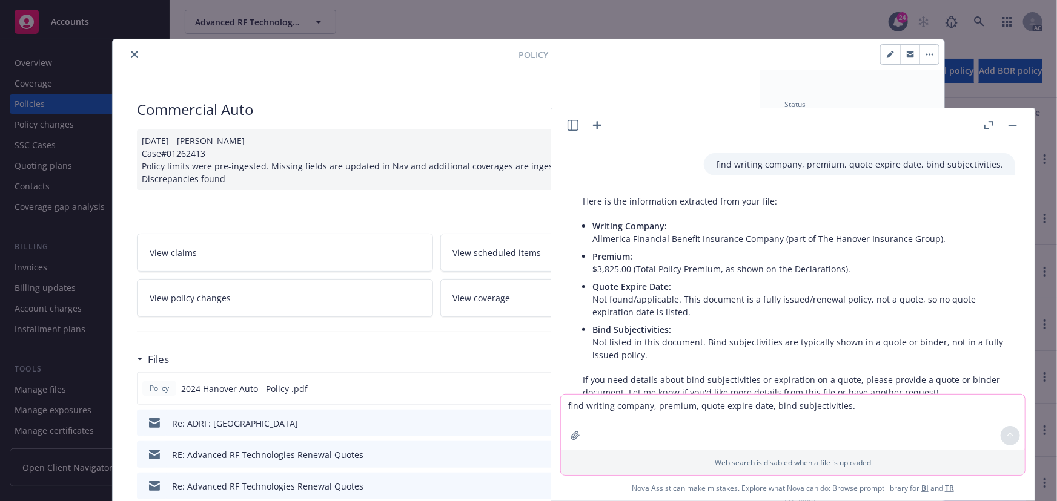
scroll to position [22, 0]
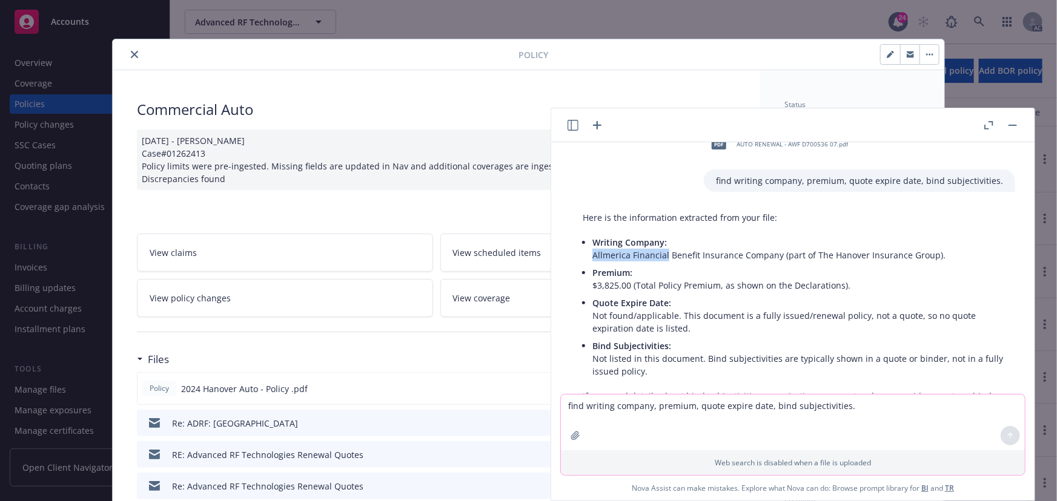
drag, startPoint x: 593, startPoint y: 254, endPoint x: 665, endPoint y: 256, distance: 72.7
click at [665, 256] on p "Writing Company: Allmerica Financial Benefit Insurance Company (part of The Han…" at bounding box center [797, 248] width 411 height 25
copy p "Allmerica Financial"
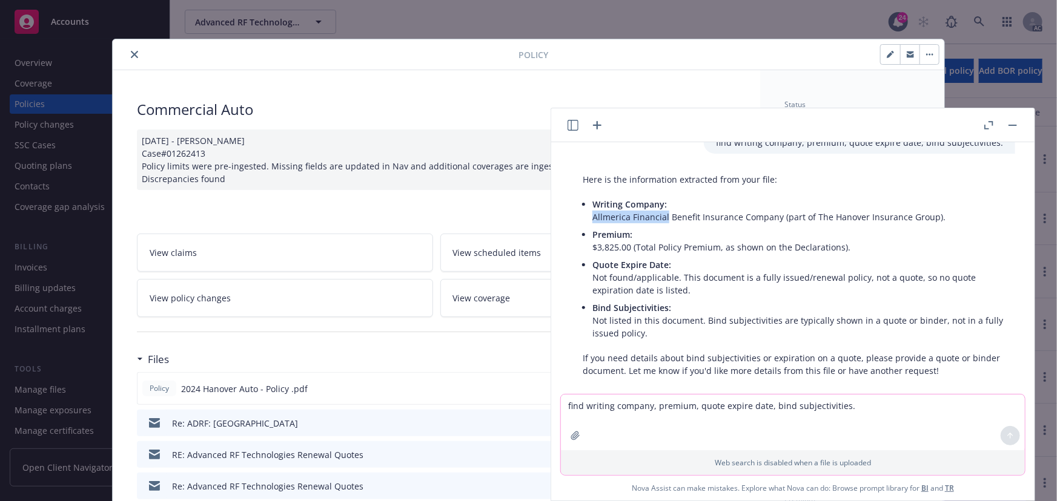
scroll to position [77, 0]
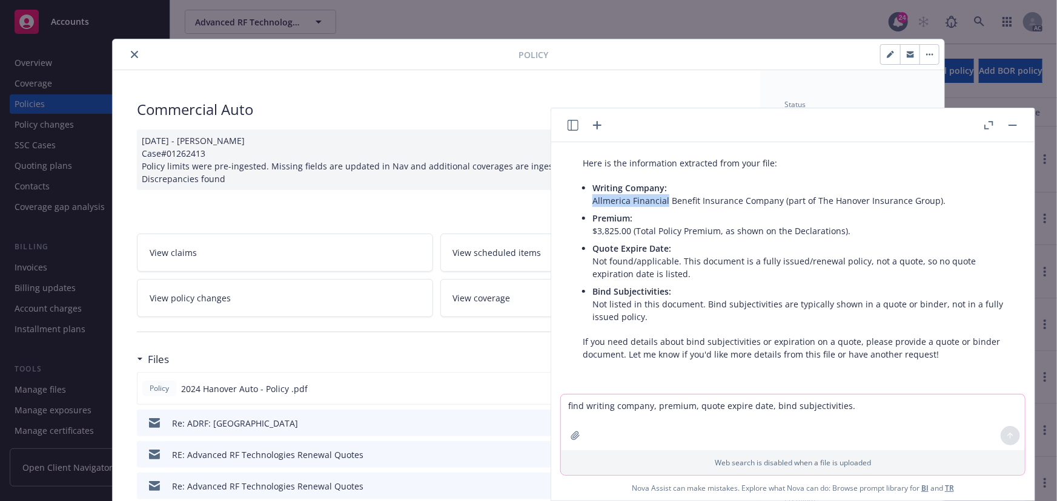
copy p "Allmerica Financial"
click at [1017, 118] on button at bounding box center [1012, 125] width 15 height 15
click at [1015, 122] on button "button" at bounding box center [1012, 125] width 15 height 15
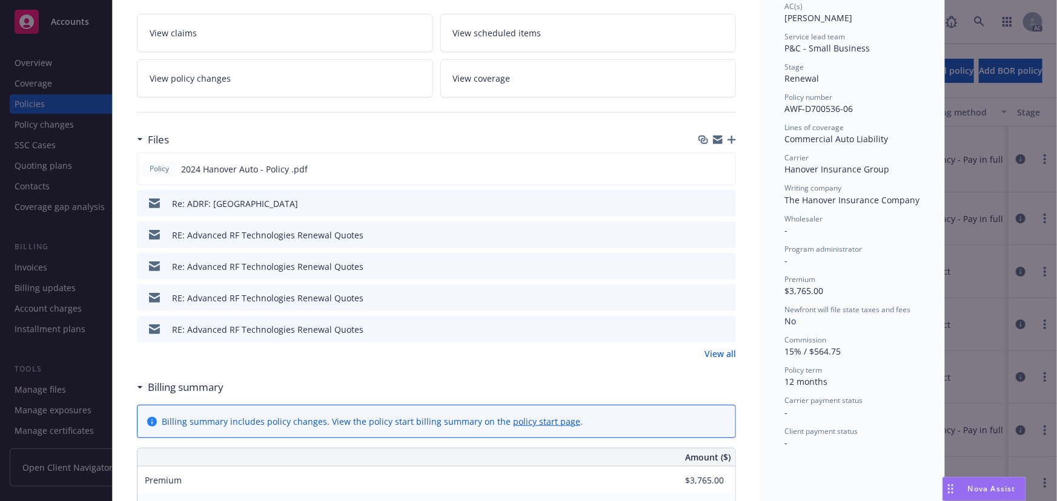
scroll to position [0, 0]
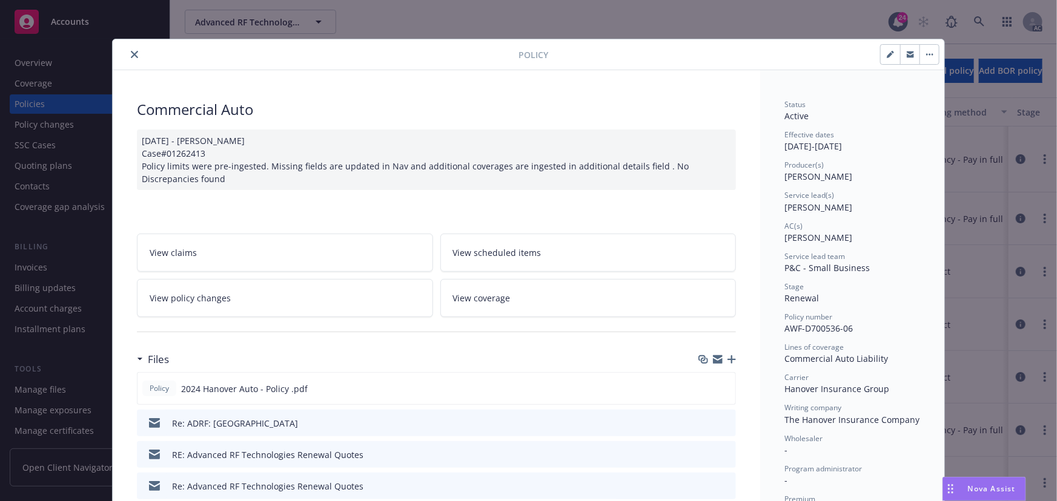
click at [132, 56] on icon "close" at bounding box center [134, 54] width 7 height 7
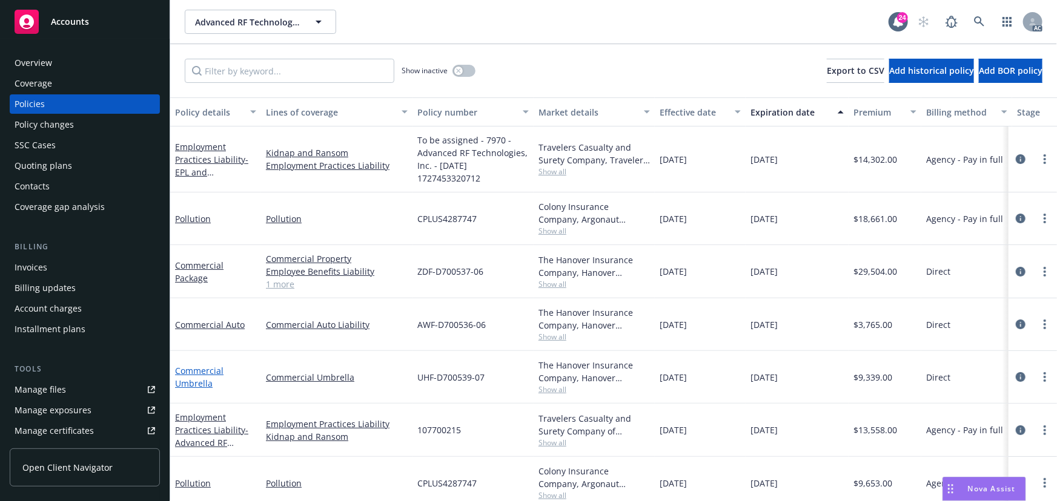
click at [194, 368] on link "Commercial Umbrella" at bounding box center [199, 377] width 48 height 24
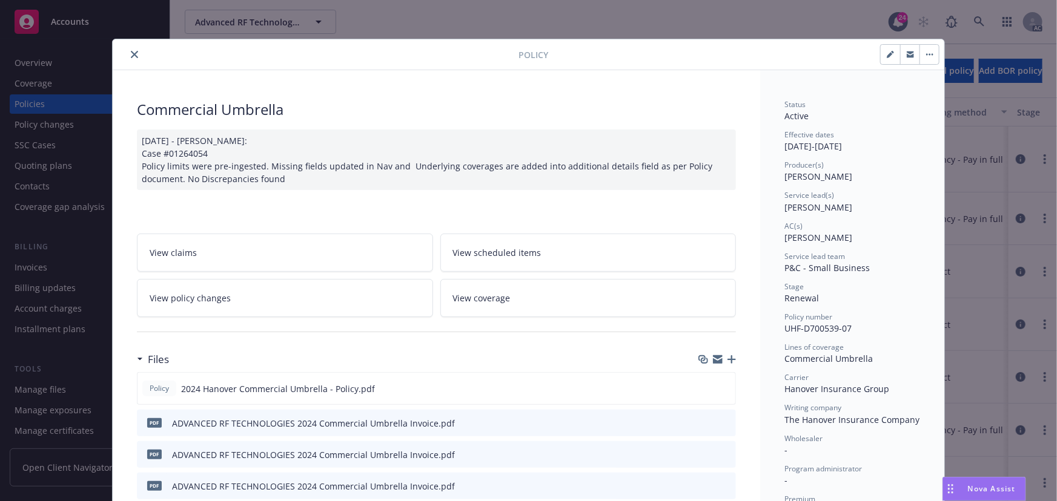
scroll to position [275, 0]
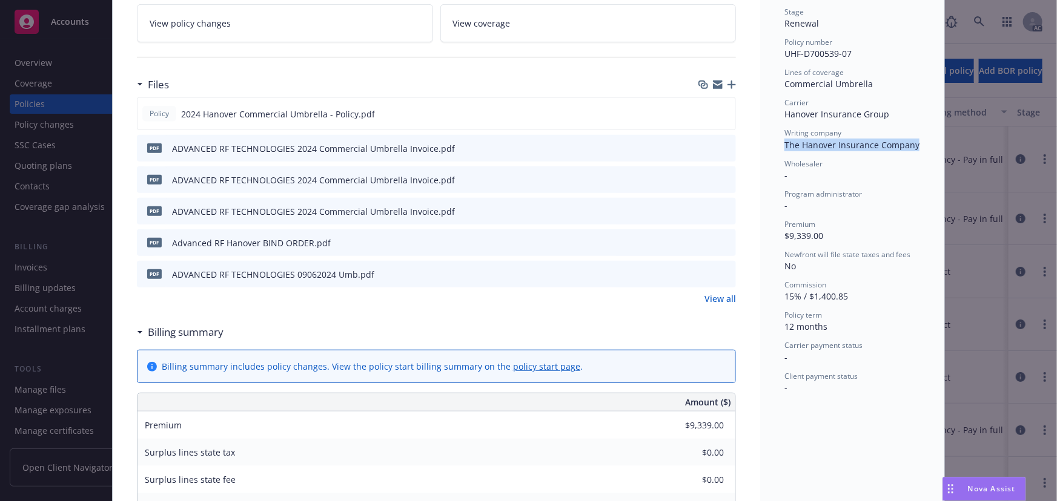
drag, startPoint x: 780, startPoint y: 144, endPoint x: 914, endPoint y: 145, distance: 134.4
click at [914, 145] on div "Writing company The Hanover Insurance Company" at bounding box center [852, 139] width 136 height 23
copy span "The Hanover Insurance Company"
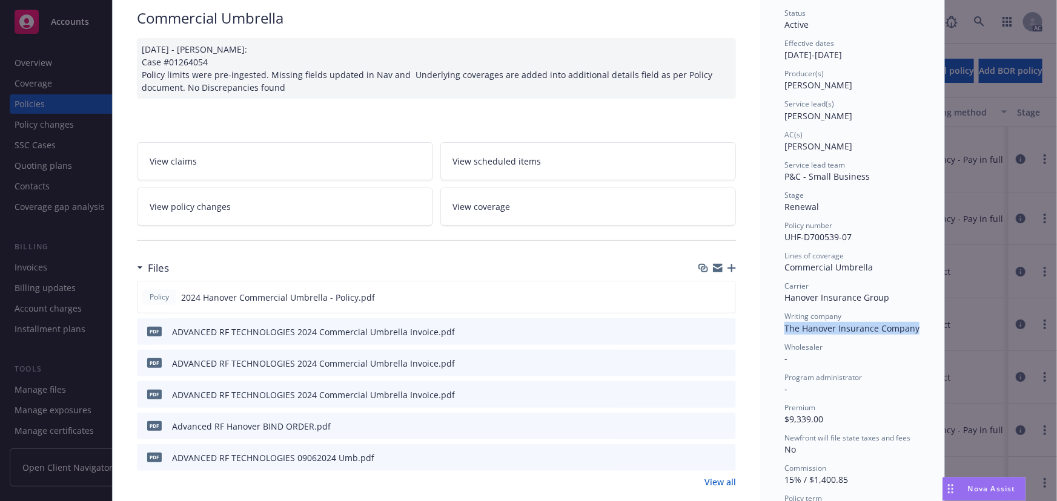
scroll to position [0, 0]
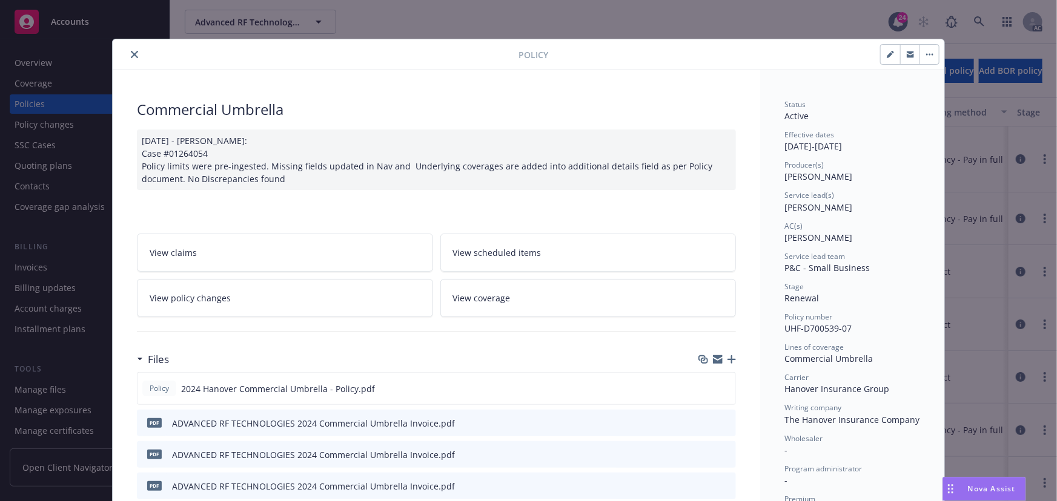
click at [133, 63] on div "Policy" at bounding box center [528, 54] width 831 height 31
click at [131, 56] on icon "close" at bounding box center [134, 54] width 7 height 7
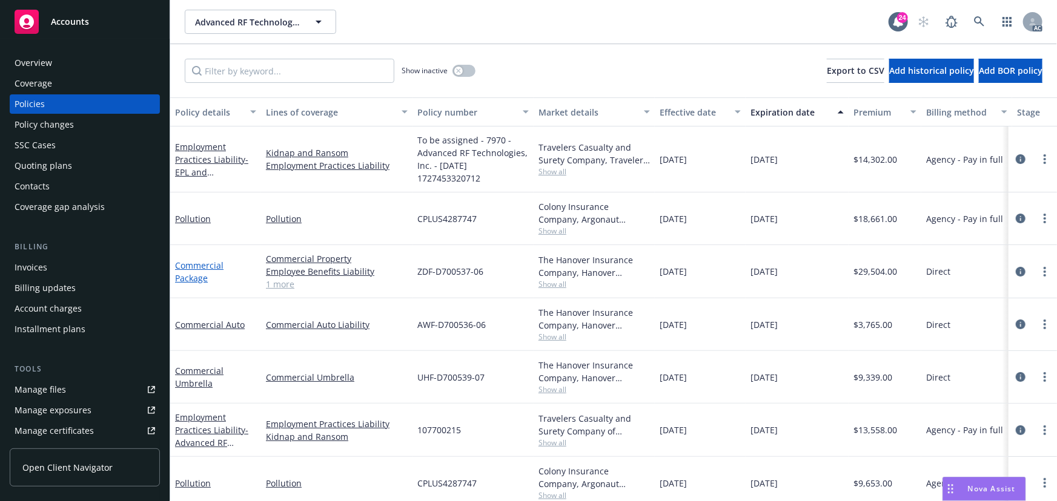
click at [195, 266] on link "Commercial Package" at bounding box center [199, 272] width 48 height 24
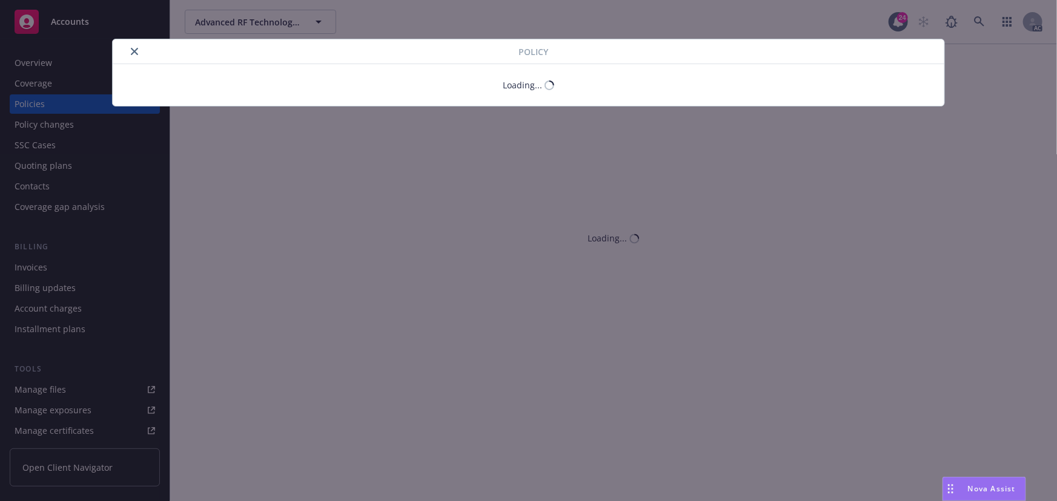
click at [133, 51] on icon "close" at bounding box center [134, 51] width 7 height 7
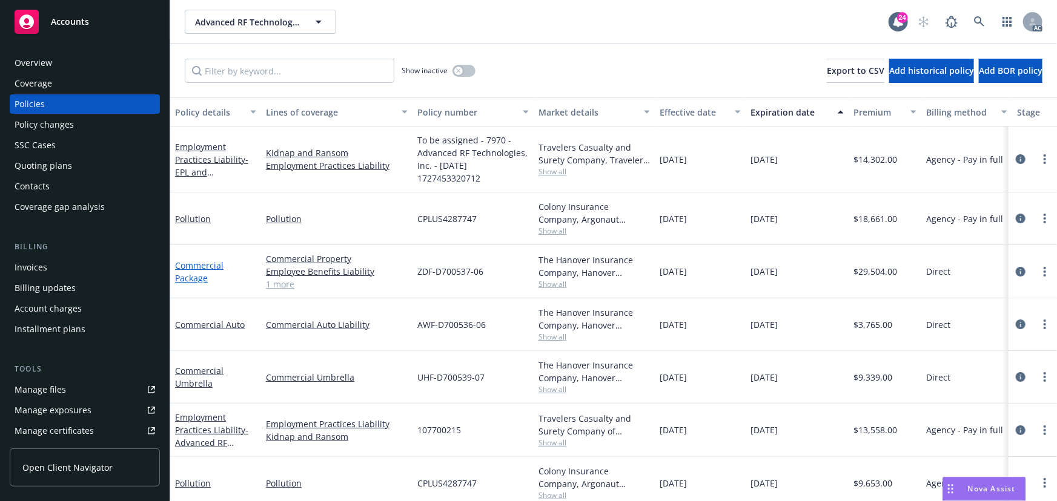
click at [196, 265] on link "Commercial Package" at bounding box center [199, 272] width 48 height 24
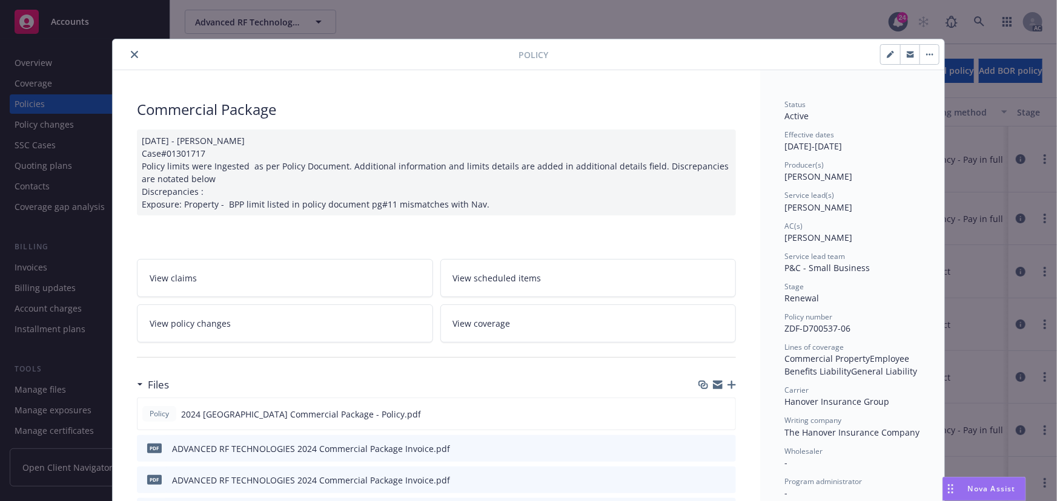
scroll to position [36, 0]
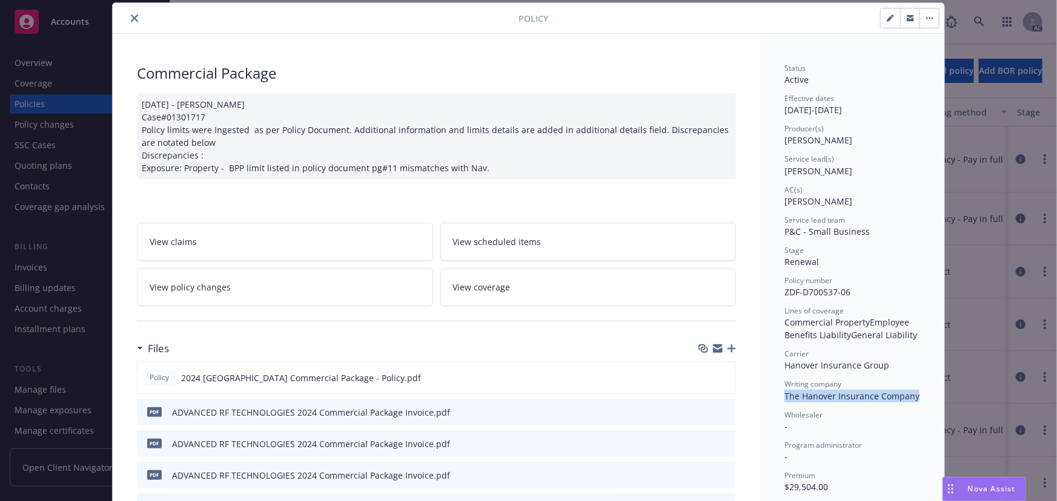
drag, startPoint x: 782, startPoint y: 397, endPoint x: 919, endPoint y: 400, distance: 137.5
copy span "The Hanover Insurance Company"
click at [948, 492] on rect "Drag to move" at bounding box center [949, 493] width 2 height 2
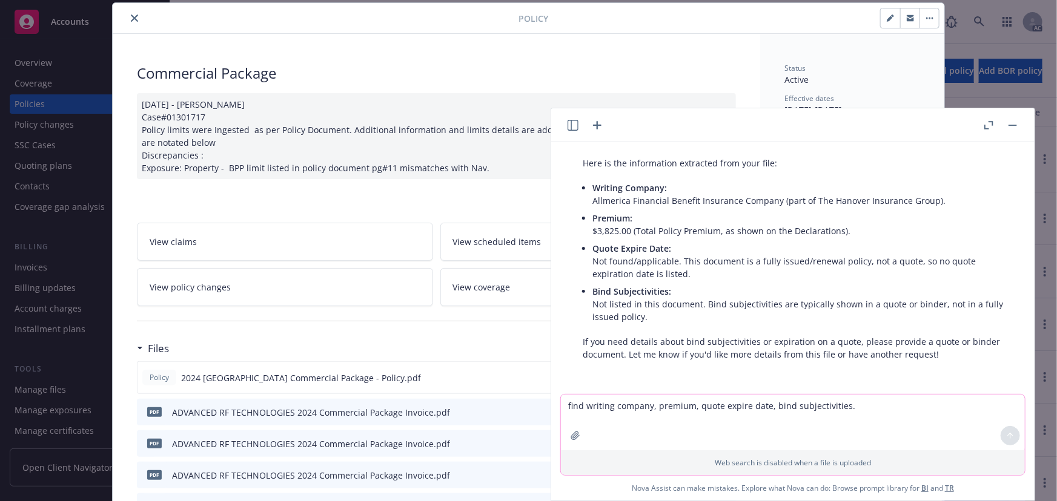
click at [573, 435] on icon "button" at bounding box center [575, 436] width 8 height 8
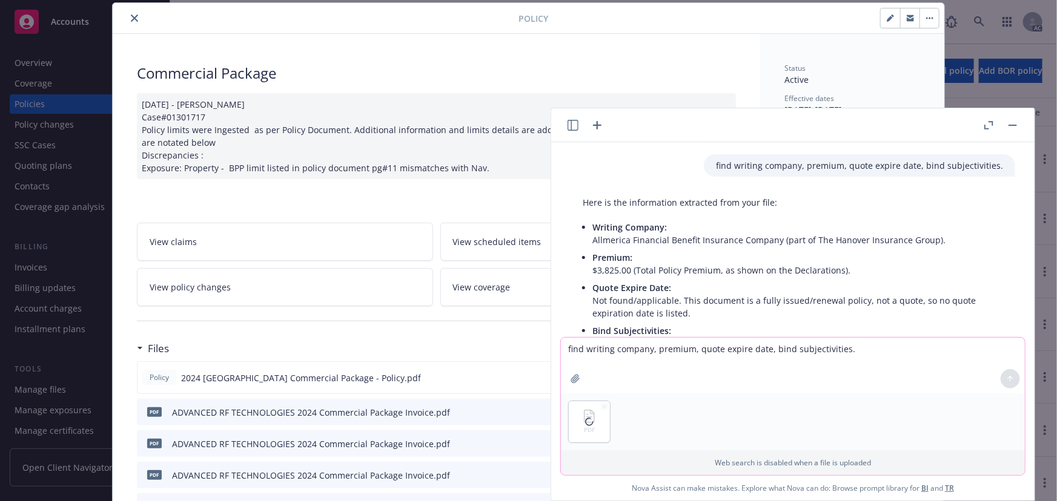
scroll to position [0, 0]
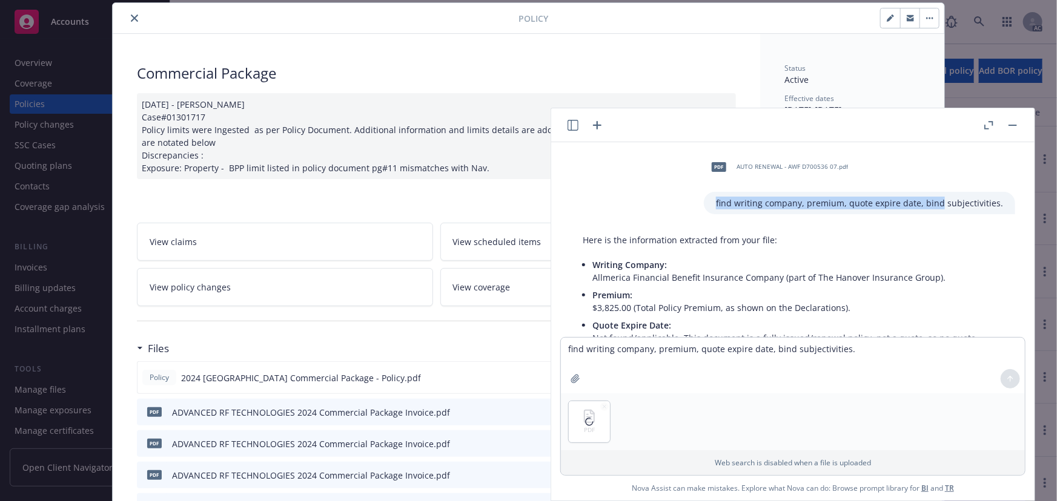
drag, startPoint x: 710, startPoint y: 203, endPoint x: 931, endPoint y: 220, distance: 222.3
click at [931, 220] on div "pdf AUTO RENEWAL - AWF D700536 07.pdf find writing company, premium, quote expi…" at bounding box center [792, 239] width 483 height 195
copy p "find writing company, premium, quote expire date, bind"
click at [606, 355] on textarea "find writing company, premium, quote expire date, bind subjectivities." at bounding box center [793, 366] width 464 height 56
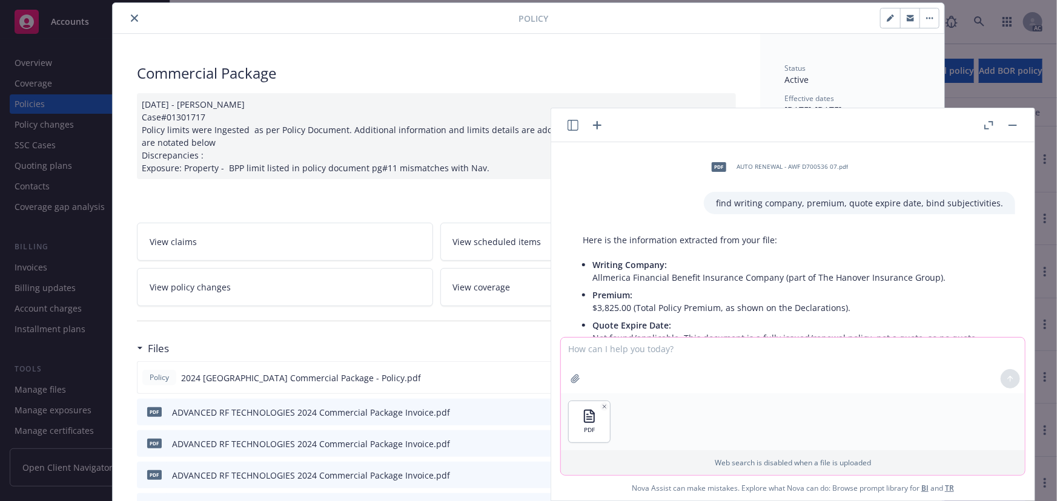
paste textarea "find writing company, premium, quote expire date, bind"
drag, startPoint x: 695, startPoint y: 349, endPoint x: 761, endPoint y: 347, distance: 66.6
click at [761, 347] on textarea "find writing company, premium, quote expire date, bind" at bounding box center [793, 365] width 464 height 57
click at [731, 351] on textarea "find writing company, premium, , bind" at bounding box center [793, 365] width 464 height 57
type textarea "find writing company, premium, , bind subjectivities, billing method"
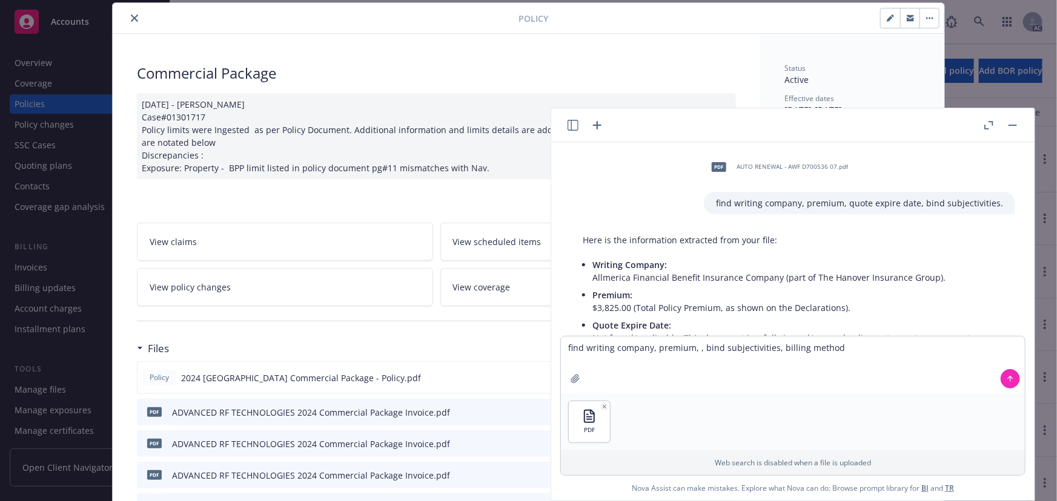
click at [1006, 382] on icon at bounding box center [1010, 379] width 8 height 8
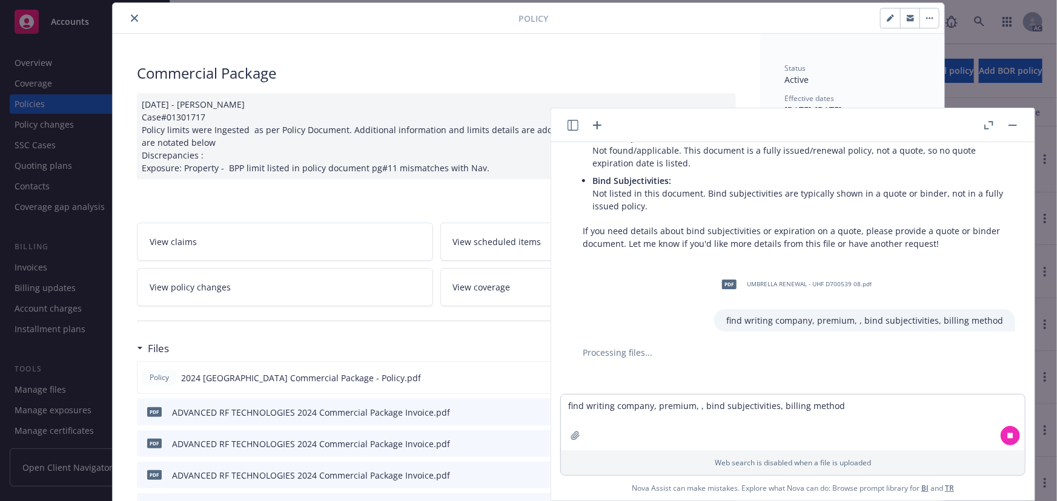
scroll to position [200, 0]
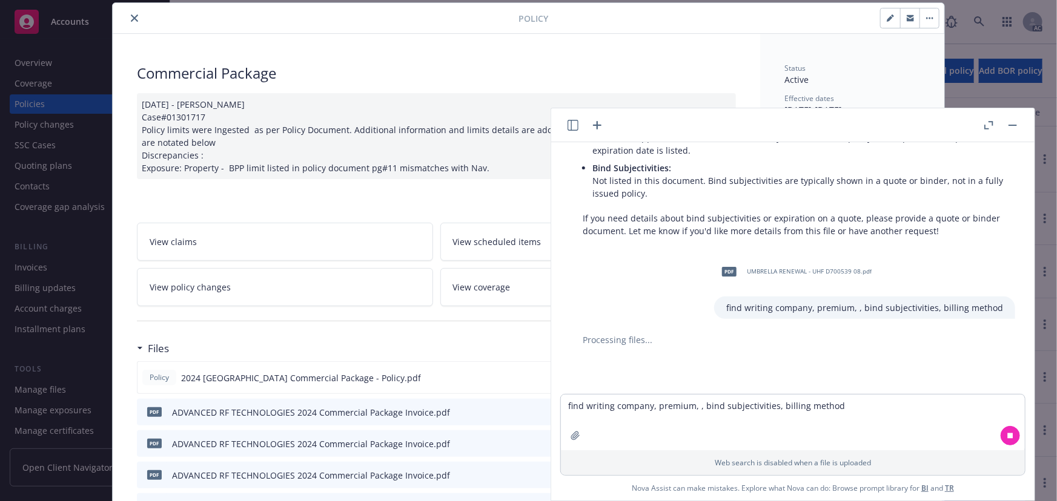
click at [1015, 127] on button "button" at bounding box center [1012, 125] width 15 height 15
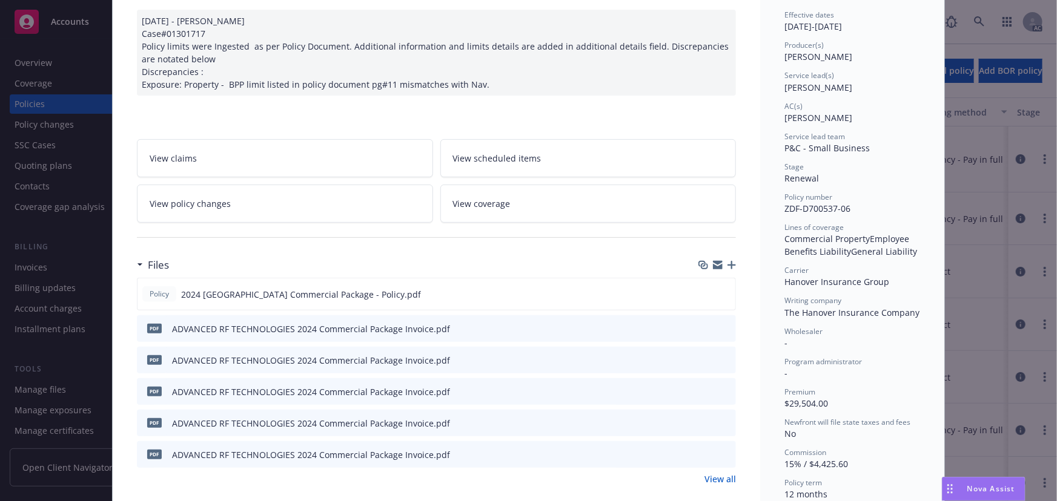
scroll to position [91, 0]
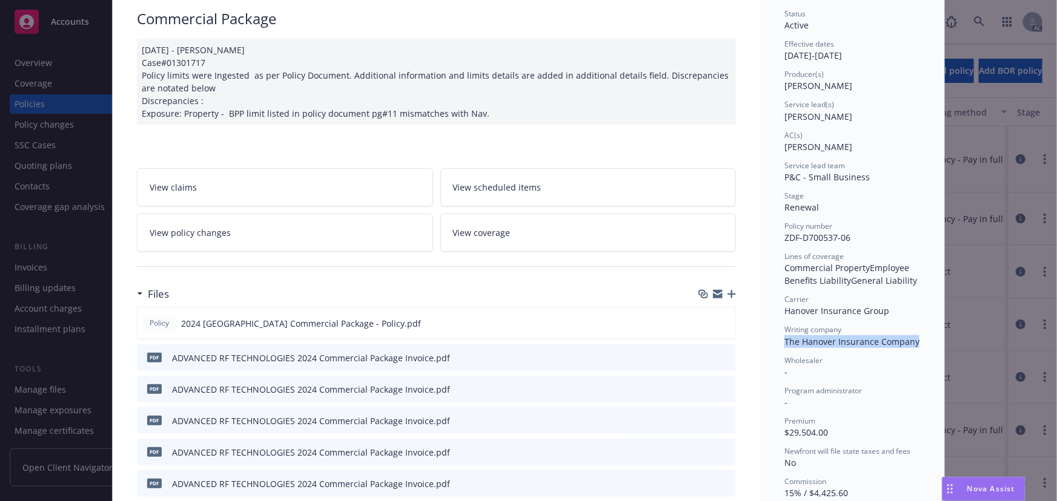
drag, startPoint x: 780, startPoint y: 345, endPoint x: 924, endPoint y: 345, distance: 144.1
copy span "The Hanover Insurance Company"
click at [721, 321] on icon "preview file" at bounding box center [723, 322] width 11 height 8
click at [954, 492] on div "Drag to move" at bounding box center [949, 489] width 15 height 23
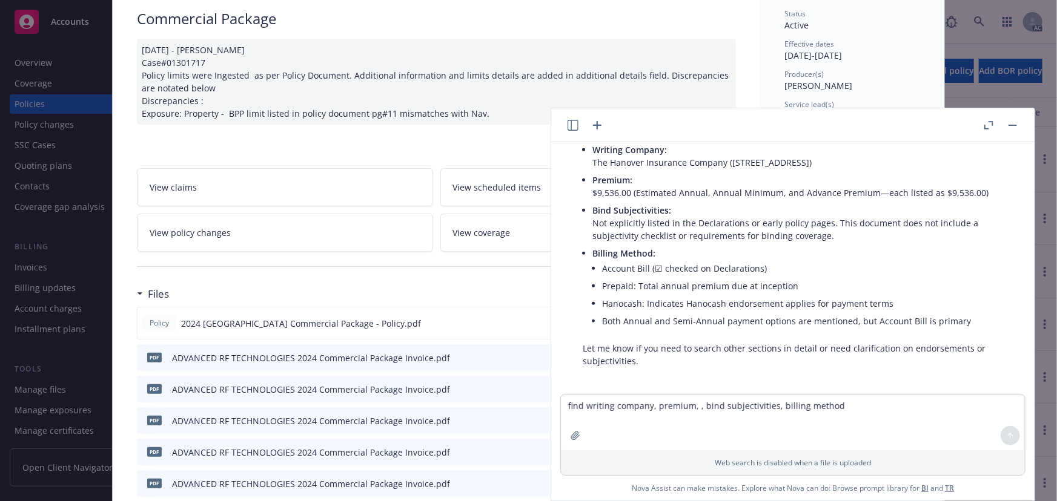
scroll to position [427, 0]
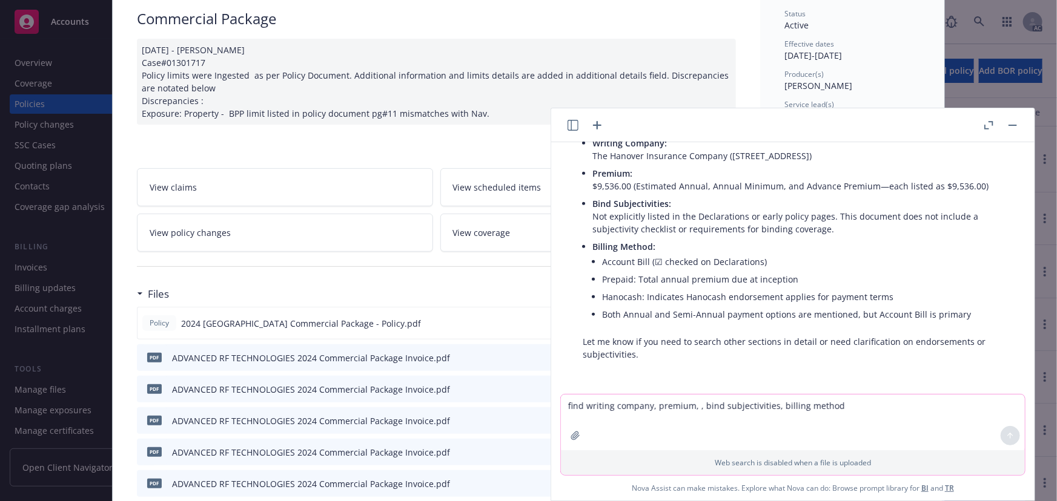
click at [570, 430] on button "button" at bounding box center [575, 435] width 19 height 19
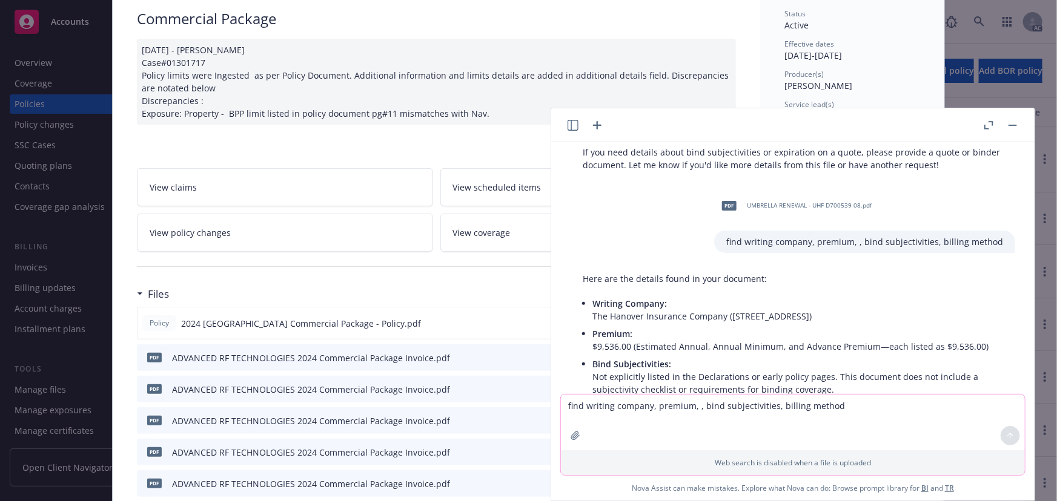
scroll to position [262, 0]
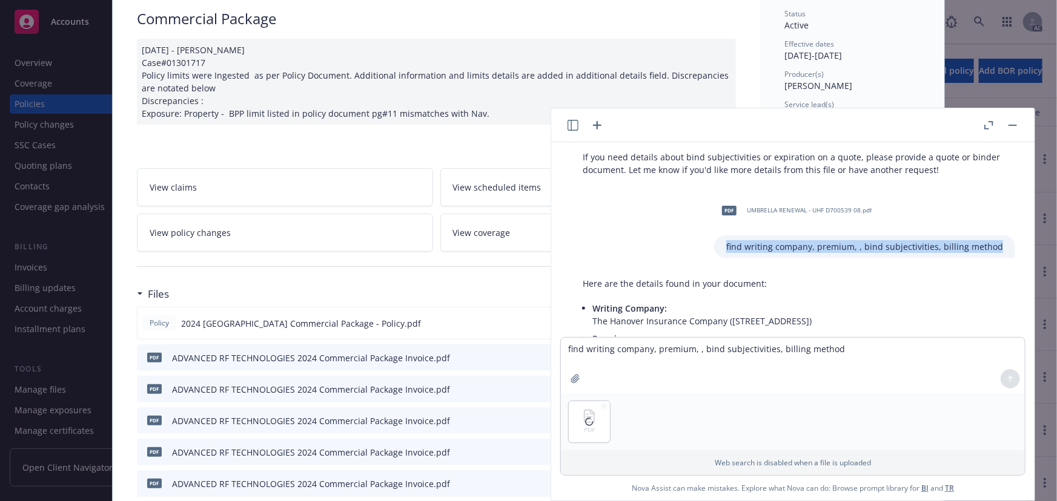
drag, startPoint x: 722, startPoint y: 246, endPoint x: 1000, endPoint y: 250, distance: 277.9
click at [1000, 250] on div "pdf UMBRELLA RENEWAL - UHF D700539 08.pdf find writing company, premium, , bind…" at bounding box center [793, 227] width 464 height 62
copy p "find writing company, premium, , bind subjectivities, billing method"
click at [587, 352] on textarea "find writing company, premium, , bind subjectivities, billing method" at bounding box center [793, 366] width 464 height 56
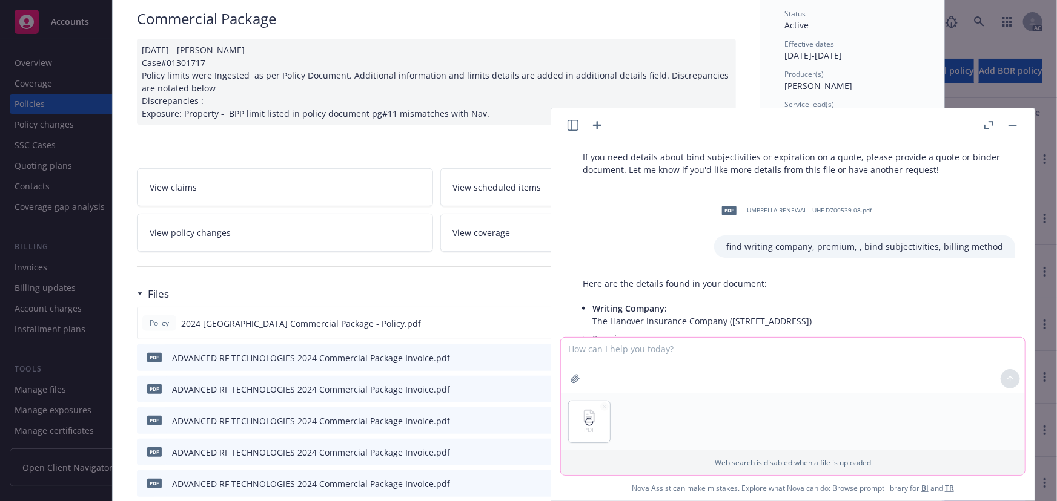
paste textarea "find writing company, premium, , bind subjectivities, billing method"
type textarea "find writing company, premium, , bind subjectivities, billing method"
click at [1008, 377] on icon at bounding box center [1010, 378] width 5 height 2
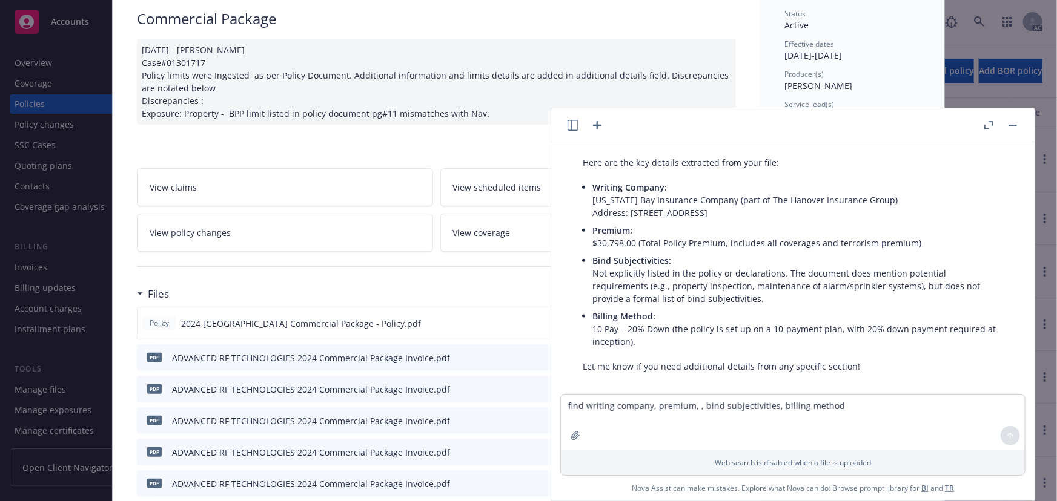
scroll to position [745, 0]
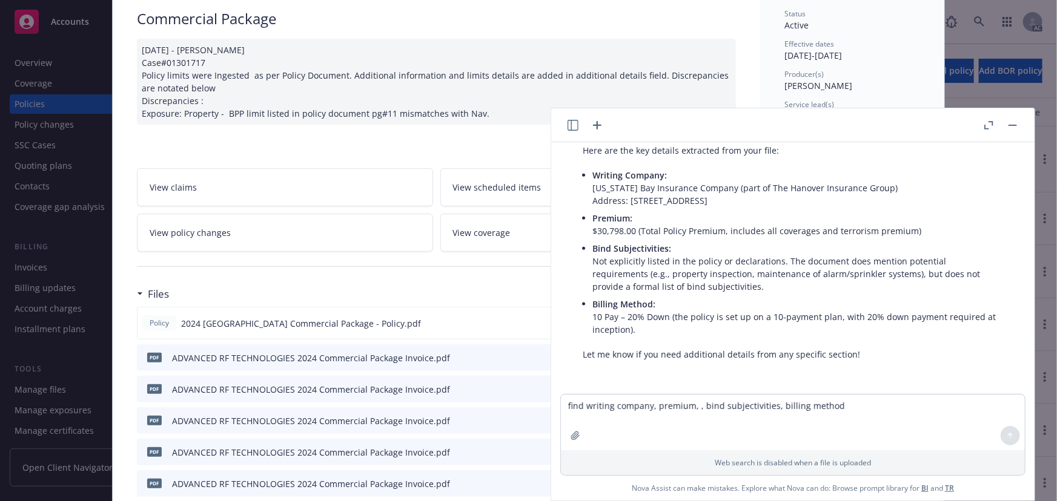
click at [1014, 126] on button "button" at bounding box center [1012, 125] width 15 height 15
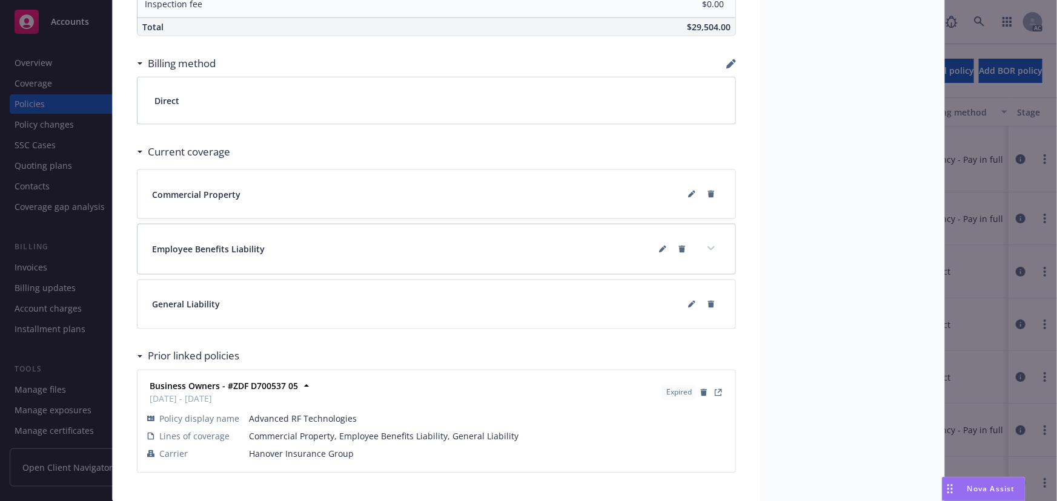
scroll to position [917, 0]
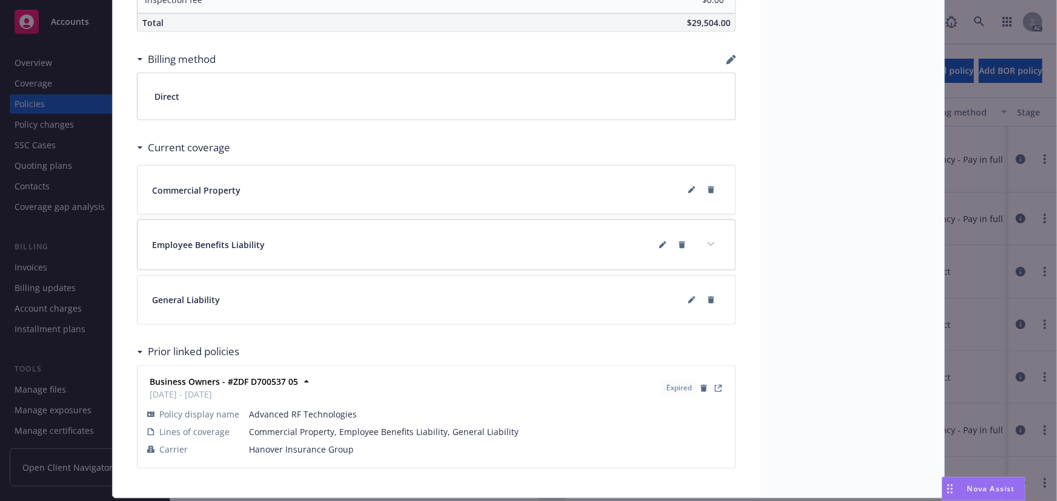
click at [947, 490] on icon "Drag to move" at bounding box center [949, 489] width 5 height 10
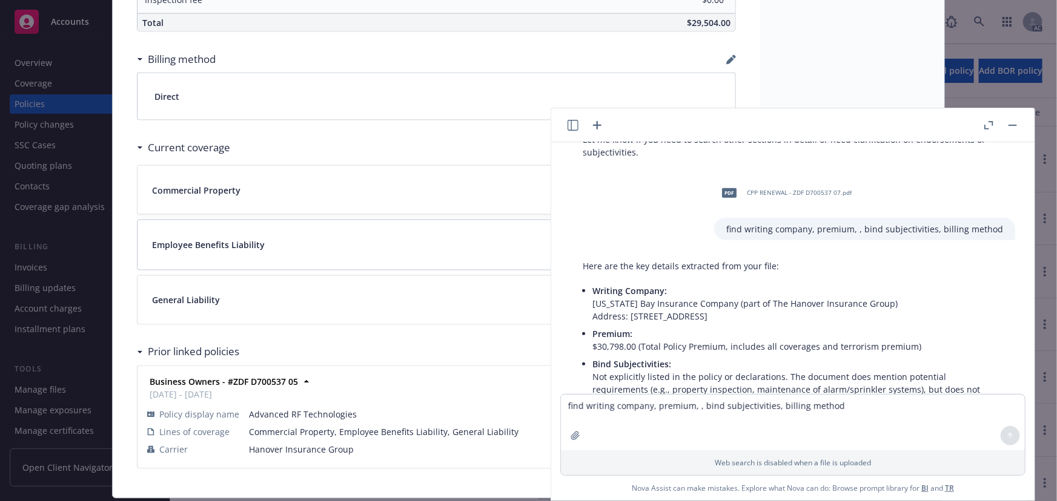
scroll to position [715, 0]
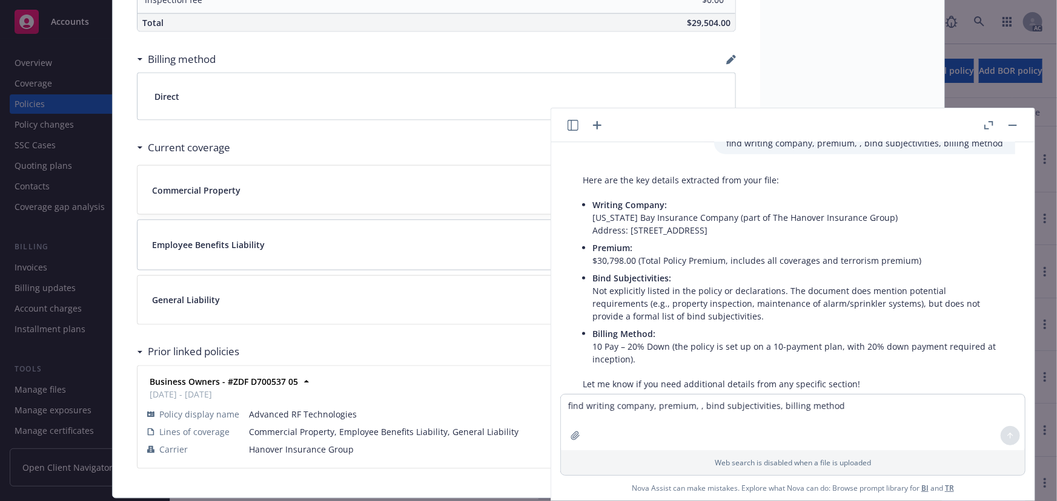
drag, startPoint x: 1021, startPoint y: 126, endPoint x: 679, endPoint y: 12, distance: 360.5
click at [1020, 126] on header at bounding box center [792, 125] width 483 height 34
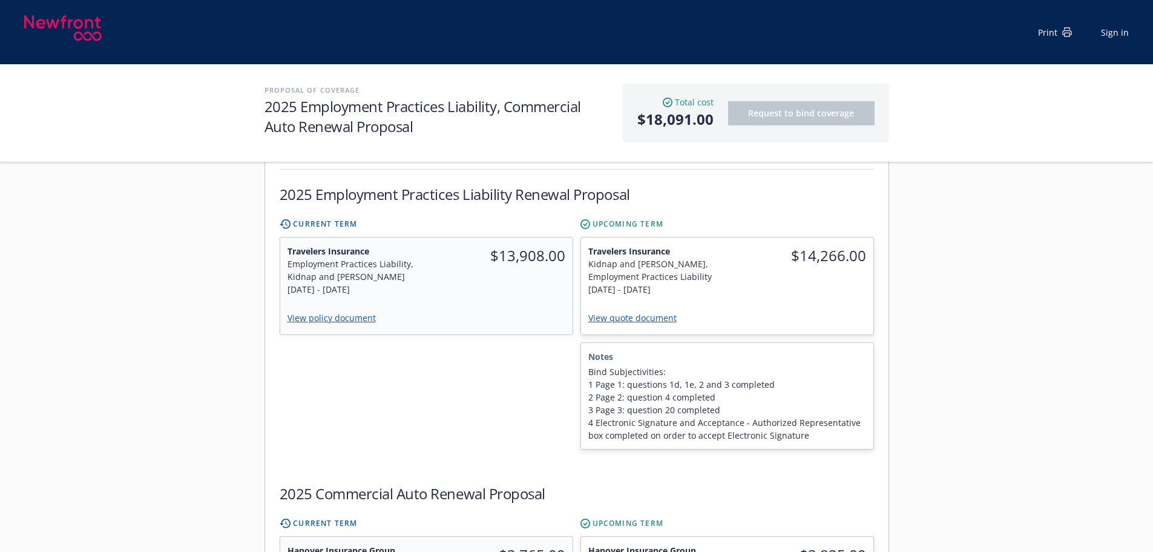
scroll to position [727, 0]
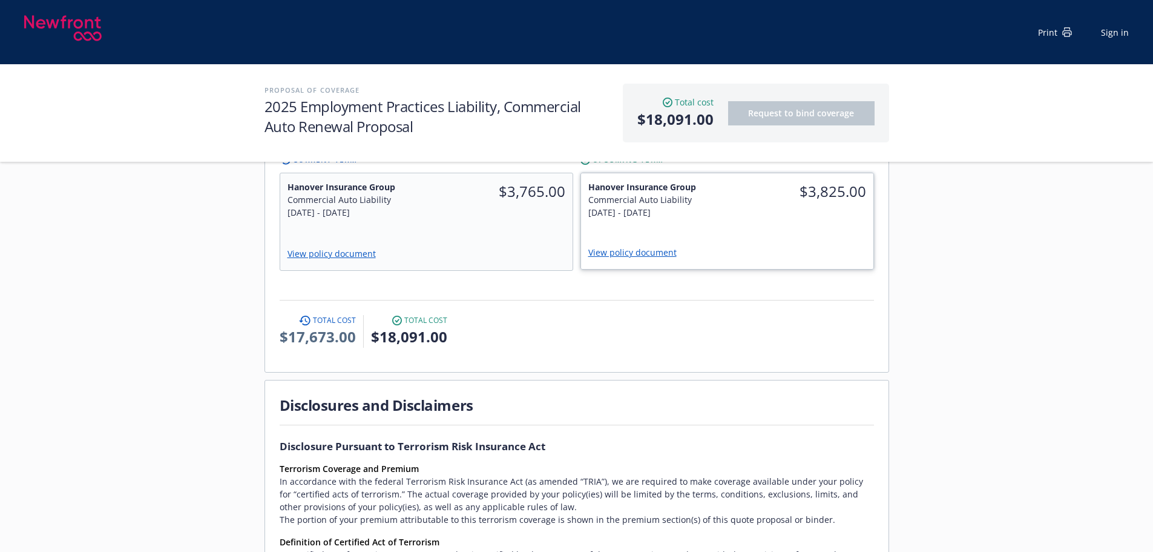
click at [638, 246] on link "View policy document" at bounding box center [638, 252] width 98 height 12
click at [343, 248] on link "View policy document" at bounding box center [335, 254] width 99 height 12
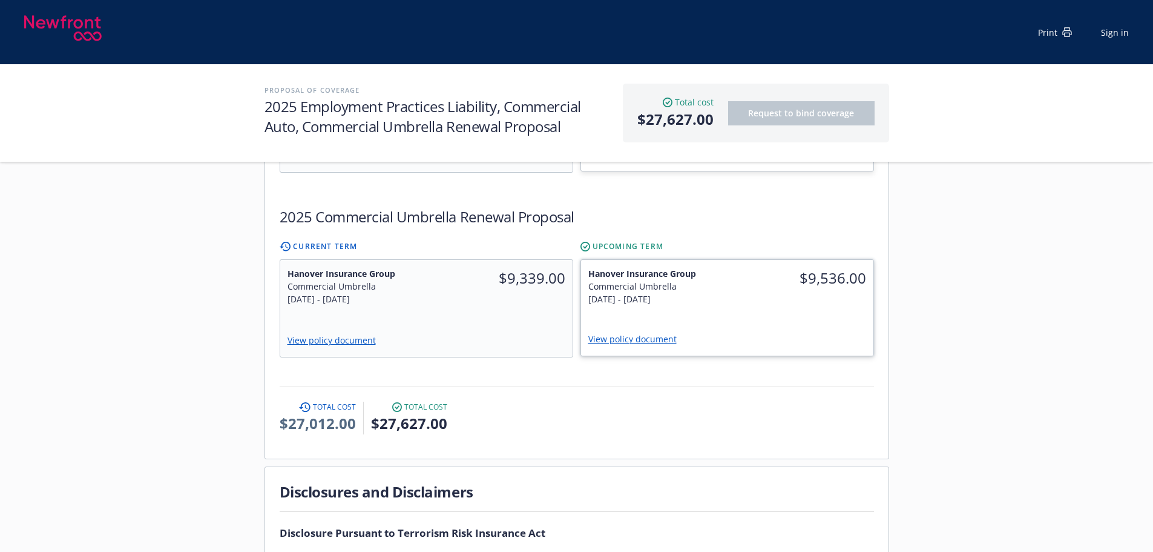
scroll to position [734, 0]
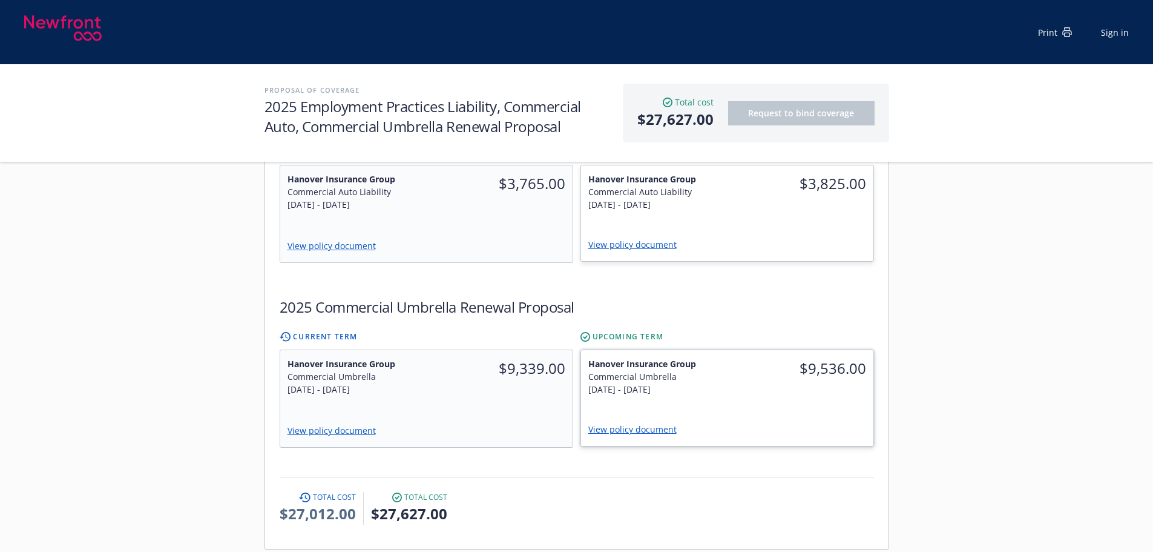
click at [657, 423] on link "View policy document" at bounding box center [638, 429] width 98 height 12
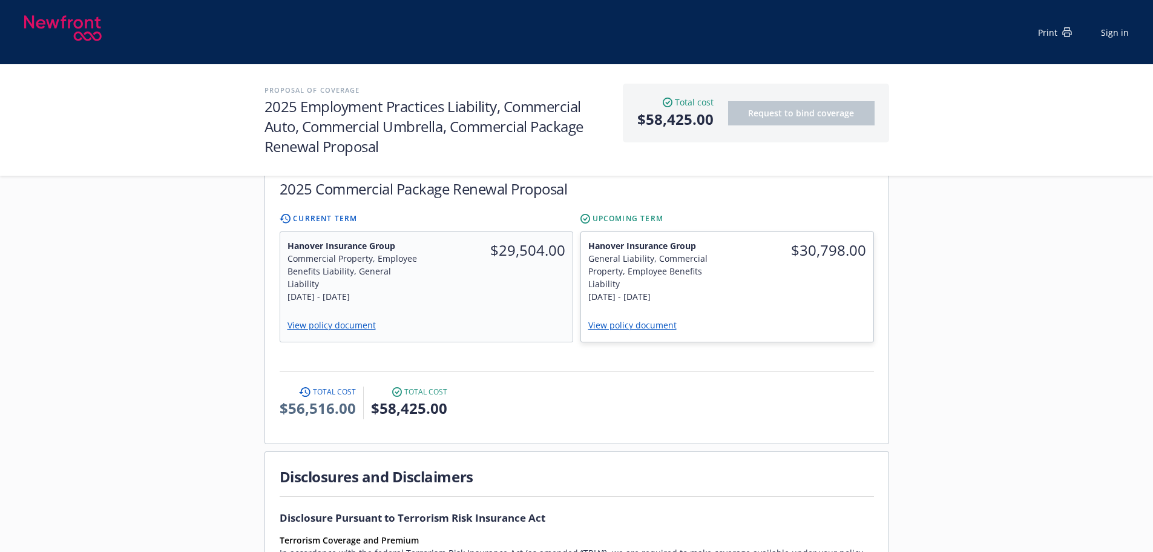
scroll to position [856, 0]
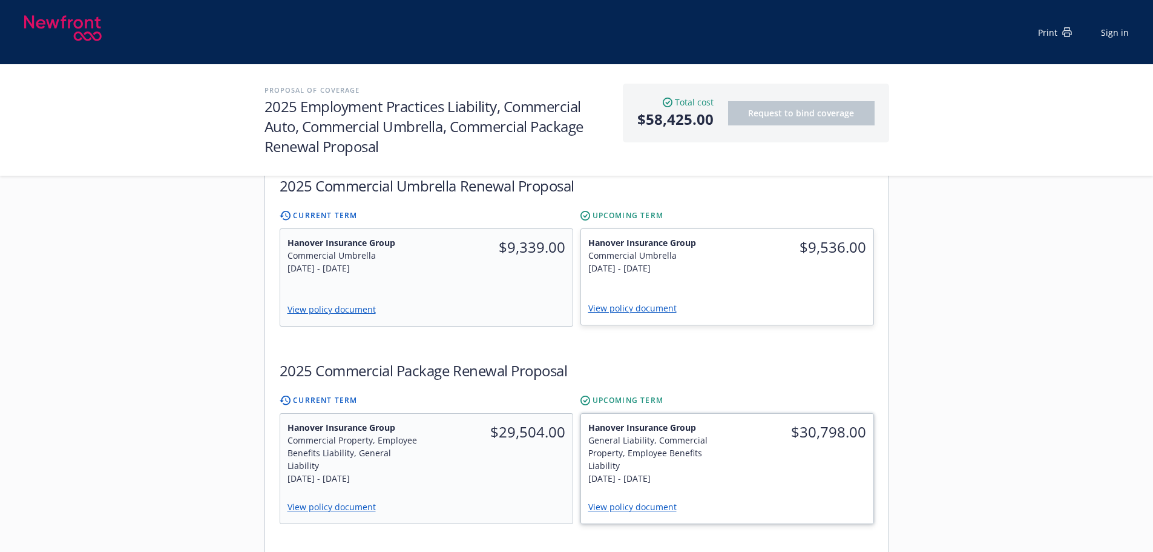
click at [641, 501] on link "View policy document" at bounding box center [638, 507] width 98 height 12
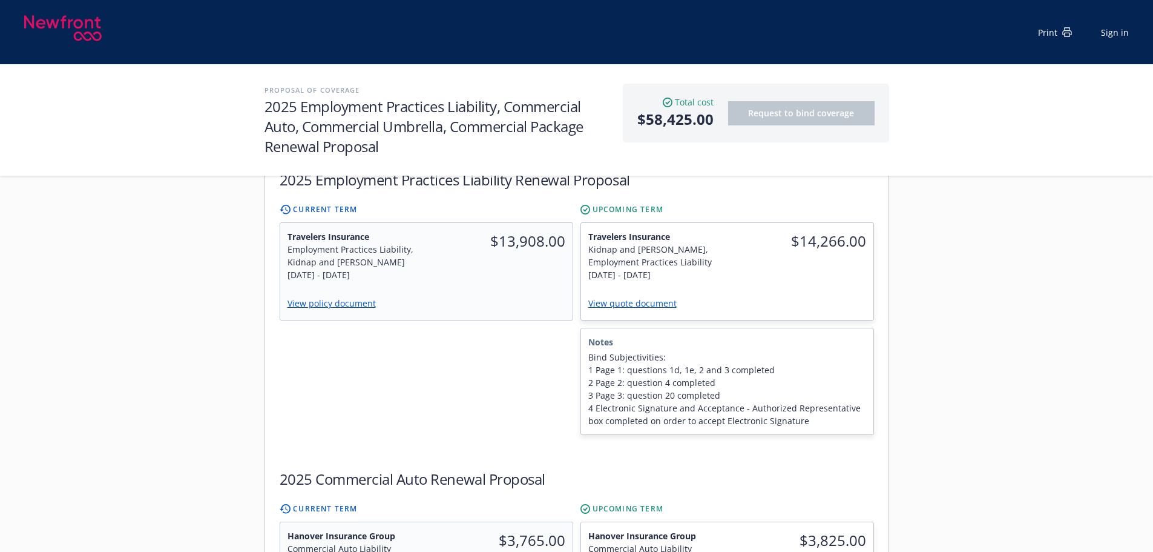
scroll to position [545, 0]
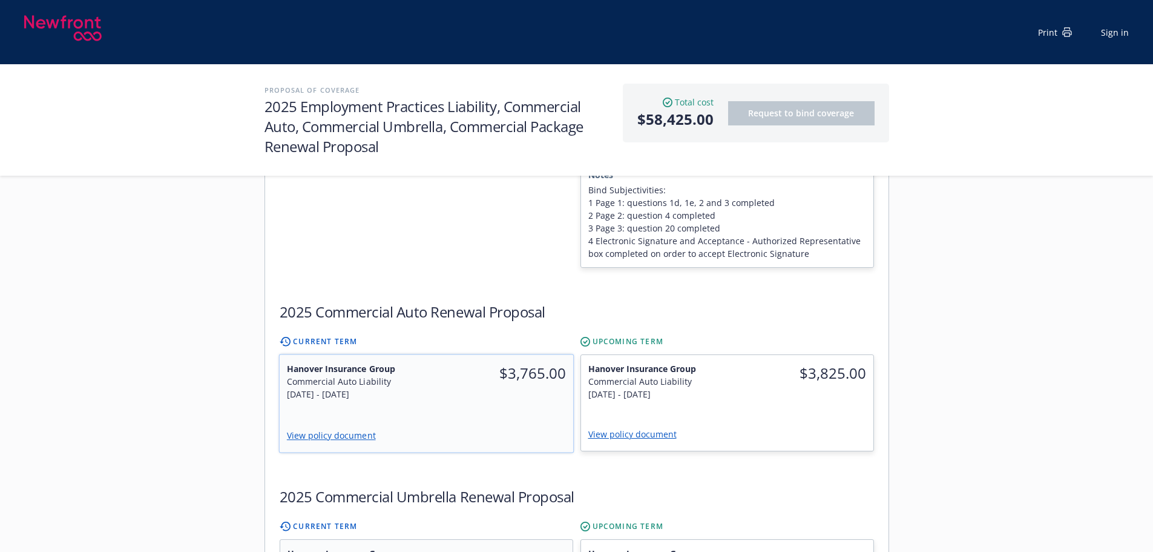
click at [506, 384] on div "Hanover Insurance Group Commercial Auto Liability 9/15/2024 - 9/15/2025 $3,765.…" at bounding box center [426, 403] width 294 height 97
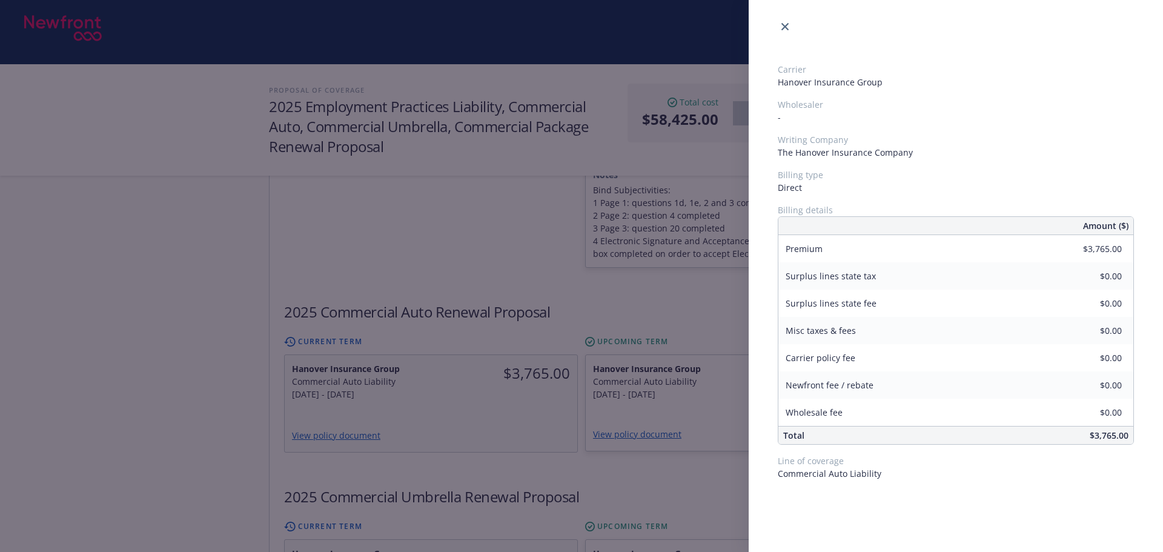
click at [537, 434] on div "Carrier Hanover Insurance Group Wholesaler - Writing Company The Hanover Insura…" at bounding box center [581, 276] width 1163 height 552
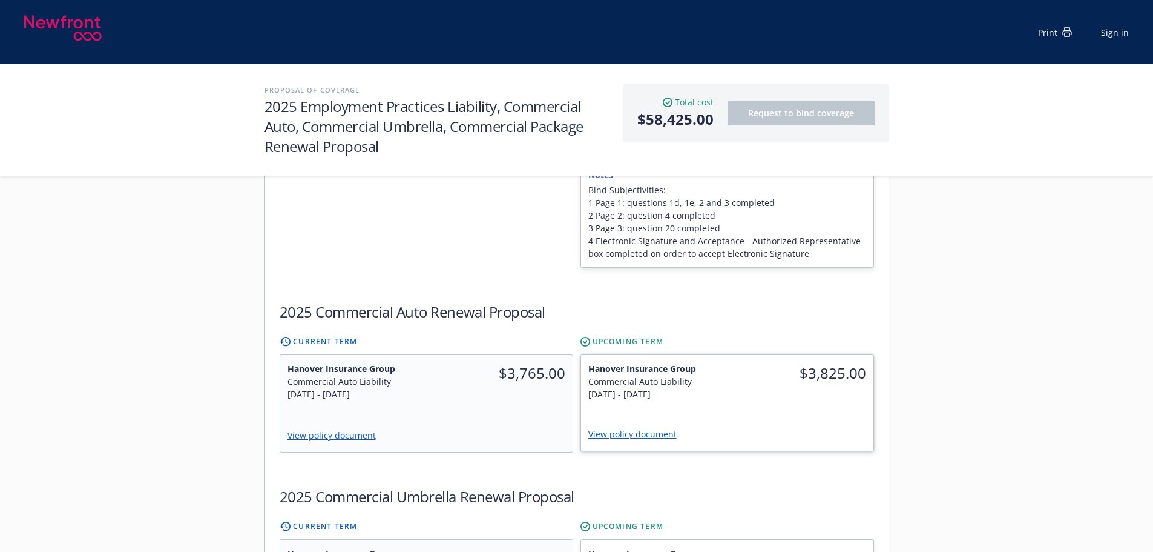
click at [761, 383] on div "Hanover Insurance Group Commercial Auto Liability 9/15/2025 - 9/15/2026 $3,825.…" at bounding box center [727, 403] width 292 height 96
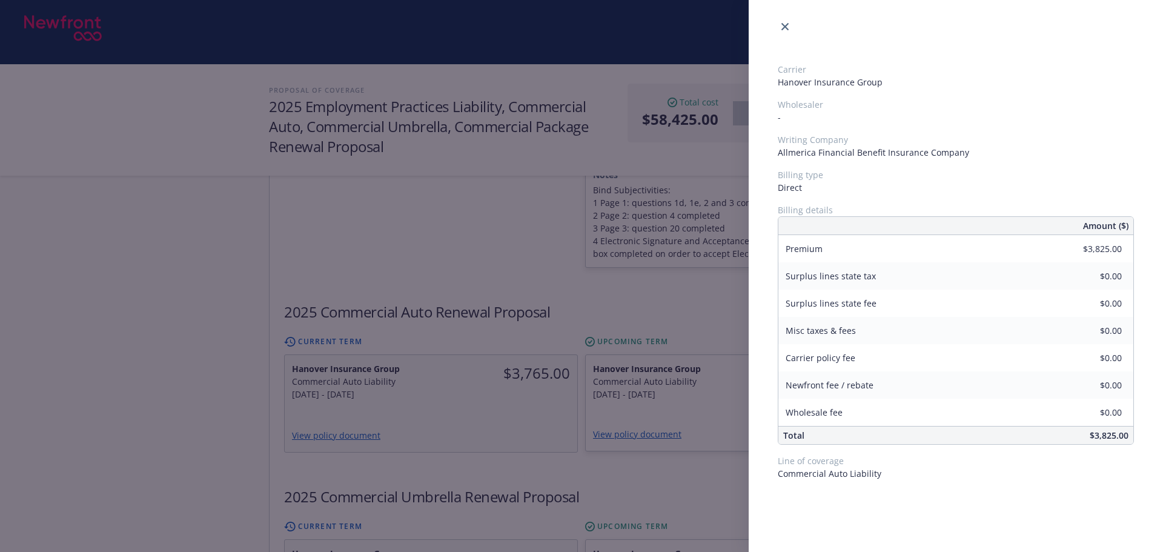
click at [644, 291] on div "Carrier Hanover Insurance Group Wholesaler - Writing Company Allmerica Financia…" at bounding box center [581, 276] width 1163 height 552
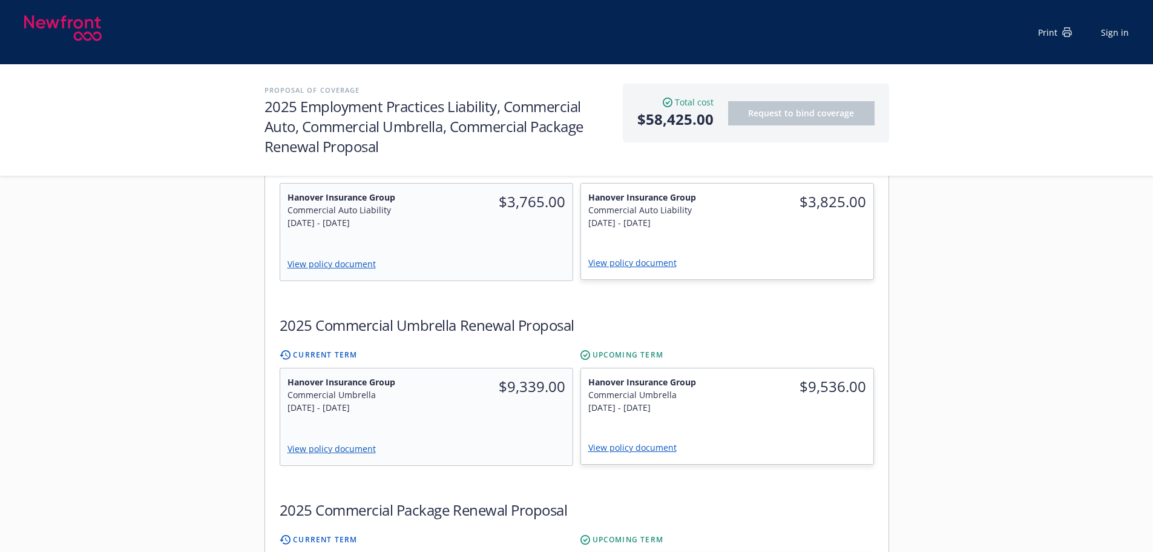
scroll to position [727, 0]
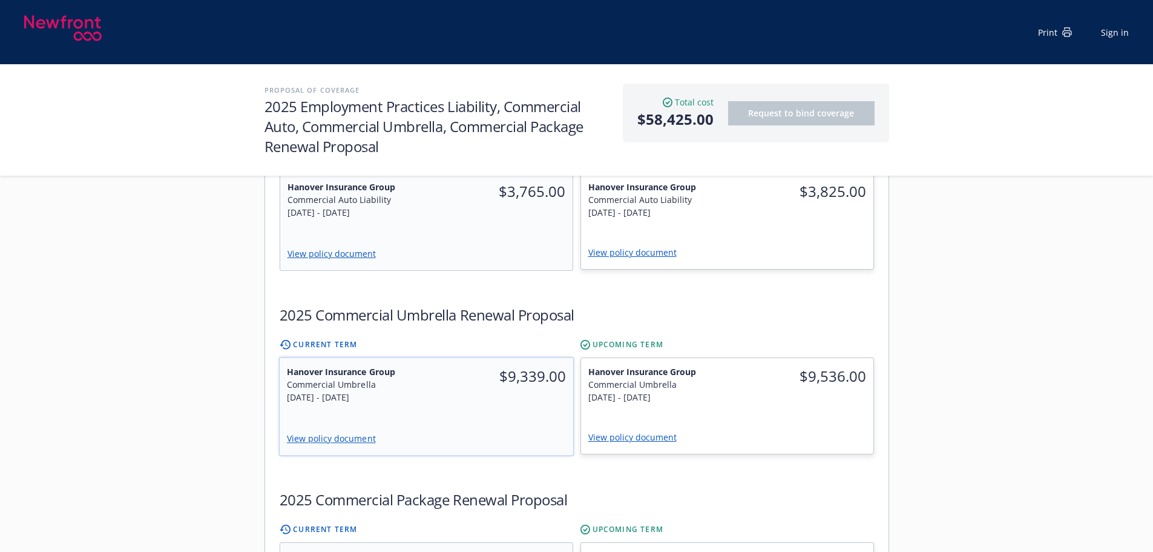
click at [455, 378] on div "$9,339.00" at bounding box center [499, 384] width 147 height 53
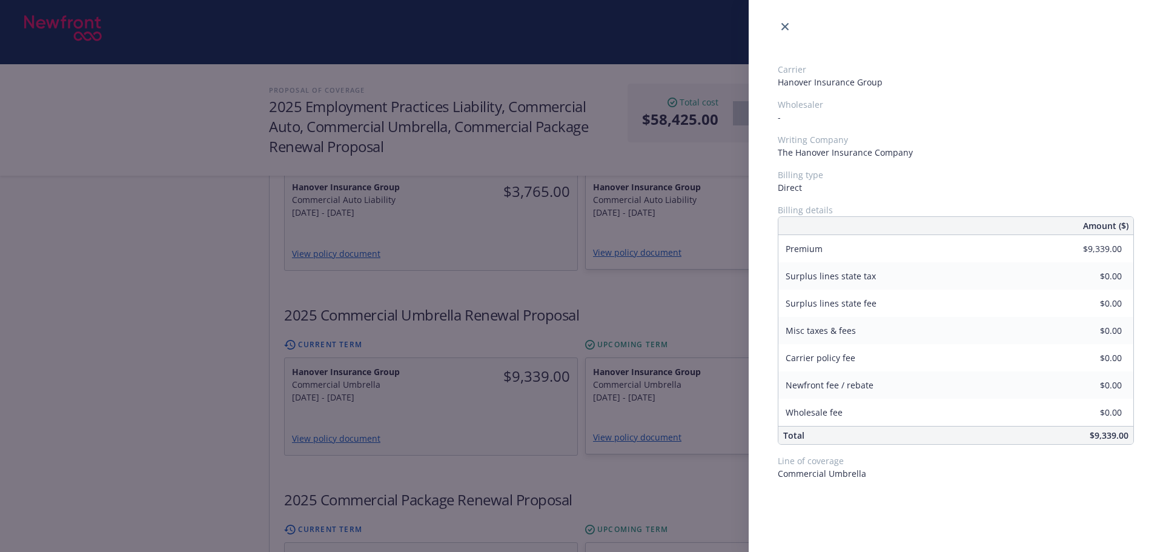
click at [505, 445] on div "Carrier Hanover Insurance Group Wholesaler - Writing Company The Hanover Insura…" at bounding box center [581, 276] width 1163 height 552
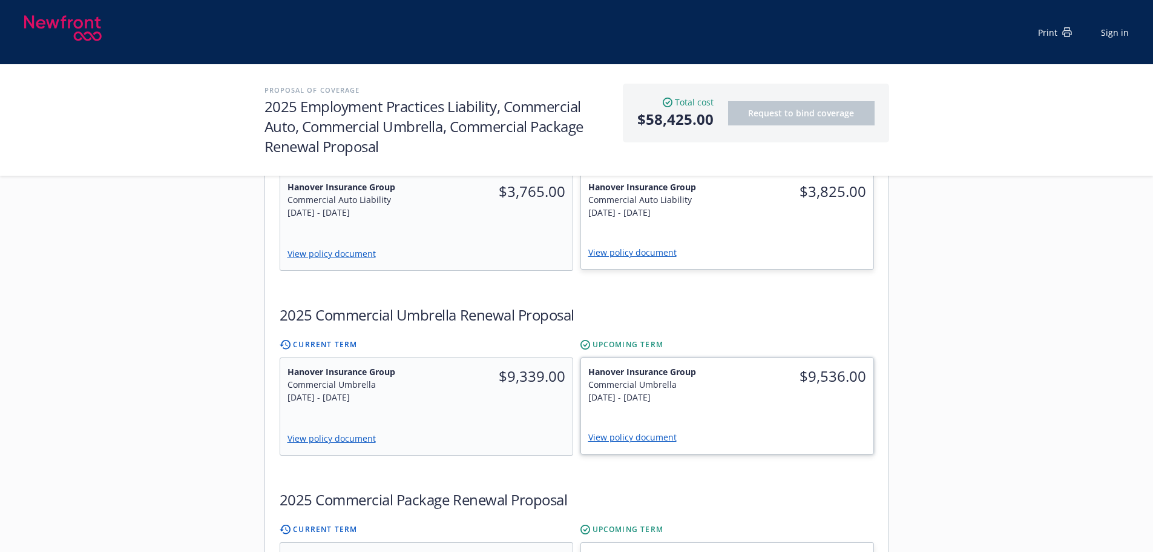
click at [764, 422] on div "View policy document" at bounding box center [727, 437] width 292 height 31
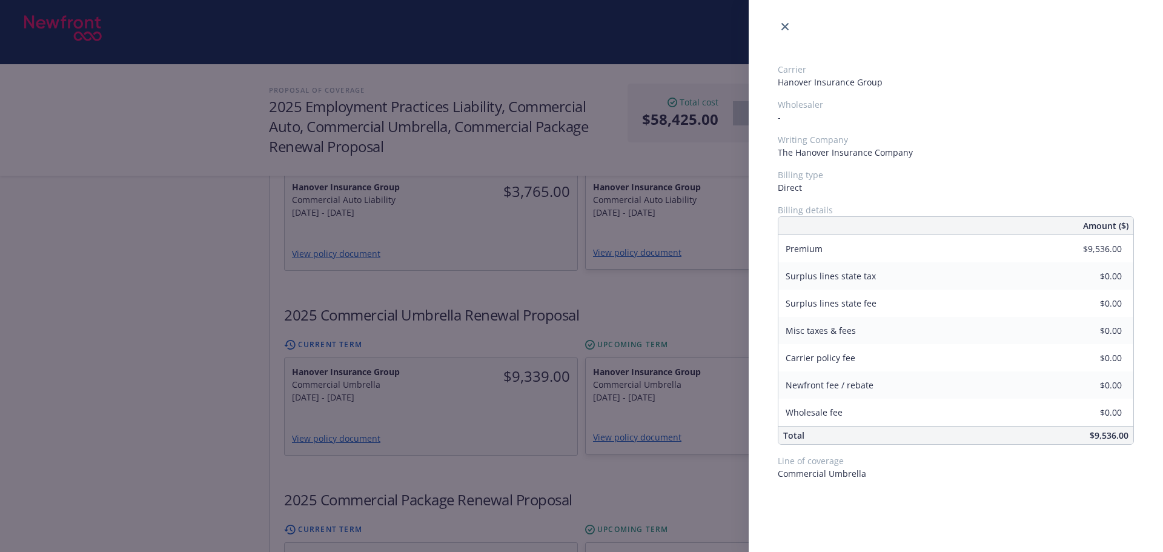
click at [666, 276] on div "Carrier Hanover Insurance Group Wholesaler - Writing Company The Hanover Insura…" at bounding box center [581, 276] width 1163 height 552
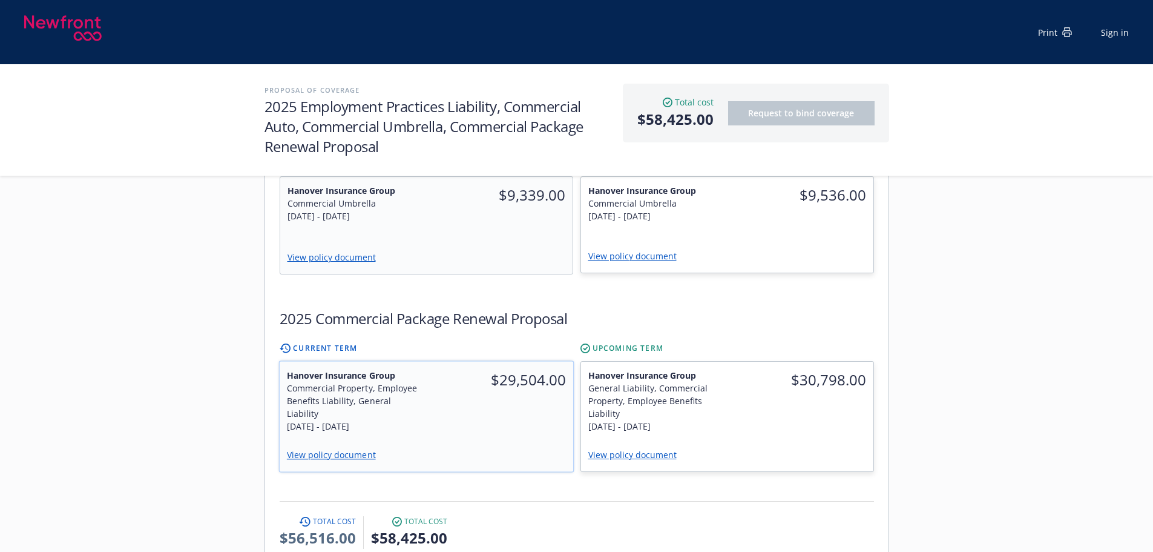
scroll to position [908, 0]
click at [452, 387] on div "$29,504.00" at bounding box center [499, 400] width 147 height 79
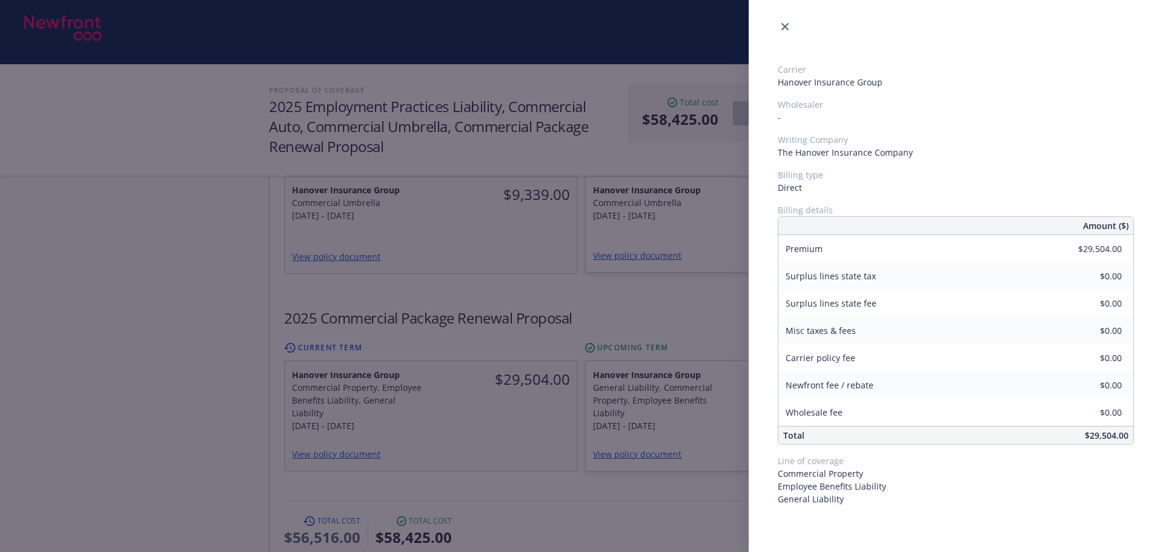
click at [691, 385] on div "Carrier Hanover Insurance Group Wholesaler - Writing Company The Hanover Insura…" at bounding box center [581, 276] width 1163 height 552
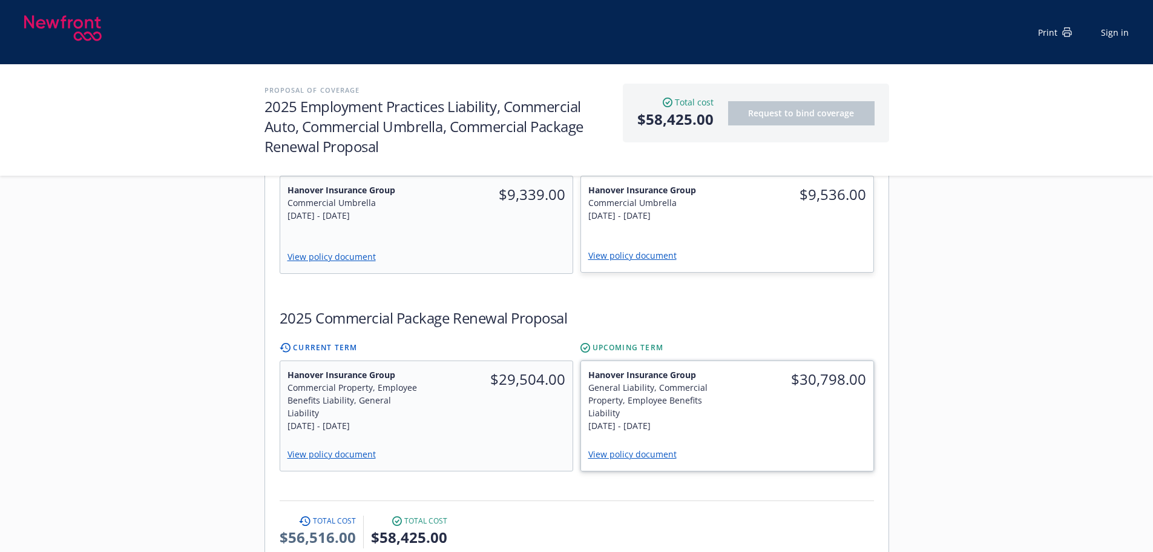
click at [691, 385] on div "General Liability, Commercial Property, Employee Benefits Liability" at bounding box center [655, 400] width 132 height 38
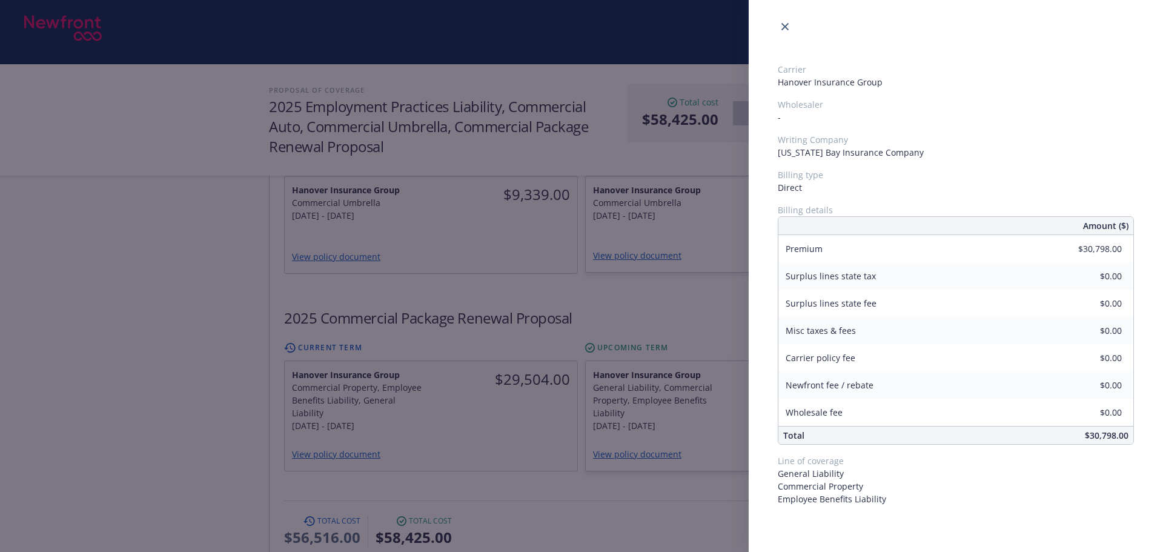
click at [597, 258] on div "Carrier Hanover Insurance Group Wholesaler - Writing Company Massachusetts Bay …" at bounding box center [581, 276] width 1163 height 552
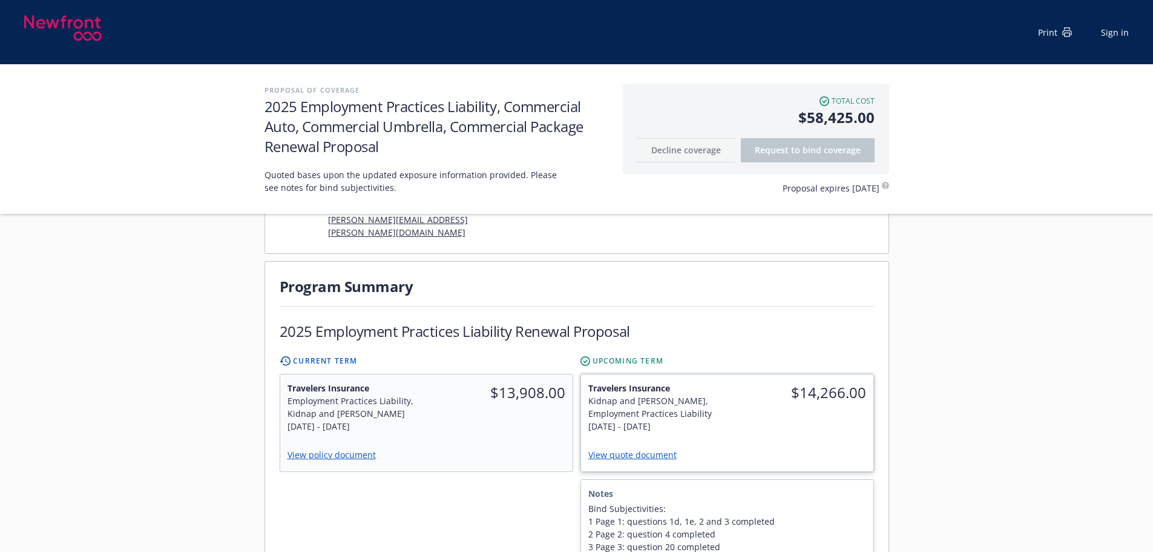
scroll to position [303, 0]
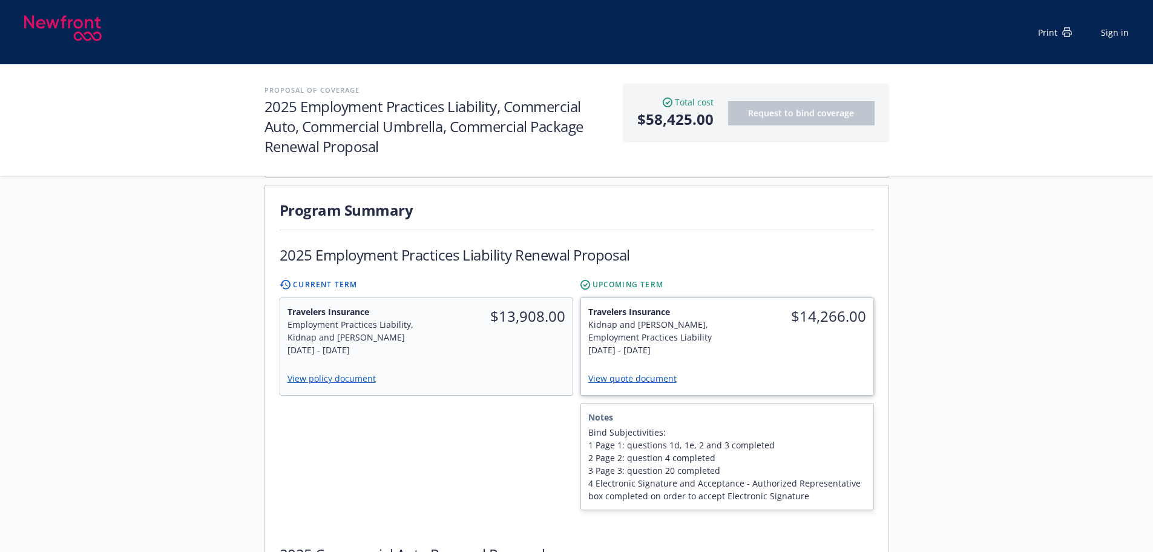
click at [708, 332] on div "Travelers Insurance Kidnap and Ransom, Employment Practices Liability 9/15/2025…" at bounding box center [654, 330] width 147 height 65
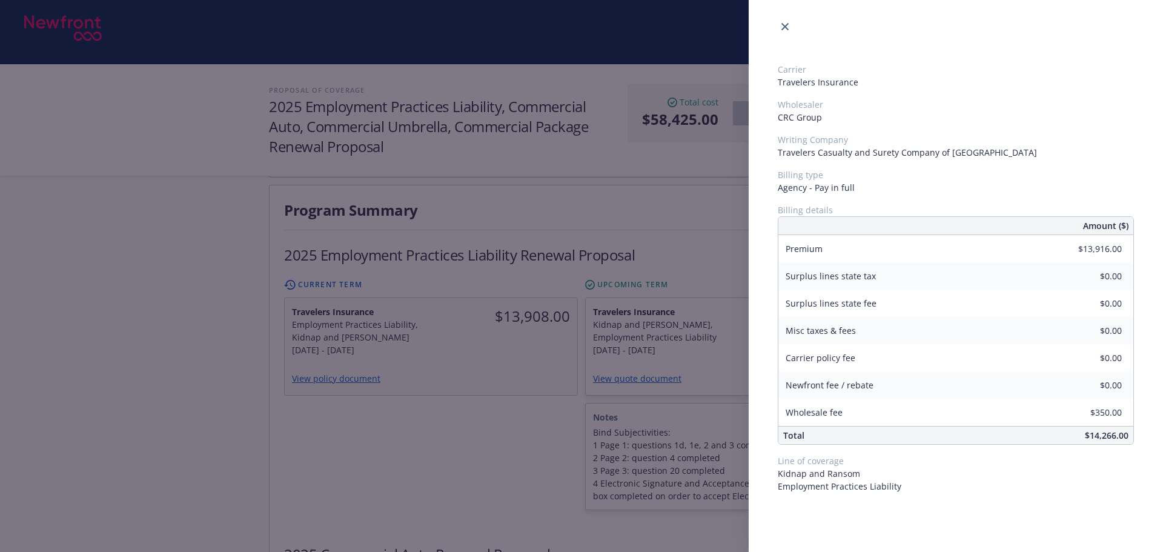
click at [491, 423] on div "Carrier Travelers Insurance Wholesaler CRC Group Writing Company Travelers Casu…" at bounding box center [581, 276] width 1163 height 552
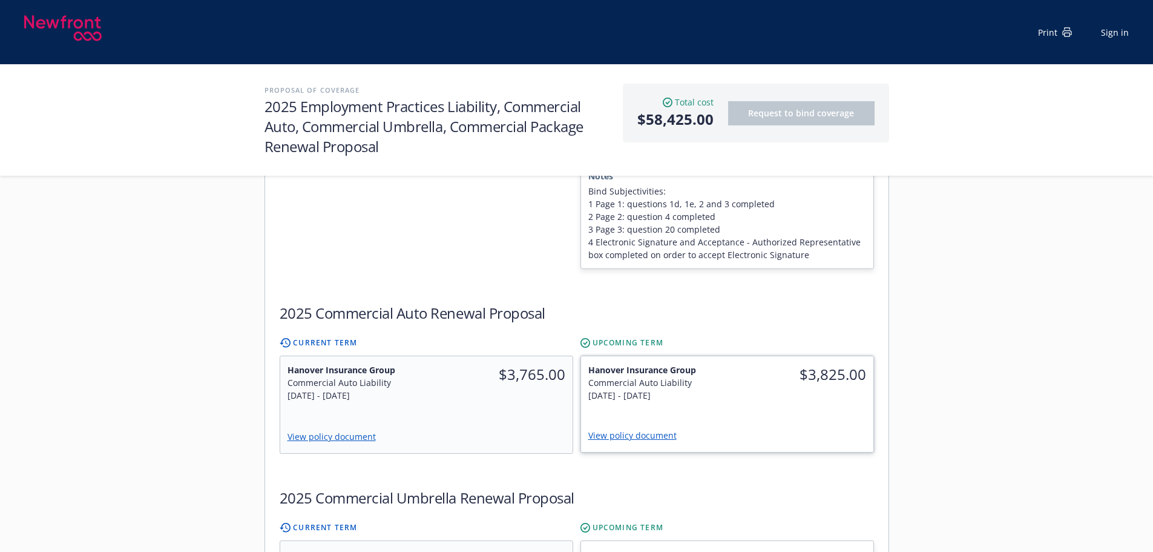
scroll to position [545, 0]
click at [701, 362] on span "Hanover Insurance Group" at bounding box center [655, 368] width 132 height 13
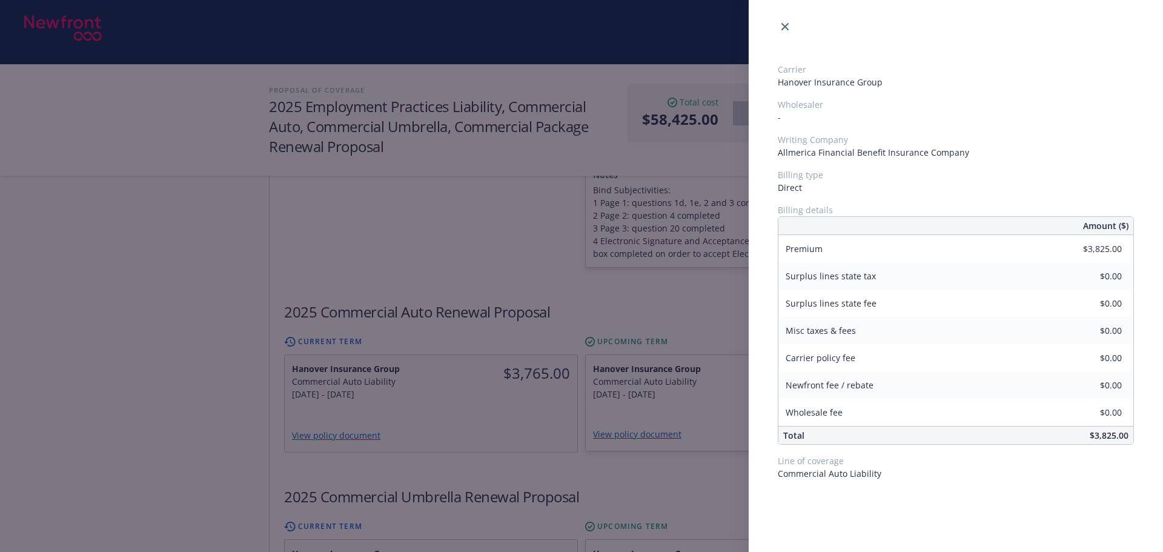
click at [469, 244] on div "Carrier Hanover Insurance Group Wholesaler - Writing Company Allmerica Financia…" at bounding box center [581, 276] width 1163 height 552
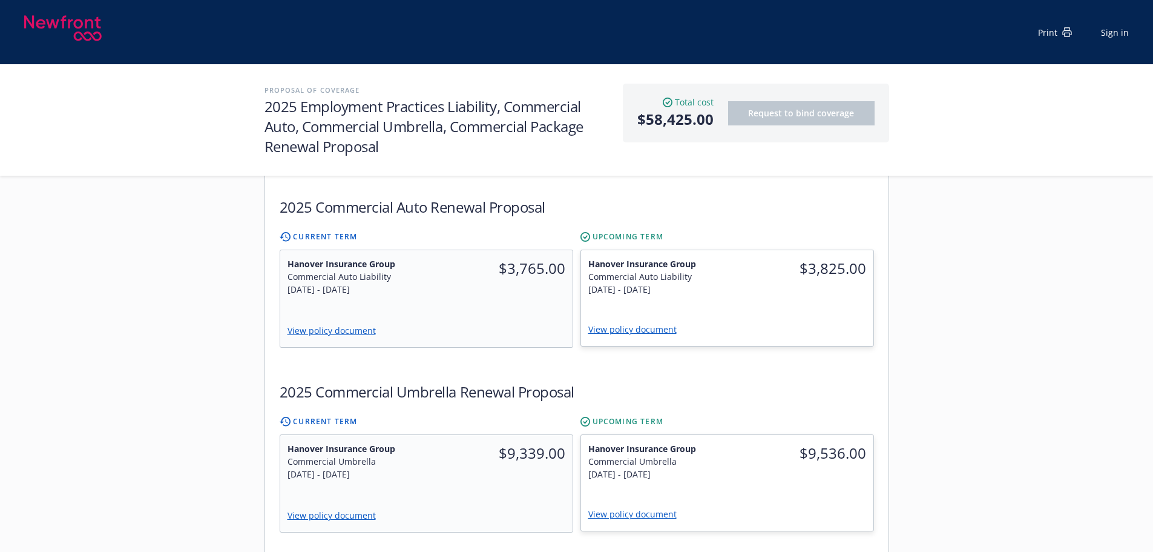
scroll to position [787, 0]
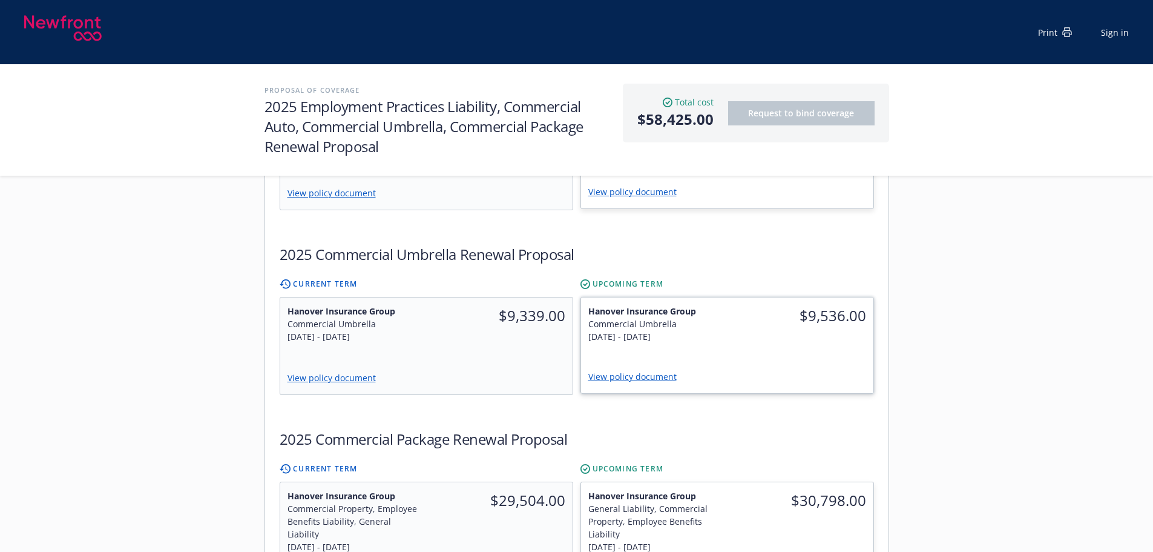
click at [720, 310] on div "Hanover Insurance Group Commercial Umbrella 9/15/2025 - 9/15/2026" at bounding box center [654, 323] width 147 height 53
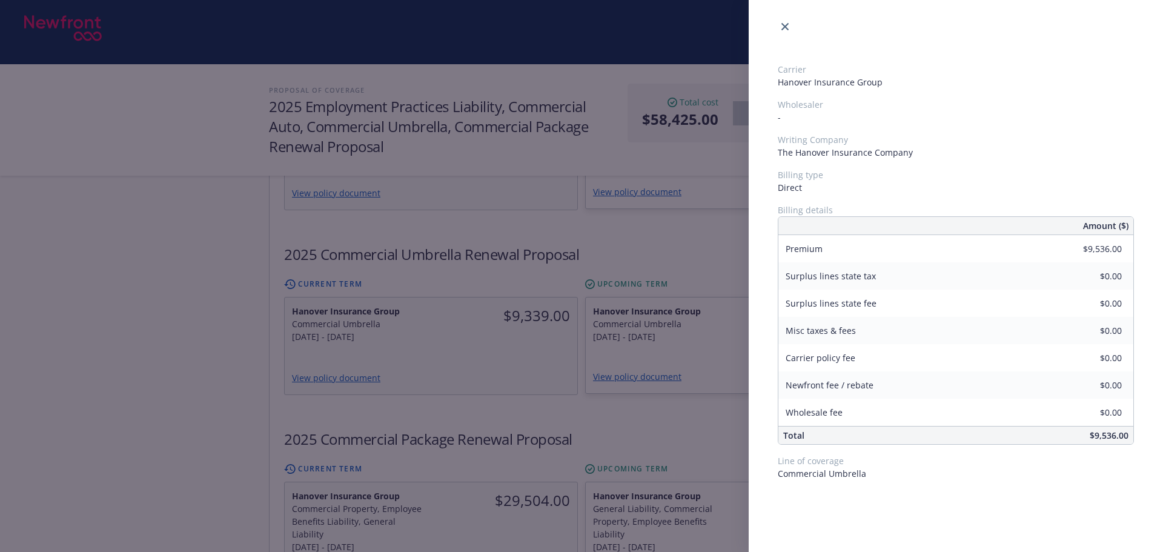
click at [540, 385] on div "Carrier Hanover Insurance Group Wholesaler - Writing Company The Hanover Insura…" at bounding box center [581, 276] width 1163 height 552
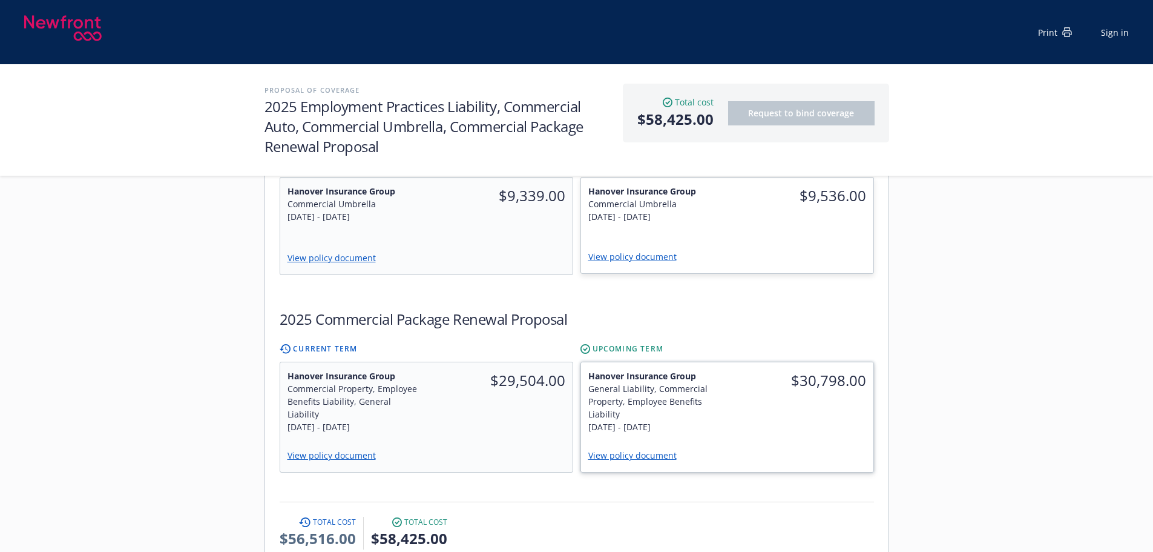
scroll to position [908, 0]
click at [751, 392] on div "$30,798.00" at bounding box center [800, 400] width 147 height 78
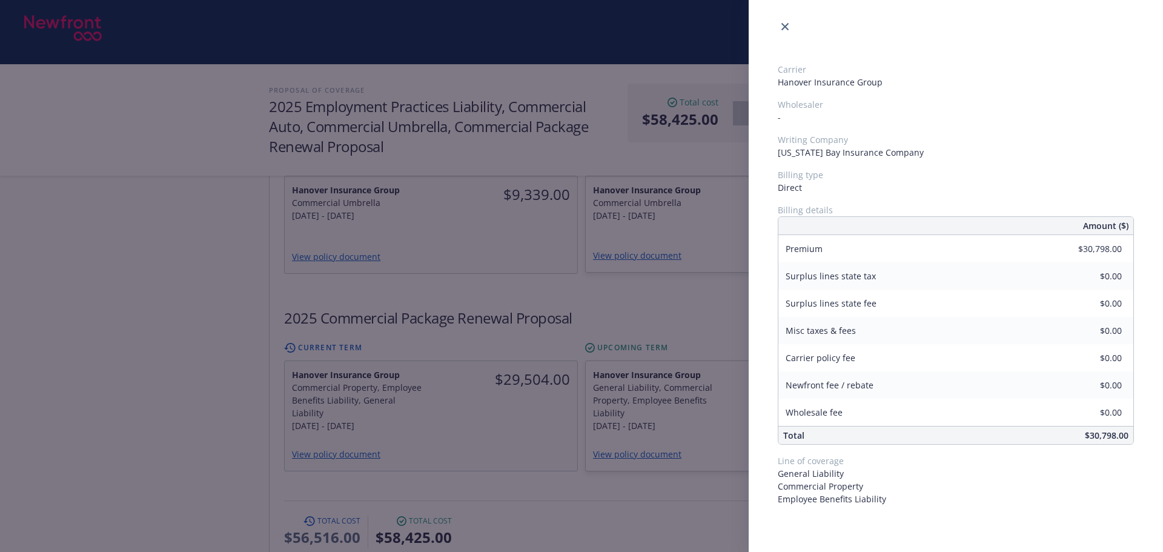
click at [510, 265] on div "Carrier Hanover Insurance Group Wholesaler - Writing Company Massachusetts Bay …" at bounding box center [581, 276] width 1163 height 552
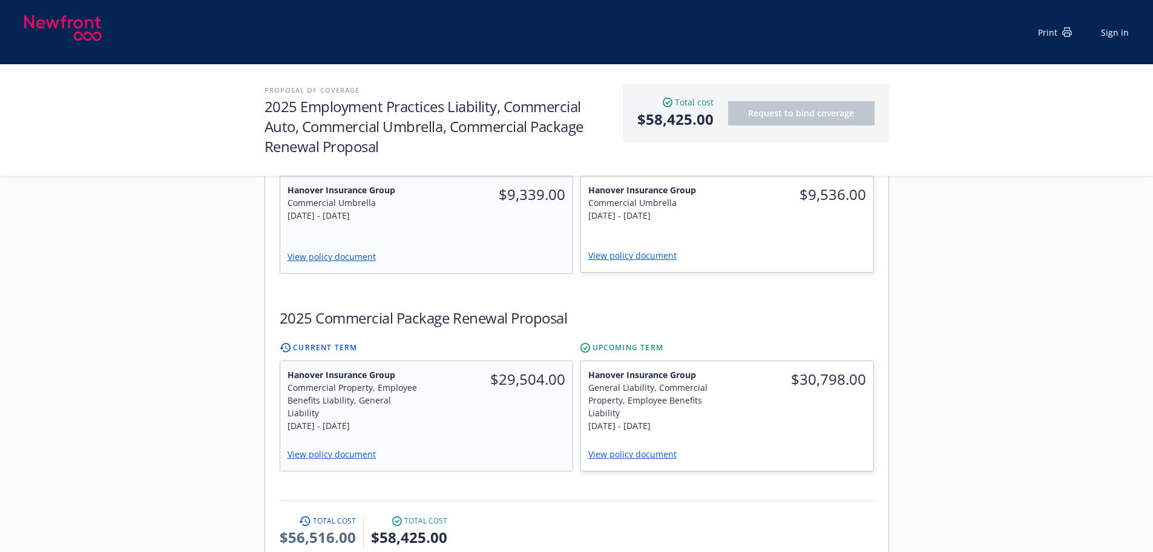
scroll to position [848, 0]
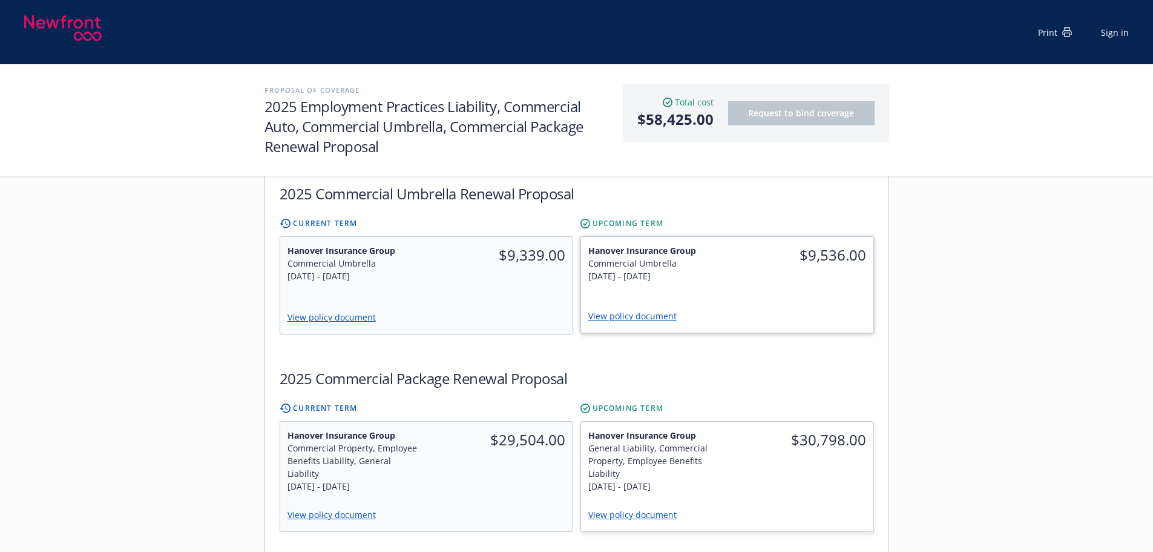
click at [784, 301] on div "View policy document" at bounding box center [727, 316] width 292 height 31
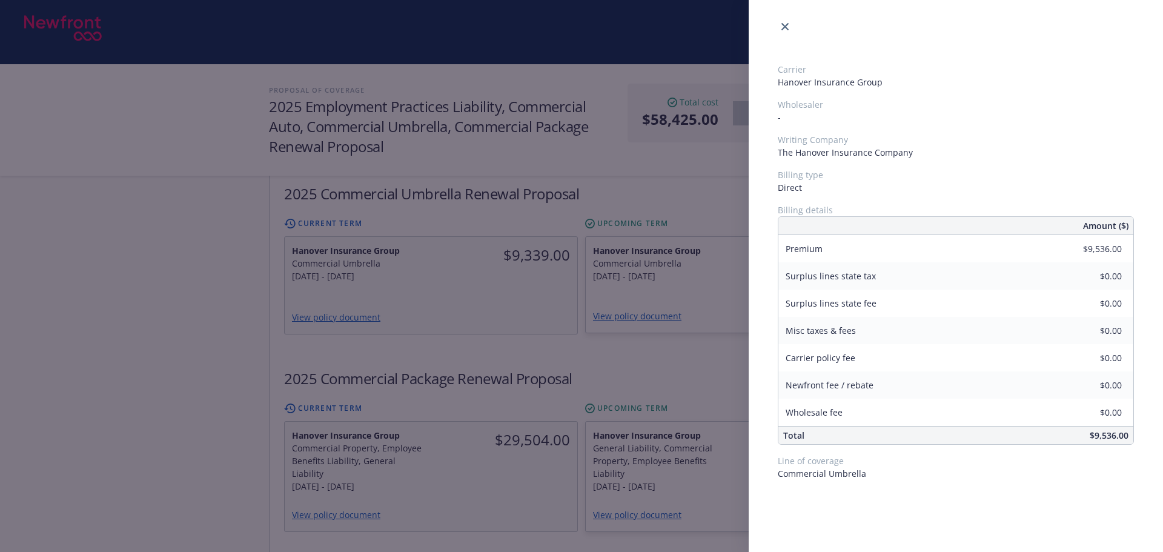
click at [636, 358] on div "Carrier Hanover Insurance Group Wholesaler - Writing Company The Hanover Insura…" at bounding box center [581, 276] width 1163 height 552
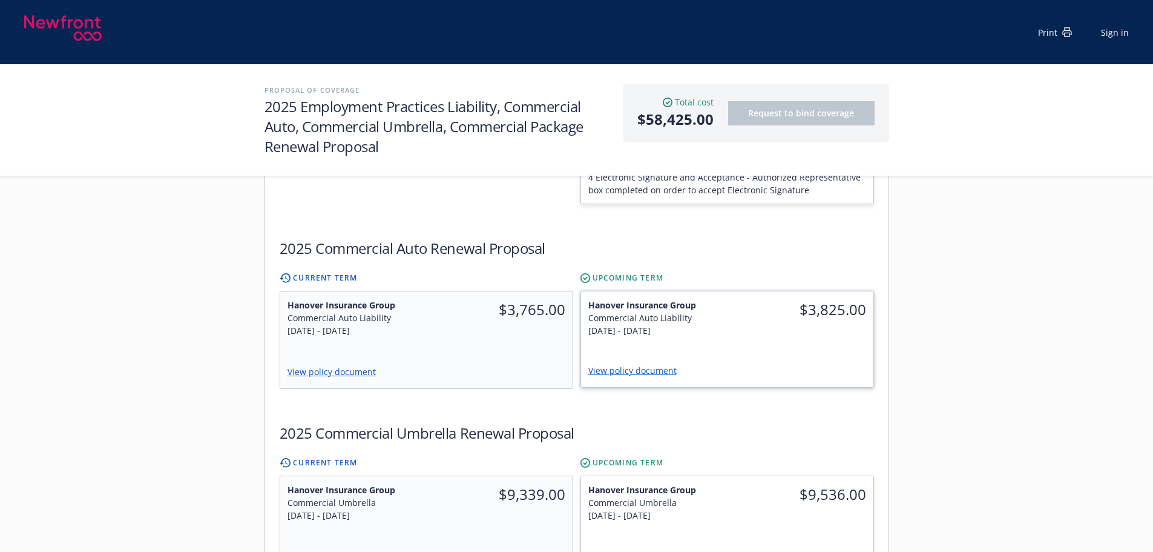
scroll to position [606, 0]
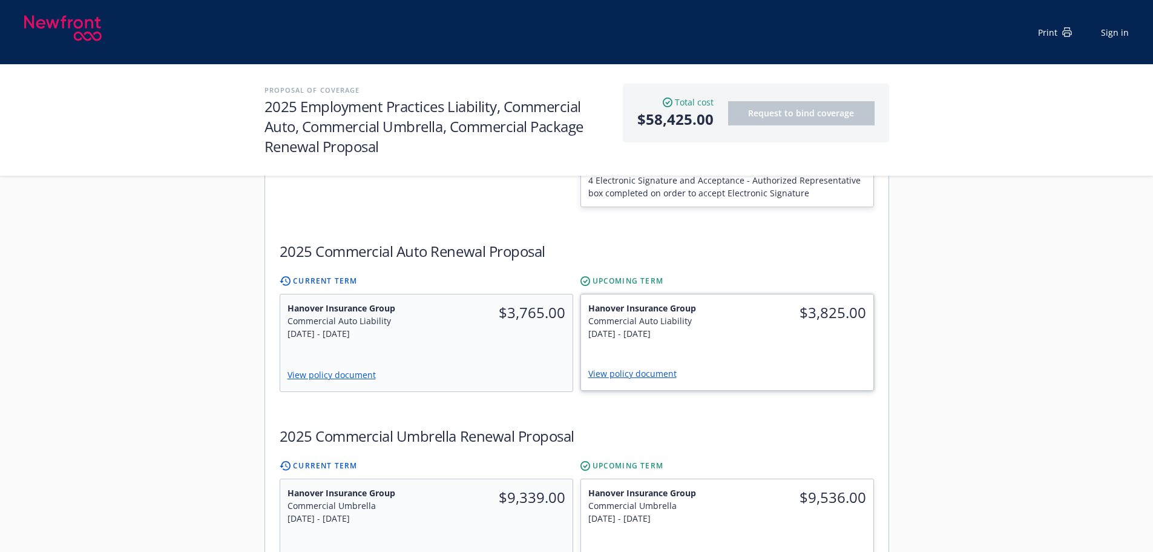
click at [725, 303] on div "Hanover Insurance Group Commercial Auto Liability 9/15/2025 - 9/15/2026" at bounding box center [654, 320] width 147 height 53
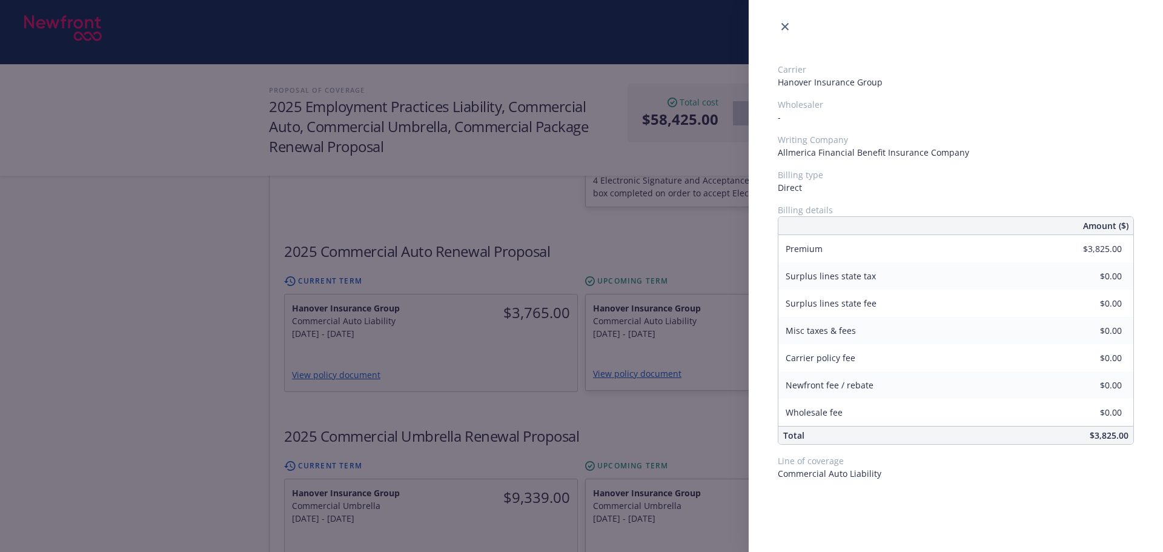
click at [497, 360] on div "Carrier Hanover Insurance Group Wholesaler - Writing Company Allmerica Financia…" at bounding box center [581, 276] width 1163 height 552
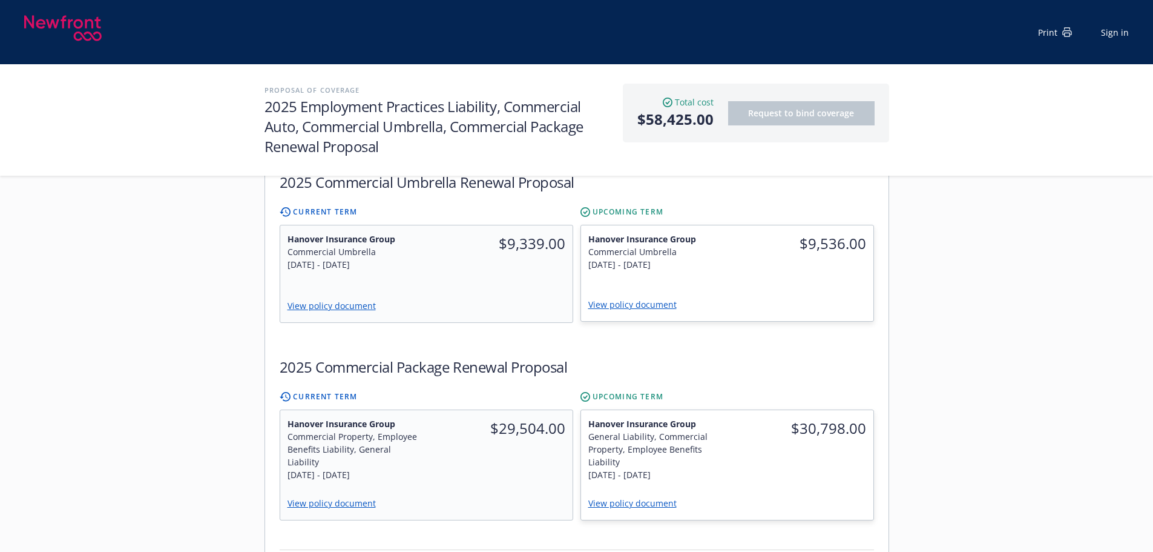
scroll to position [969, 0]
